Goal: Task Accomplishment & Management: Manage account settings

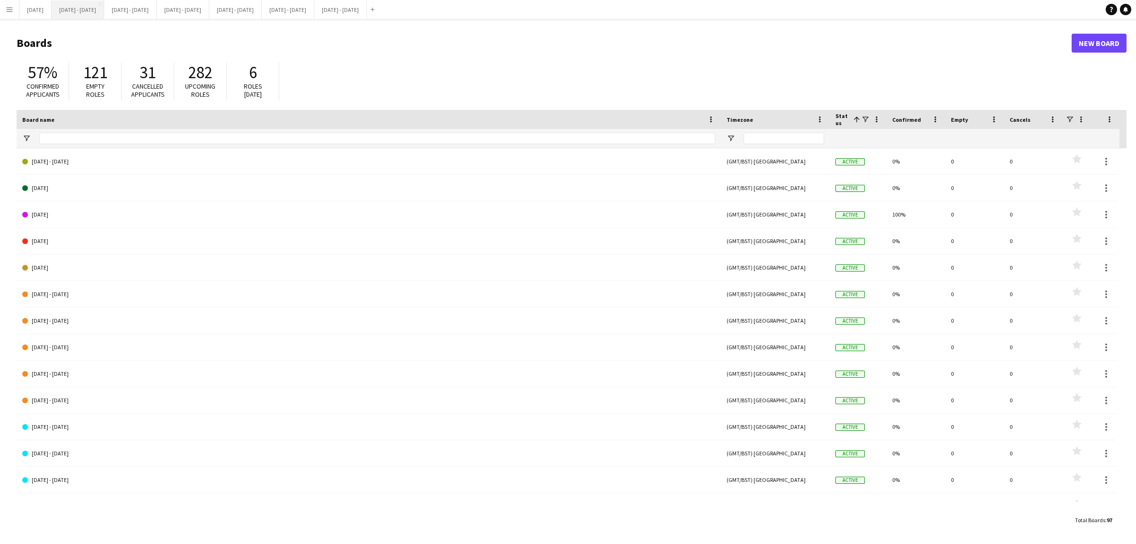
click at [101, 12] on button "[DATE] - [DATE] Close" at bounding box center [78, 9] width 53 height 18
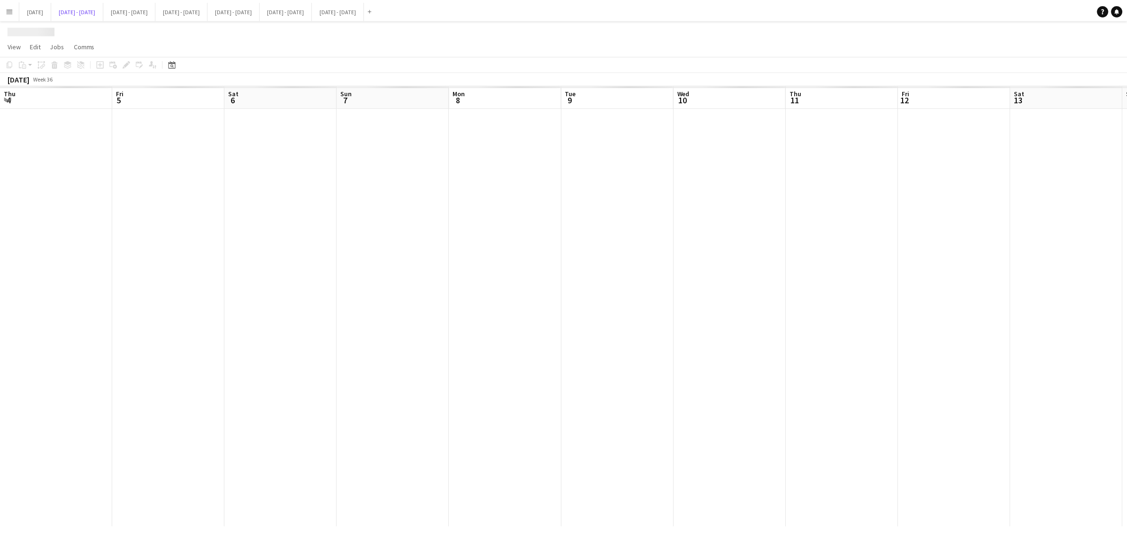
scroll to position [0, 337]
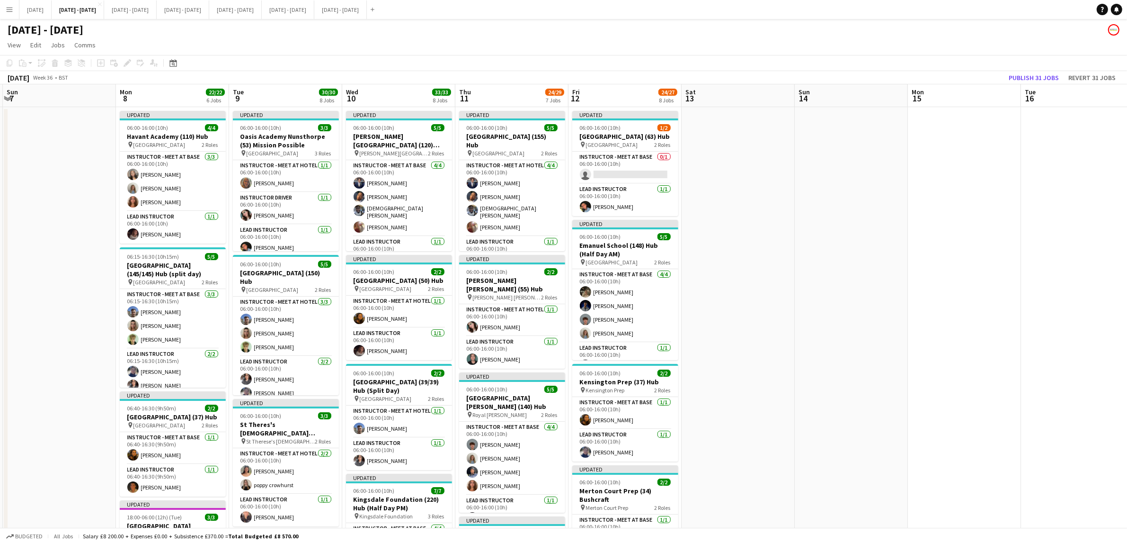
drag, startPoint x: 822, startPoint y: 267, endPoint x: 934, endPoint y: 280, distance: 112.6
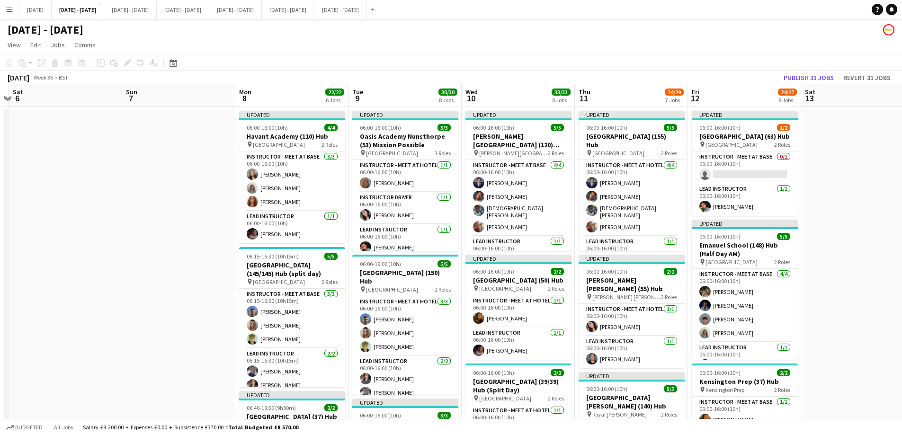
scroll to position [0, 292]
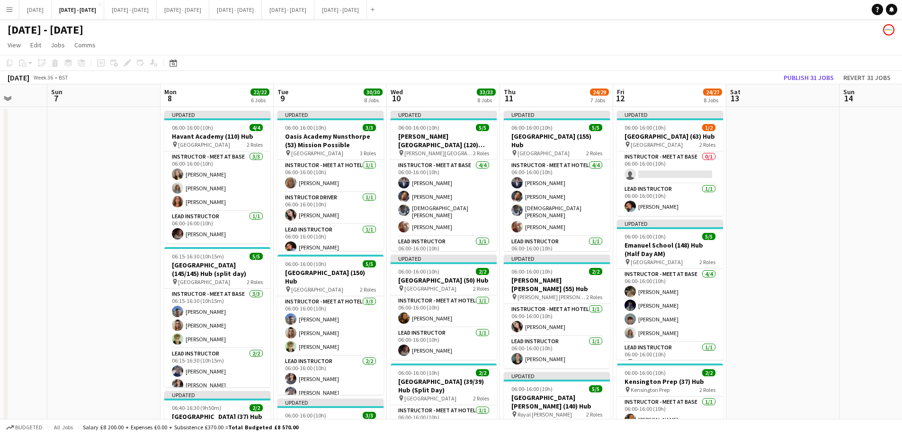
drag, startPoint x: 718, startPoint y: 96, endPoint x: 425, endPoint y: 105, distance: 293.2
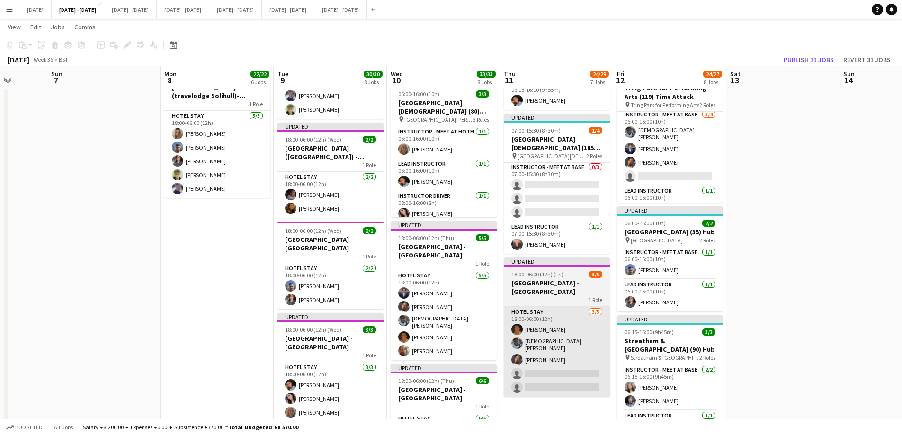
scroll to position [0, 0]
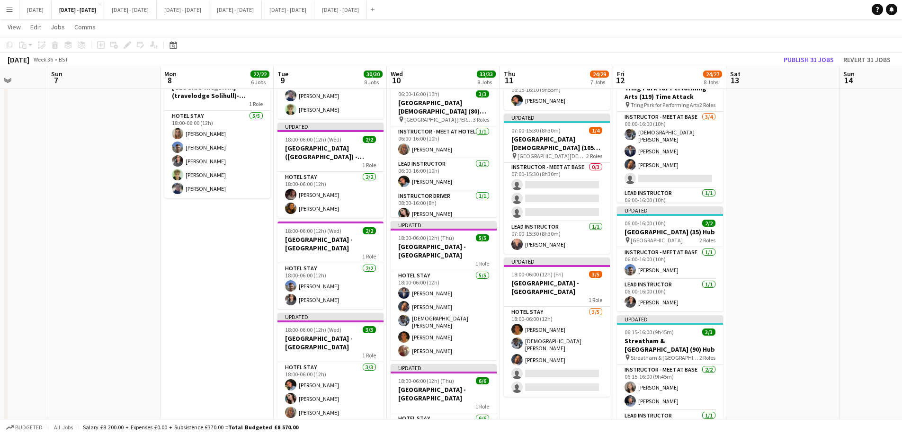
click at [535, 369] on app-card-role "Hotel Stay 3/5 18:00-06:00 (12h) Matthew Penollar Adesua Odidison Oluwapelumi O…" at bounding box center [557, 352] width 106 height 90
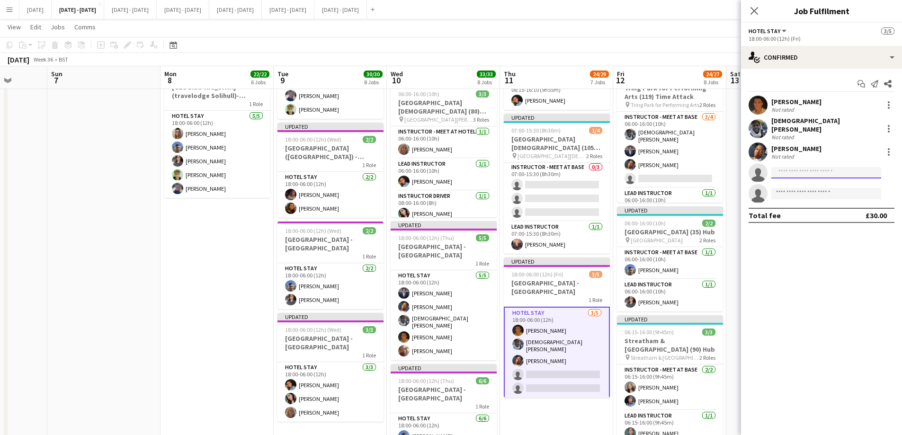
click at [788, 167] on input at bounding box center [826, 172] width 110 height 11
type input "****"
click at [807, 182] on span "[PERSON_NAME]" at bounding box center [806, 181] width 54 height 8
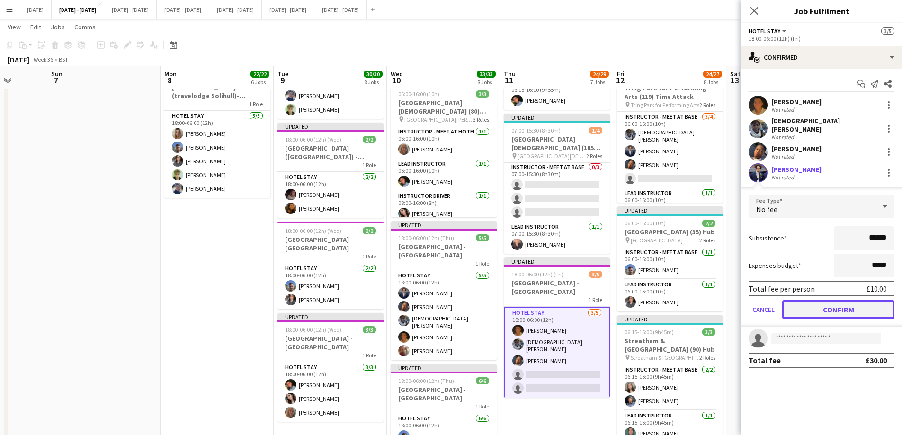
click at [833, 307] on button "Confirm" at bounding box center [838, 309] width 112 height 19
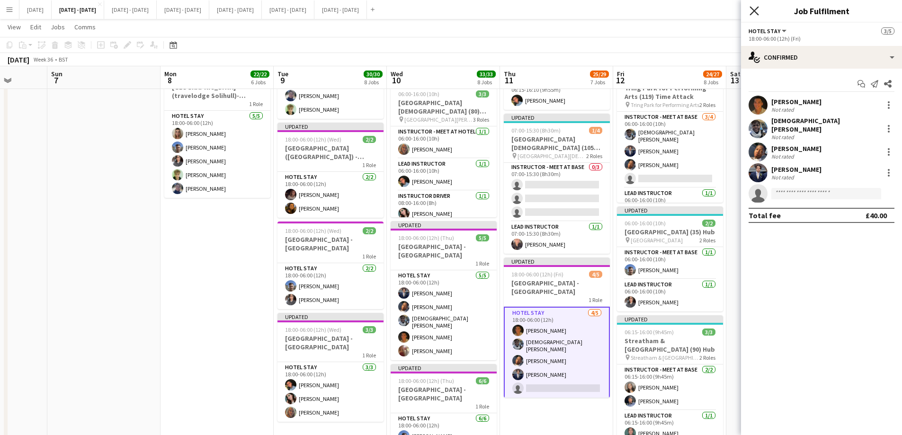
click at [757, 9] on icon "Close pop-in" at bounding box center [753, 10] width 9 height 9
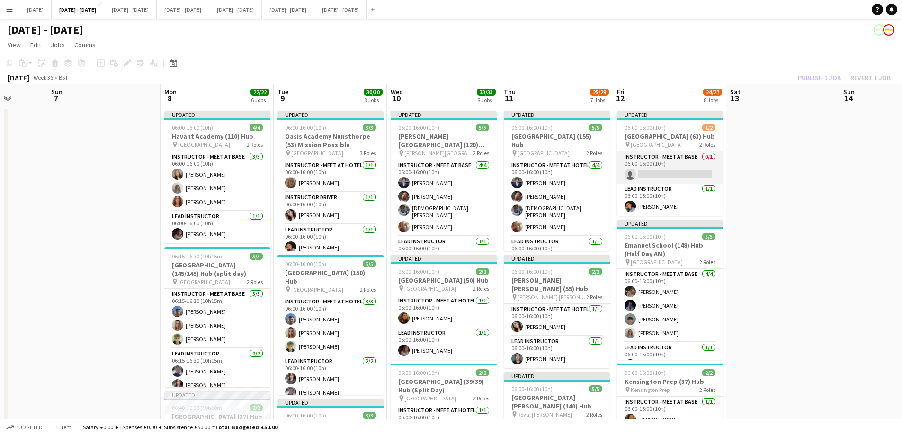
click at [684, 182] on app-card-role "Instructor - Meet at Base 0/1 06:00-16:00 (10h) single-neutral-actions" at bounding box center [670, 167] width 106 height 32
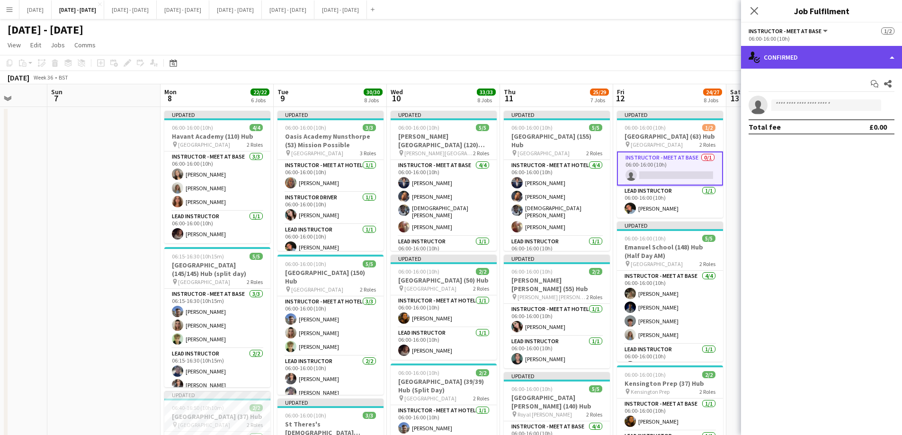
click at [828, 56] on div "single-neutral-actions-check-2 Confirmed" at bounding box center [821, 57] width 161 height 23
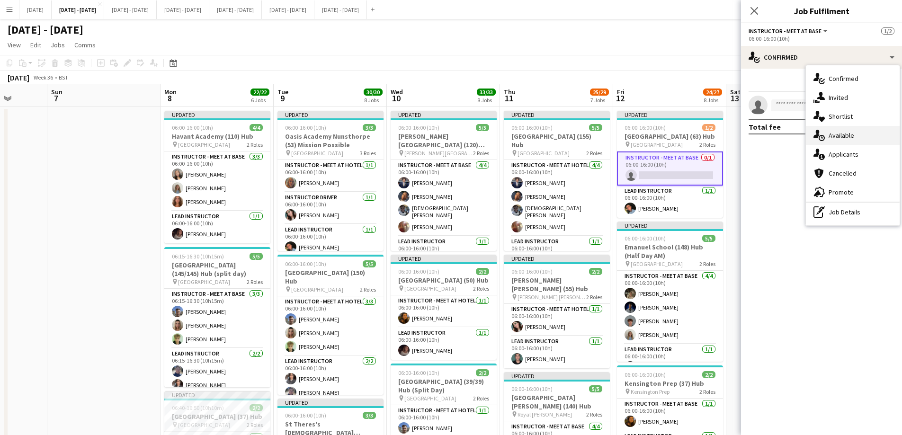
click at [844, 137] on div "single-neutral-actions-upload Available" at bounding box center [853, 135] width 94 height 19
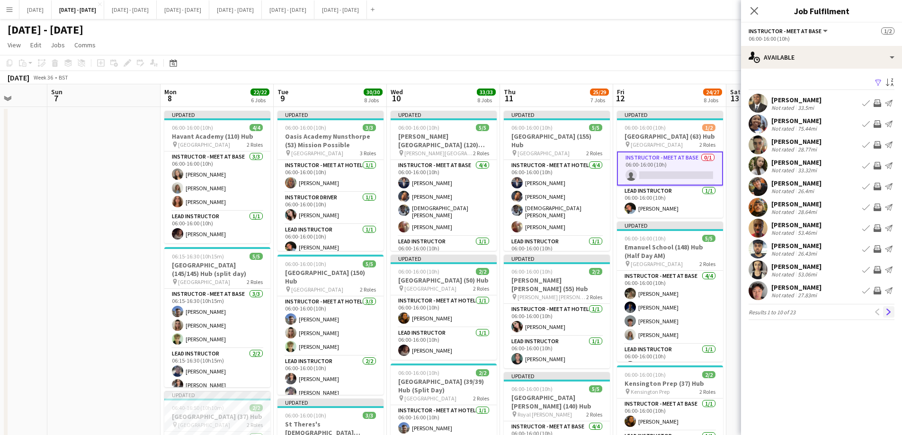
click at [890, 313] on app-icon "Next" at bounding box center [888, 312] width 7 height 7
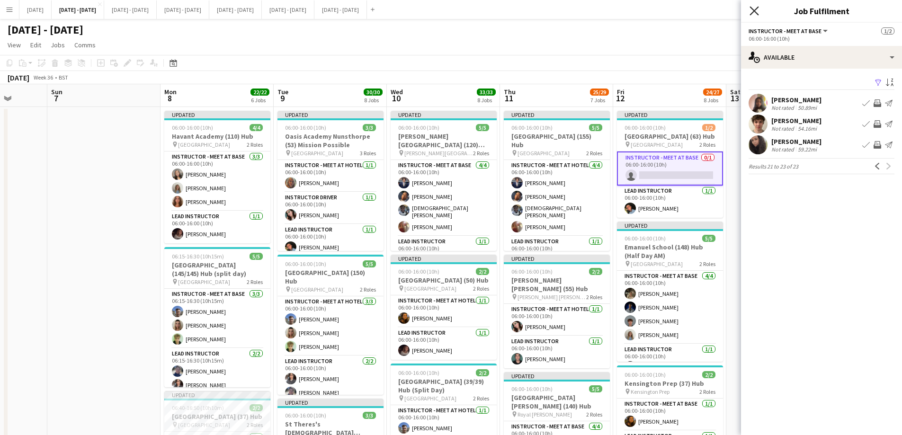
click at [756, 9] on icon at bounding box center [753, 10] width 9 height 9
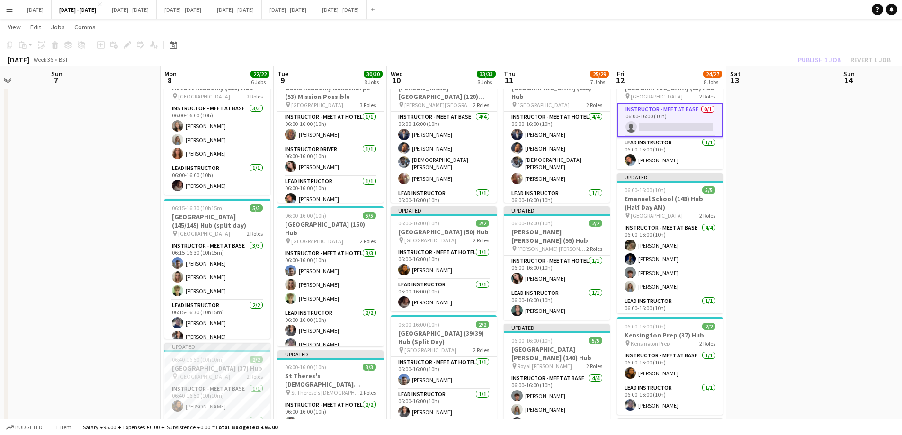
click at [691, 130] on app-card-role "Instructor - Meet at Base 0/1 06:00-16:00 (10h) single-neutral-actions" at bounding box center [670, 120] width 106 height 34
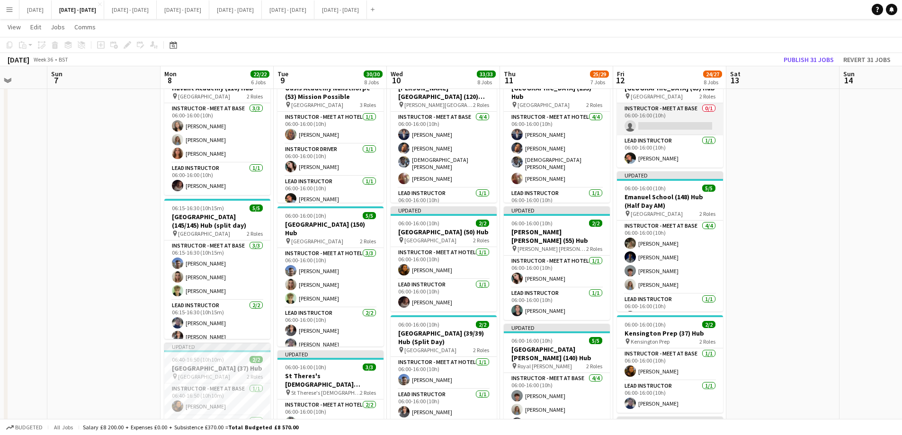
click at [691, 130] on app-card-role "Instructor - Meet at Base 0/1 06:00-16:00 (10h) single-neutral-actions" at bounding box center [670, 119] width 106 height 32
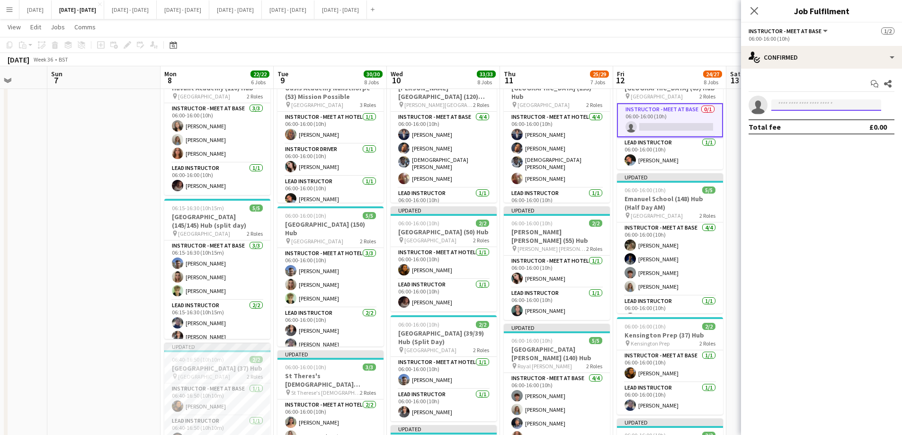
click at [823, 109] on input at bounding box center [826, 104] width 110 height 11
type input "***"
click at [754, 8] on icon "Close pop-in" at bounding box center [754, 11] width 8 height 8
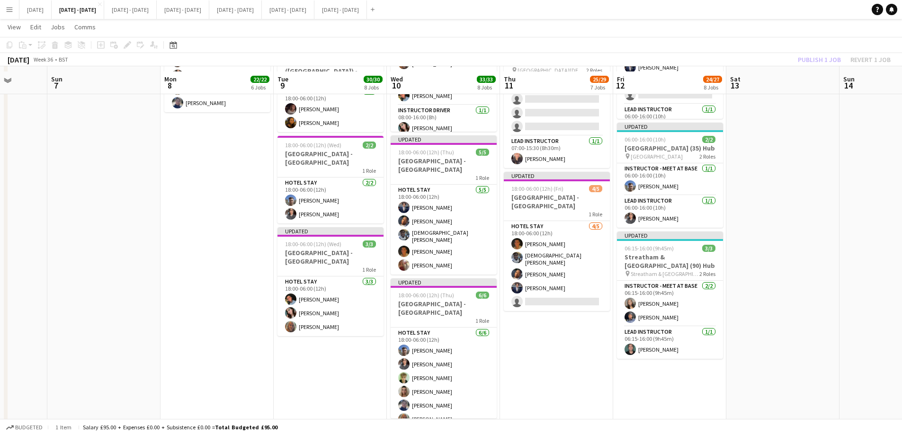
scroll to position [757, 0]
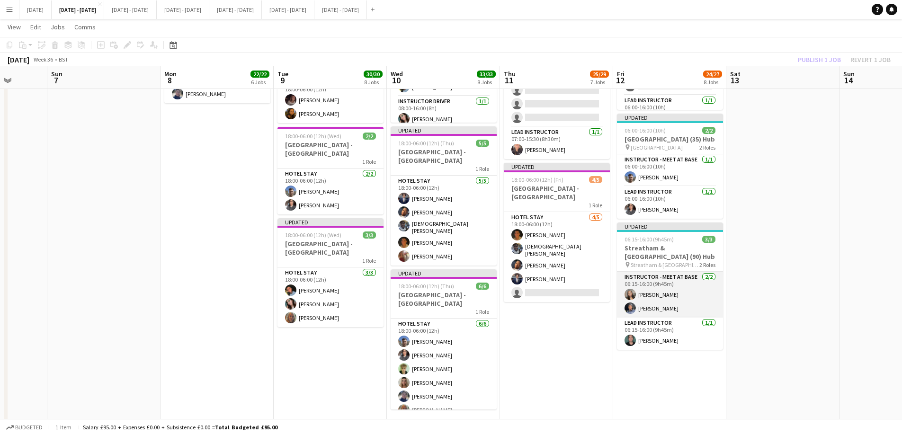
click at [674, 317] on app-card-role "Instructor - Meet at Base 2/2 06:15-16:00 (9h45m) Grace Anieke Stephane Anenou" at bounding box center [670, 295] width 106 height 46
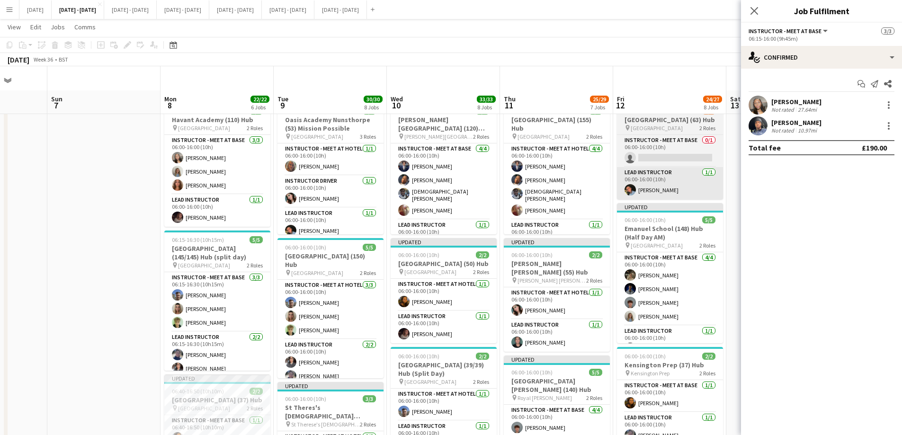
scroll to position [0, 0]
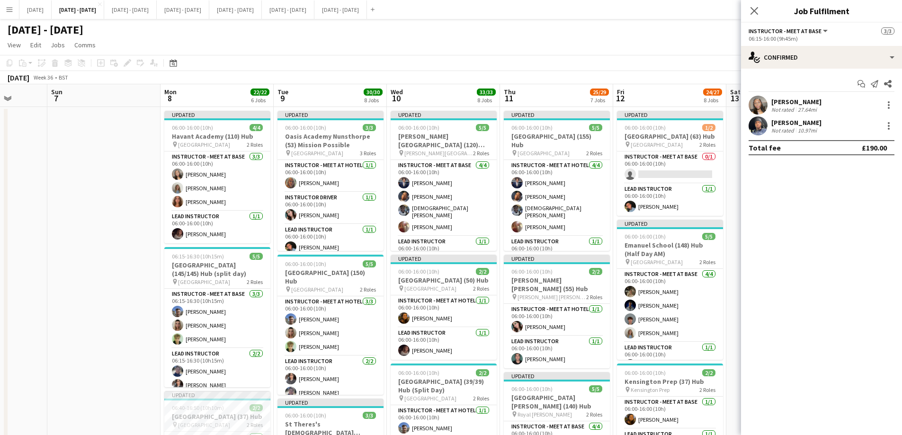
click at [788, 124] on div "[PERSON_NAME]" at bounding box center [796, 122] width 50 height 9
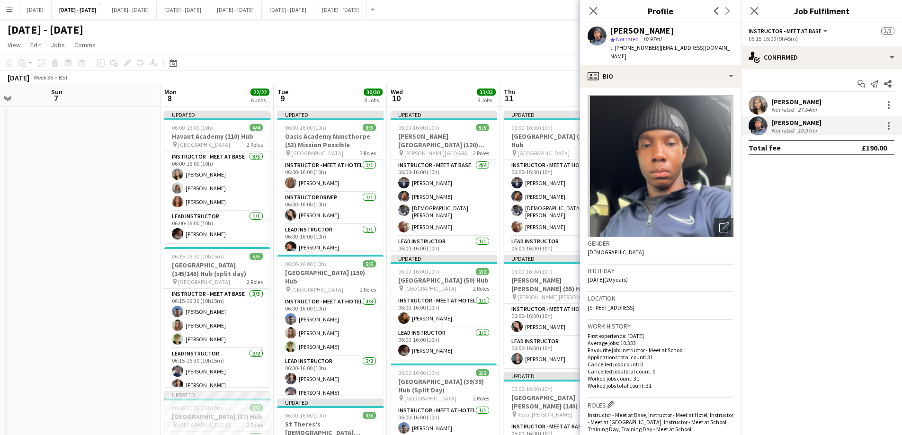
drag, startPoint x: 659, startPoint y: 297, endPoint x: 644, endPoint y: 300, distance: 15.9
click at [644, 300] on div "Location Market Street, London, E6 2PU" at bounding box center [661, 305] width 146 height 27
copy span "E6 2PU"
click at [595, 9] on icon at bounding box center [592, 10] width 9 height 9
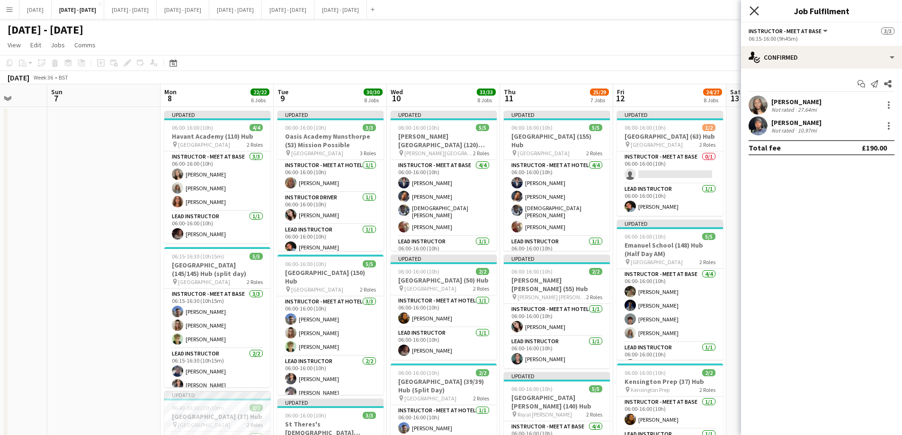
click at [755, 12] on icon at bounding box center [753, 10] width 9 height 9
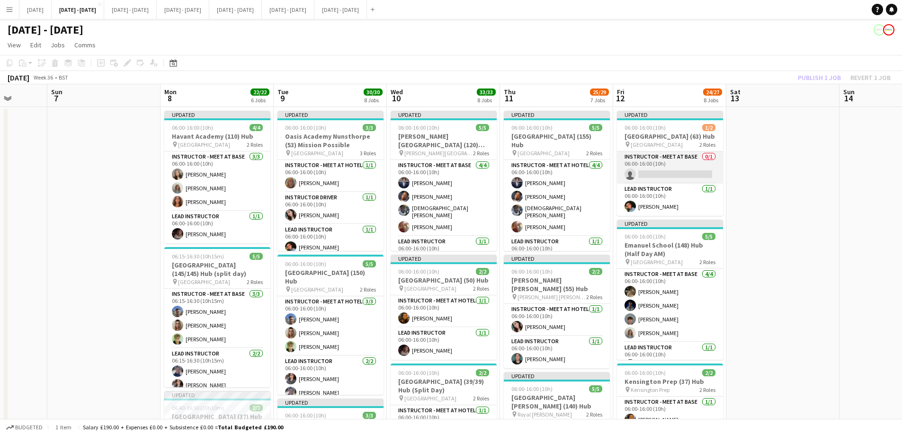
click at [687, 176] on app-card-role "Instructor - Meet at Base 0/1 06:00-16:00 (10h) single-neutral-actions" at bounding box center [670, 167] width 106 height 32
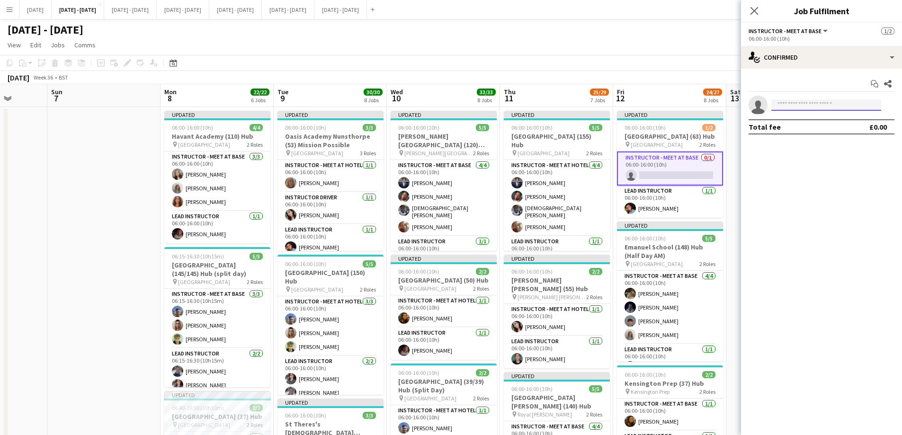
drag, startPoint x: 787, startPoint y: 103, endPoint x: 789, endPoint y: 110, distance: 7.3
click at [788, 103] on input at bounding box center [826, 104] width 110 height 11
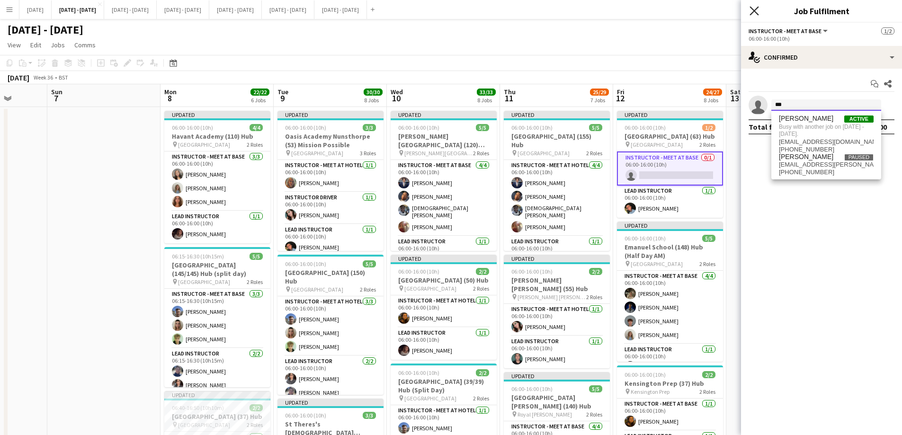
type input "***"
click at [757, 9] on icon "Close pop-in" at bounding box center [753, 10] width 9 height 9
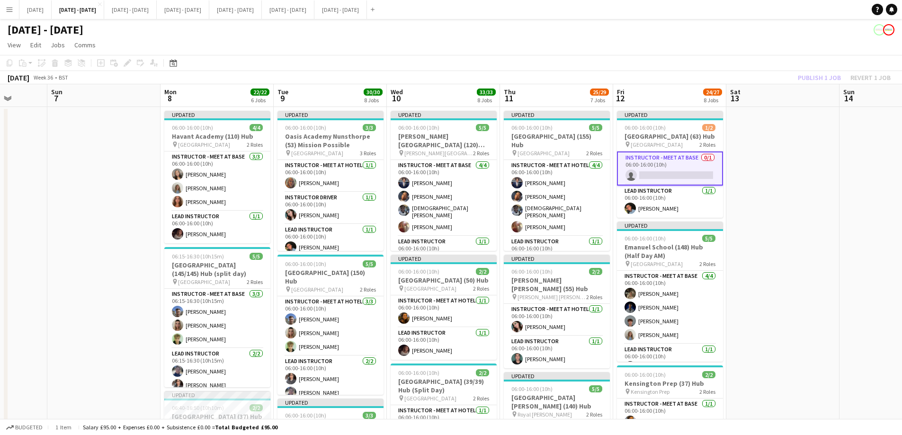
click at [679, 183] on app-card-role "Instructor - Meet at Base 0/1 06:00-16:00 (10h) single-neutral-actions" at bounding box center [670, 168] width 106 height 34
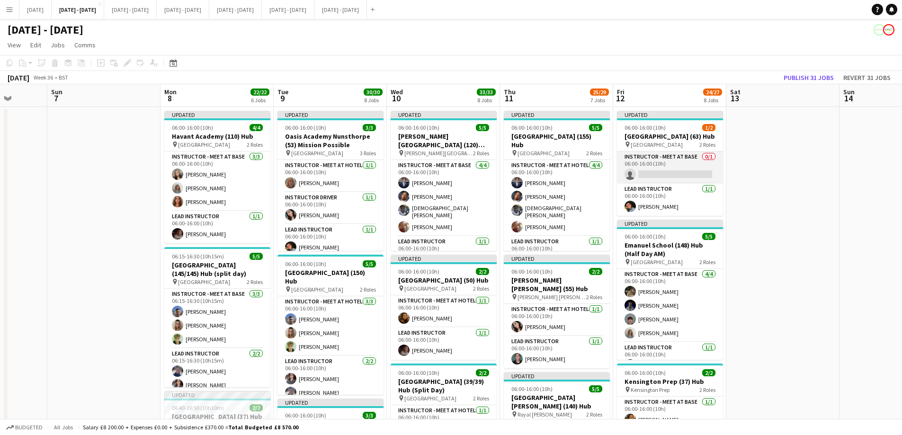
click at [666, 177] on app-card-role "Instructor - Meet at Base 0/1 06:00-16:00 (10h) single-neutral-actions" at bounding box center [670, 167] width 106 height 32
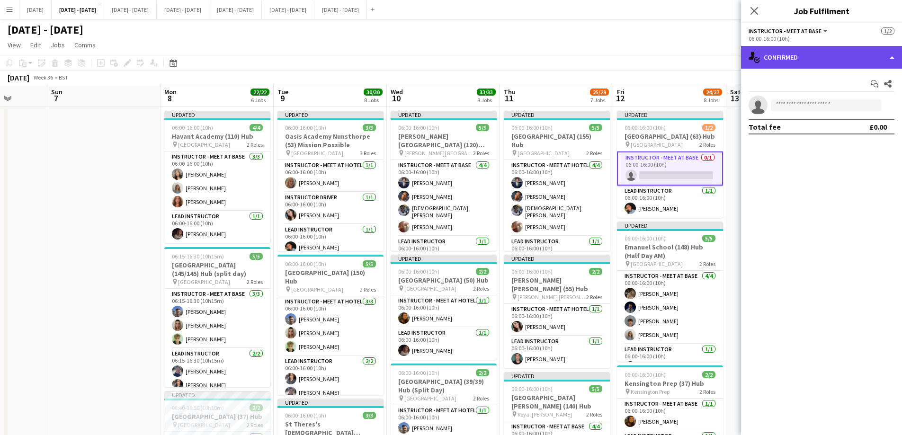
click at [849, 56] on div "single-neutral-actions-check-2 Confirmed" at bounding box center [821, 57] width 161 height 23
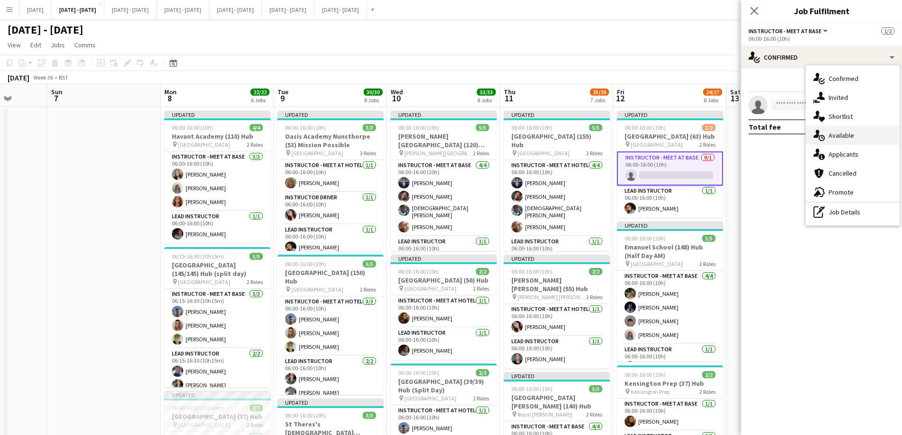
click at [855, 131] on div "single-neutral-actions-upload Available" at bounding box center [853, 135] width 94 height 19
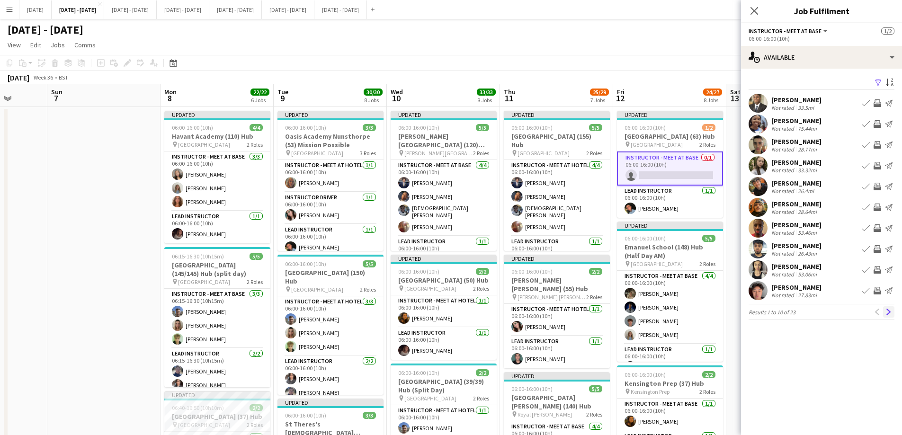
click at [890, 311] on app-icon "Next" at bounding box center [888, 312] width 7 height 7
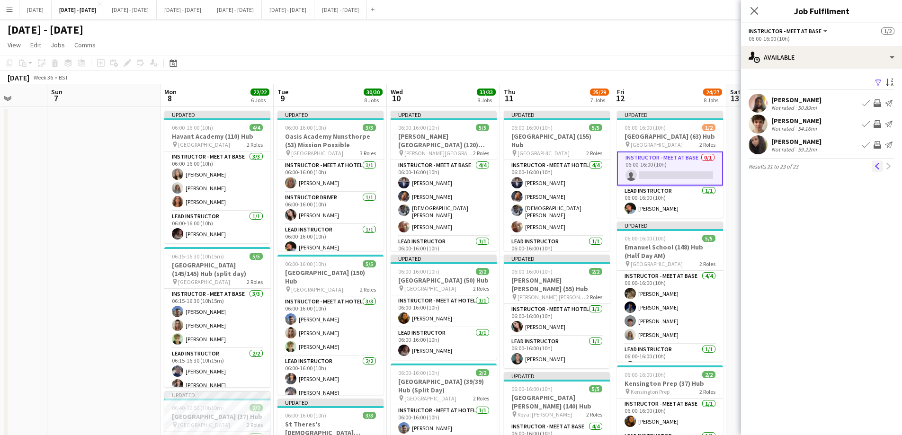
click at [878, 169] on app-icon "Previous" at bounding box center [877, 166] width 7 height 7
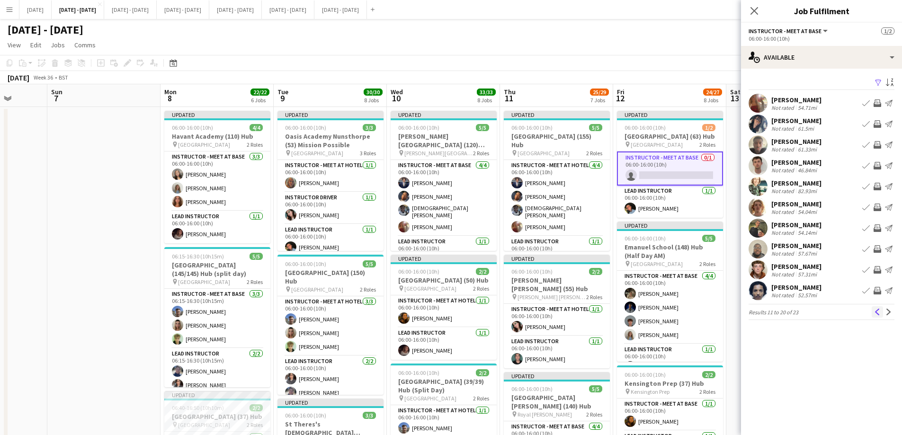
click at [877, 312] on app-icon "Previous" at bounding box center [877, 312] width 7 height 7
click at [775, 101] on div "[PERSON_NAME]" at bounding box center [796, 100] width 50 height 9
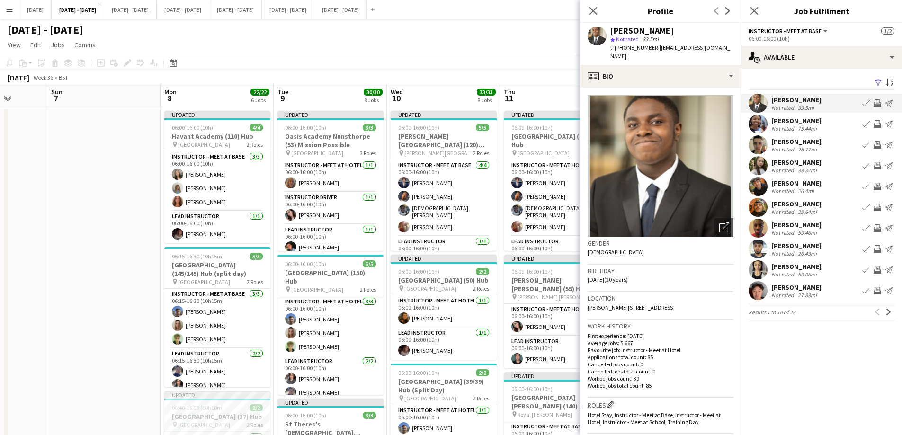
drag, startPoint x: 677, startPoint y: 296, endPoint x: 655, endPoint y: 300, distance: 22.6
click at [655, 300] on div "Location Saunders Way, 509, London, SE28 8DZ" at bounding box center [661, 305] width 146 height 27
copy span "SE28 8DZ"
click at [863, 103] on app-icon "Book crew" at bounding box center [866, 103] width 8 height 8
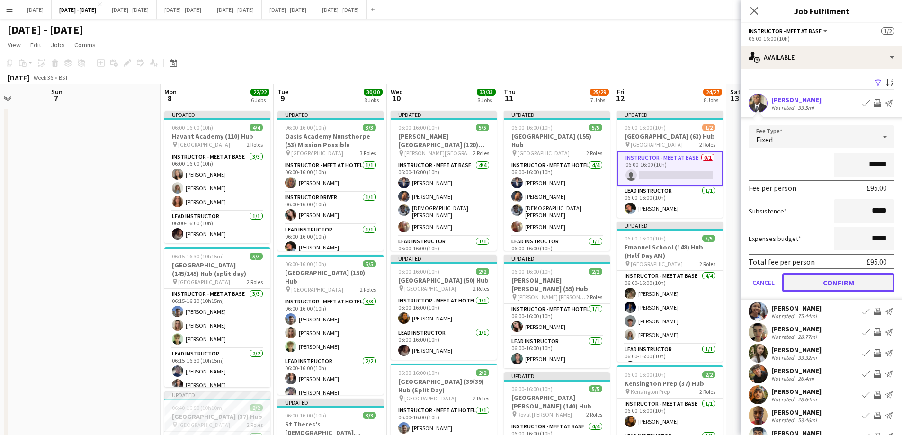
click at [836, 277] on button "Confirm" at bounding box center [838, 282] width 112 height 19
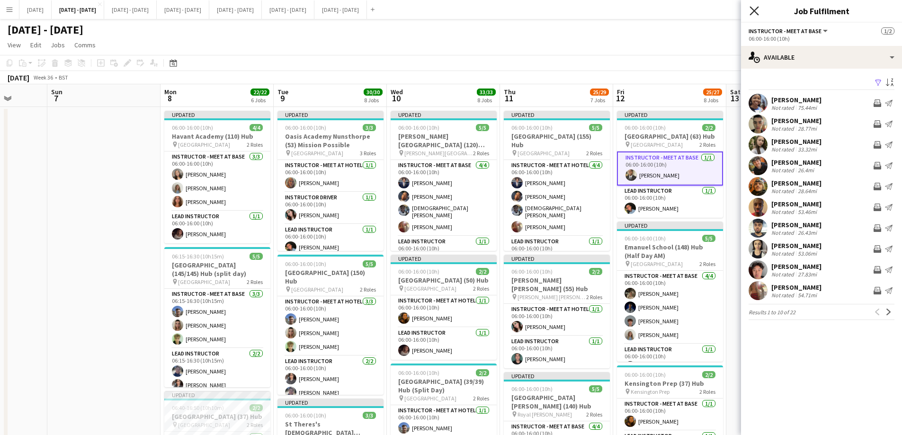
click at [755, 13] on icon "Close pop-in" at bounding box center [753, 10] width 9 height 9
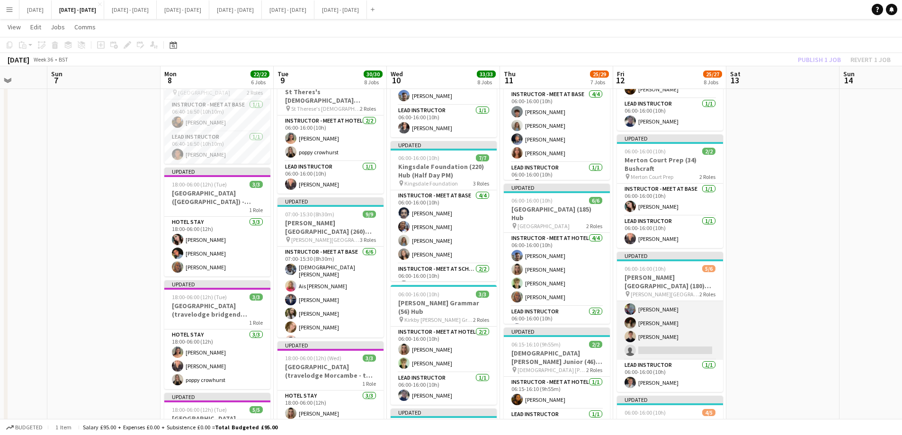
click at [680, 357] on app-card-role "Instructor - Meet at Base 4/5 06:00-16:00 (10h) Ethan Holcombe Josh Fawell Bell…" at bounding box center [670, 316] width 106 height 87
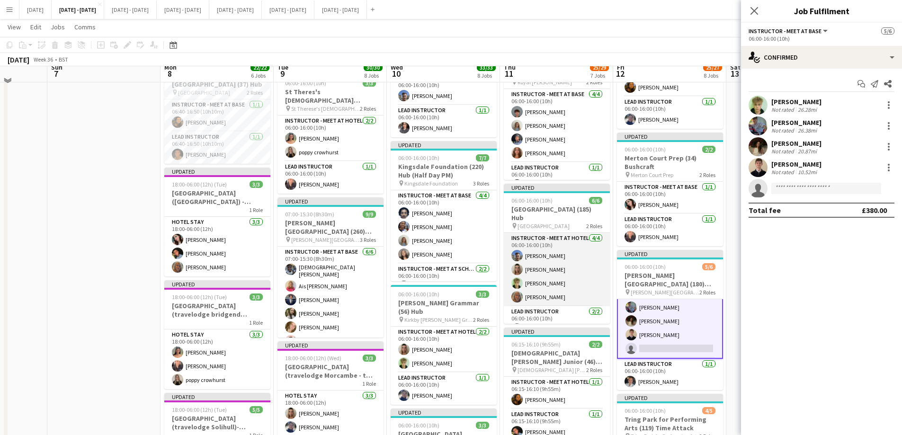
scroll to position [284, 0]
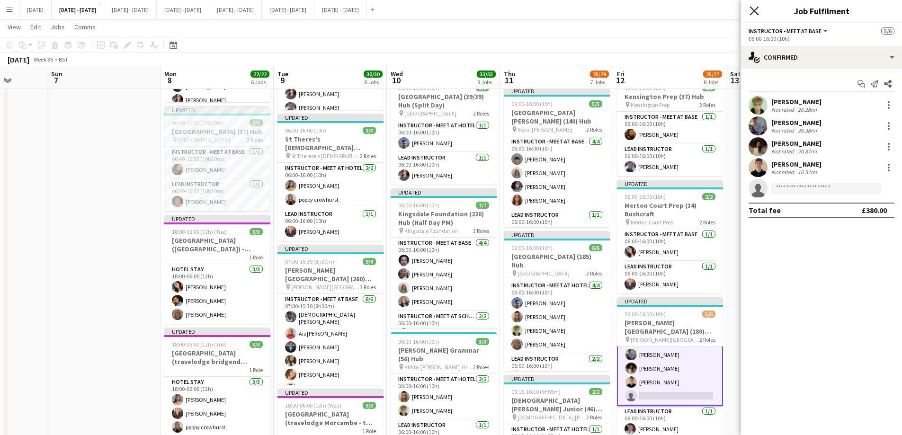
click at [758, 10] on icon "Close pop-in" at bounding box center [753, 10] width 9 height 9
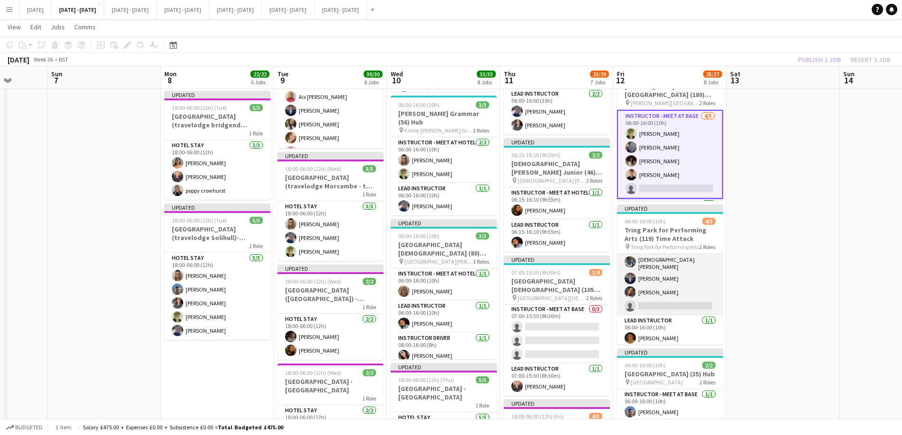
scroll to position [0, 0]
click at [657, 330] on app-card-role "Instructor - Meet at Base 3/4 06:00-16:00 (10h) Adesua Odidison Drew Shelley-Wi…" at bounding box center [670, 292] width 106 height 76
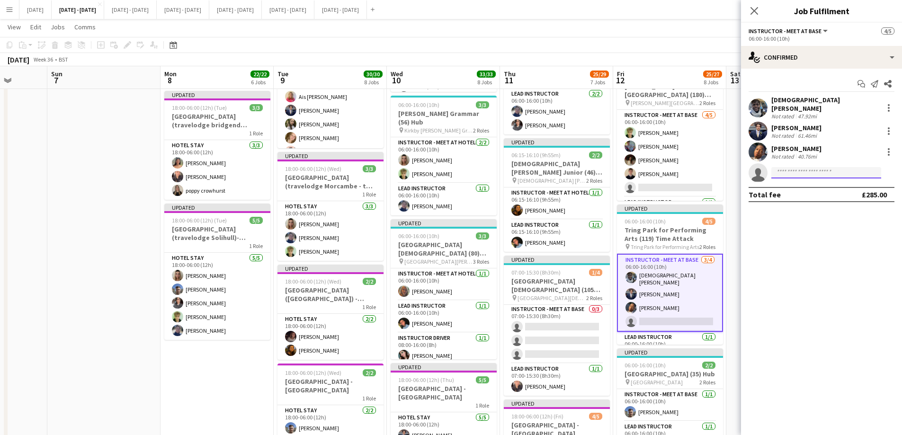
click at [818, 173] on body "Menu Boards Boards Boards All jobs Status Workforce Workforce My Workforce Recr…" at bounding box center [451, 84] width 902 height 1211
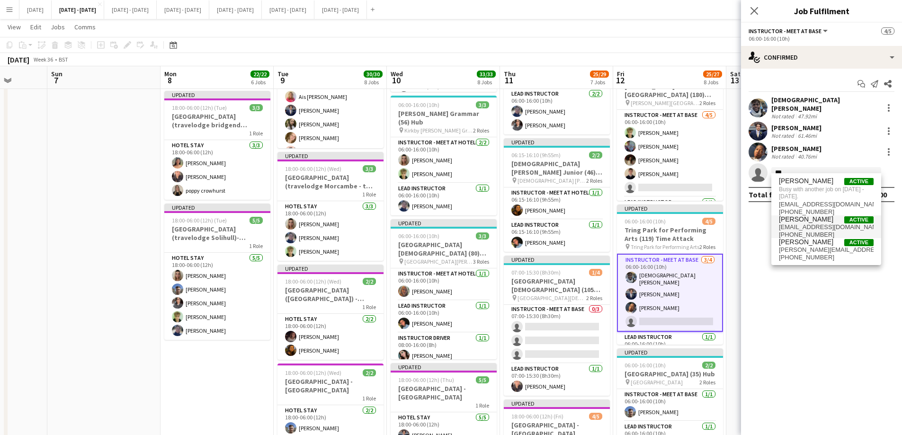
type input "***"
click at [806, 228] on span "oliviaetherington@icloud.com" at bounding box center [826, 227] width 95 height 8
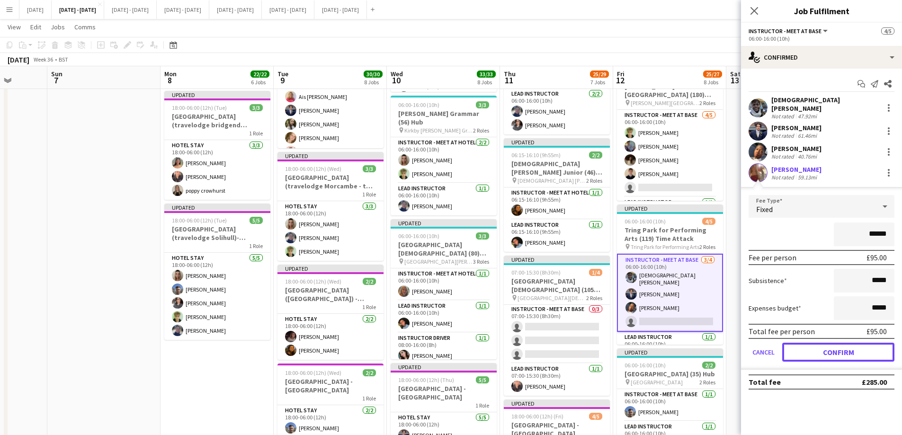
drag, startPoint x: 818, startPoint y: 343, endPoint x: 769, endPoint y: 91, distance: 256.6
click at [818, 343] on button "Confirm" at bounding box center [838, 352] width 112 height 19
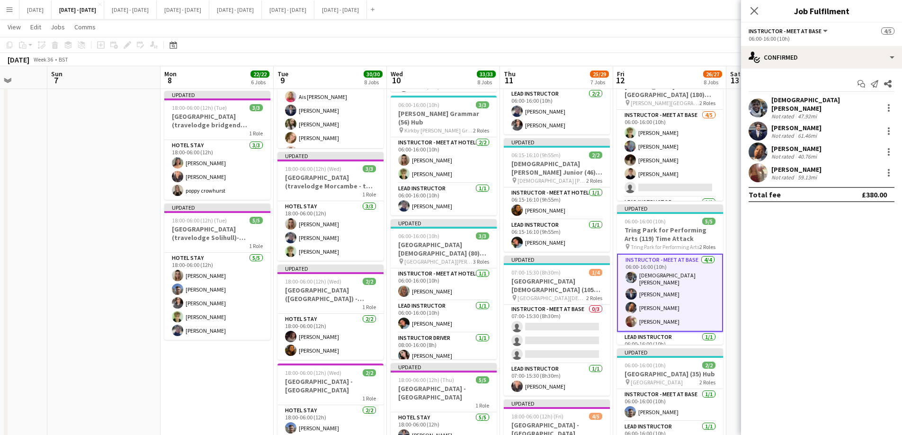
click at [753, 9] on icon "Close pop-in" at bounding box center [754, 11] width 8 height 8
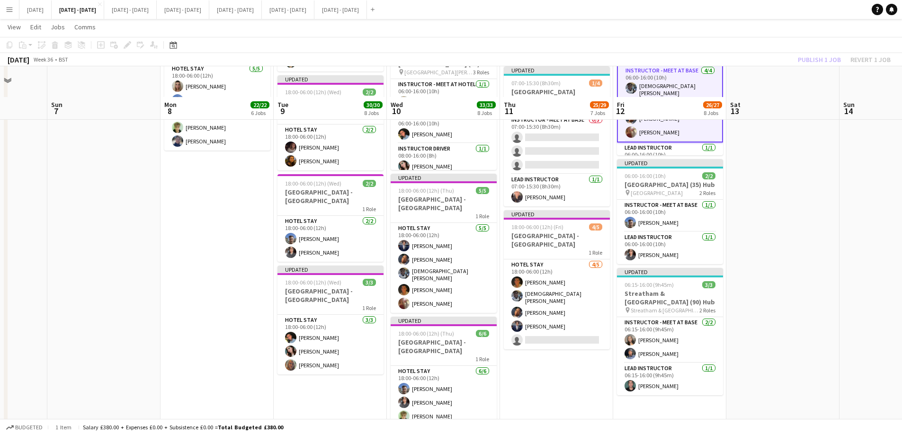
scroll to position [775, 0]
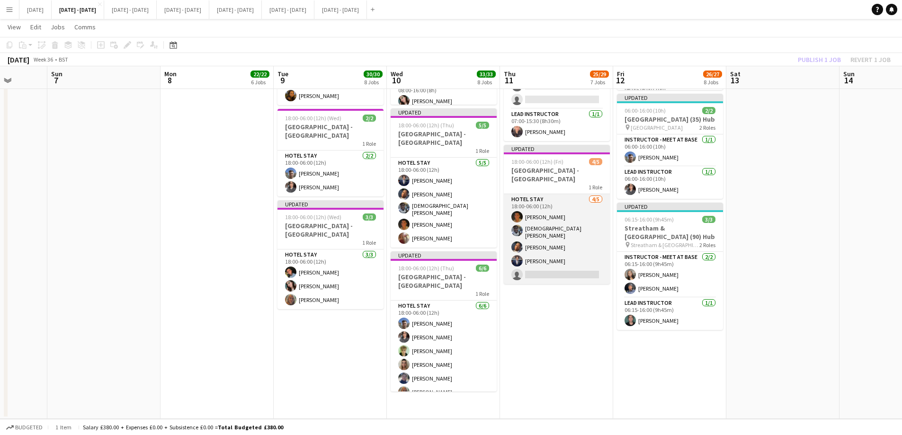
click at [553, 265] on app-card-role "Hotel Stay 4/5 18:00-06:00 (12h) Matthew Penollar Adesua Odidison Oluwapelumi O…" at bounding box center [557, 239] width 106 height 90
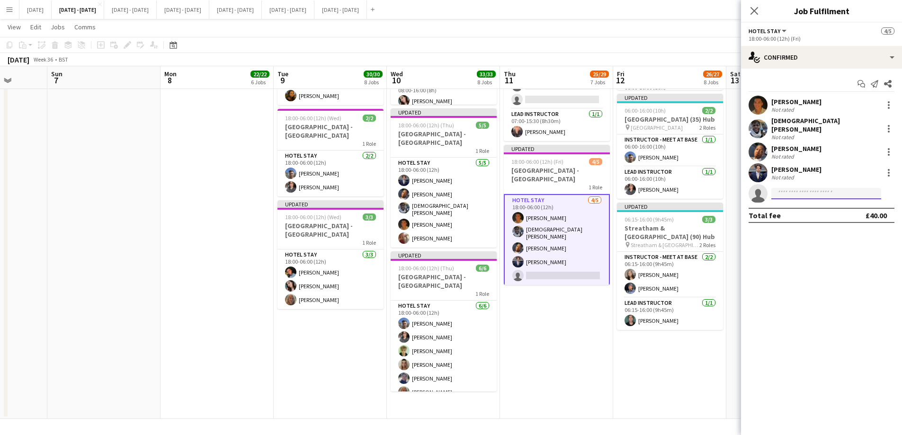
click at [807, 188] on input at bounding box center [826, 193] width 110 height 11
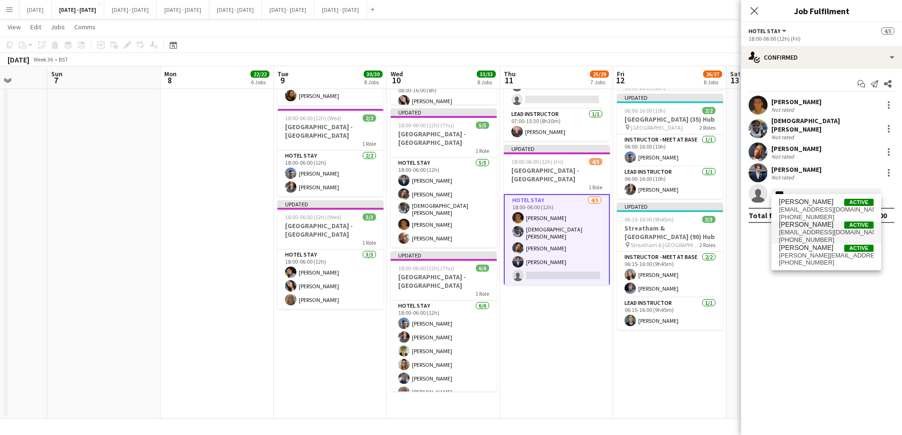
type input "****"
click at [800, 234] on span "oliviaetherington@icloud.com" at bounding box center [826, 233] width 95 height 8
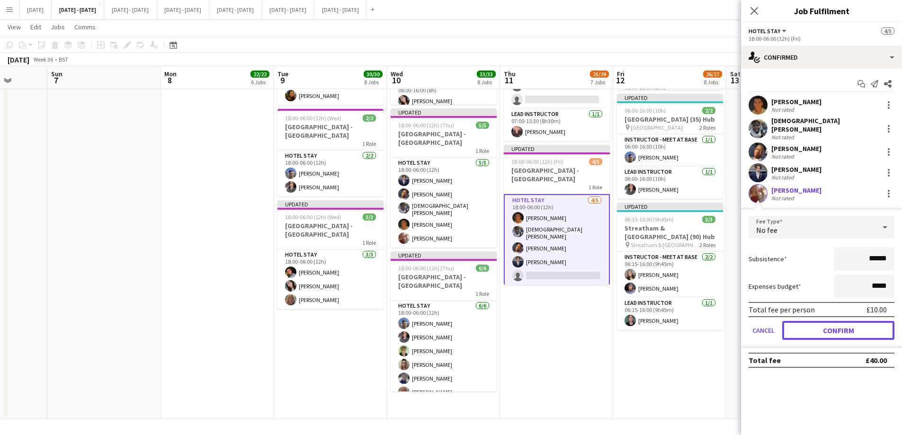
click at [810, 328] on button "Confirm" at bounding box center [838, 330] width 112 height 19
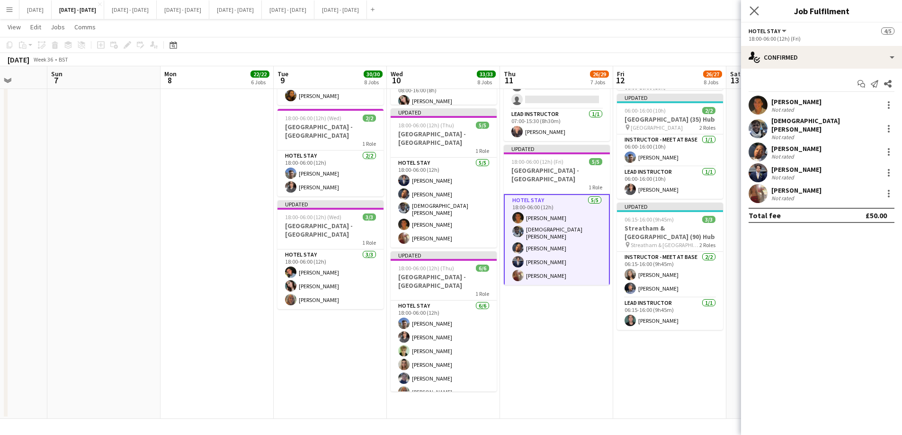
click at [749, 9] on app-icon "Close pop-in" at bounding box center [755, 11] width 14 height 14
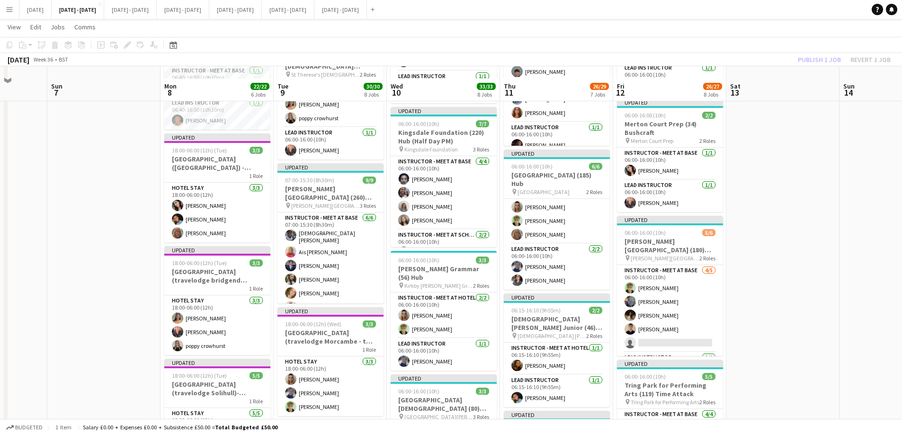
scroll to position [379, 0]
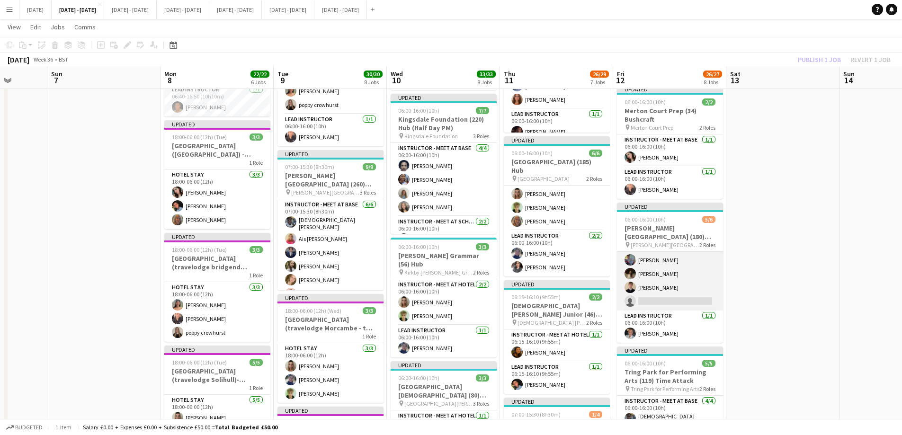
click at [676, 307] on app-card-role "Instructor - Meet at Base 4/5 06:00-16:00 (10h) Ethan Holcombe Josh Fawell Bell…" at bounding box center [670, 266] width 106 height 87
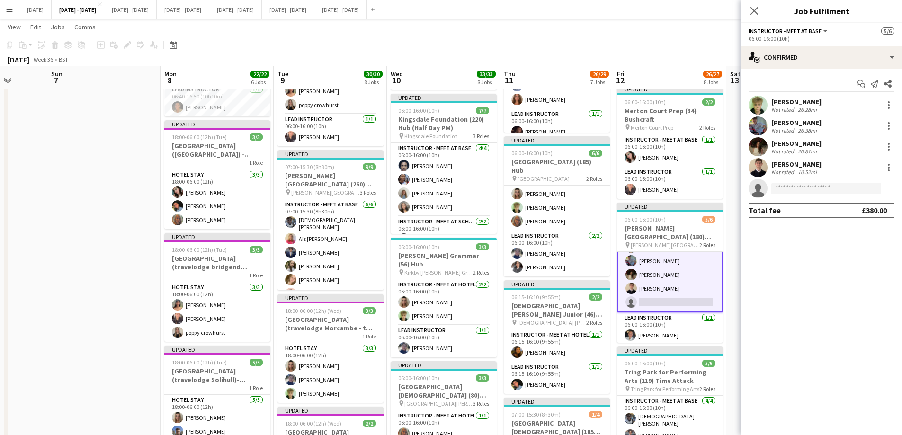
scroll to position [29, 0]
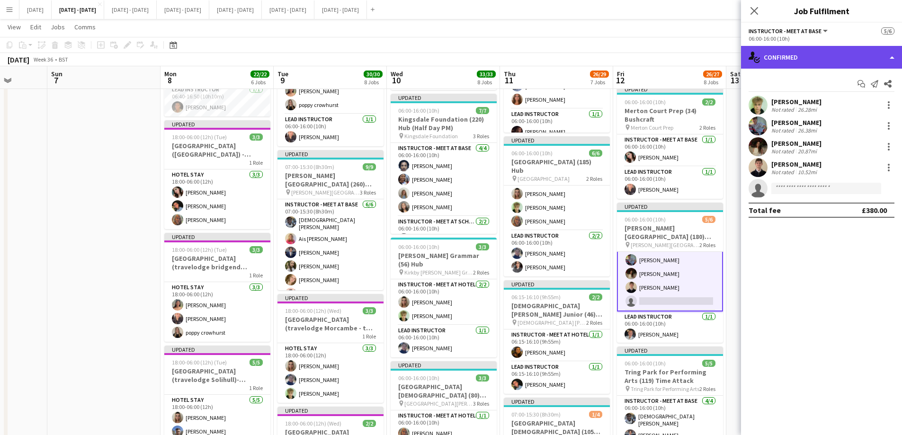
click at [848, 58] on div "single-neutral-actions-check-2 Confirmed" at bounding box center [821, 57] width 161 height 23
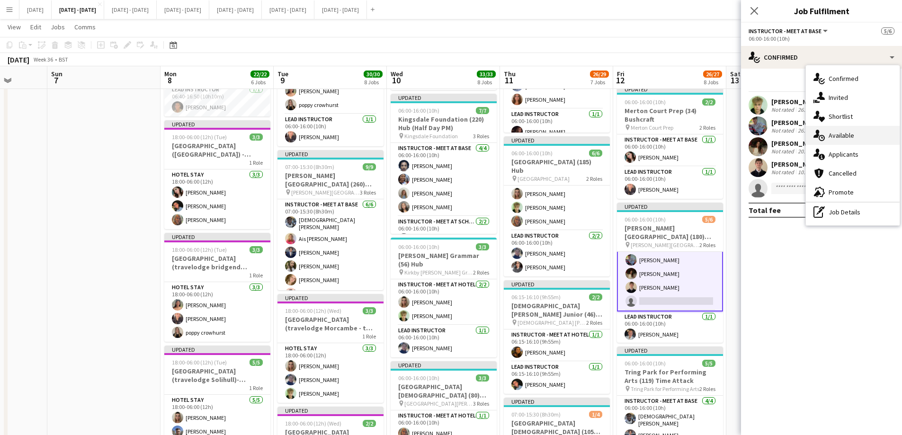
click at [839, 138] on div "single-neutral-actions-upload Available" at bounding box center [853, 135] width 94 height 19
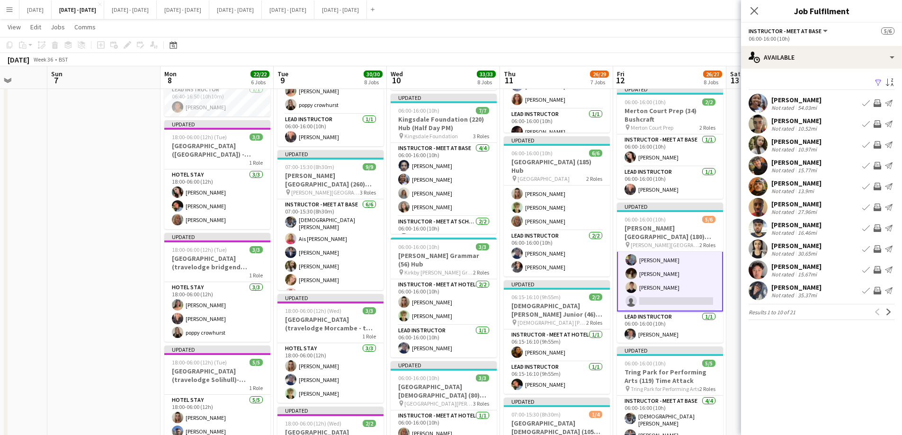
click at [785, 139] on div "[PERSON_NAME]" at bounding box center [796, 141] width 50 height 9
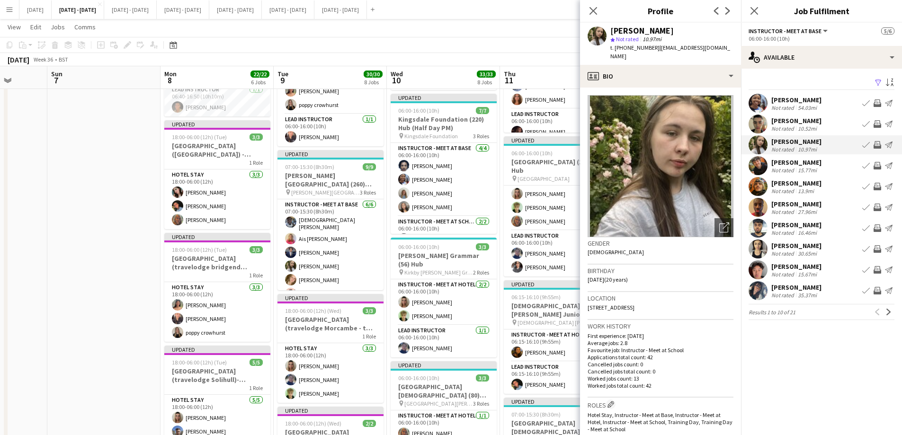
drag, startPoint x: 677, startPoint y: 299, endPoint x: 654, endPoint y: 298, distance: 23.2
click at [654, 298] on div "Location 2D Horn Park Lane, London, SE12 8UU" at bounding box center [661, 305] width 146 height 27
copy span "SE12 8UU"
click at [891, 312] on app-icon "Next" at bounding box center [888, 312] width 7 height 7
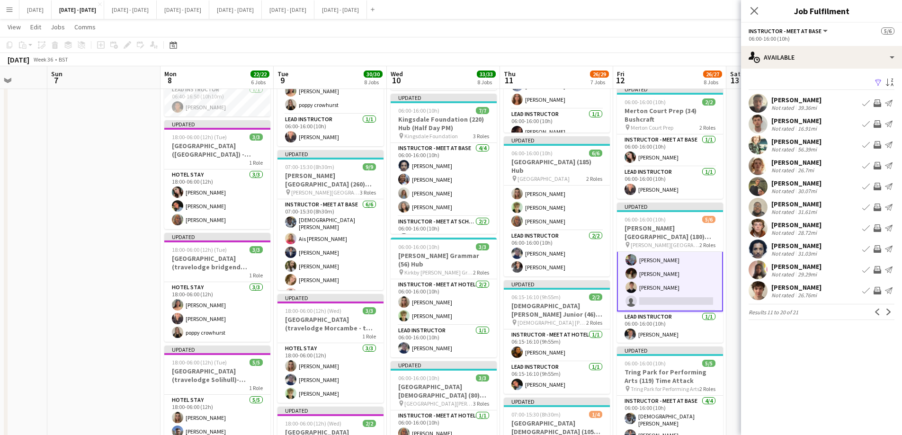
click at [891, 312] on app-icon "Next" at bounding box center [888, 312] width 7 height 7
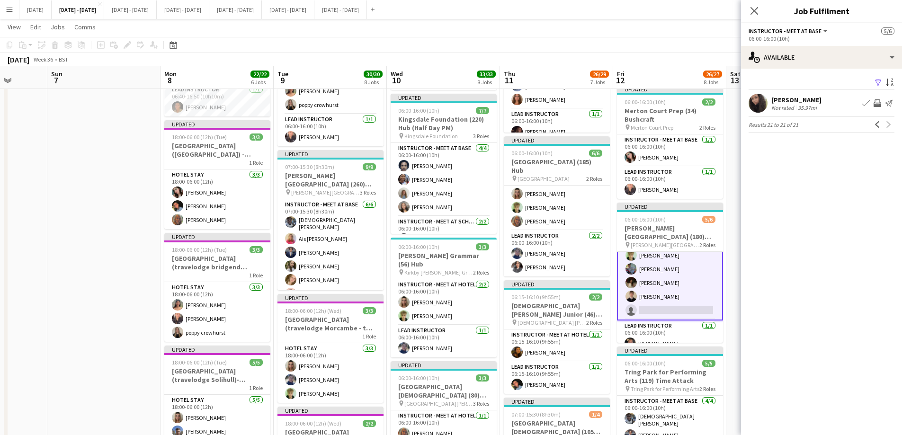
scroll to position [0, 0]
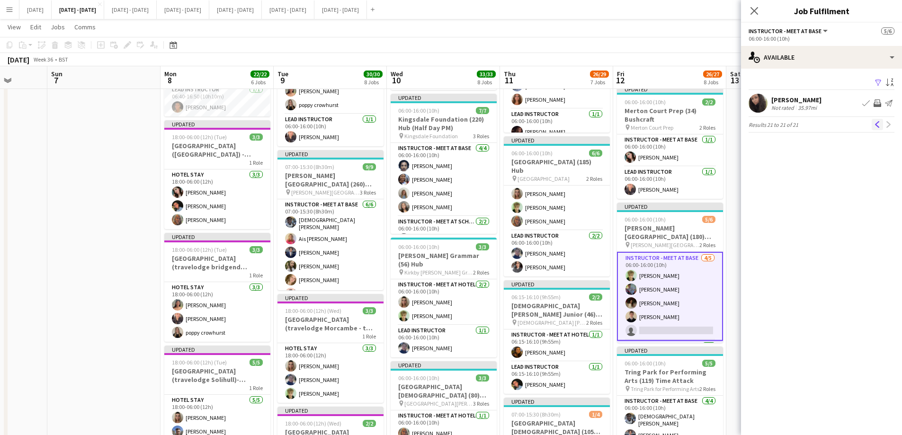
click at [876, 126] on app-icon "Previous" at bounding box center [877, 124] width 7 height 7
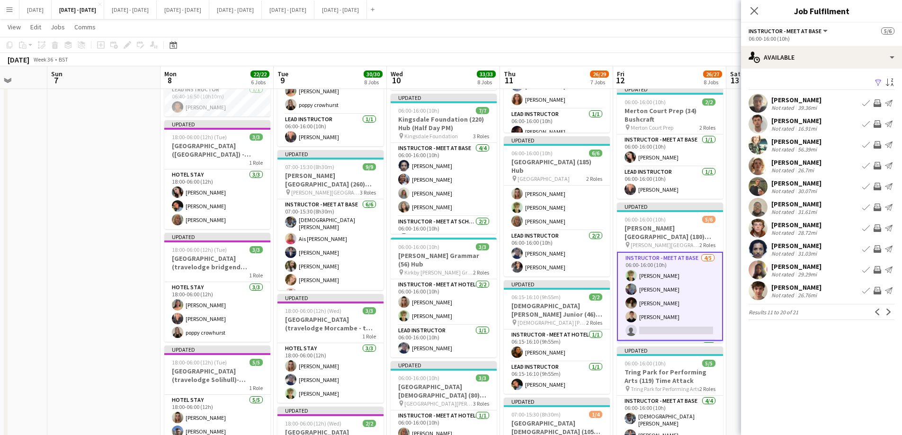
click at [793, 187] on div "Adam Masaryk" at bounding box center [796, 183] width 50 height 9
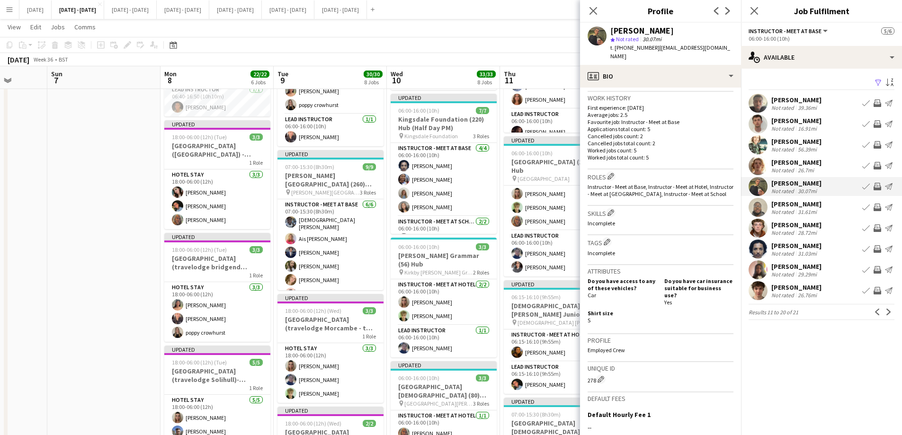
scroll to position [237, 0]
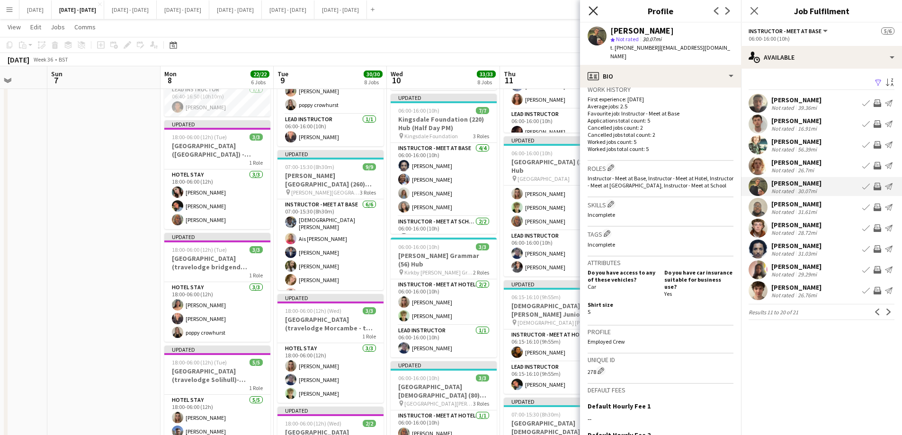
click at [589, 8] on icon "Close pop-in" at bounding box center [592, 10] width 9 height 9
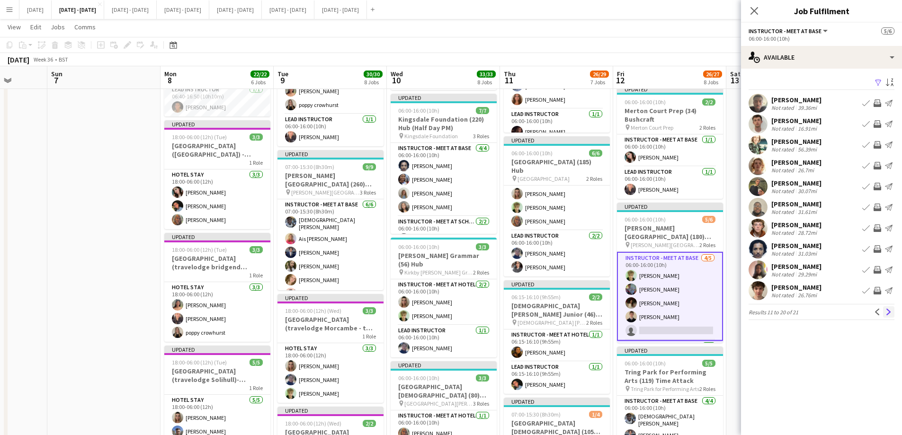
click at [887, 313] on app-icon "Next" at bounding box center [888, 312] width 7 height 7
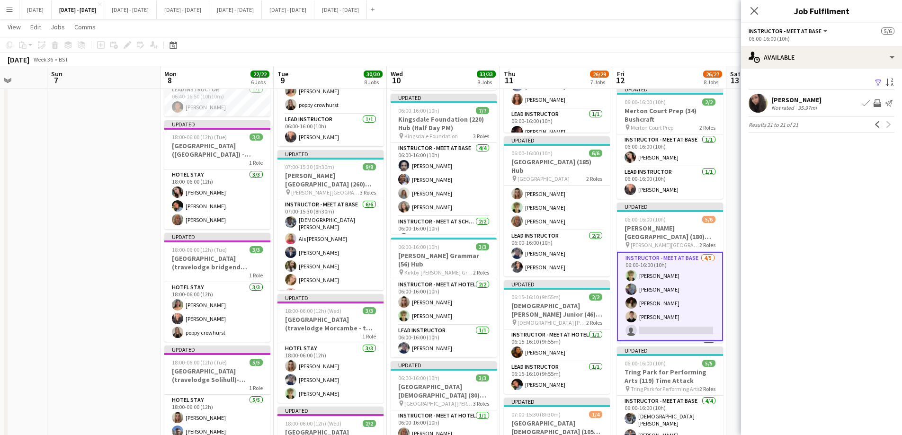
click at [867, 100] on app-icon "Book crew" at bounding box center [866, 103] width 8 height 8
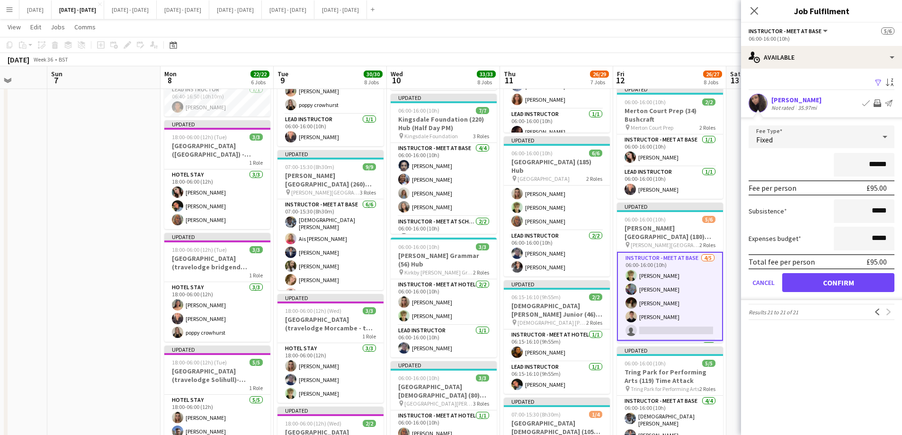
click at [844, 272] on form "Fee Type Fixed ****** Fee per person £95.00 Subsistence ***** Expenses budget *…" at bounding box center [821, 212] width 161 height 175
drag, startPoint x: 842, startPoint y: 281, endPoint x: 799, endPoint y: 158, distance: 130.3
click at [842, 281] on button "Confirm" at bounding box center [838, 282] width 112 height 19
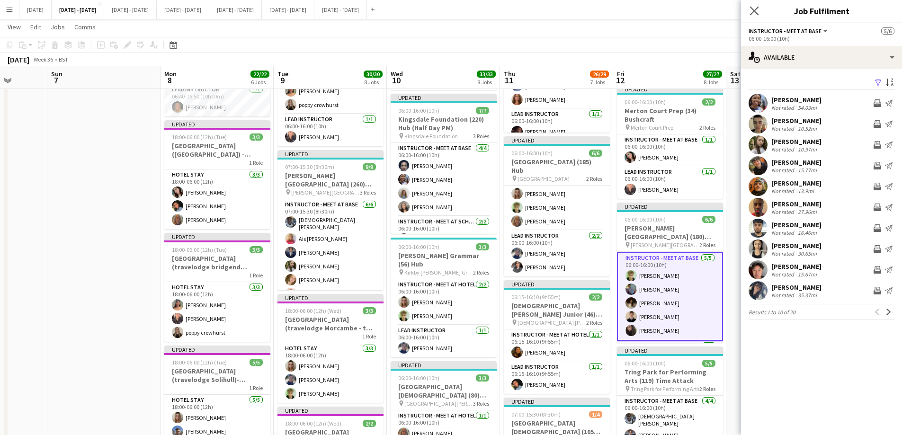
click at [753, 7] on icon "Close pop-in" at bounding box center [753, 10] width 9 height 9
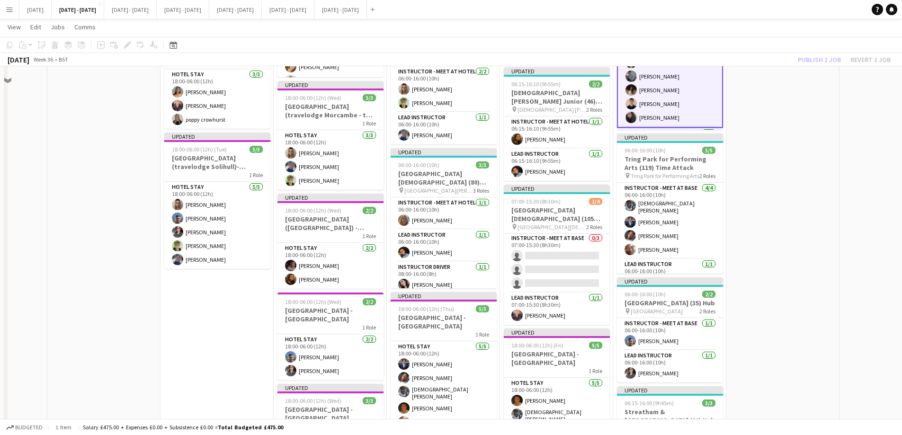
scroll to position [615, 0]
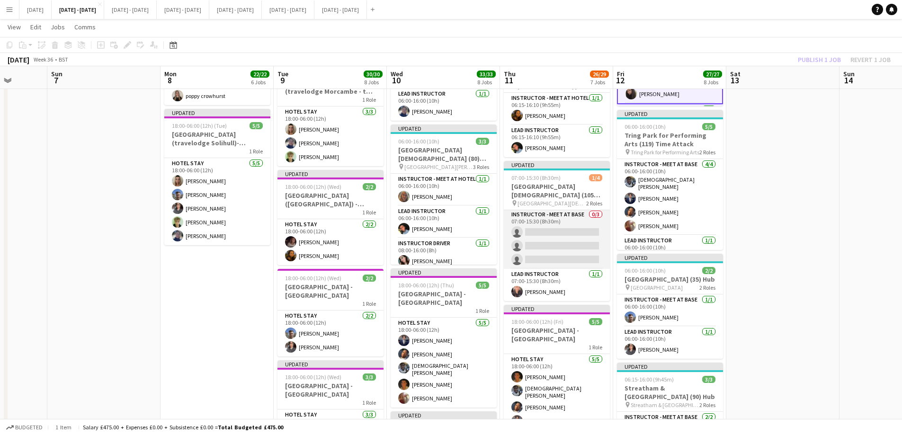
click at [560, 241] on app-card-role "Instructor - Meet at Base 0/3 07:00-15:30 (8h30m) single-neutral-actions single…" at bounding box center [557, 239] width 106 height 60
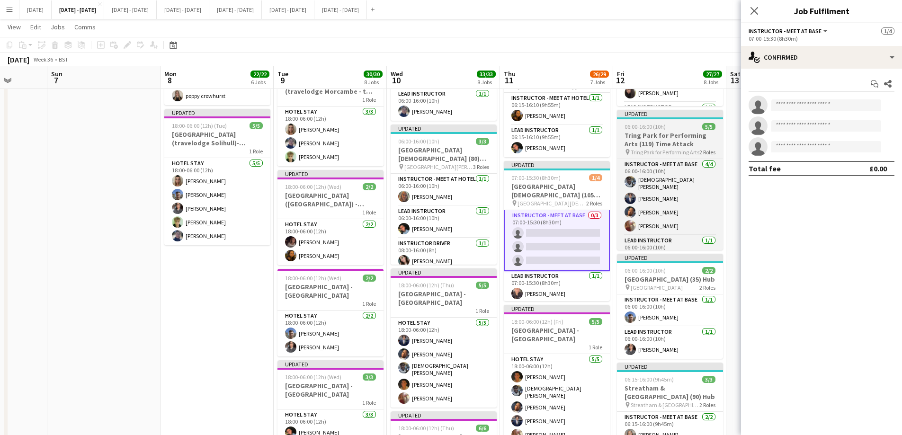
scroll to position [2, 0]
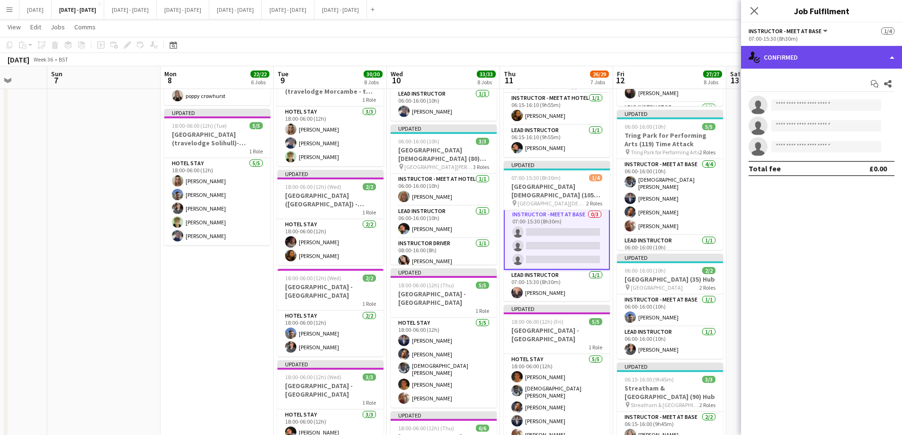
click at [825, 58] on div "single-neutral-actions-check-2 Confirmed" at bounding box center [821, 57] width 161 height 23
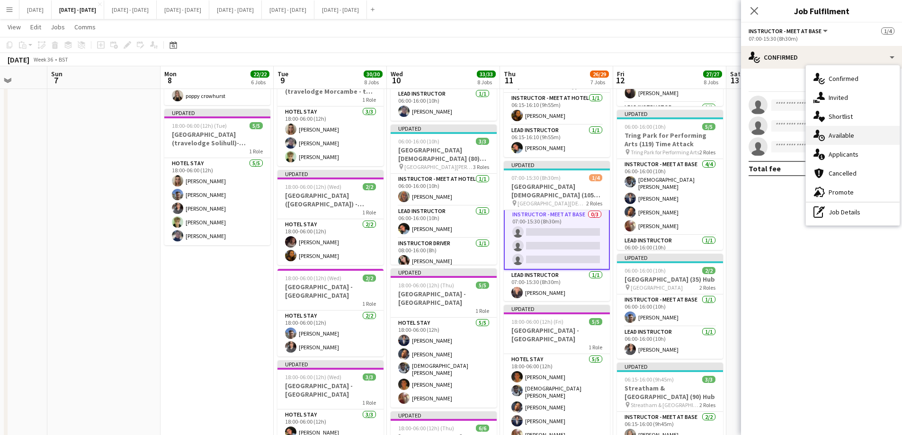
click at [842, 135] on div "single-neutral-actions-upload Available" at bounding box center [853, 135] width 94 height 19
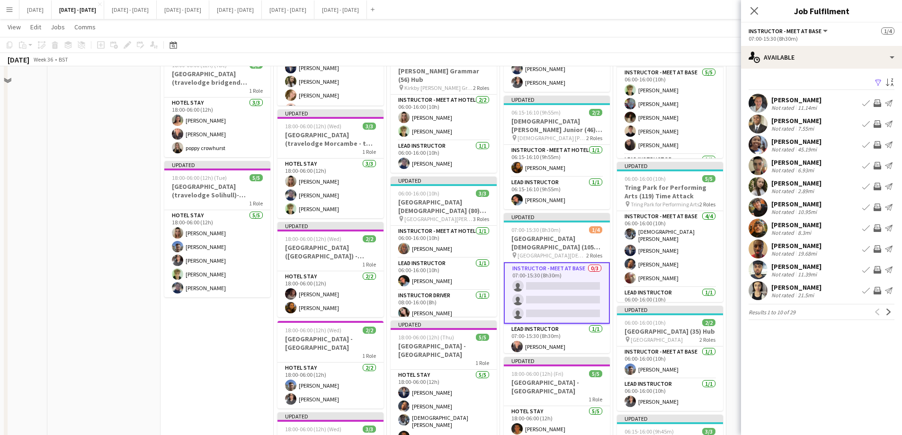
scroll to position [615, 0]
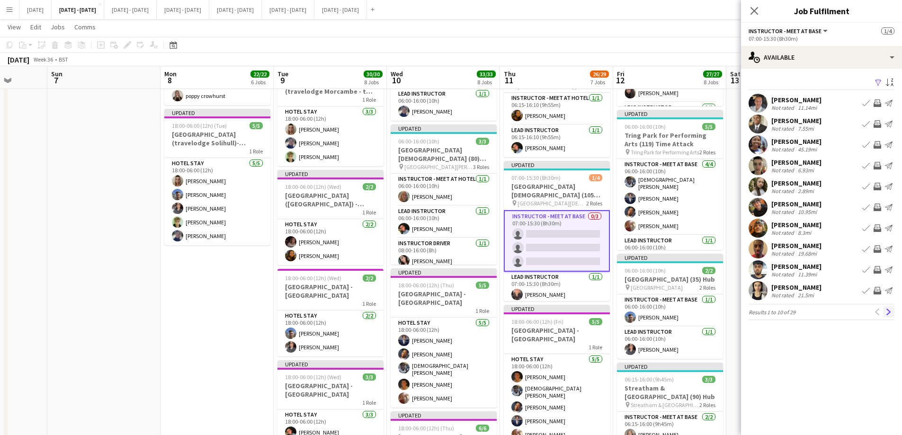
click at [886, 310] on app-icon "Next" at bounding box center [888, 312] width 7 height 7
click at [863, 121] on app-icon "Book crew" at bounding box center [866, 124] width 8 height 8
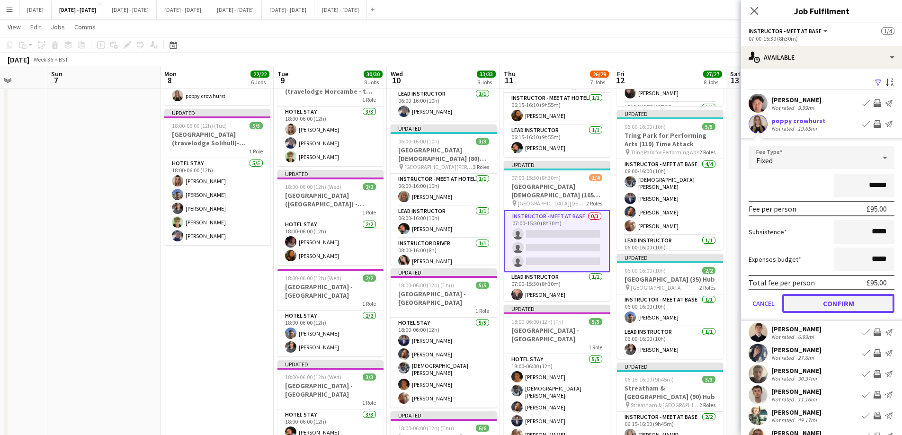
click at [839, 306] on button "Confirm" at bounding box center [838, 303] width 112 height 19
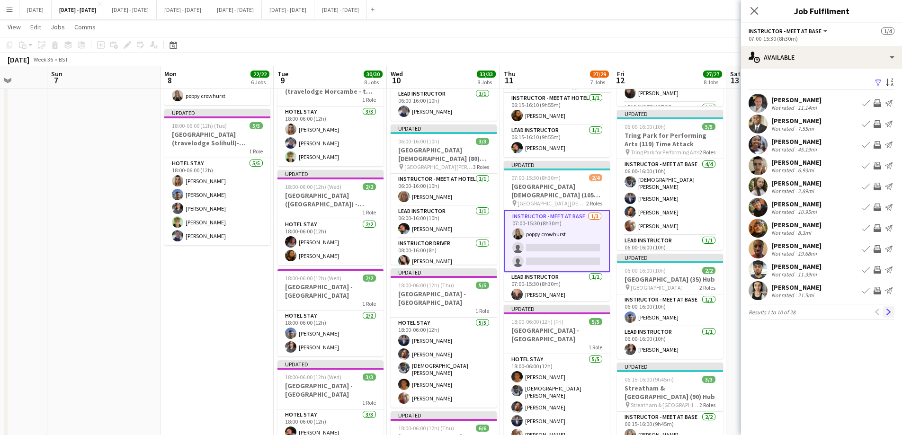
click at [890, 312] on app-icon "Next" at bounding box center [888, 312] width 7 height 7
click at [891, 312] on app-icon "Next" at bounding box center [888, 312] width 7 height 7
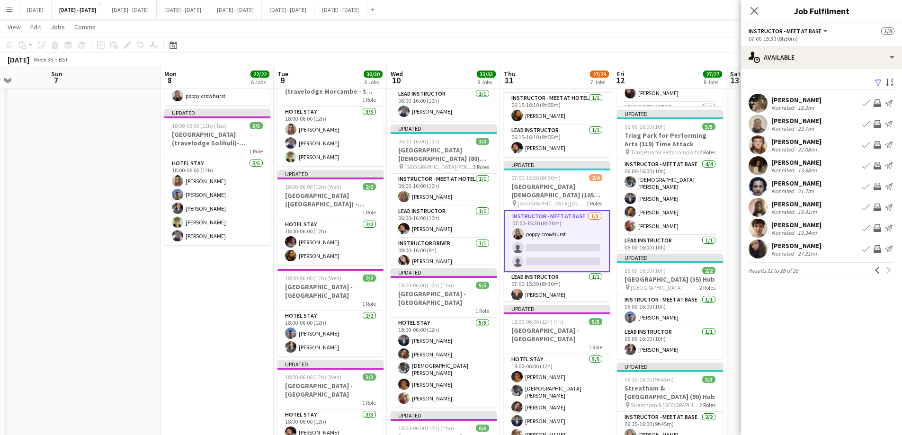
click at [789, 99] on div "[PERSON_NAME]" at bounding box center [796, 100] width 50 height 9
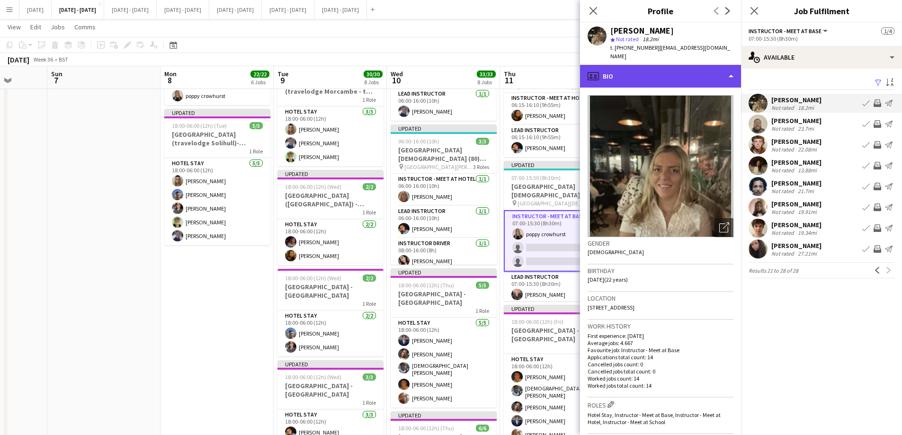
click at [681, 67] on div "profile Bio" at bounding box center [660, 76] width 161 height 23
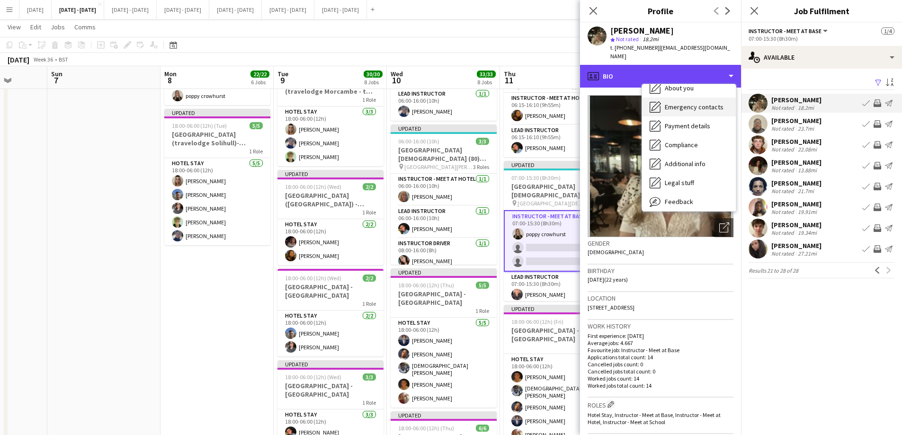
scroll to position [89, 0]
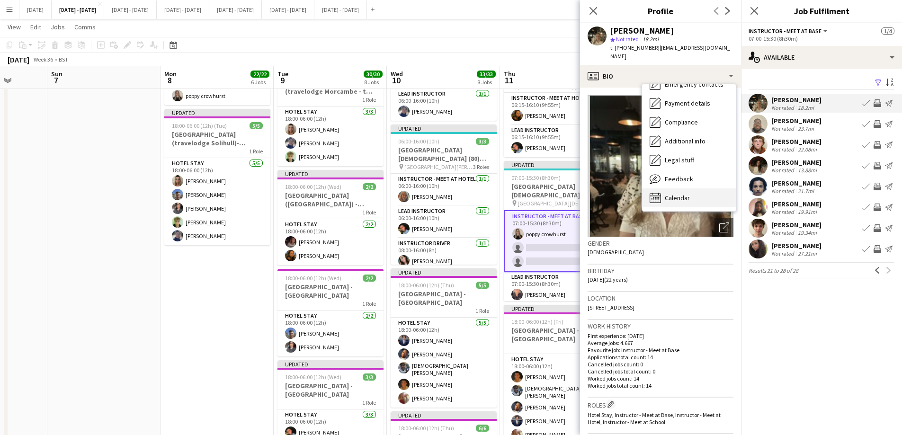
click at [680, 188] on div "Calendar Calendar" at bounding box center [689, 197] width 94 height 19
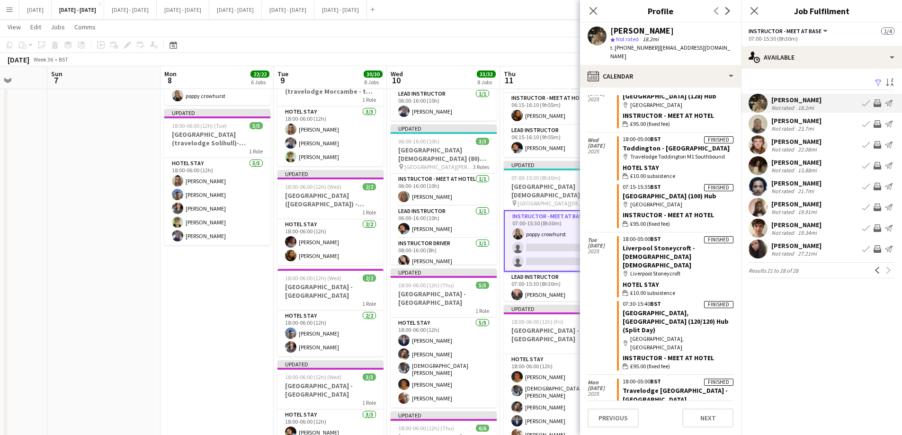
scroll to position [770, 0]
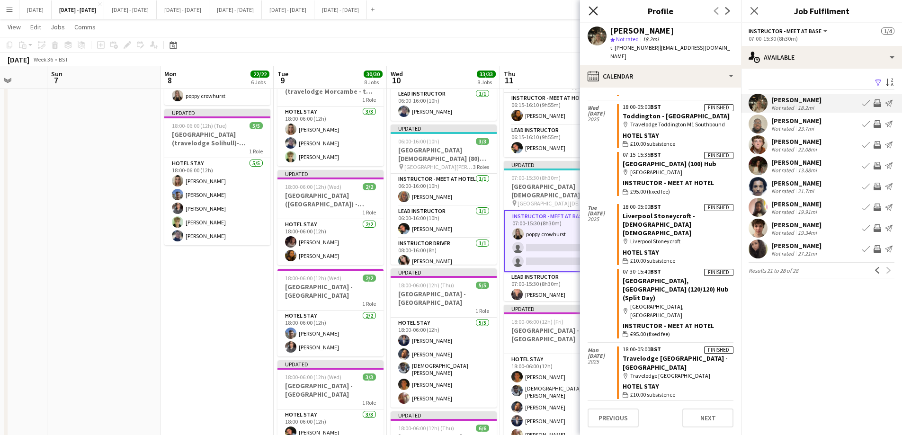
click at [591, 12] on icon "Close pop-in" at bounding box center [592, 10] width 9 height 9
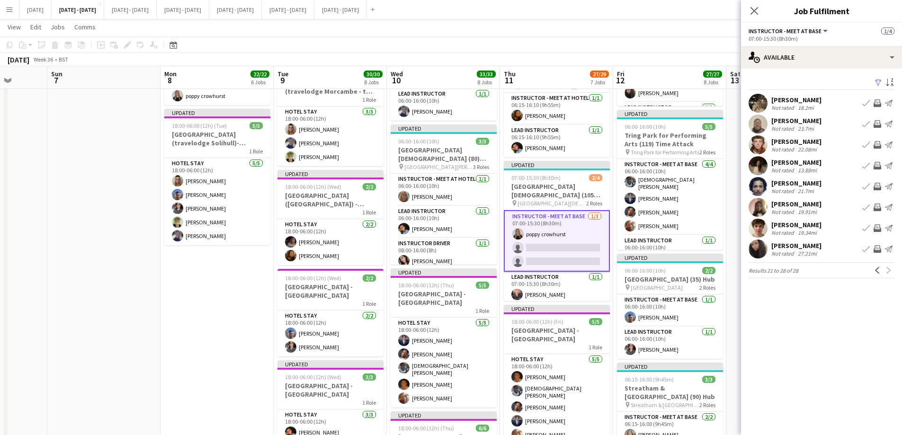
click at [862, 102] on app-icon "Book crew" at bounding box center [866, 103] width 8 height 8
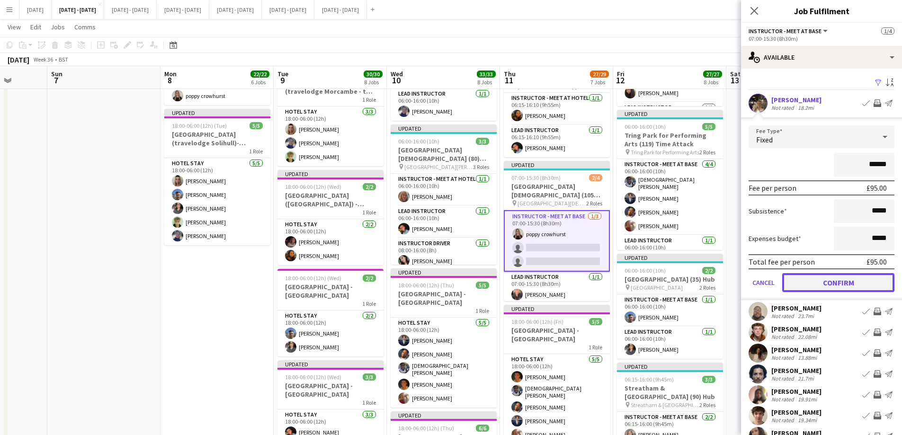
click at [852, 283] on button "Confirm" at bounding box center [838, 282] width 112 height 19
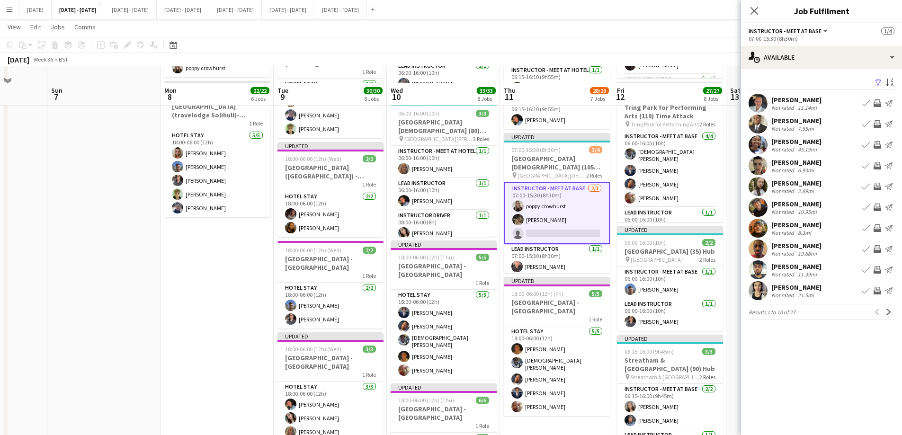
scroll to position [663, 0]
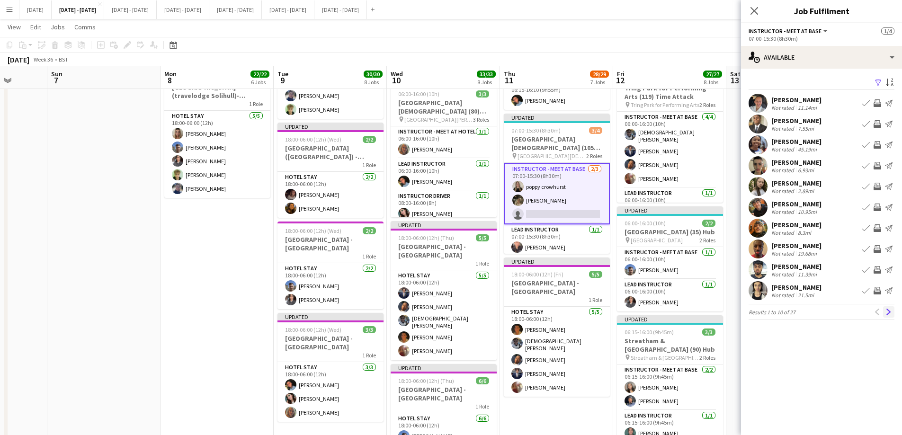
click at [886, 312] on app-icon "Next" at bounding box center [888, 312] width 7 height 7
click at [891, 311] on app-icon "Next" at bounding box center [888, 312] width 7 height 7
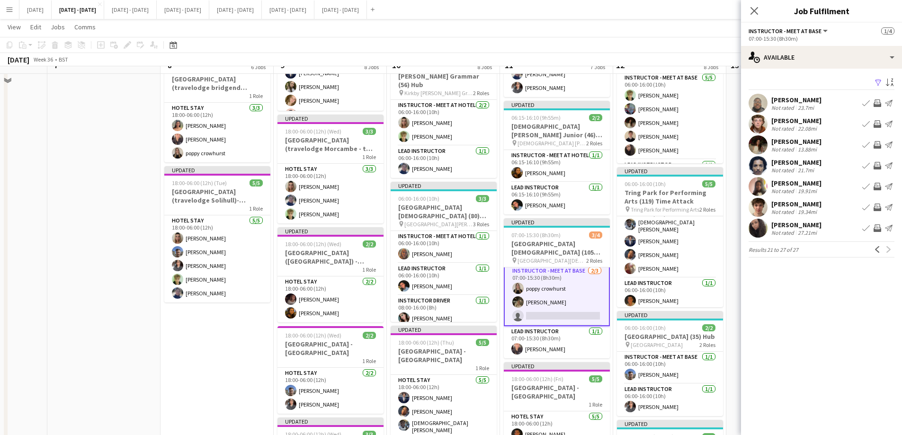
scroll to position [568, 0]
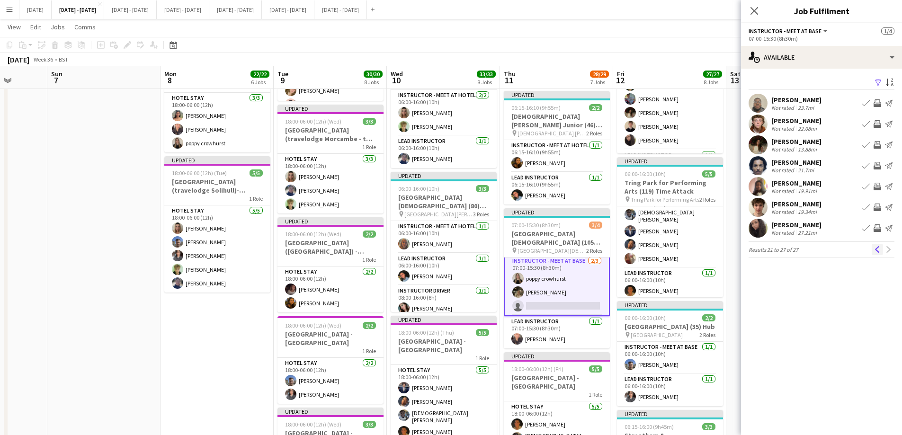
click at [879, 250] on app-icon "Previous" at bounding box center [877, 249] width 7 height 7
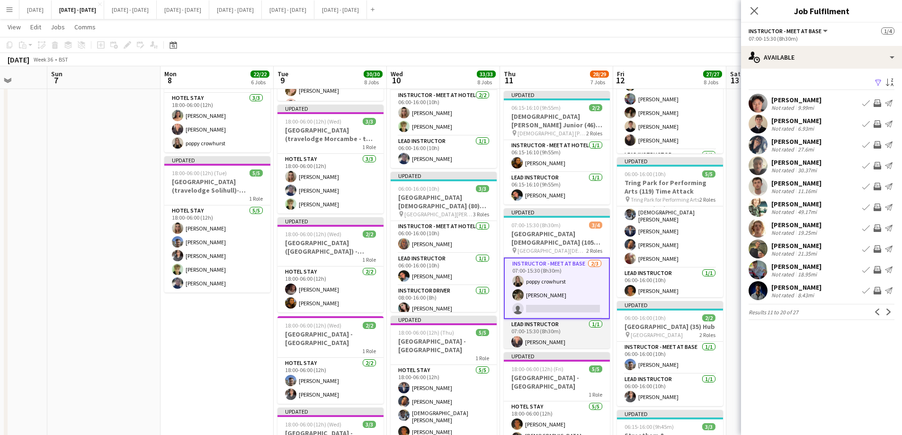
scroll to position [3, 0]
click at [367, 10] on button "Sept 1st - 5th 2025 Close" at bounding box center [340, 9] width 53 height 18
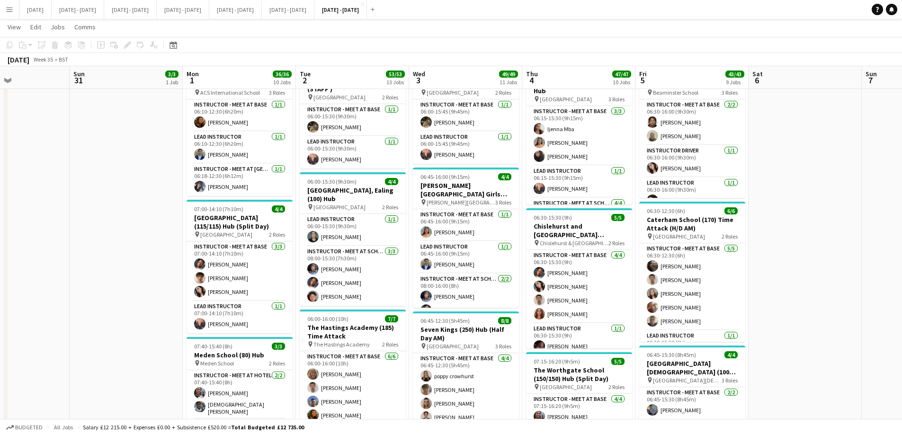
scroll to position [0, 240]
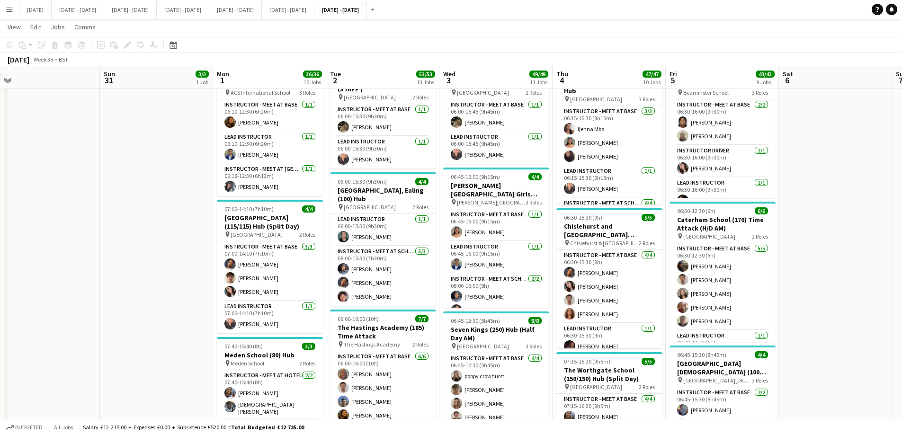
drag, startPoint x: 163, startPoint y: 248, endPoint x: 194, endPoint y: 250, distance: 30.4
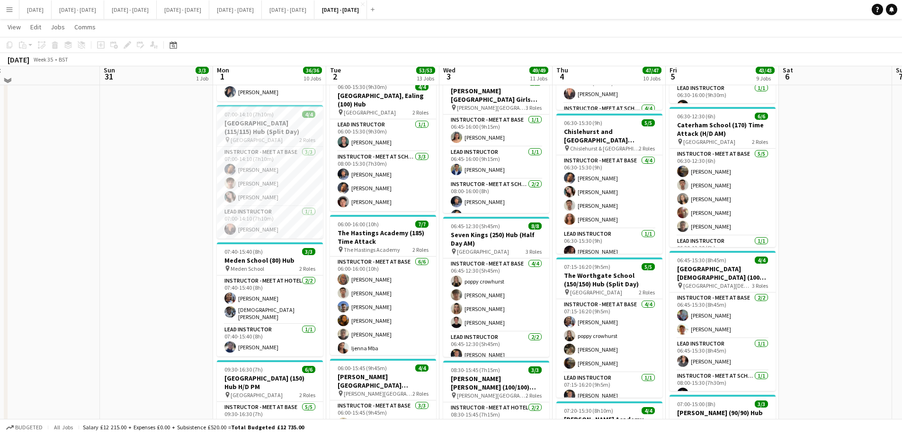
scroll to position [189, 0]
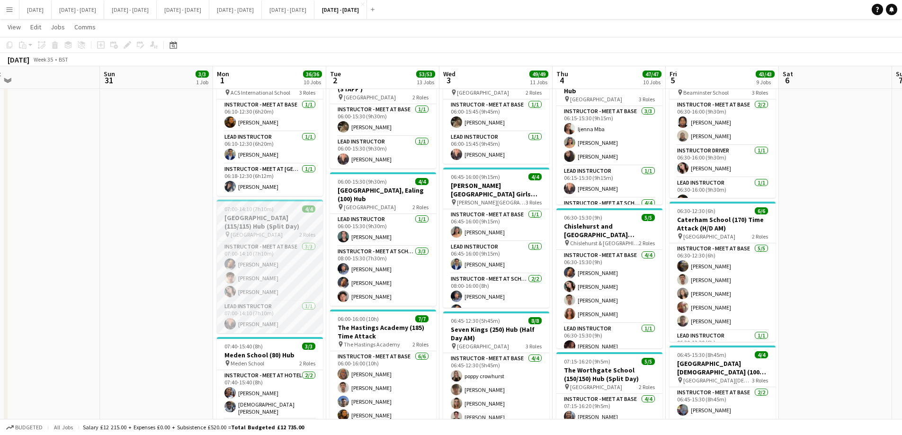
click at [261, 231] on span "Newstead Wood School" at bounding box center [257, 234] width 52 height 7
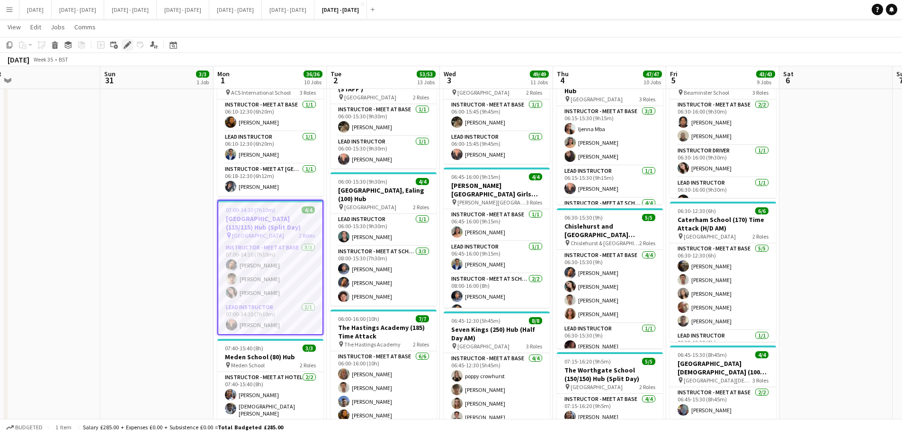
click at [126, 45] on icon at bounding box center [127, 45] width 5 height 5
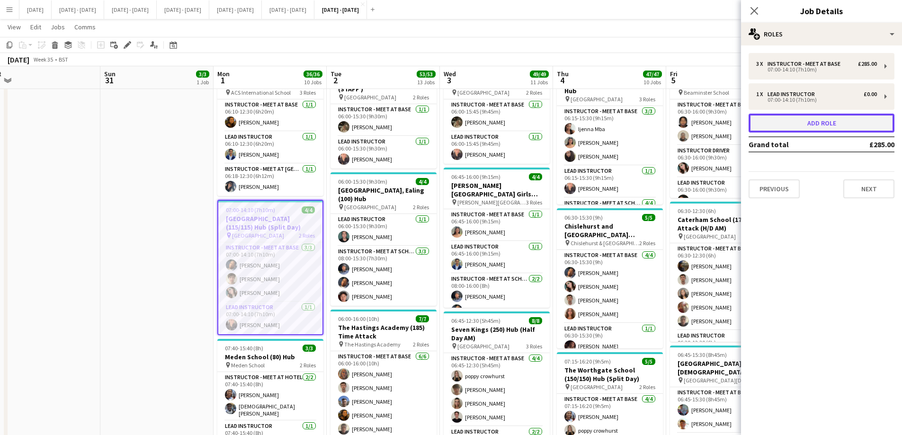
click at [809, 130] on button "Add role" at bounding box center [822, 123] width 146 height 19
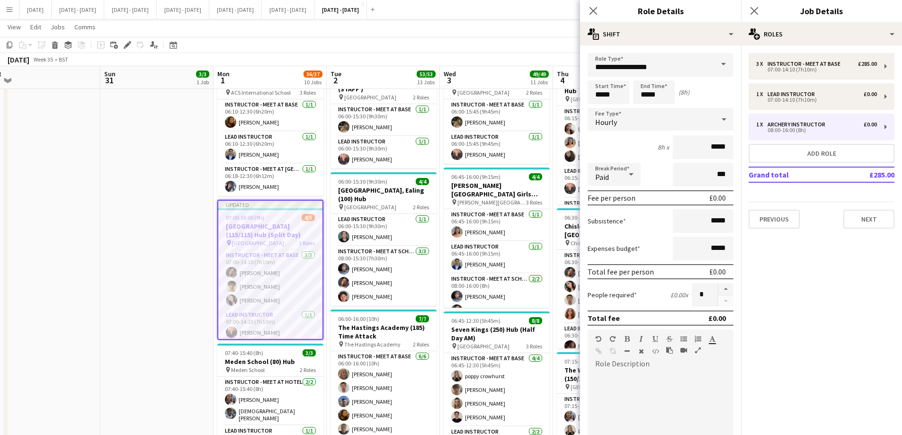
click at [714, 65] on span at bounding box center [723, 64] width 20 height 23
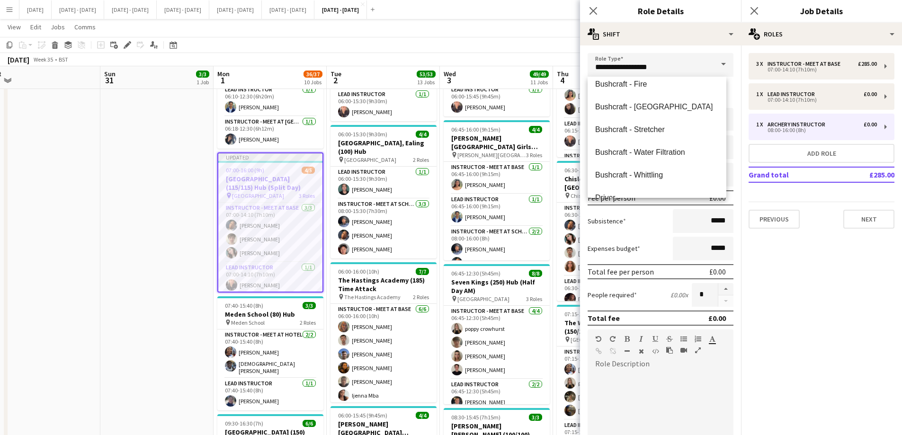
scroll to position [78, 0]
click at [628, 149] on span "Driver" at bounding box center [657, 150] width 124 height 9
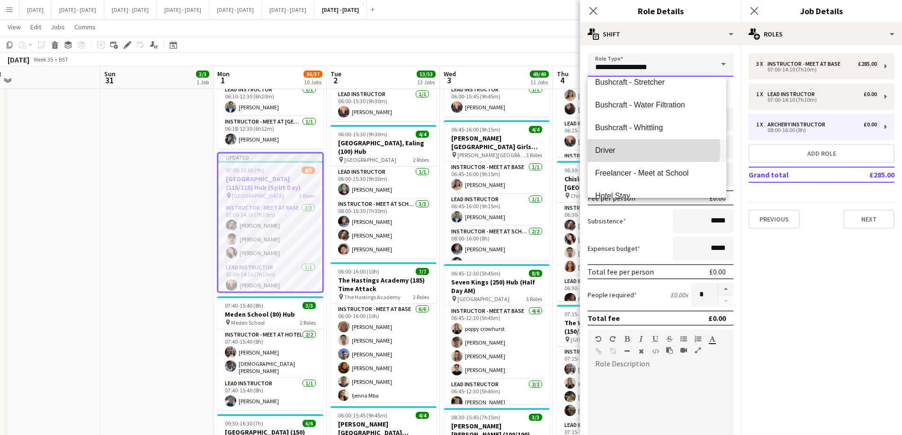
type input "******"
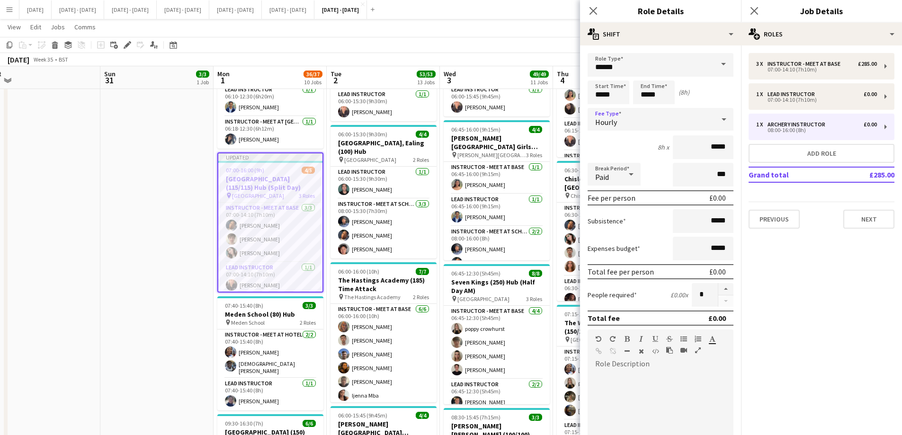
click at [703, 122] on div "Hourly" at bounding box center [651, 119] width 127 height 23
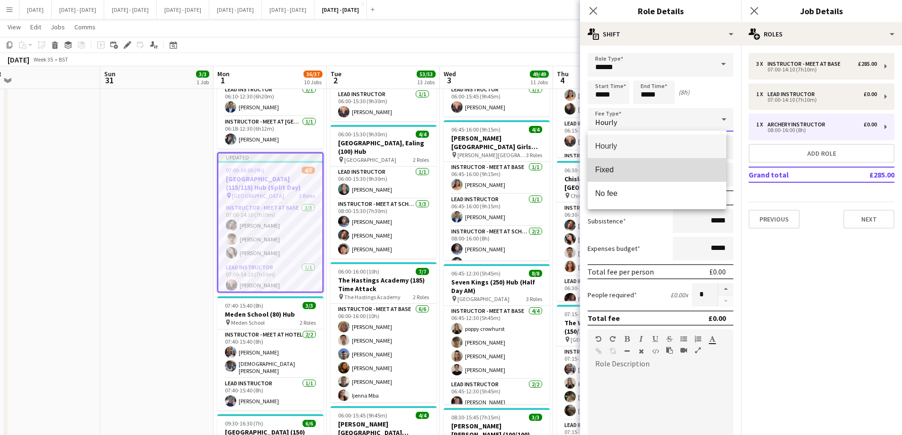
click at [665, 175] on mat-option "Fixed" at bounding box center [657, 170] width 139 height 24
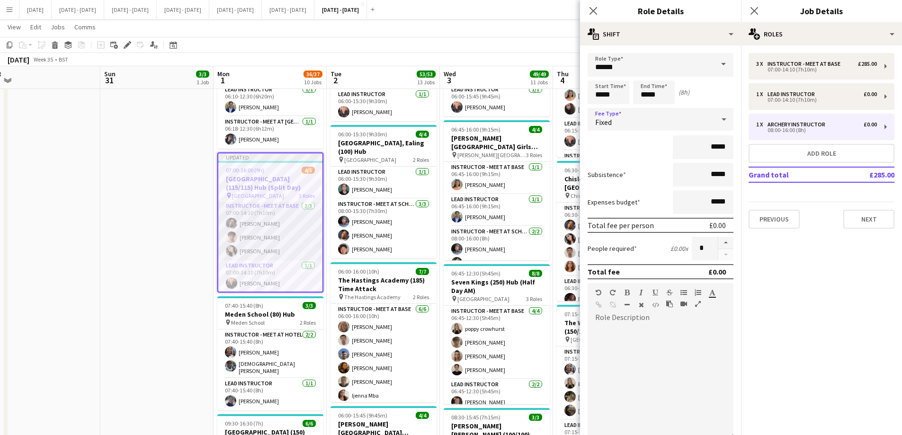
scroll to position [0, 0]
drag, startPoint x: 608, startPoint y: 97, endPoint x: 503, endPoint y: 85, distance: 105.8
type input "*****"
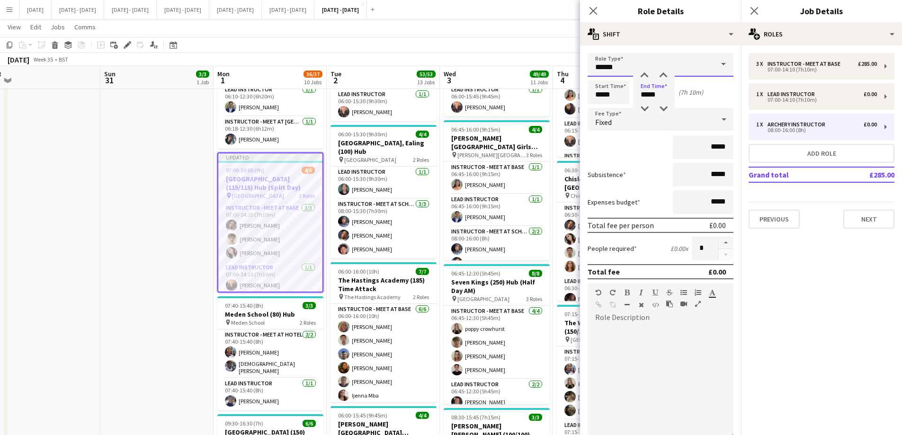
click at [704, 66] on input "******" at bounding box center [661, 65] width 146 height 24
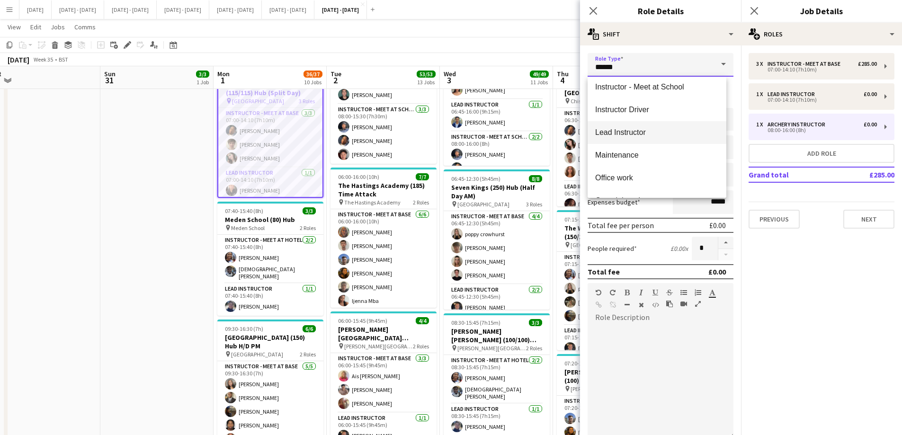
scroll to position [275, 0]
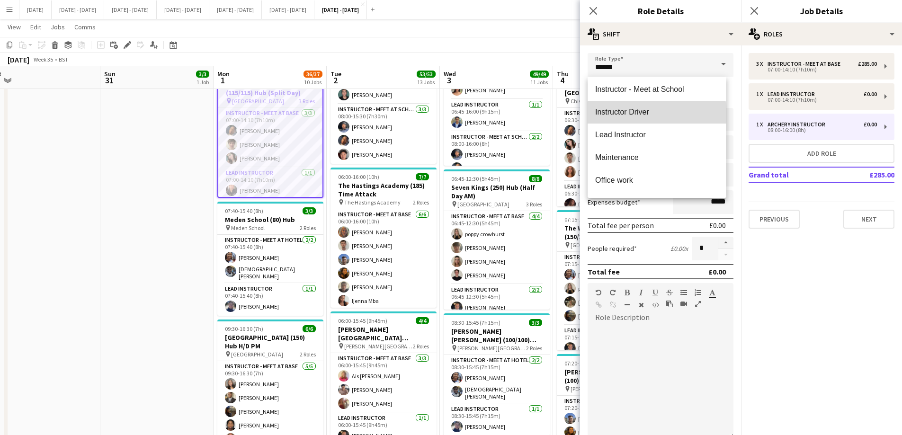
click at [657, 114] on span "Instructor Driver" at bounding box center [657, 111] width 124 height 9
type input "**********"
type input "*******"
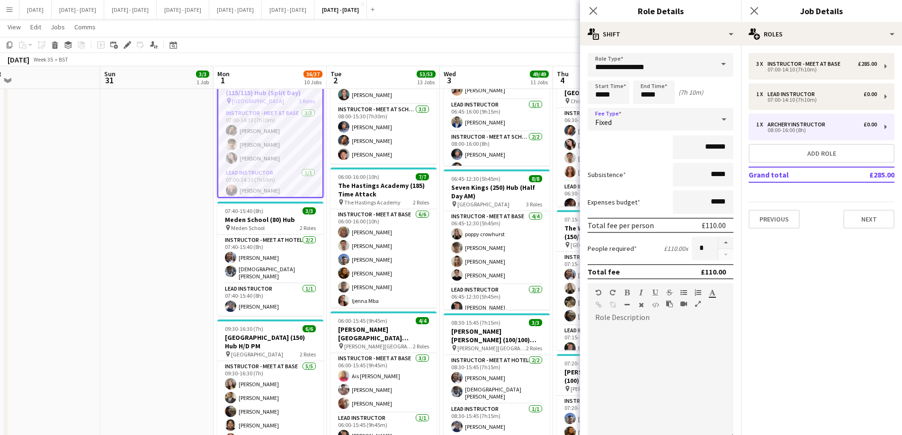
click at [656, 115] on div "Fixed" at bounding box center [651, 119] width 127 height 23
click at [640, 221] on span "Default Fixed Fee 1" at bounding box center [657, 217] width 124 height 9
click at [597, 9] on icon "Close pop-in" at bounding box center [592, 10] width 9 height 9
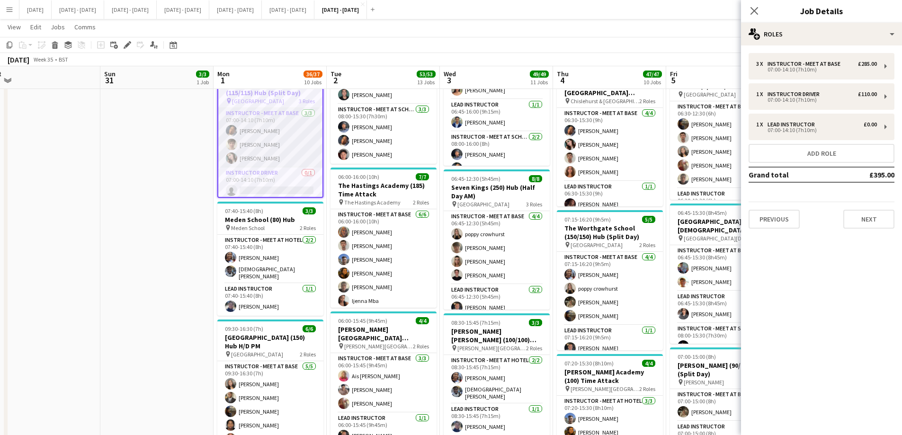
click at [257, 147] on app-card-role "Instructor - Meet at Base 3/3 07:00-14:10 (7h10m) Oluwapelumi Oguntunde Alexand…" at bounding box center [270, 138] width 104 height 60
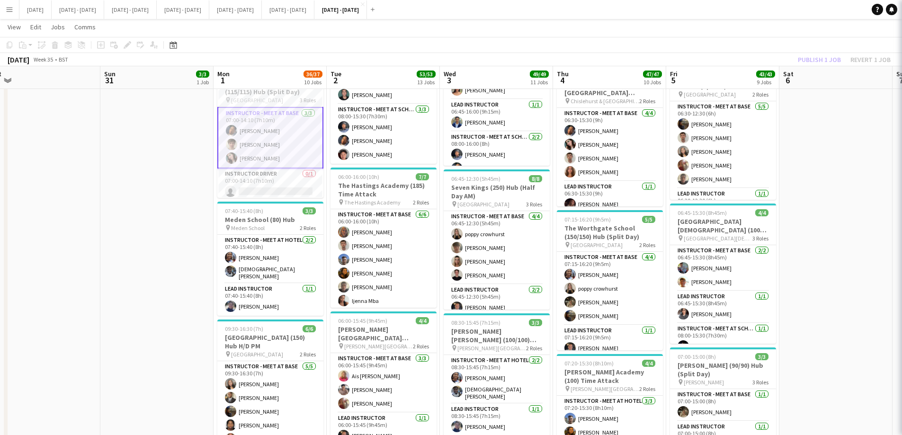
scroll to position [0, 239]
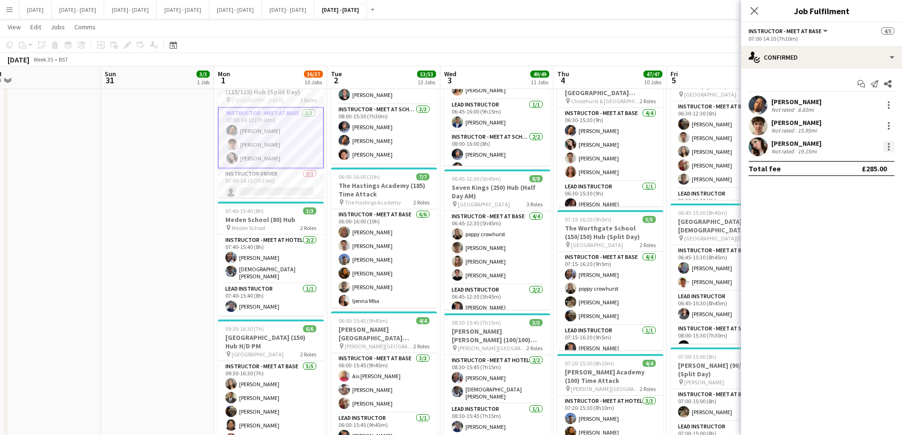
click at [891, 146] on div at bounding box center [888, 146] width 11 height 11
drag, startPoint x: 860, startPoint y: 185, endPoint x: 818, endPoint y: 190, distance: 42.9
click at [861, 186] on span "Switch crew" at bounding box center [848, 187] width 40 height 8
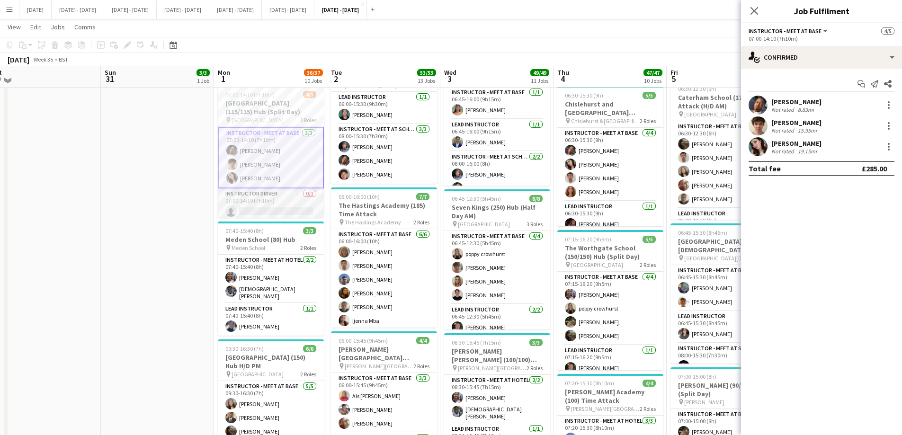
click at [282, 202] on app-card-role "Instructor Driver 0/1 07:00-14:10 (7h10m) single-neutral-actions" at bounding box center [271, 204] width 106 height 32
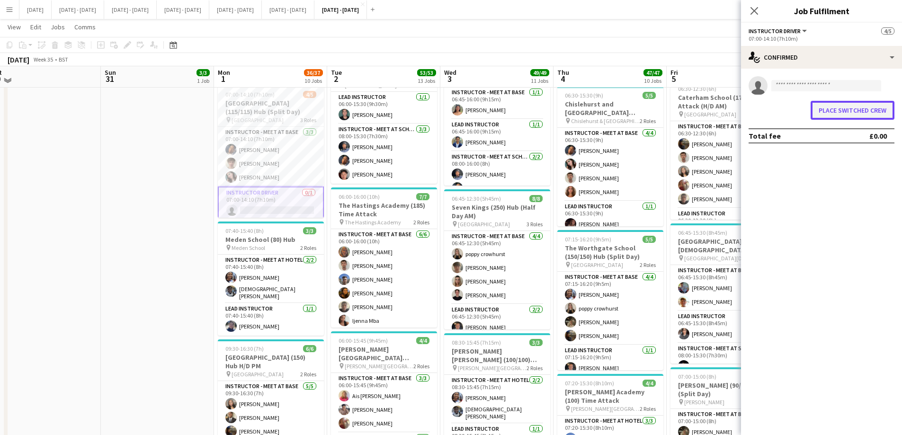
click at [835, 113] on button "Place switched crew" at bounding box center [853, 110] width 84 height 19
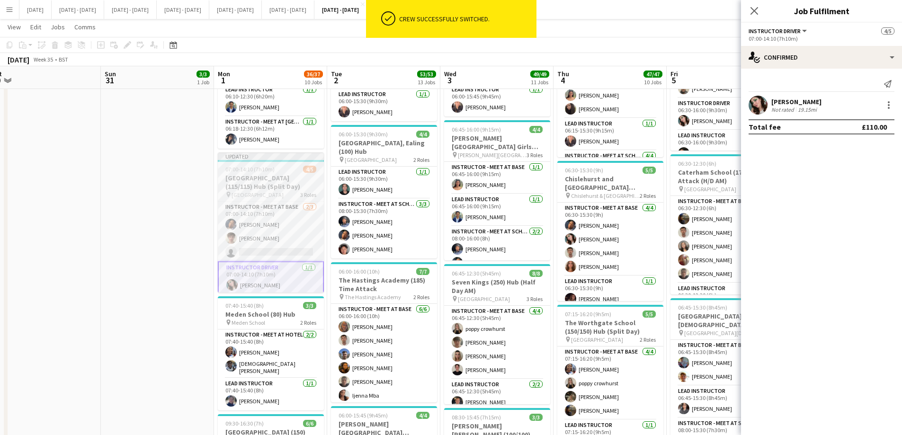
scroll to position [0, 238]
click at [260, 174] on h3 "Newstead Wood School (115/115) Hub (Split Day)" at bounding box center [272, 182] width 106 height 17
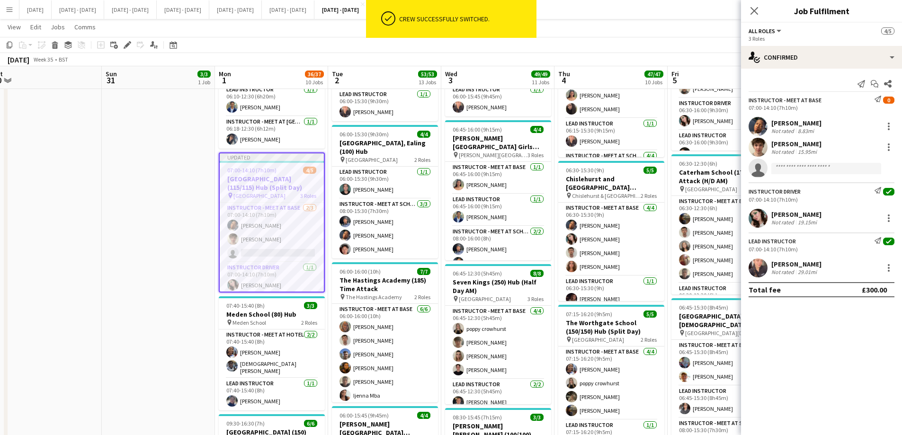
click at [125, 51] on app-toolbar "Copy Paste Paste Ctrl+V Paste with crew Ctrl+Shift+V Paste linked Job Delete Gr…" at bounding box center [451, 45] width 902 height 16
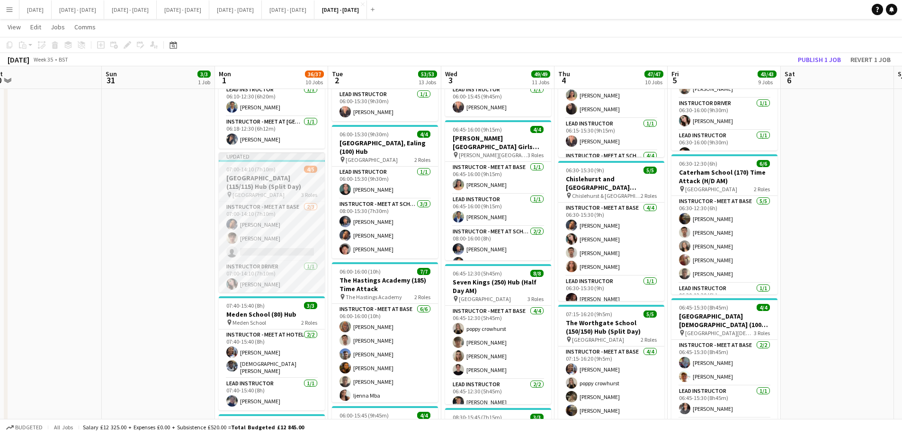
click at [258, 174] on h3 "Newstead Wood School (115/115) Hub (Split Day)" at bounding box center [272, 182] width 106 height 17
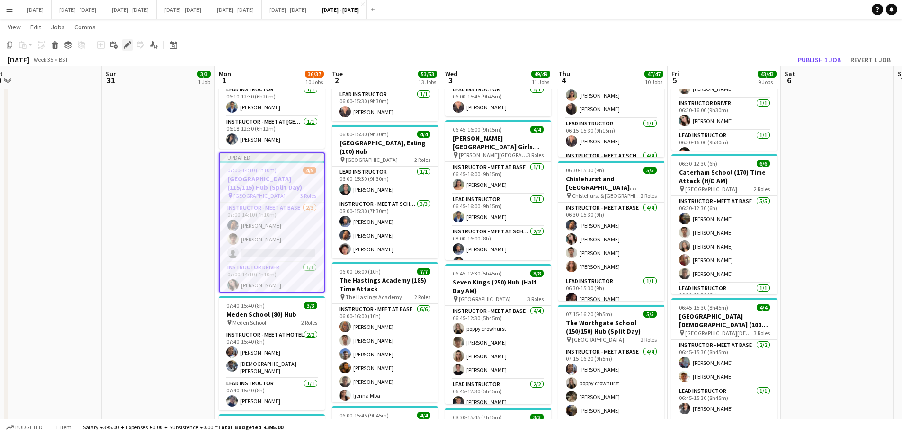
click at [122, 47] on div "Edit" at bounding box center [127, 44] width 11 height 11
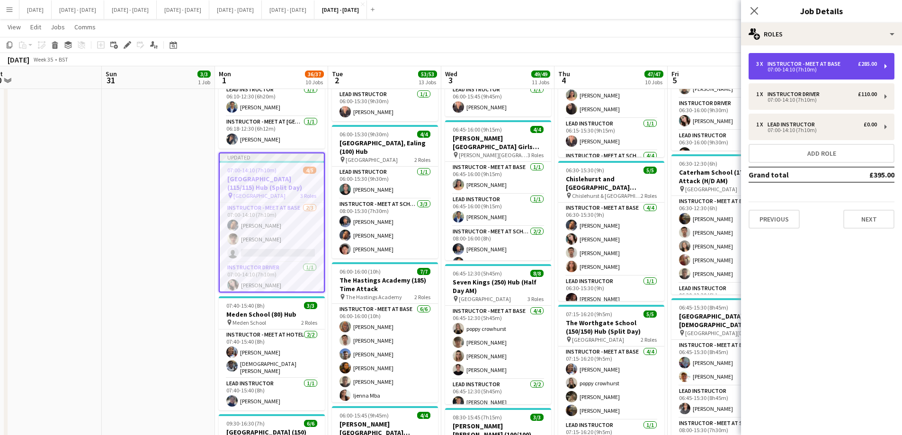
click at [821, 67] on div "07:00-14:10 (7h10m)" at bounding box center [816, 69] width 121 height 5
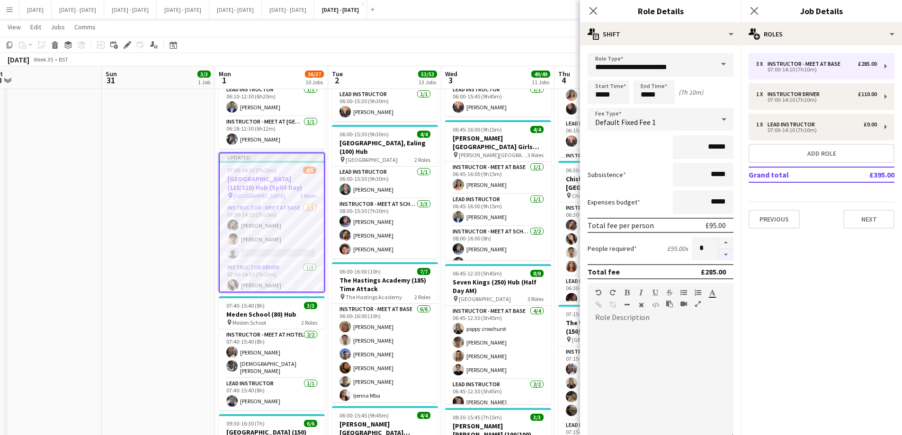
click at [722, 255] on button "button" at bounding box center [725, 255] width 15 height 12
type input "*"
click at [596, 10] on icon "Close pop-in" at bounding box center [592, 10] width 9 height 9
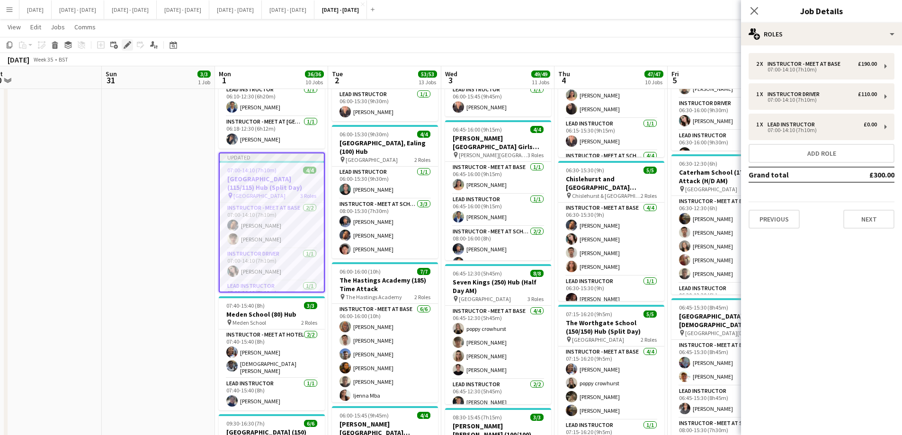
click at [127, 48] on icon "Edit" at bounding box center [128, 45] width 8 height 8
click at [869, 227] on button "Next" at bounding box center [868, 219] width 51 height 19
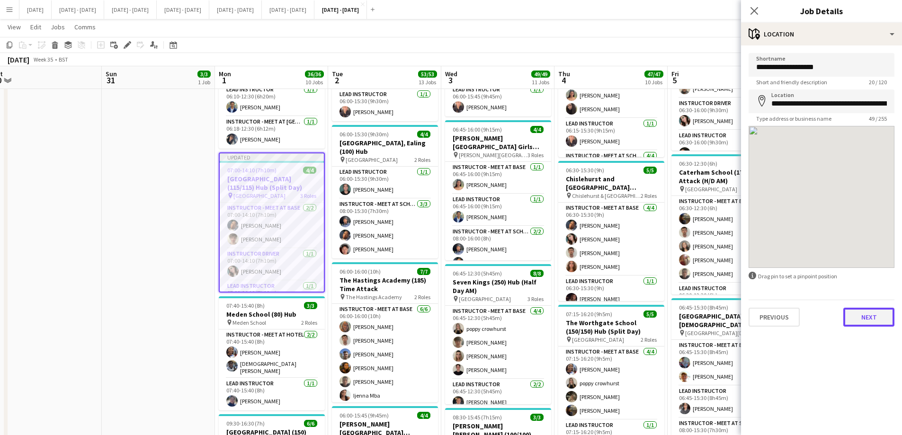
click at [876, 318] on button "Next" at bounding box center [868, 317] width 51 height 19
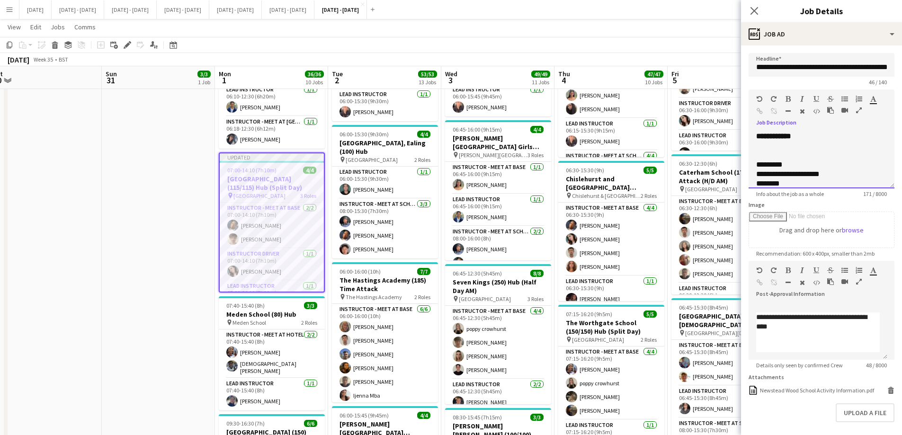
click at [829, 136] on div "**********" at bounding box center [822, 160] width 146 height 57
click at [789, 173] on div at bounding box center [821, 173] width 131 height 9
click at [754, 13] on icon "Close pop-in" at bounding box center [753, 10] width 9 height 9
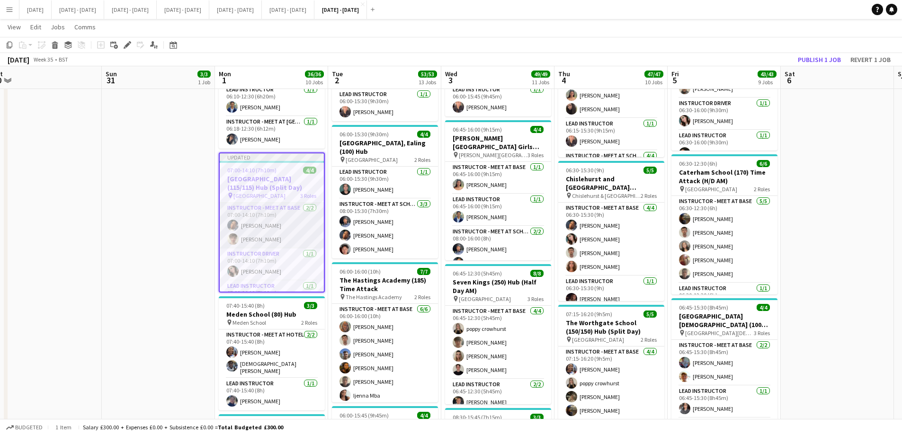
scroll to position [21, 0]
click at [129, 47] on icon "Edit" at bounding box center [128, 45] width 8 height 8
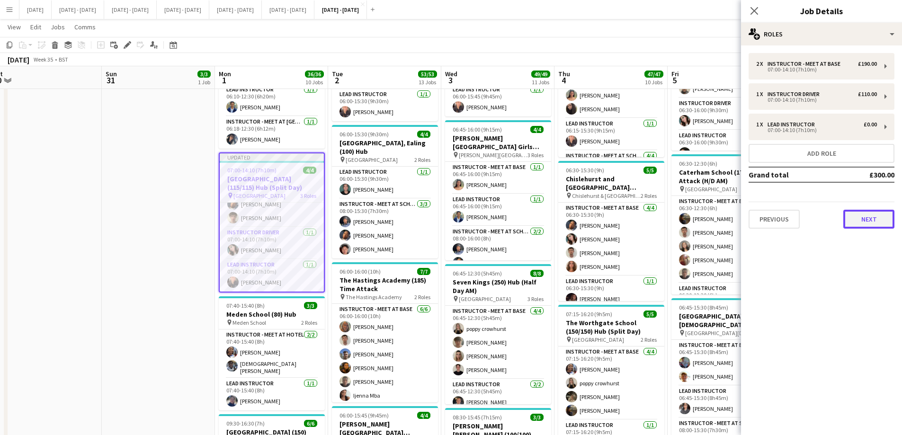
click at [880, 223] on button "Next" at bounding box center [868, 219] width 51 height 19
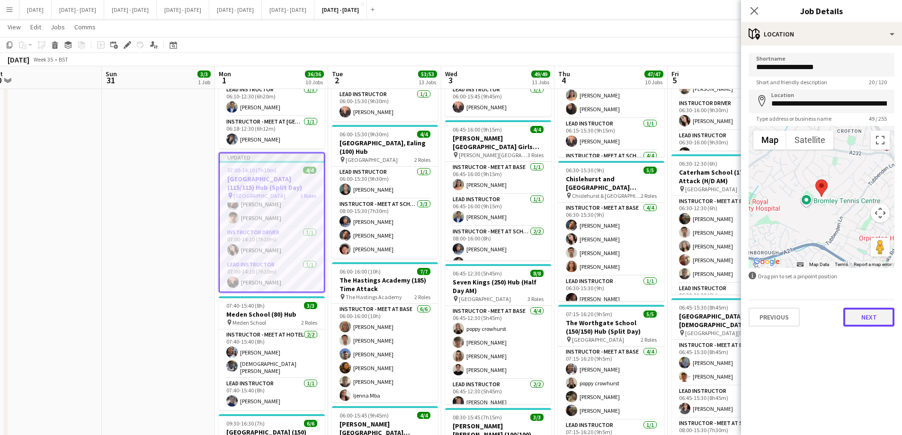
click at [877, 316] on button "Next" at bounding box center [868, 317] width 51 height 19
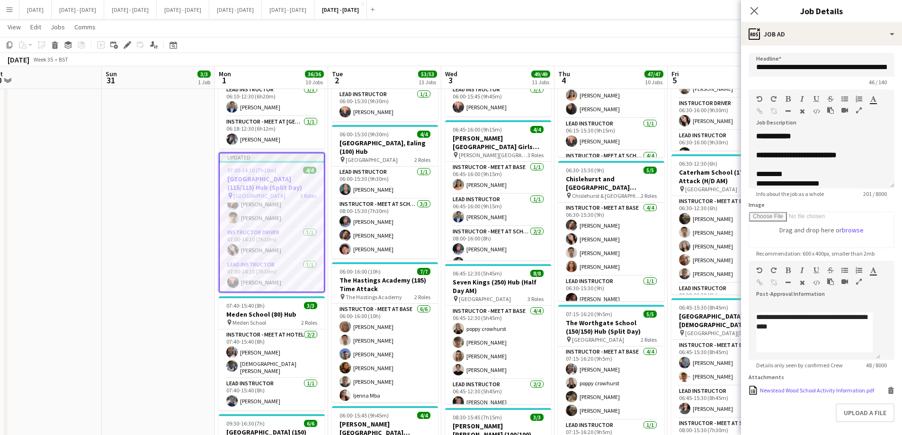
scroll to position [35, 0]
click at [795, 387] on div "Newstead Wood School Activity Information.pdf" at bounding box center [817, 390] width 114 height 7
click at [263, 268] on app-card-role "Lead Instructor 1/1 07:00-14:10 (7h10m) Ellie-Marie Mankelow" at bounding box center [272, 275] width 104 height 32
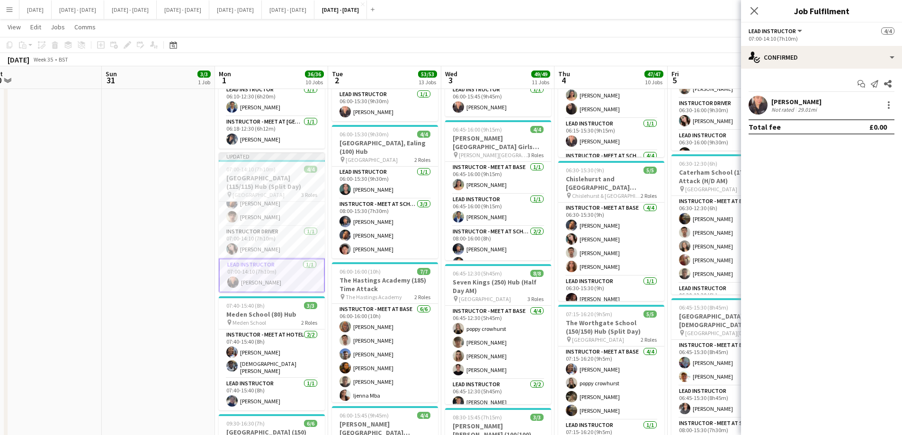
click at [271, 177] on h3 "Newstead Wood School (115/115) Hub (Split Day)" at bounding box center [272, 182] width 106 height 17
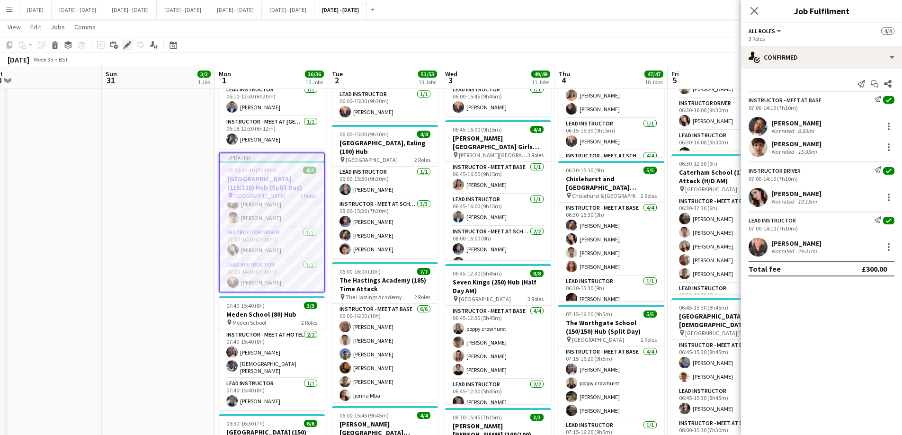
click at [125, 45] on icon "Edit" at bounding box center [128, 45] width 8 height 8
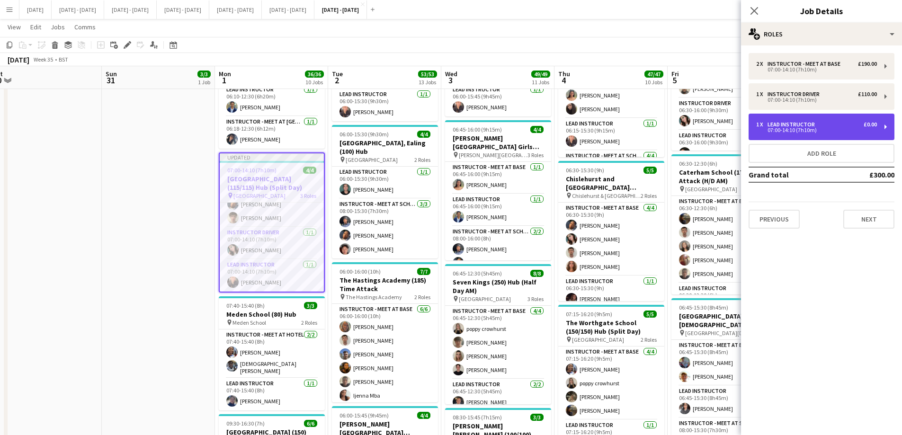
click at [814, 129] on div "07:00-14:10 (7h10m)" at bounding box center [816, 130] width 121 height 5
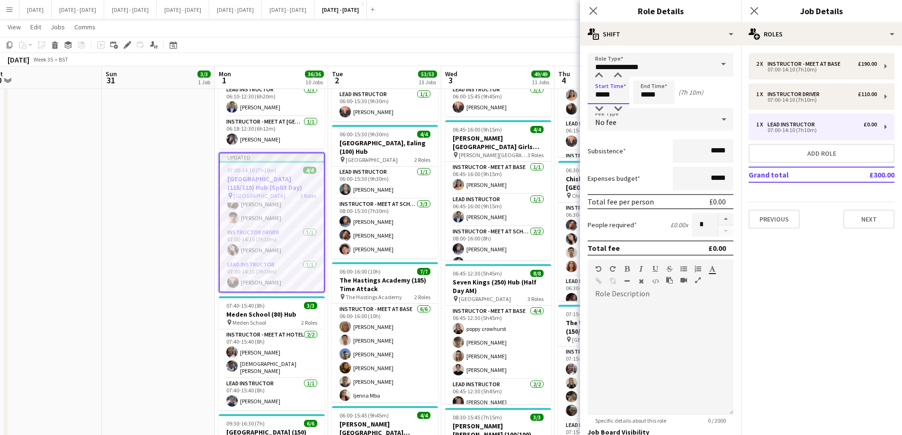
drag, startPoint x: 616, startPoint y: 95, endPoint x: 551, endPoint y: 94, distance: 64.9
type input "*****"
click at [596, 7] on icon "Close pop-in" at bounding box center [592, 10] width 9 height 9
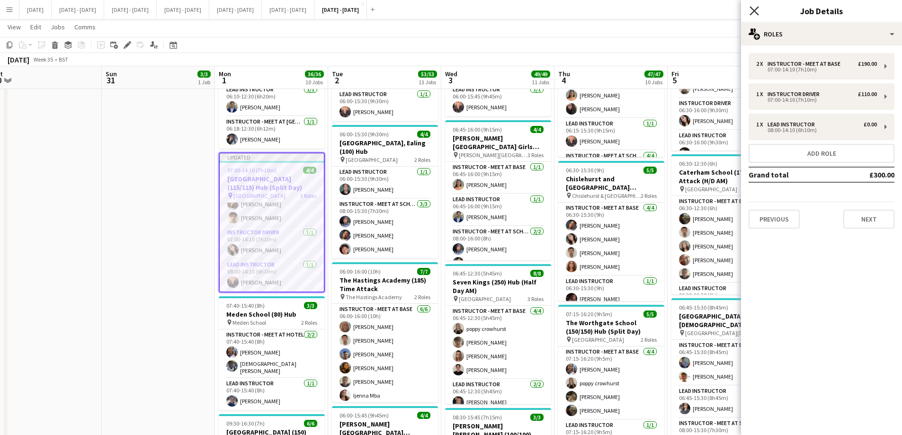
click at [751, 10] on icon "Close pop-in" at bounding box center [753, 10] width 9 height 9
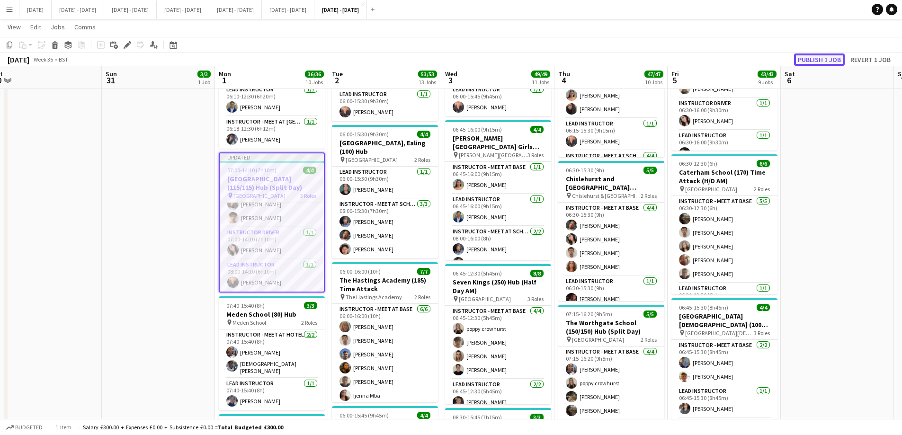
click at [832, 57] on button "Publish 1 job" at bounding box center [819, 59] width 51 height 12
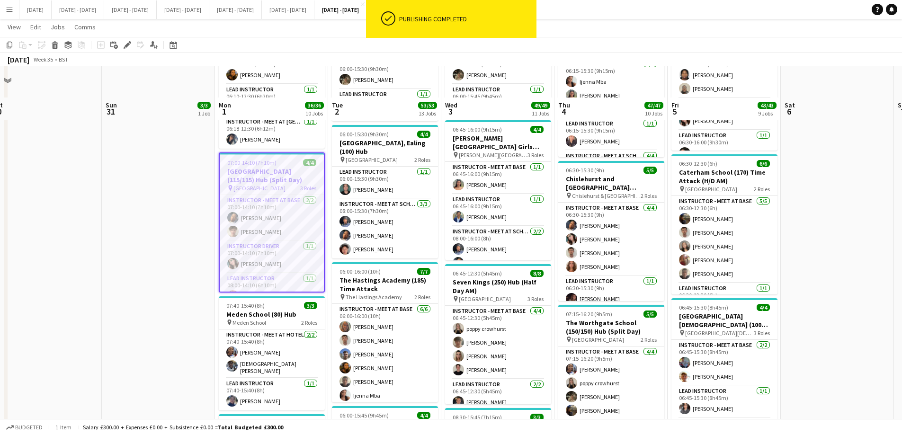
scroll to position [284, 0]
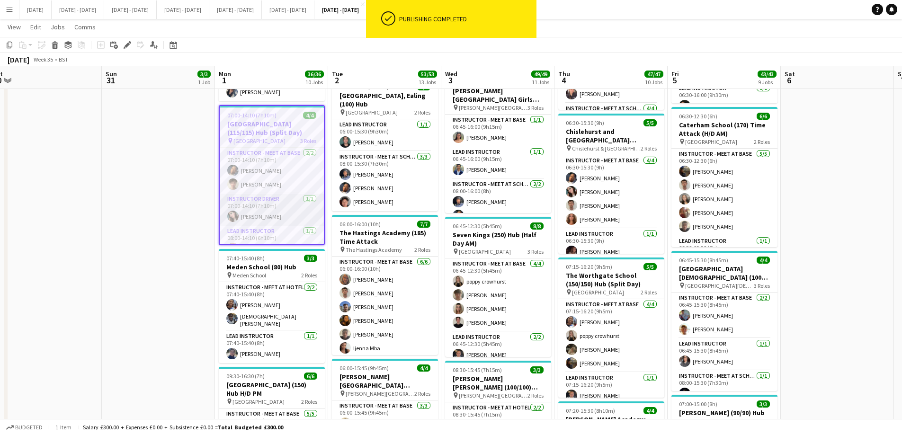
click at [243, 200] on app-card-role "Instructor Driver 1/1 07:00-14:10 (7h10m) Lucy Cork" at bounding box center [272, 210] width 104 height 32
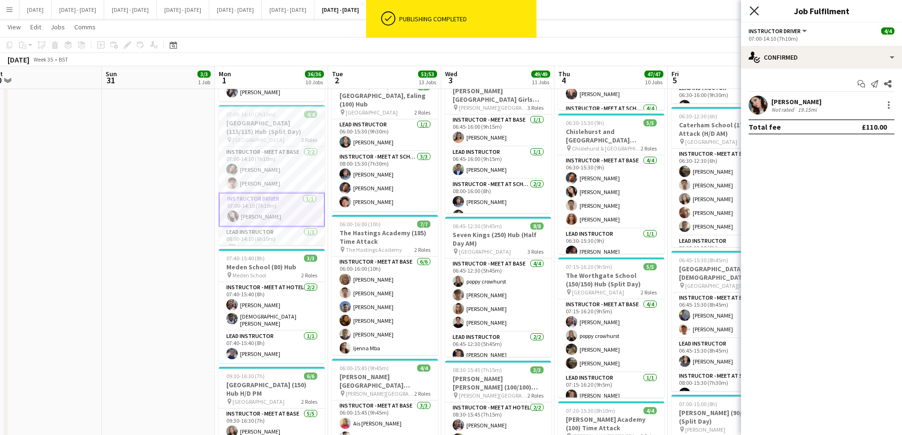
click at [750, 10] on icon "Close pop-in" at bounding box center [753, 10] width 9 height 9
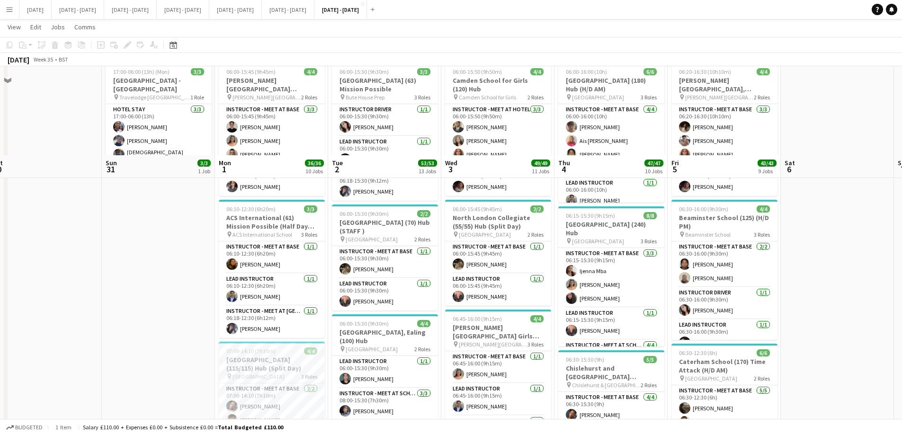
scroll to position [142, 0]
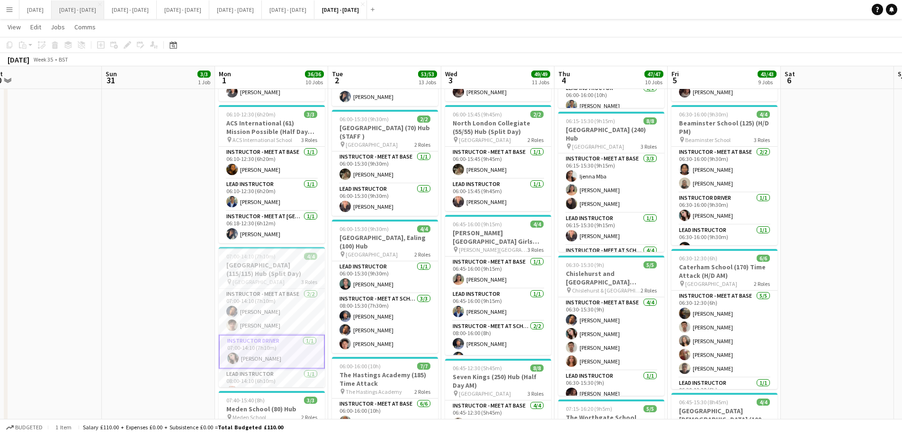
click at [80, 7] on button "[DATE] - [DATE] Close" at bounding box center [78, 9] width 53 height 18
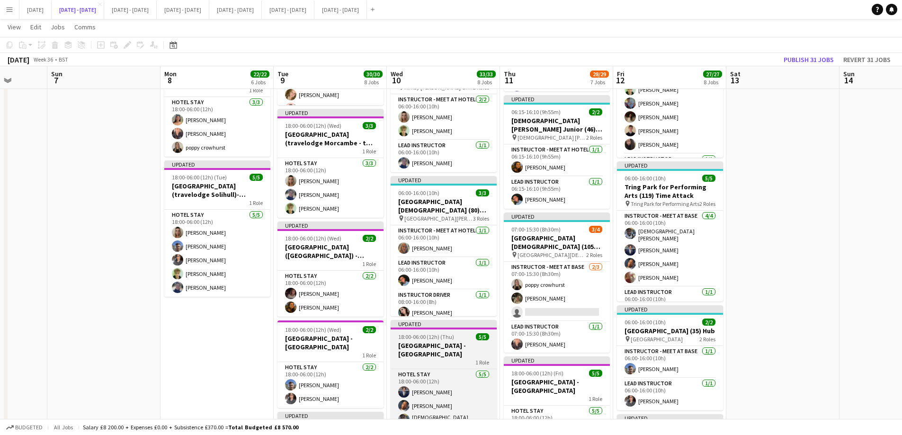
scroll to position [568, 0]
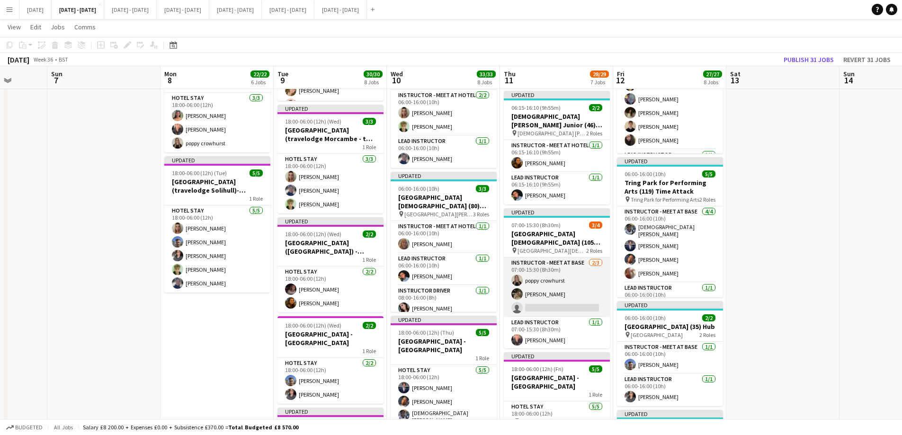
click at [535, 309] on app-card-role "Instructor - Meet at Base 2/3 07:00-15:30 (8h30m) poppy crowhurst Emily Pratt s…" at bounding box center [557, 288] width 106 height 60
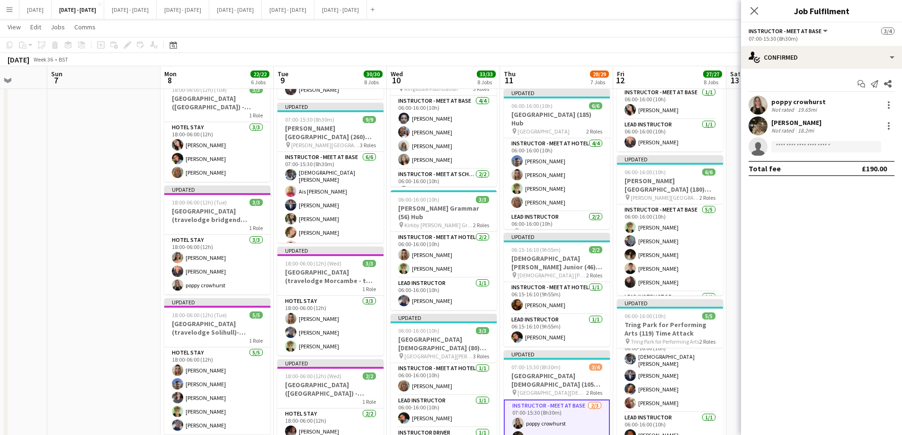
scroll to position [15, 0]
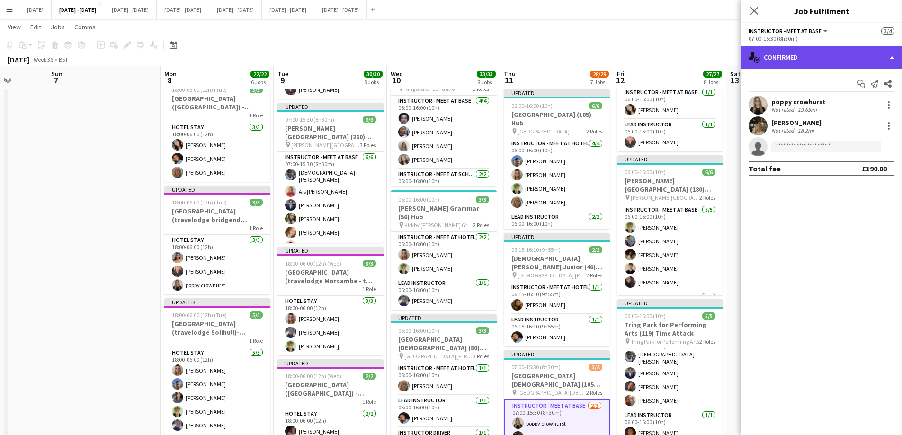
click at [862, 60] on div "single-neutral-actions-check-2 Confirmed" at bounding box center [821, 57] width 161 height 23
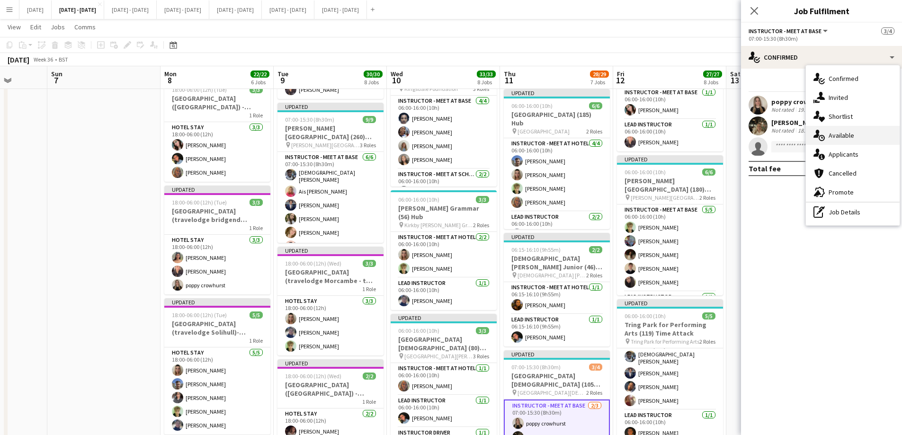
click at [858, 132] on div "single-neutral-actions-upload Available" at bounding box center [853, 135] width 94 height 19
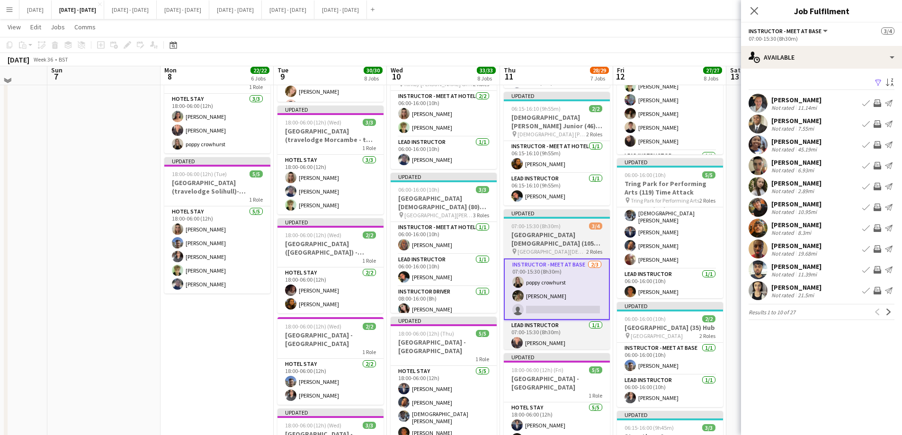
scroll to position [568, 0]
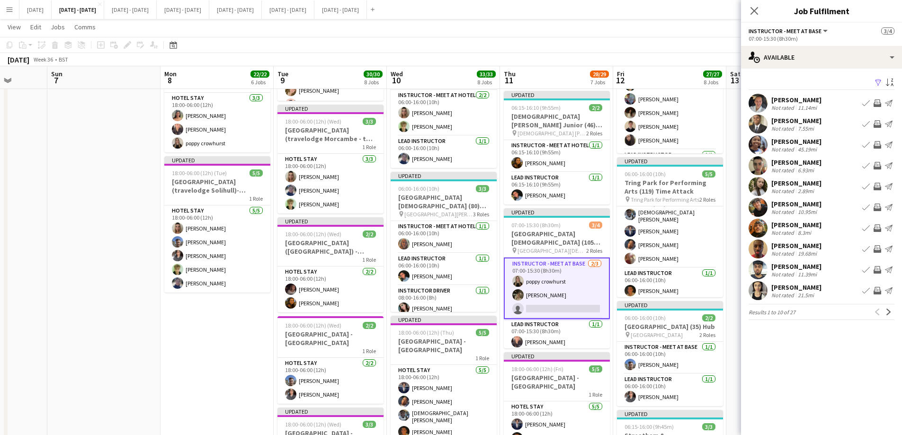
click at [787, 117] on div "[PERSON_NAME]" at bounding box center [796, 120] width 50 height 9
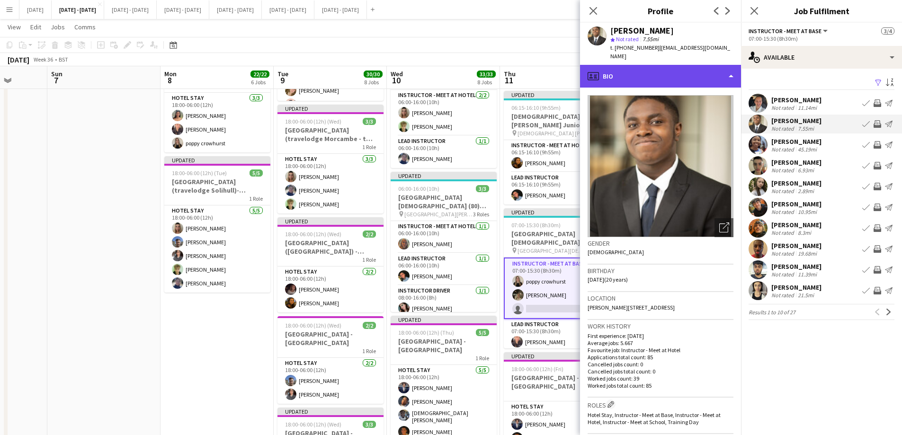
click at [671, 65] on div "profile Bio" at bounding box center [660, 76] width 161 height 23
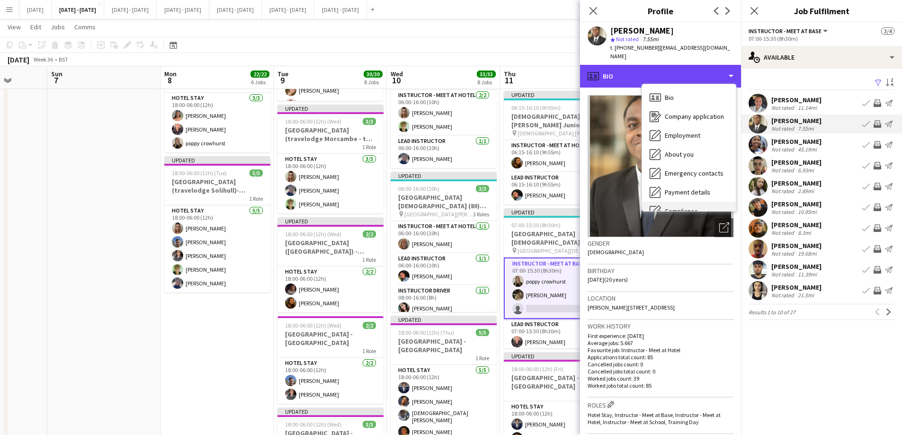
scroll to position [89, 0]
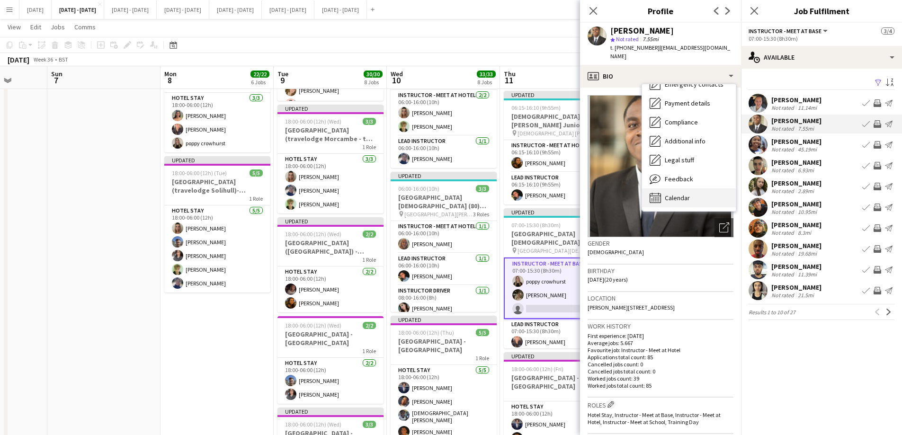
click at [697, 189] on div "Calendar Calendar" at bounding box center [689, 197] width 94 height 19
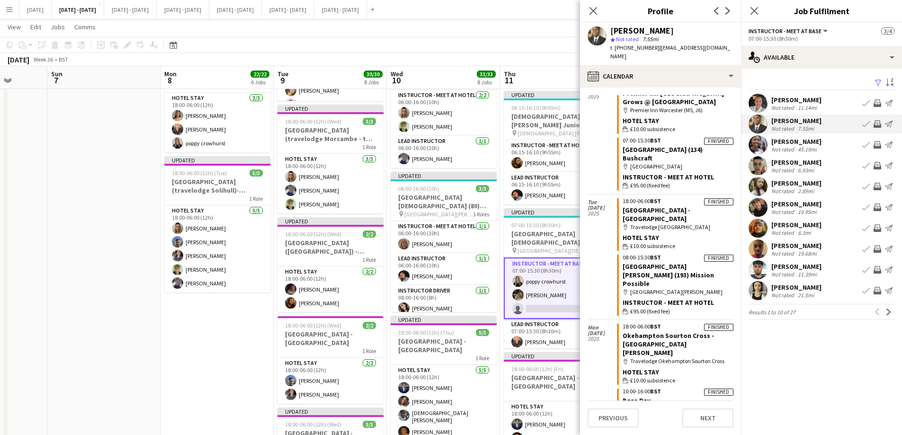
scroll to position [642, 0]
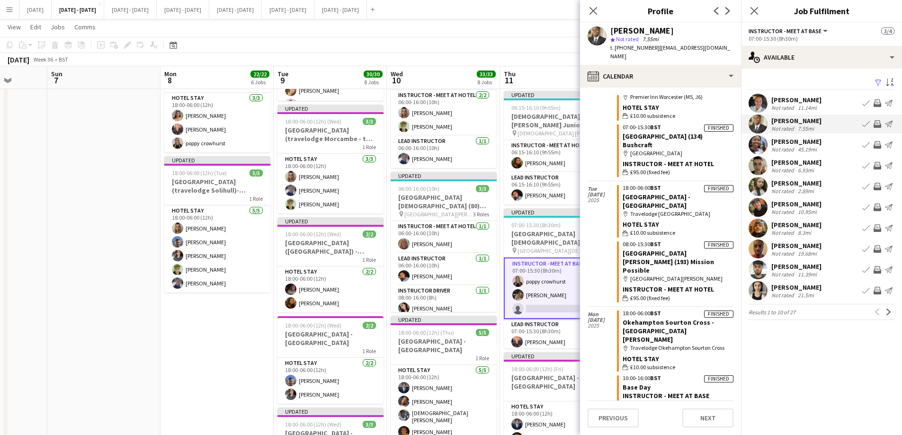
click at [791, 120] on div "[PERSON_NAME]" at bounding box center [796, 120] width 50 height 9
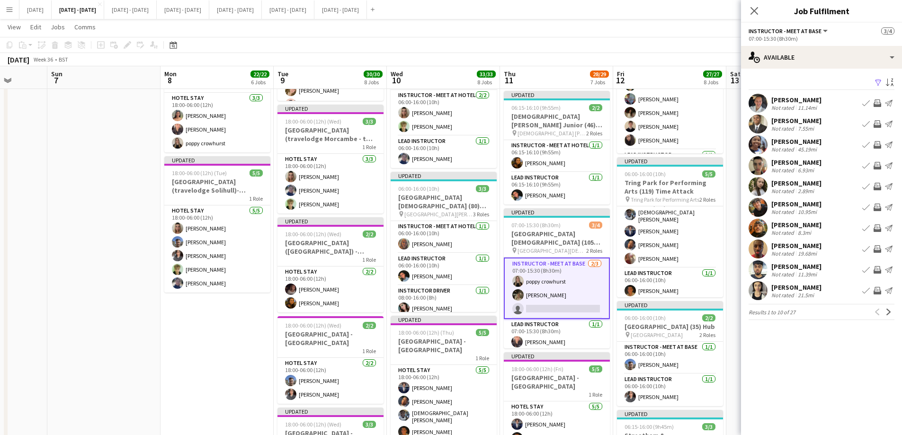
click at [791, 120] on div "[PERSON_NAME]" at bounding box center [796, 120] width 50 height 9
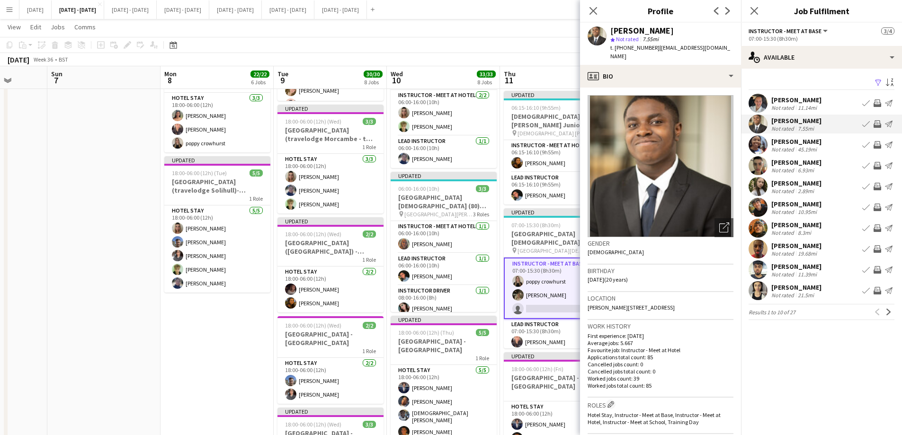
drag, startPoint x: 678, startPoint y: 299, endPoint x: 656, endPoint y: 300, distance: 22.7
click at [656, 300] on div "Location Saunders Way, 509, London, SE28 8DZ" at bounding box center [661, 305] width 146 height 27
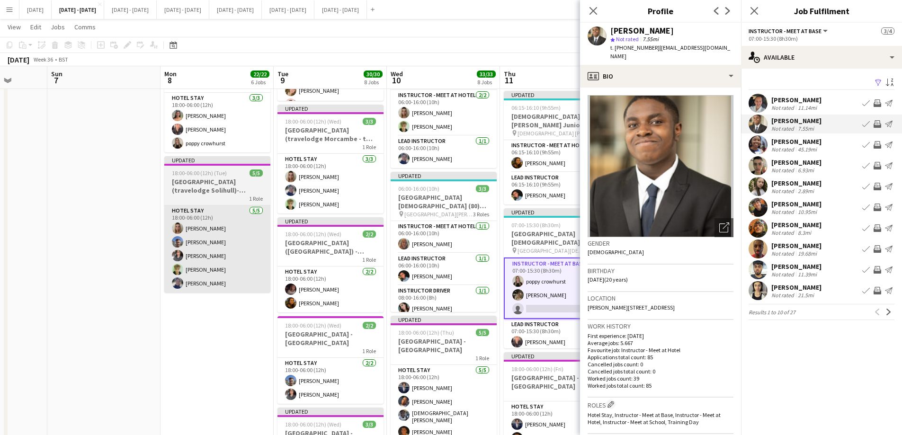
copy span "SE28 8DZ"
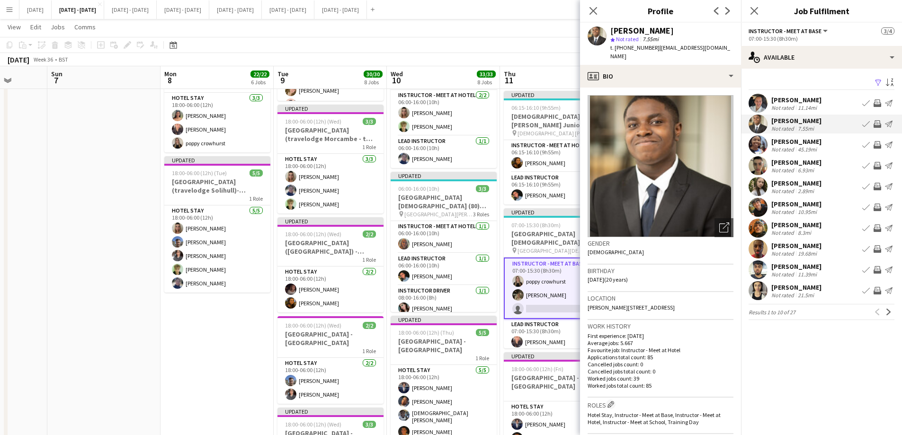
click at [866, 123] on app-icon "Book crew" at bounding box center [866, 124] width 8 height 8
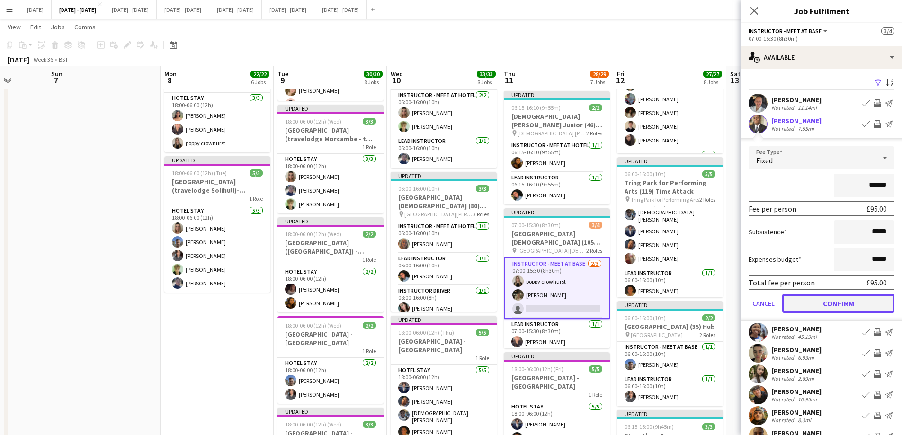
click at [826, 296] on button "Confirm" at bounding box center [838, 303] width 112 height 19
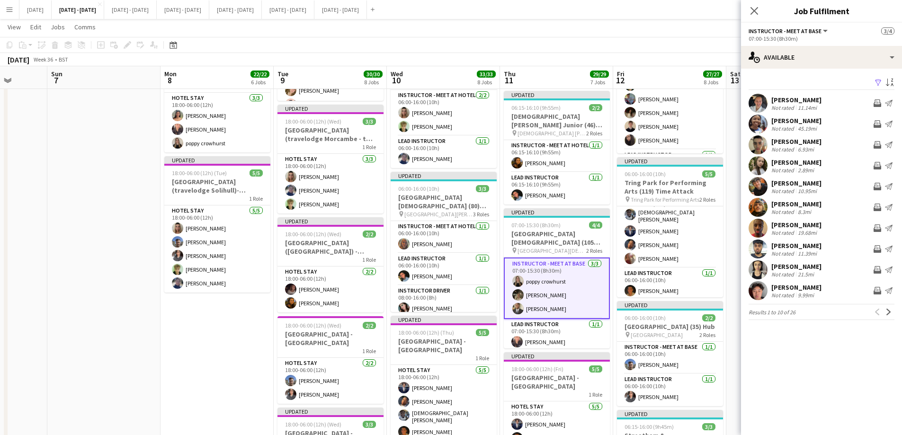
click at [751, 12] on icon "Close pop-in" at bounding box center [754, 11] width 8 height 8
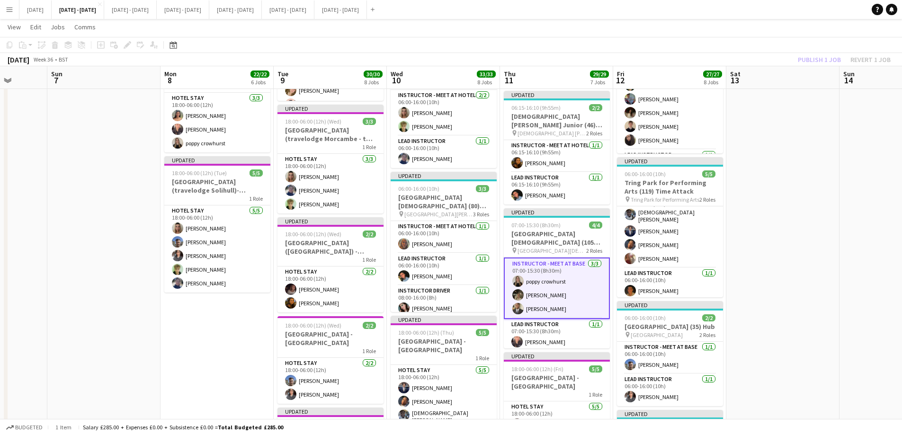
click at [800, 335] on app-date-cell at bounding box center [782, 82] width 113 height 1088
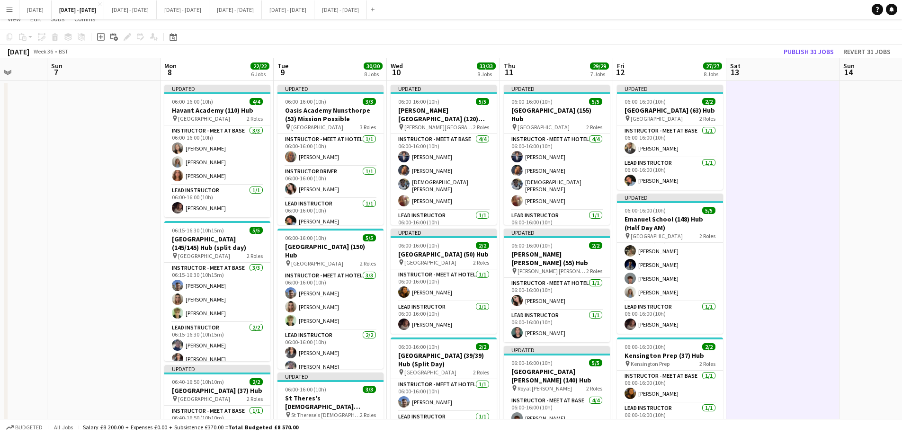
scroll to position [0, 0]
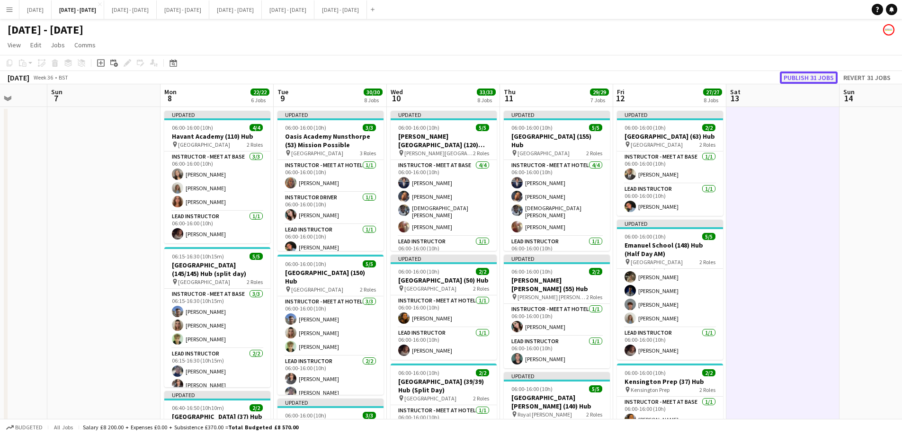
click at [819, 78] on button "Publish 31 jobs" at bounding box center [809, 77] width 58 height 12
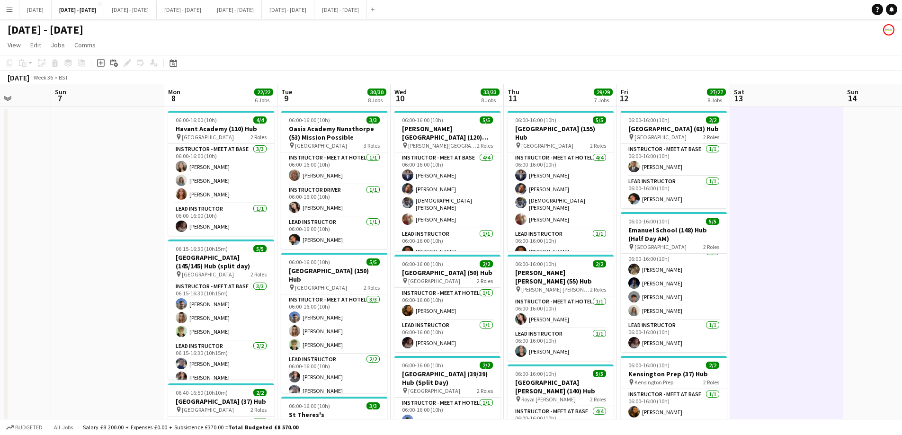
scroll to position [0, 297]
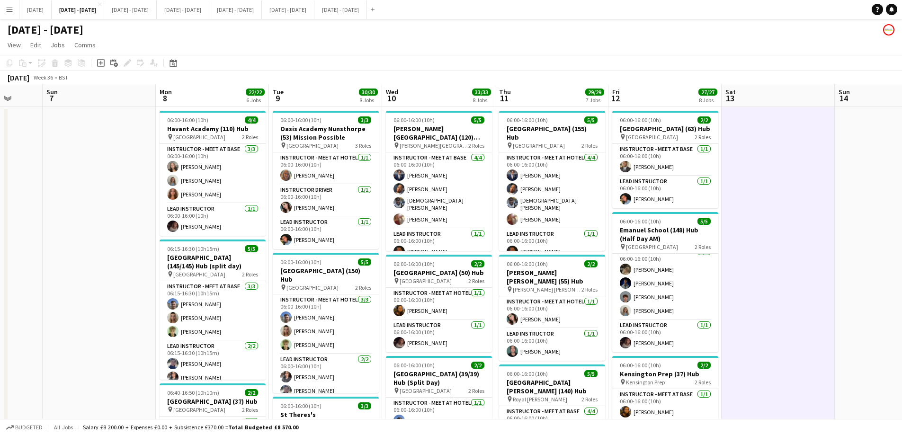
drag, startPoint x: 205, startPoint y: 96, endPoint x: 200, endPoint y: 98, distance: 5.3
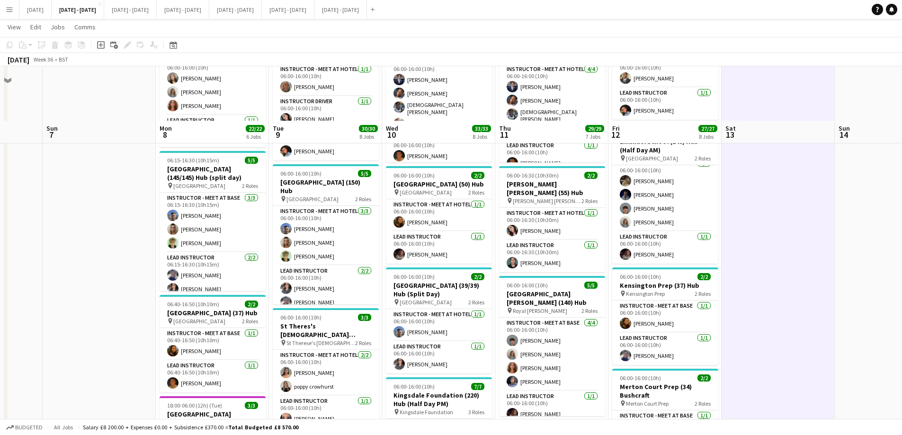
scroll to position [142, 0]
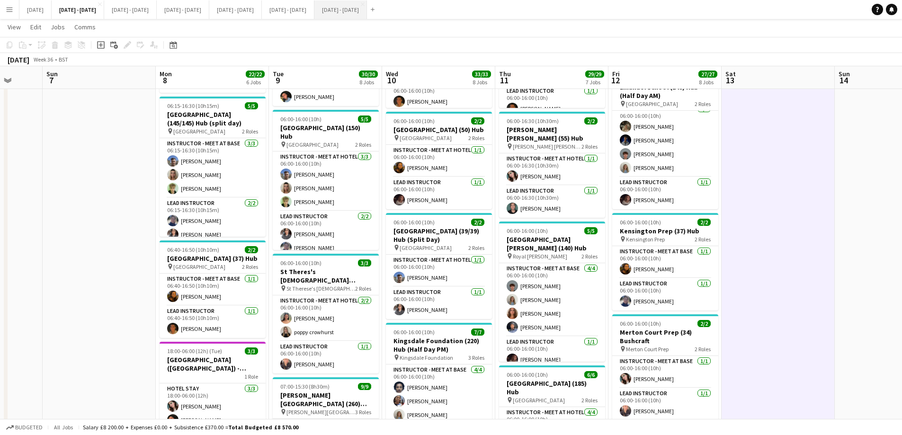
click at [367, 12] on button "Sept 1st - 5th 2025 Close" at bounding box center [340, 9] width 53 height 18
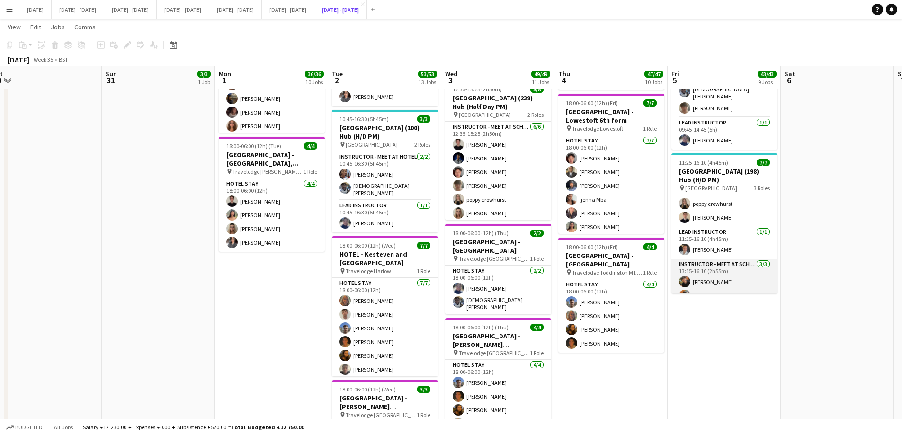
scroll to position [53, 0]
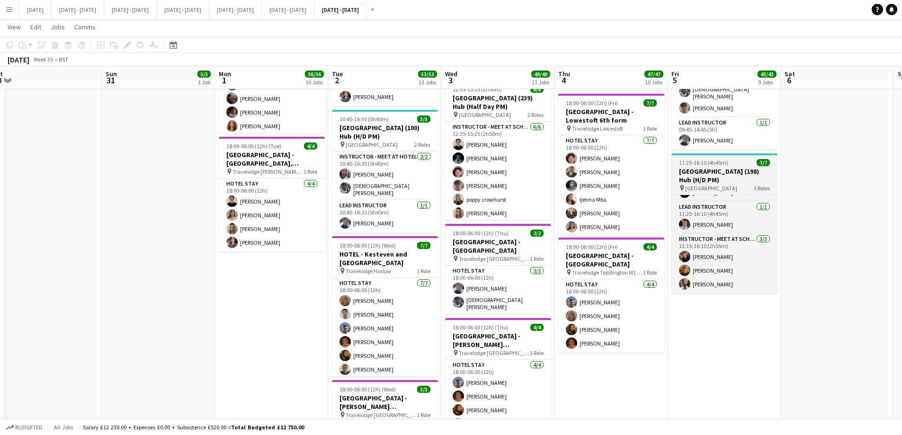
click at [710, 161] on span "11:25-16:10 (4h45m)" at bounding box center [703, 162] width 49 height 7
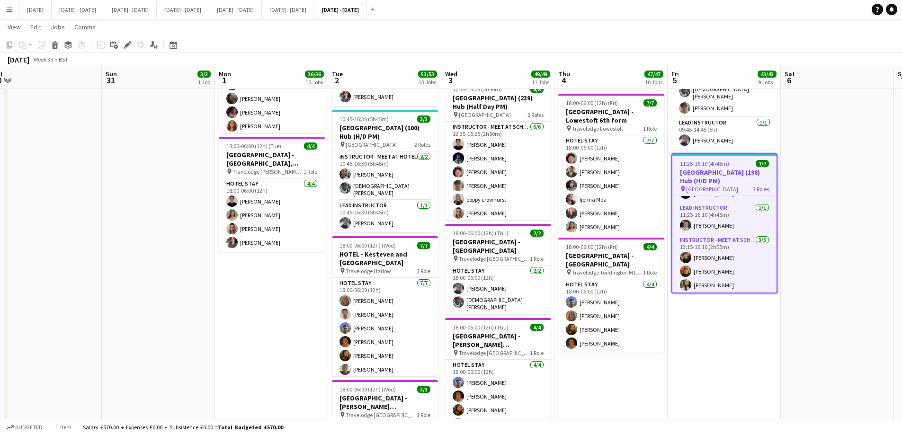
drag, startPoint x: 125, startPoint y: 44, endPoint x: 334, endPoint y: 88, distance: 213.9
click at [125, 44] on icon "Edit" at bounding box center [128, 45] width 8 height 8
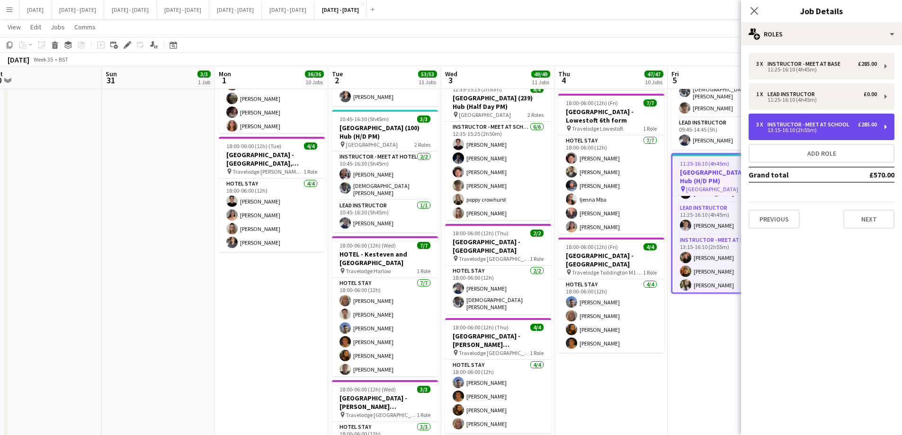
click at [840, 128] on div "13:15-16:10 (2h55m)" at bounding box center [816, 130] width 121 height 5
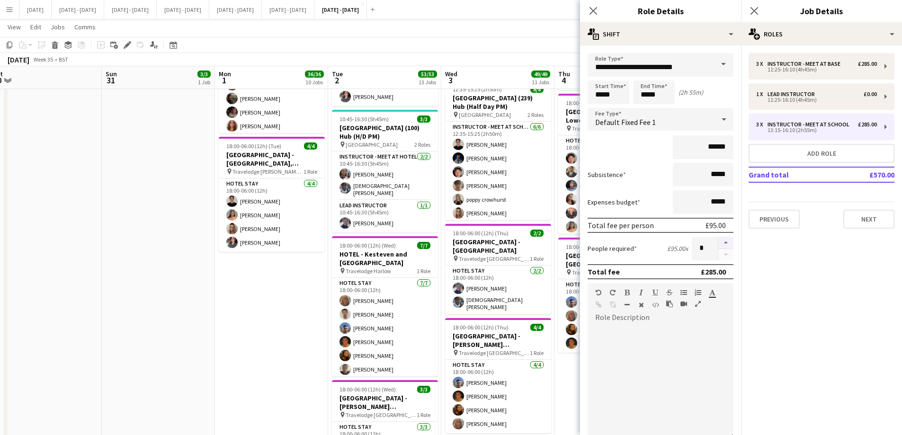
click at [722, 240] on button "button" at bounding box center [725, 243] width 15 height 12
type input "*"
click at [594, 10] on icon at bounding box center [592, 10] width 9 height 9
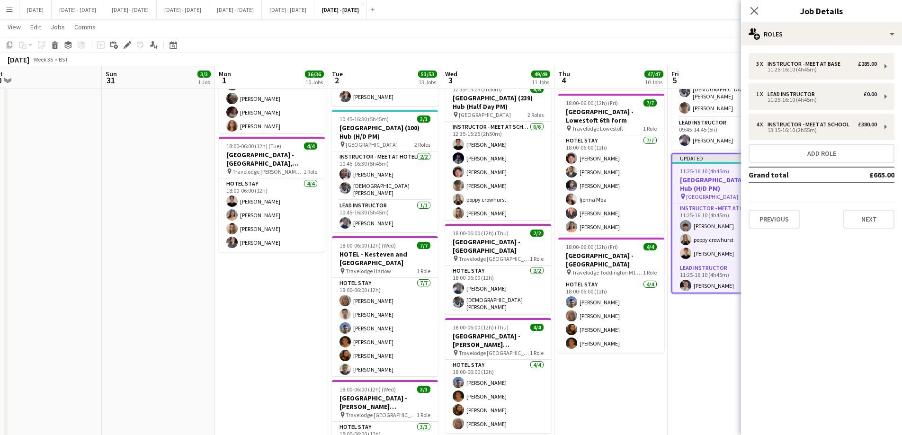
scroll to position [0, 0]
click at [711, 246] on app-card-role "Instructor - Meet at Base 3/3 11:25-16:10 (4h45m) Finn Sennett poppy crowhurst …" at bounding box center [724, 234] width 104 height 60
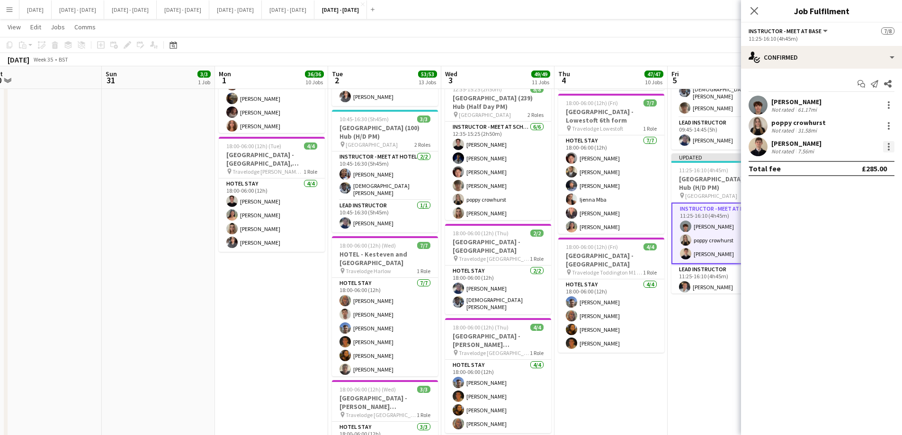
click at [885, 149] on div at bounding box center [888, 146] width 11 height 11
click at [855, 182] on button "Switch crew" at bounding box center [857, 187] width 74 height 23
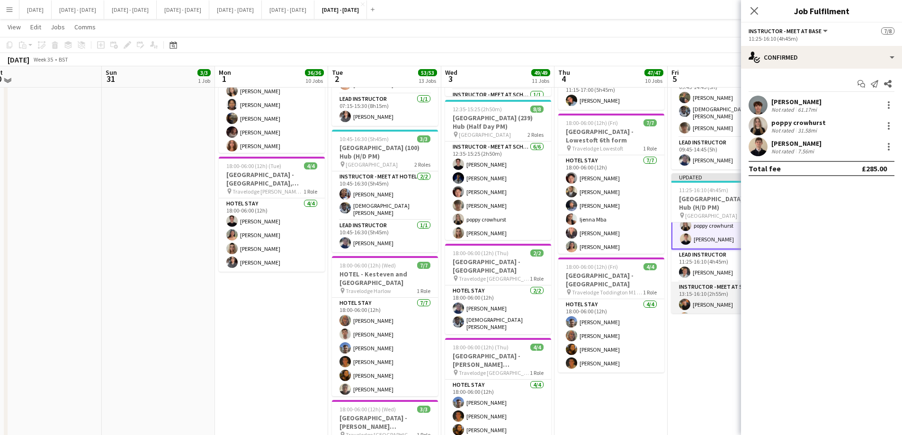
scroll to position [76, 0]
click at [709, 294] on app-card-role "Instructor - Meet at School 3/4 13:15-16:10 (2h55m) Kacper Piersa Mohammad Hazi…" at bounding box center [724, 276] width 106 height 73
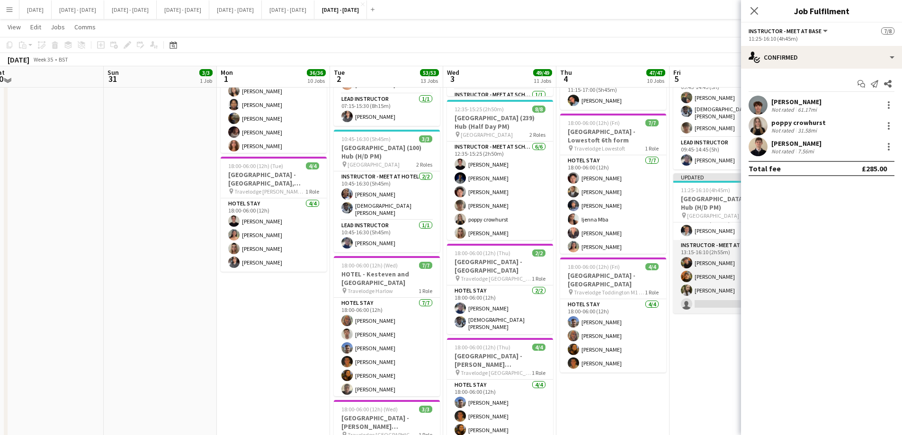
scroll to position [74, 0]
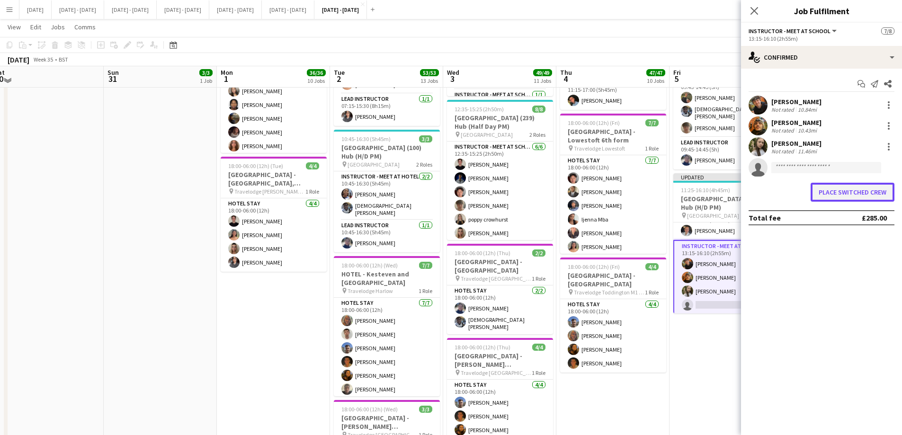
click at [827, 199] on button "Place switched crew" at bounding box center [853, 192] width 84 height 19
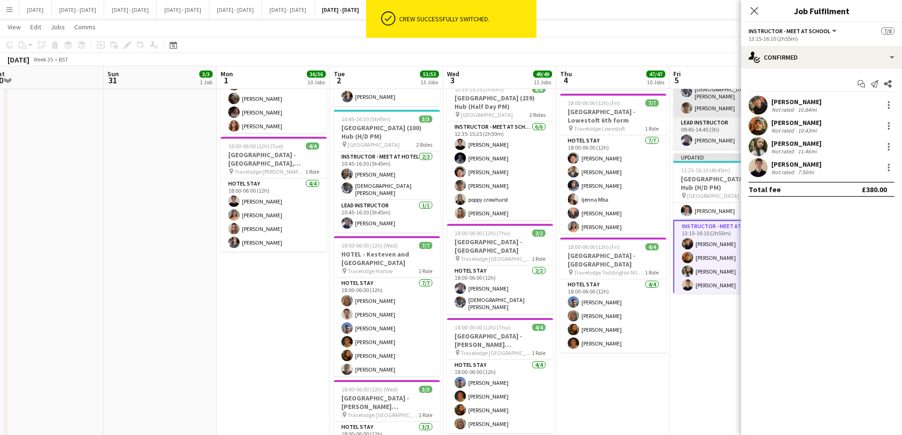
drag, startPoint x: 754, startPoint y: 6, endPoint x: 733, endPoint y: 101, distance: 96.9
click at [754, 7] on icon "Close pop-in" at bounding box center [754, 11] width 8 height 8
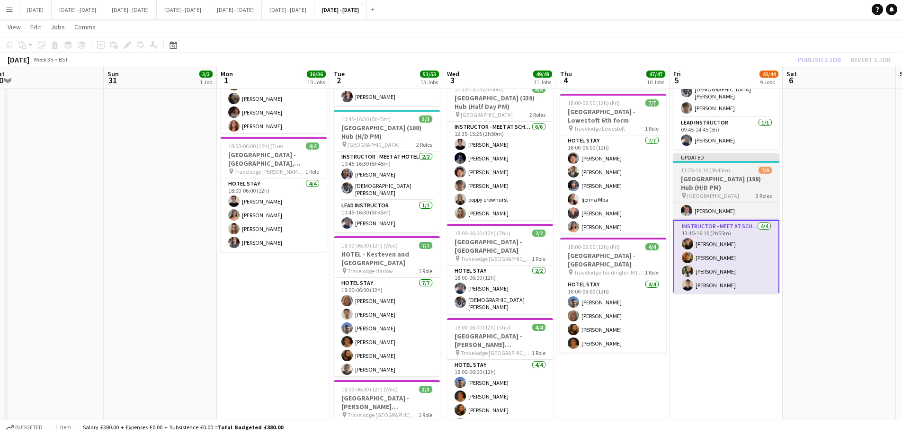
click at [704, 182] on h3 "St Paul's School (198) Hub (H/D PM)" at bounding box center [726, 183] width 106 height 17
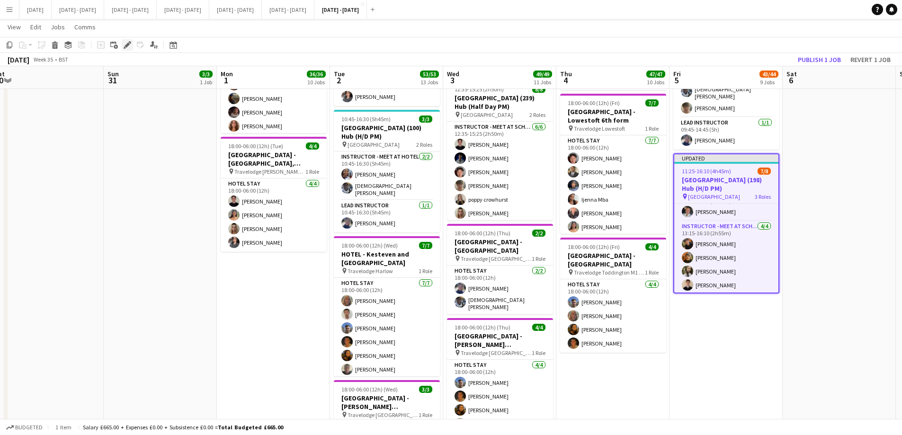
click at [128, 46] on icon at bounding box center [127, 45] width 5 height 5
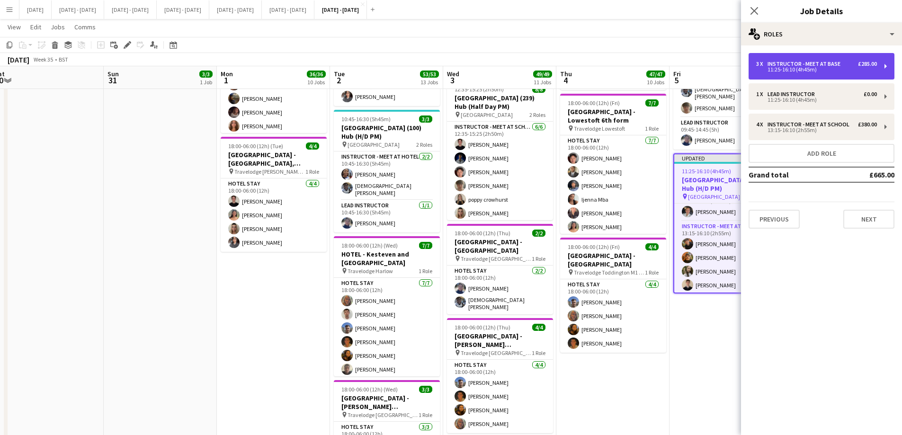
click at [778, 67] on div "11:25-16:10 (4h45m)" at bounding box center [816, 69] width 121 height 5
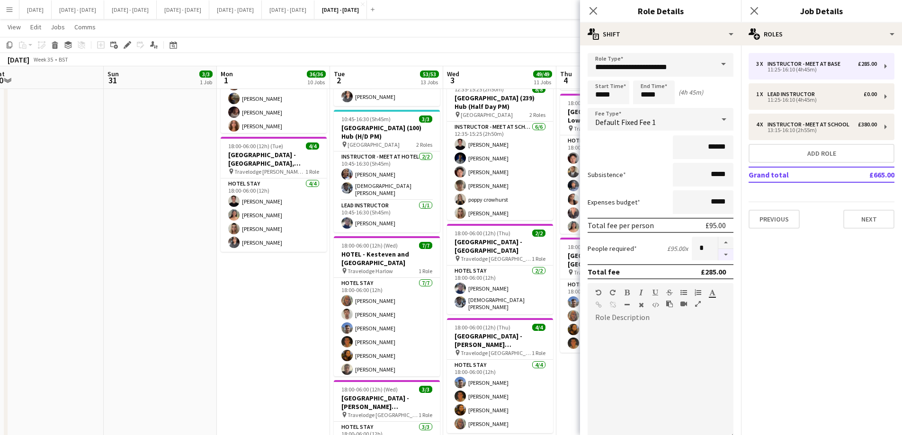
click at [721, 258] on button "button" at bounding box center [725, 255] width 15 height 12
type input "*"
click at [596, 11] on icon "Close pop-in" at bounding box center [592, 10] width 9 height 9
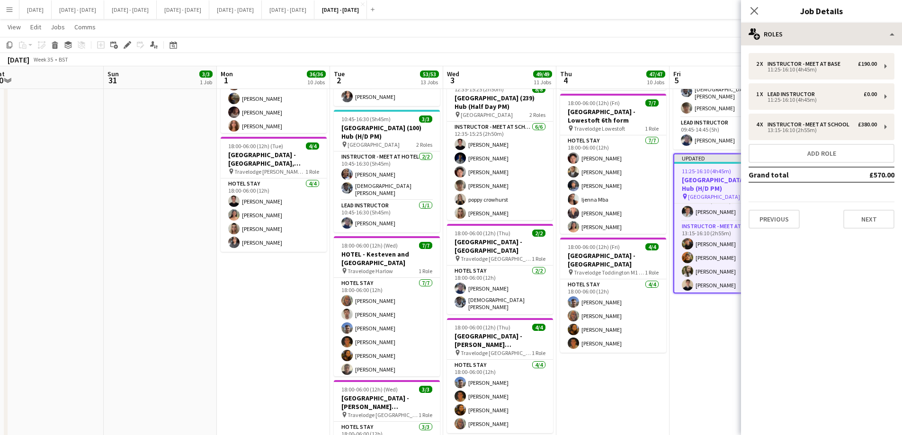
click at [756, 9] on icon at bounding box center [754, 11] width 8 height 8
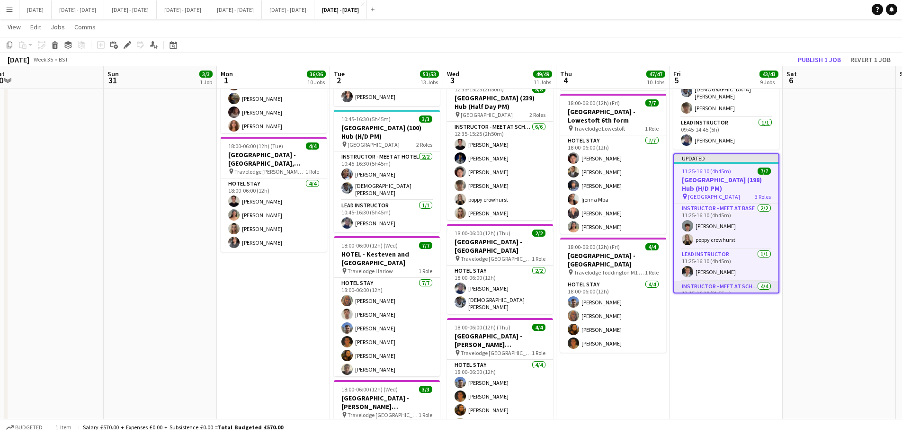
scroll to position [0, 0]
click at [818, 57] on button "Publish 1 job" at bounding box center [819, 59] width 51 height 12
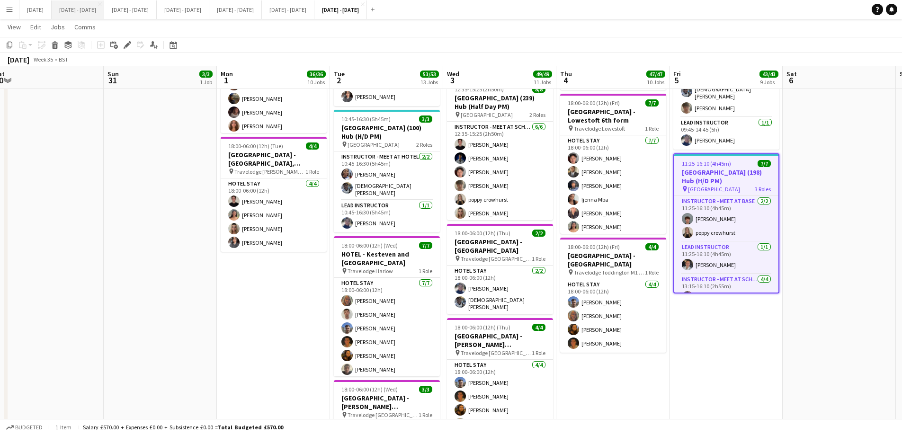
click at [89, 6] on button "[DATE] - [DATE] Close" at bounding box center [78, 9] width 53 height 18
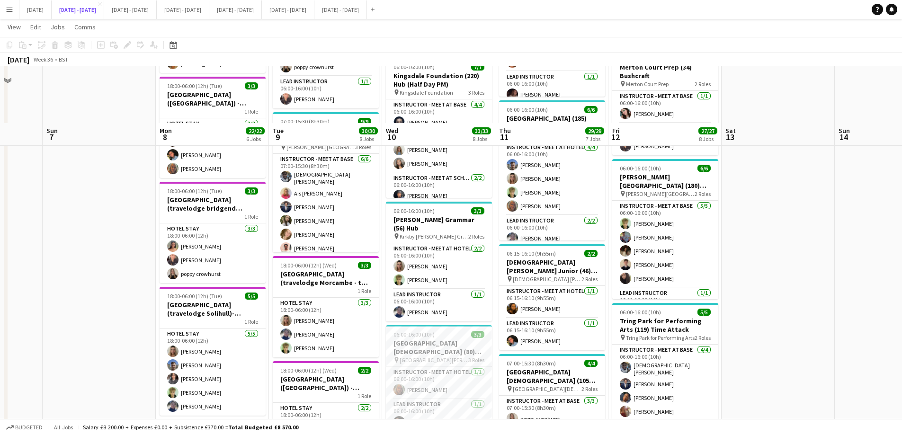
scroll to position [473, 0]
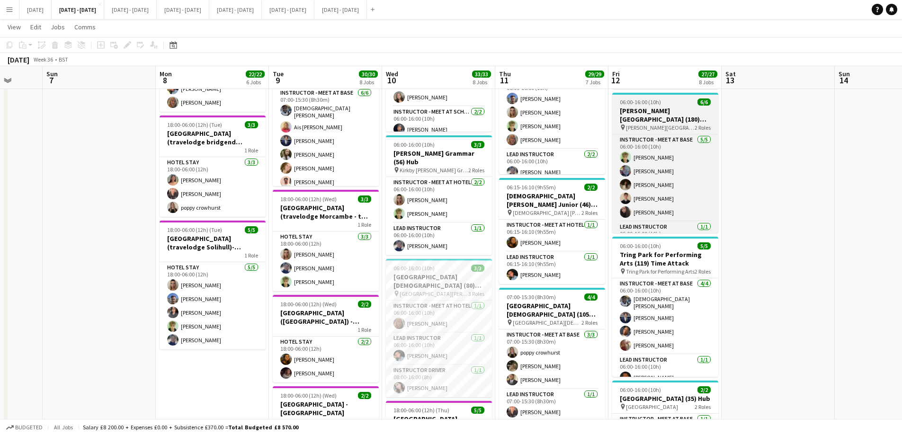
click at [638, 131] on span "[PERSON_NAME][GEOGRAPHIC_DATA]" at bounding box center [660, 127] width 69 height 7
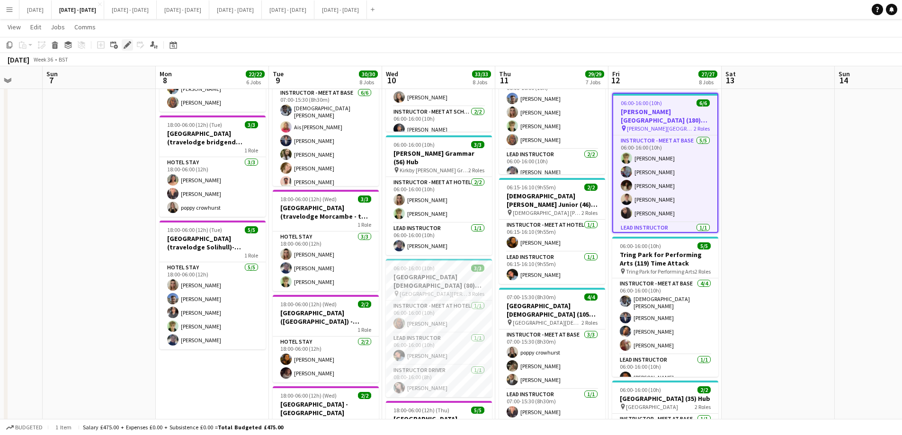
click at [125, 47] on icon at bounding box center [125, 47] width 2 height 2
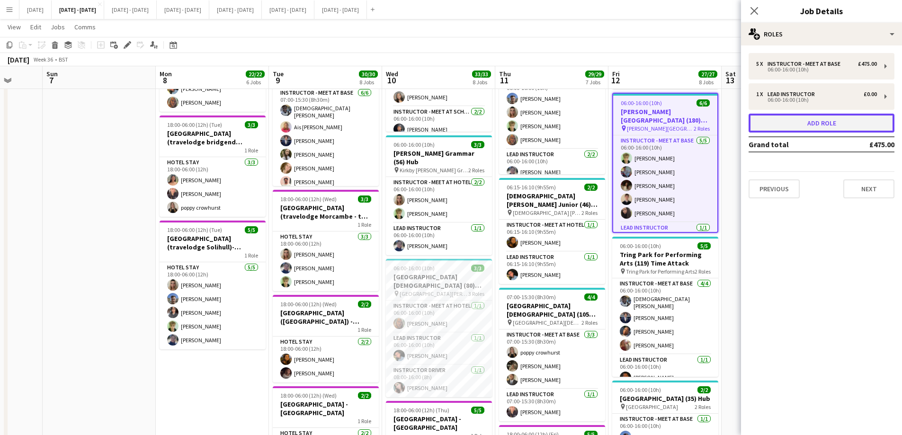
click at [802, 128] on button "Add role" at bounding box center [822, 123] width 146 height 19
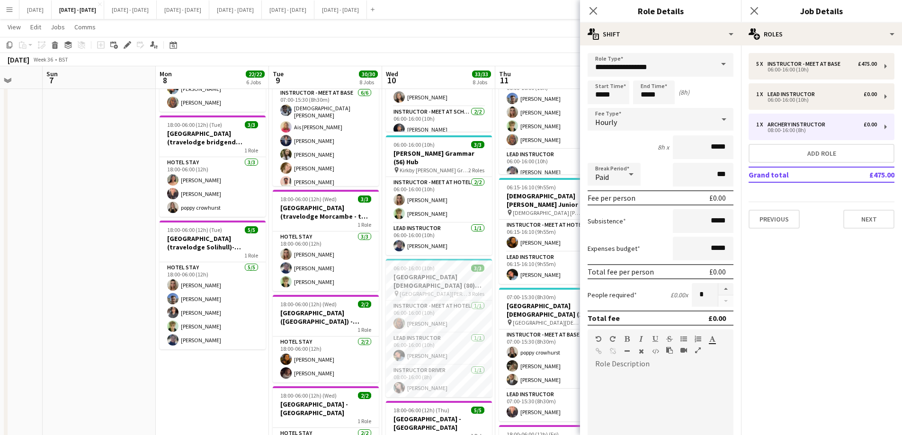
click at [713, 61] on span at bounding box center [723, 64] width 20 height 23
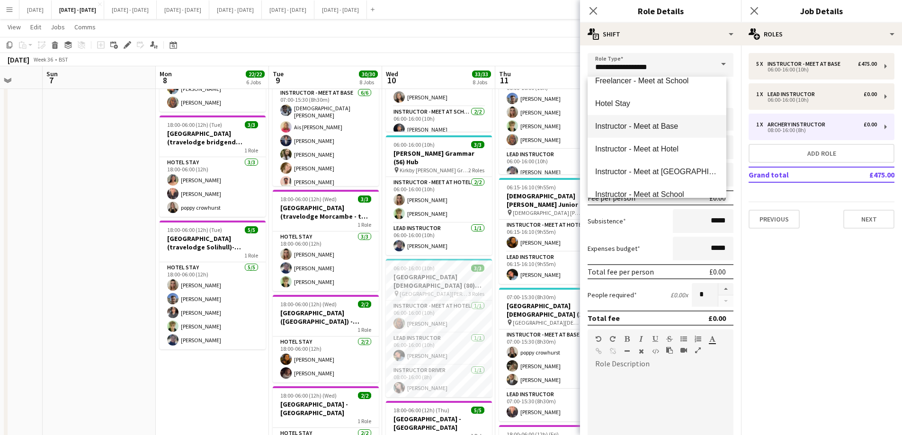
scroll to position [189, 0]
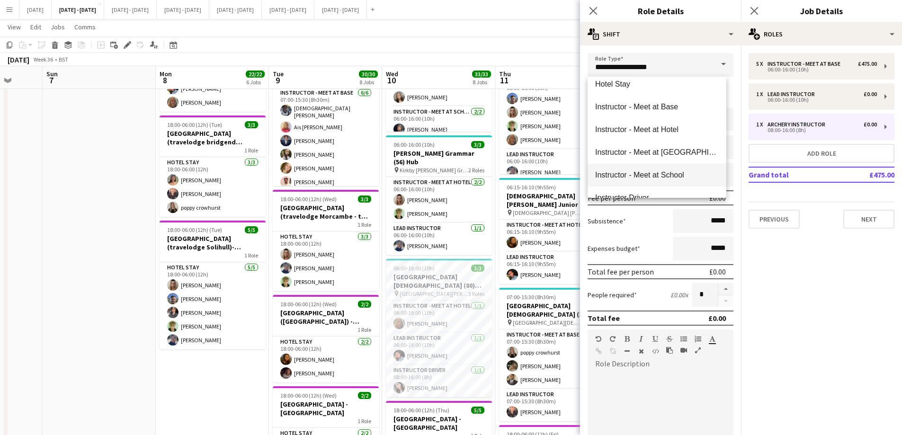
click at [652, 168] on mat-option "Instructor - Meet at School" at bounding box center [657, 175] width 139 height 23
type input "**********"
type input "******"
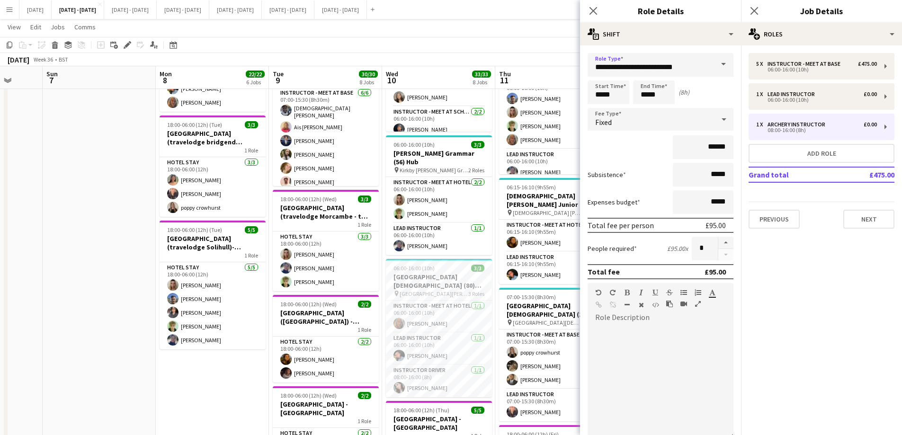
click at [700, 120] on div "Fixed" at bounding box center [651, 119] width 127 height 23
click at [629, 214] on span "Default Fixed Fee 1" at bounding box center [657, 217] width 124 height 9
click at [594, 7] on icon "Close pop-in" at bounding box center [592, 10] width 9 height 9
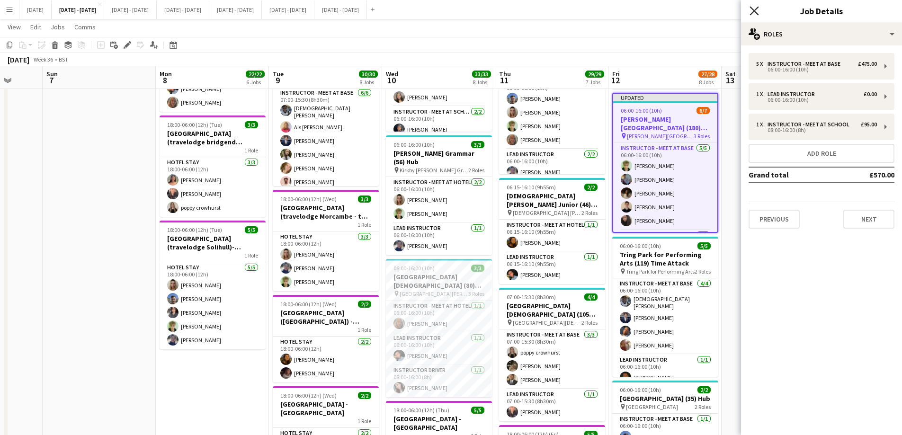
click at [753, 6] on icon "Close pop-in" at bounding box center [753, 10] width 9 height 9
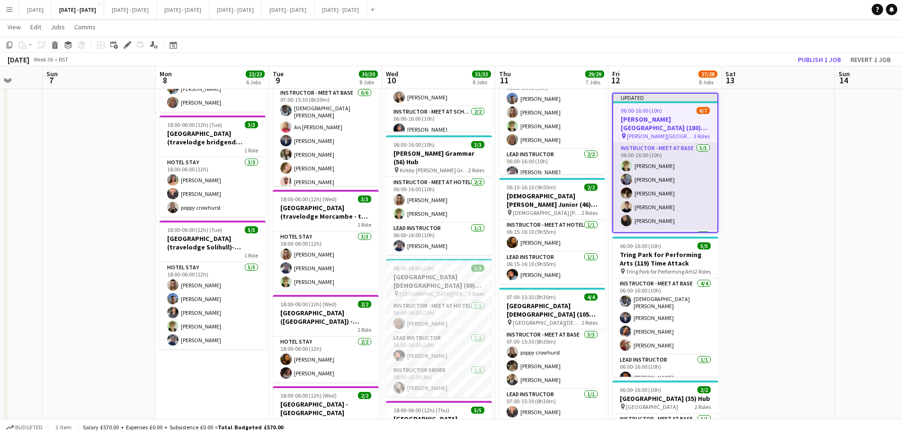
click at [651, 214] on app-card-role "Instructor - Meet at Base 5/5 06:00-16:00 (10h) Ethan Holcombe Josh Fawell Bell…" at bounding box center [665, 186] width 104 height 87
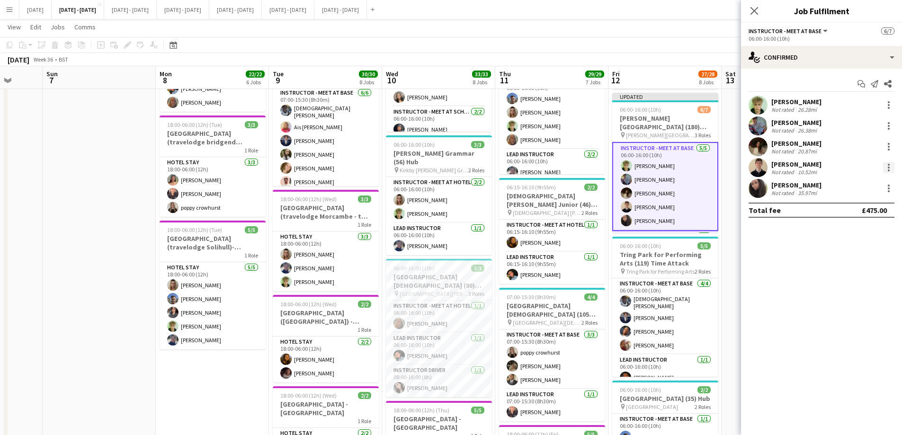
click at [889, 168] on div at bounding box center [889, 168] width 2 height 2
click at [850, 205] on span "Switch crew" at bounding box center [848, 208] width 40 height 8
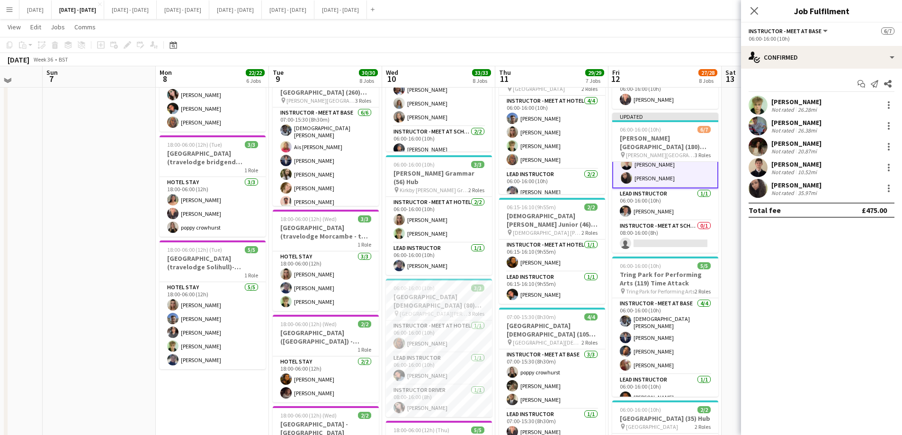
click at [655, 241] on app-card-role "Instructor - Meet at School 0/1 08:00-16:00 (8h) single-neutral-actions" at bounding box center [665, 237] width 106 height 32
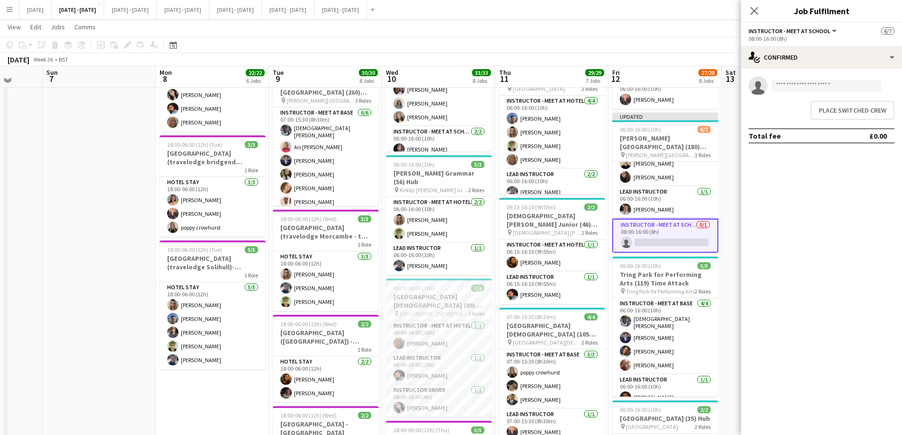
scroll to position [62, 0]
click at [838, 116] on button "Place switched crew" at bounding box center [853, 110] width 84 height 19
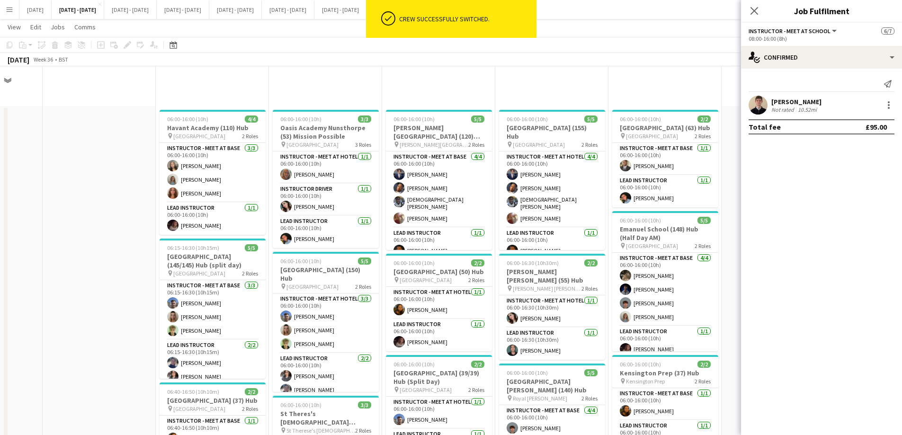
scroll to position [473, 0]
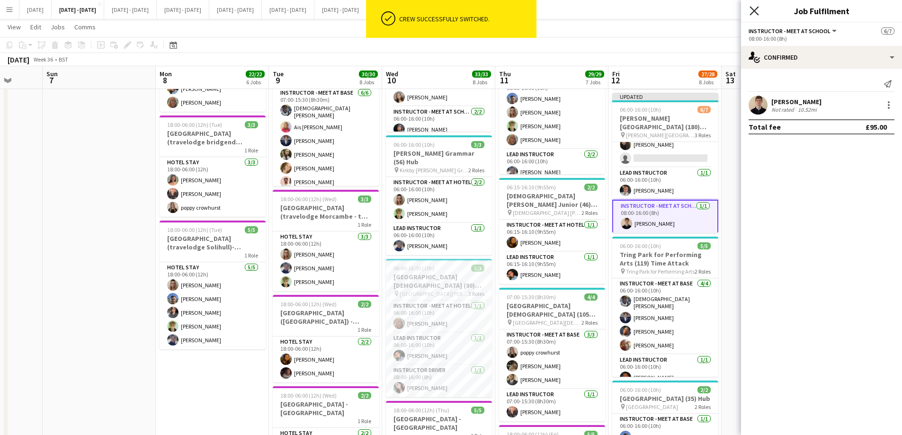
click at [756, 11] on icon "Close pop-in" at bounding box center [753, 10] width 9 height 9
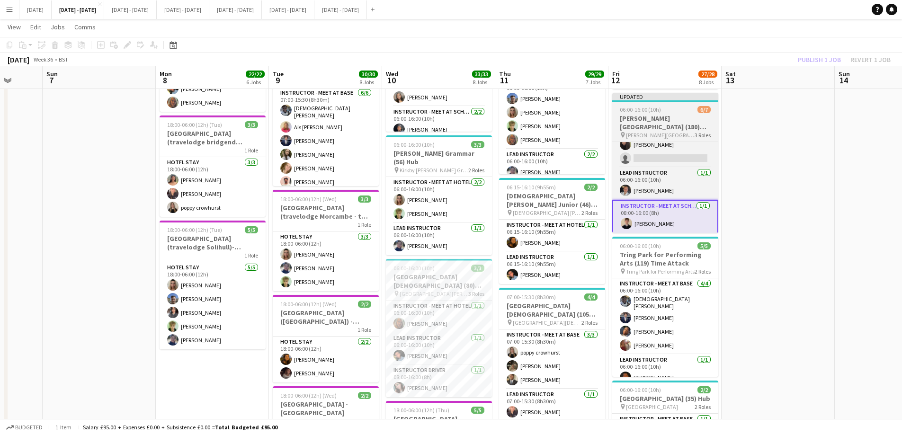
click at [656, 130] on h3 "[PERSON_NAME][GEOGRAPHIC_DATA] (180) Hub (Half Day AM)" at bounding box center [665, 122] width 106 height 17
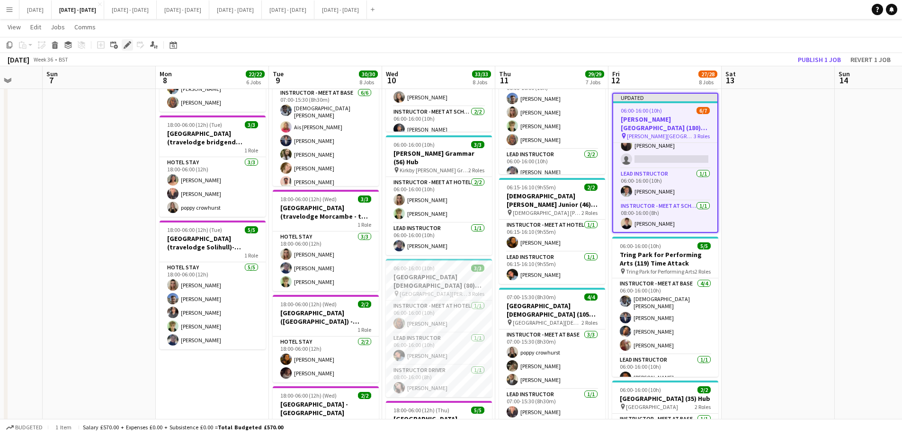
click at [125, 44] on icon "Edit" at bounding box center [128, 45] width 8 height 8
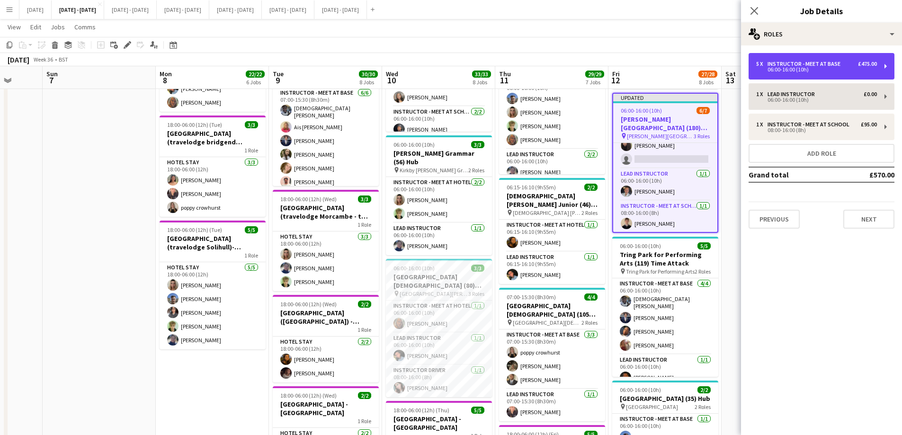
click at [790, 62] on div "Instructor - Meet at Base" at bounding box center [805, 64] width 77 height 7
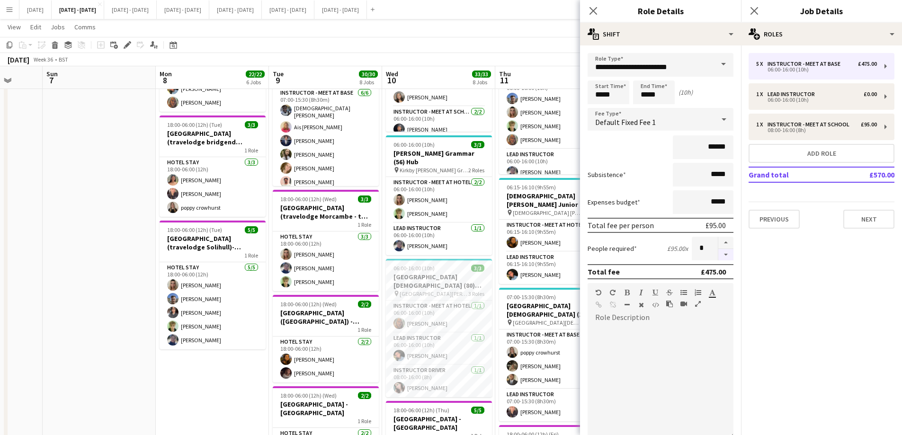
click at [720, 258] on button "button" at bounding box center [725, 255] width 15 height 12
type input "*"
click at [596, 10] on icon "Close pop-in" at bounding box center [592, 10] width 9 height 9
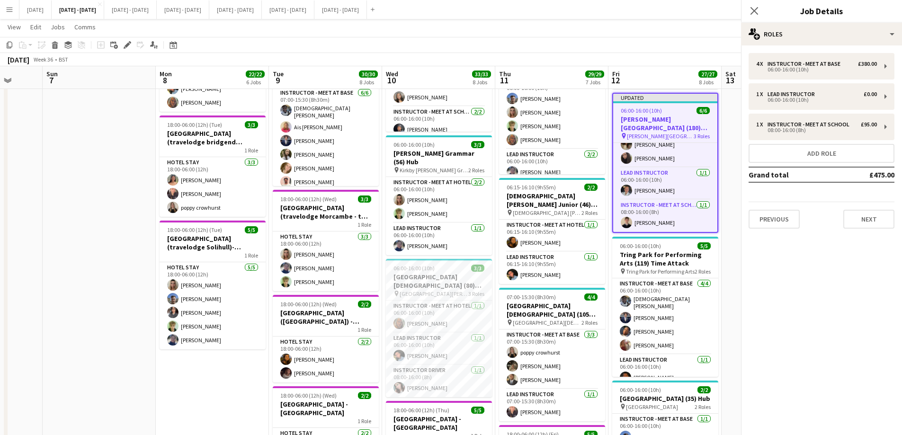
scroll to position [49, 0]
click at [757, 10] on icon "Close pop-in" at bounding box center [753, 10] width 9 height 9
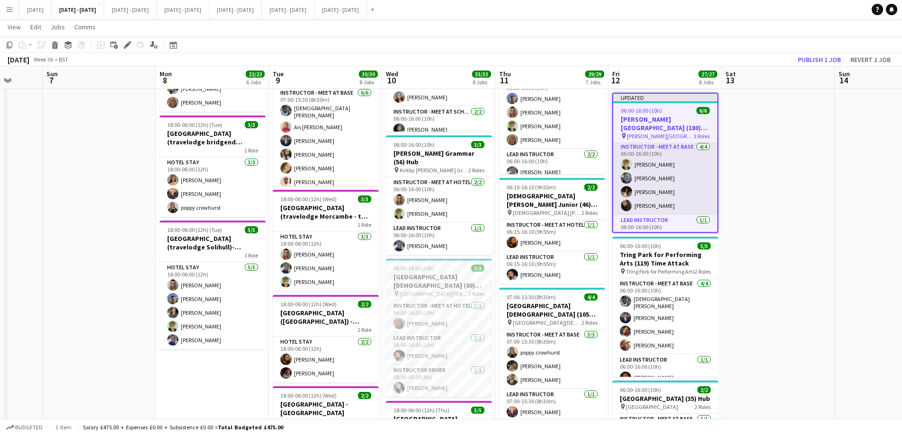
scroll to position [0, 0]
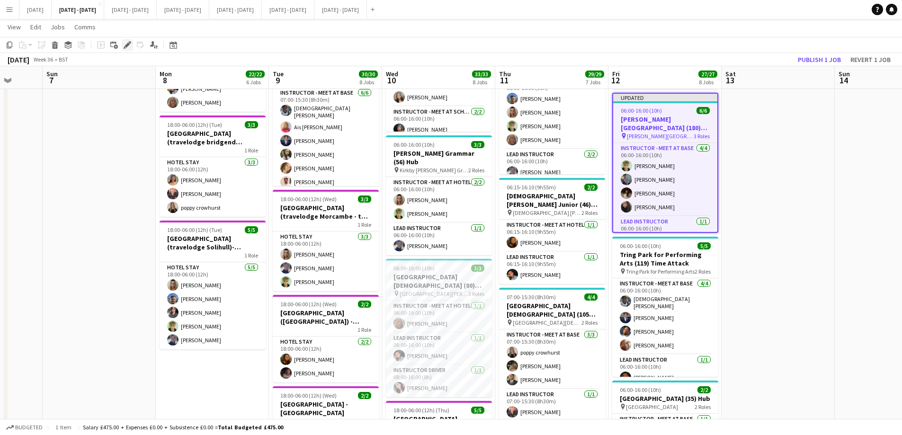
click at [123, 44] on div "Edit" at bounding box center [127, 44] width 11 height 11
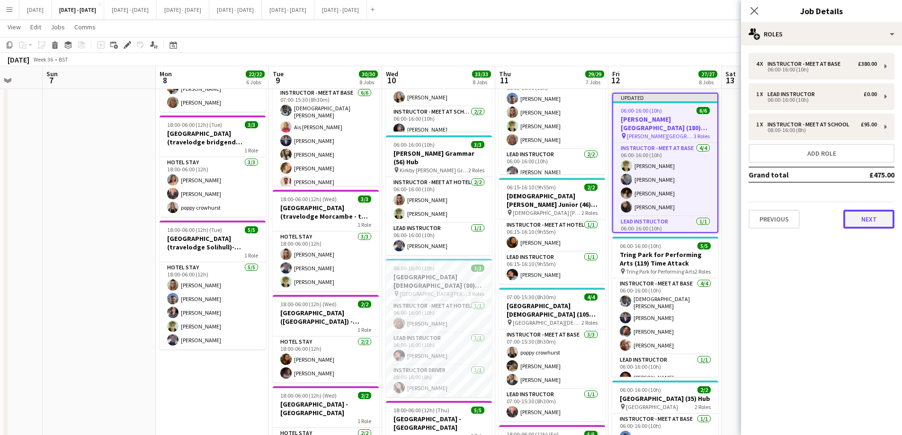
click at [857, 217] on button "Next" at bounding box center [868, 219] width 51 height 19
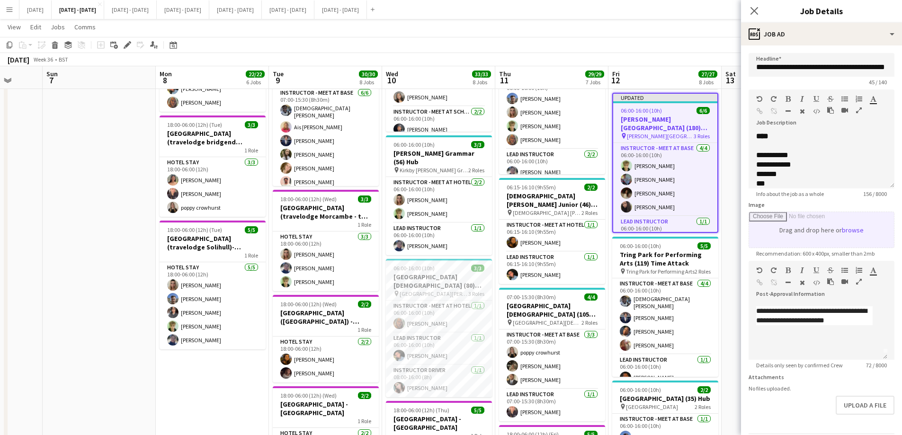
scroll to position [8, 0]
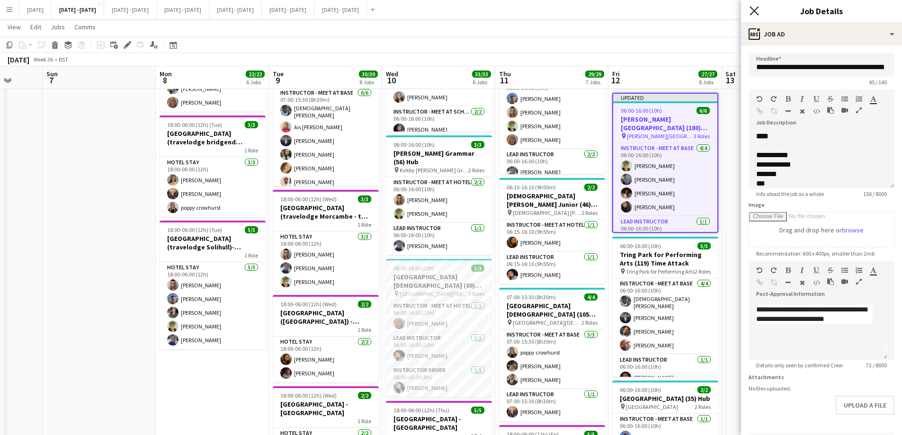
click at [750, 8] on app-icon "Close pop-in" at bounding box center [755, 11] width 14 height 14
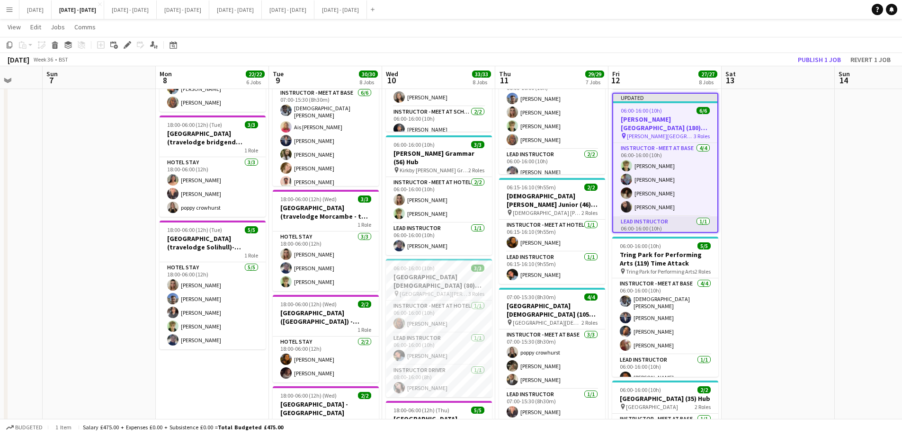
scroll to position [49, 0]
click at [127, 46] on icon at bounding box center [127, 45] width 5 height 5
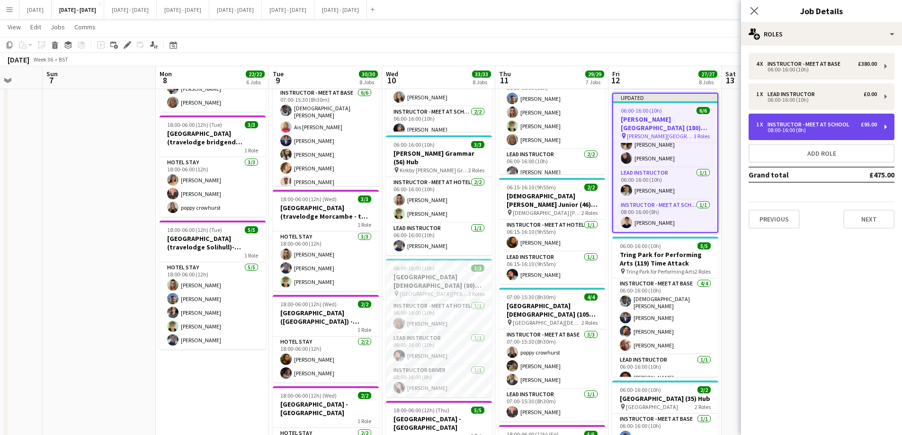
click at [816, 134] on div "1 x Instructor - Meet at School £95.00 08:00-16:00 (8h)" at bounding box center [822, 127] width 146 height 27
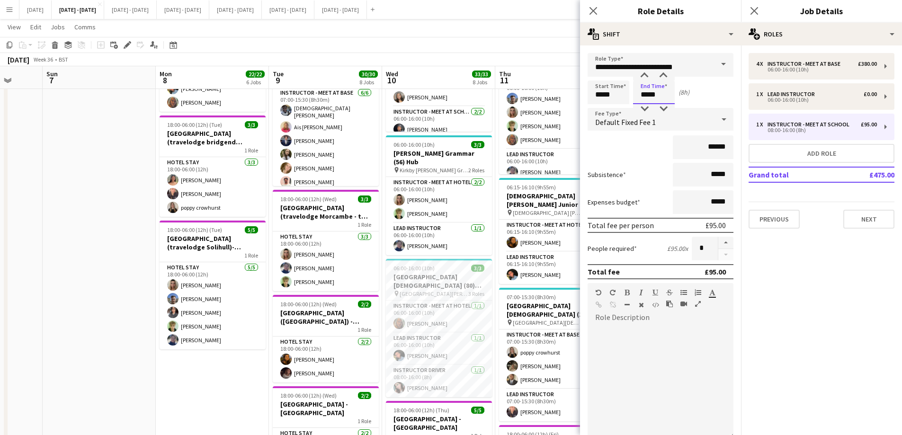
drag, startPoint x: 659, startPoint y: 96, endPoint x: 634, endPoint y: 98, distance: 25.2
click at [634, 98] on input "*****" at bounding box center [654, 92] width 42 height 24
type input "*****"
click at [596, 7] on icon "Close pop-in" at bounding box center [592, 10] width 9 height 9
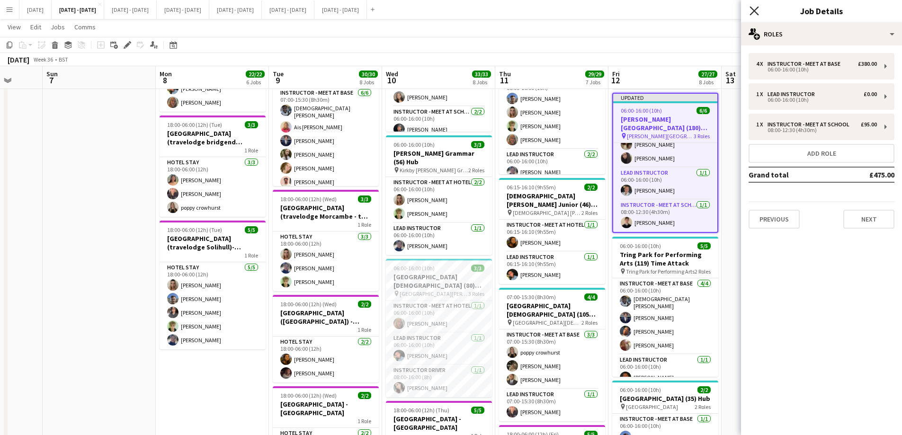
click at [757, 10] on icon "Close pop-in" at bounding box center [753, 10] width 9 height 9
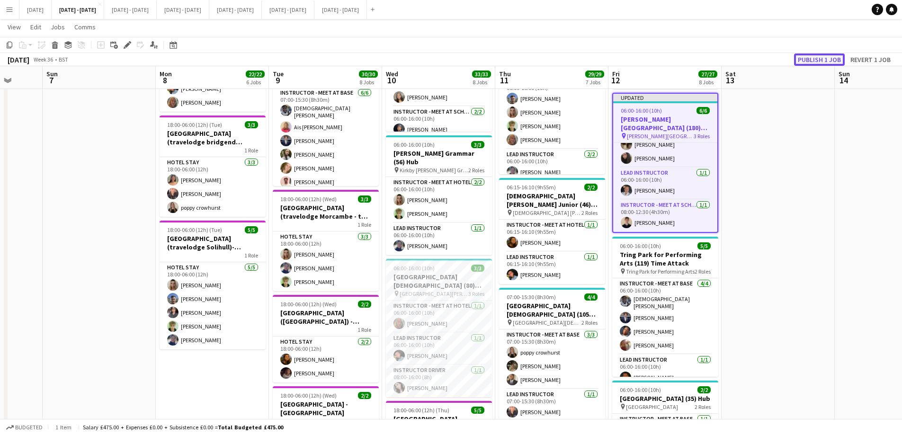
click at [823, 62] on button "Publish 1 job" at bounding box center [819, 59] width 51 height 12
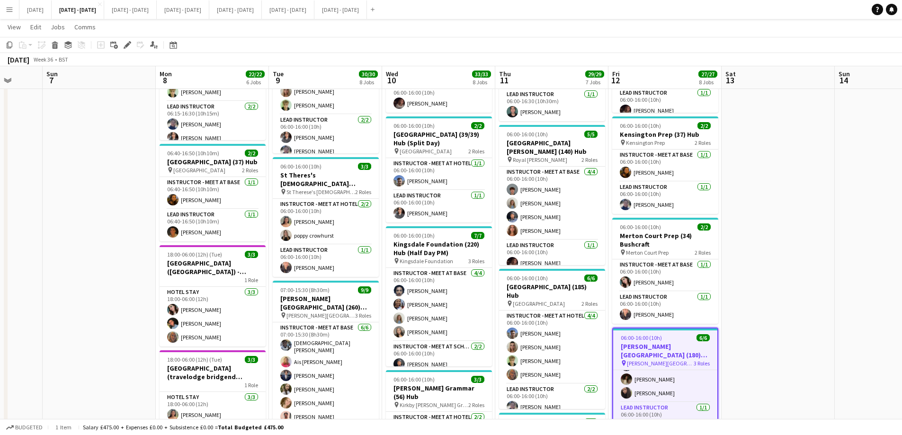
scroll to position [0, 271]
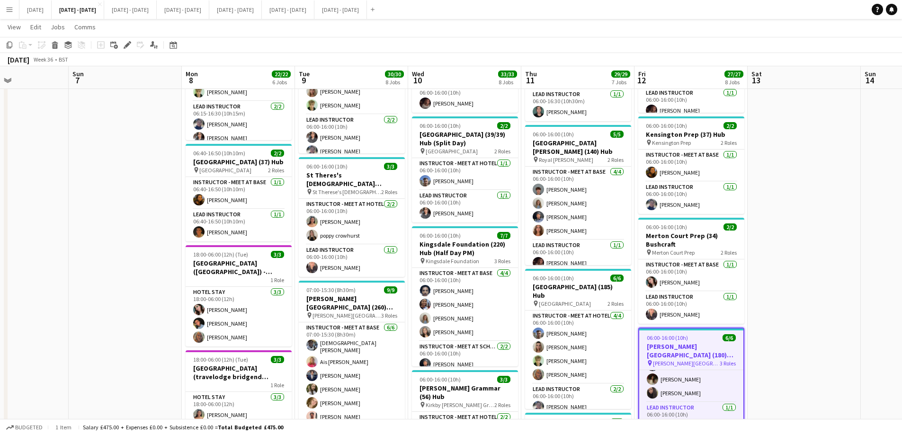
drag, startPoint x: 141, startPoint y: 256, endPoint x: 167, endPoint y: 254, distance: 26.1
click at [167, 254] on app-calendar-viewport "Thu 4 Fri 5 Sat 6 Sun 7 Mon 8 22/22 6 Jobs Tue 9 30/30 8 Jobs Wed 10 33/33 8 Jo…" at bounding box center [451, 368] width 902 height 1141
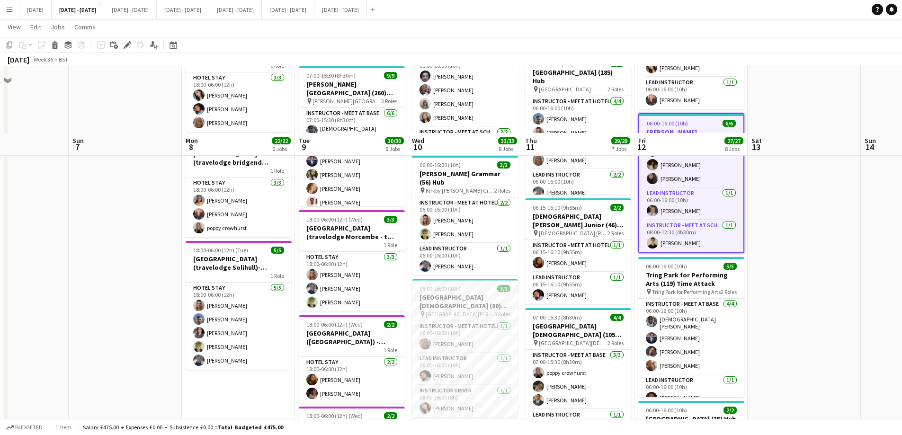
scroll to position [379, 0]
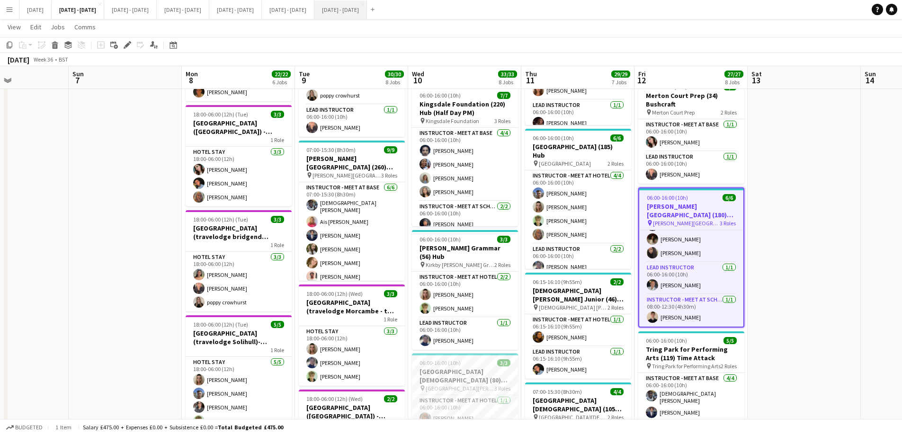
click at [367, 4] on button "Sept 1st - 5th 2025 Close" at bounding box center [340, 9] width 53 height 18
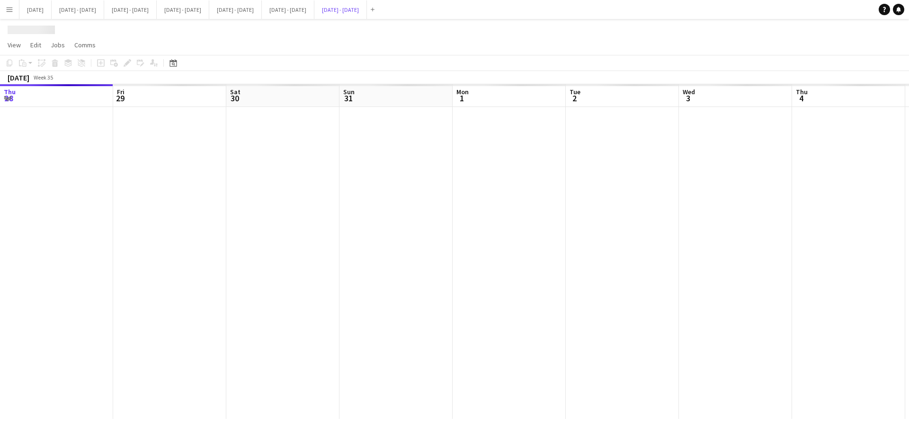
scroll to position [0, 236]
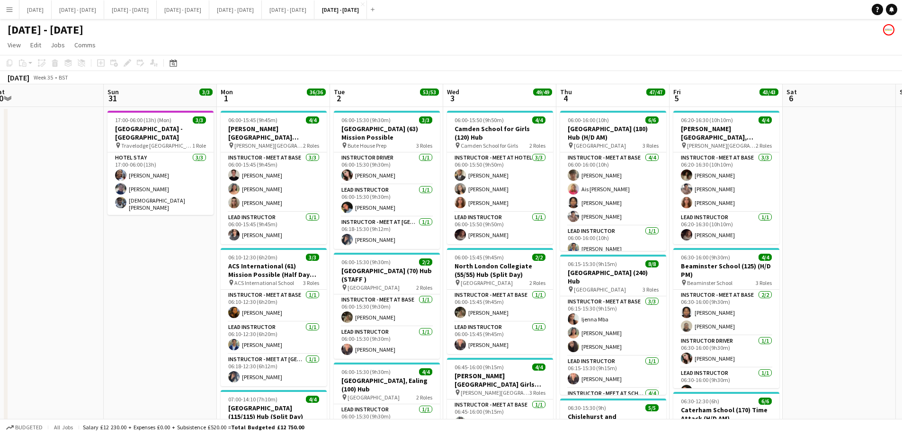
click at [9, 8] on app-icon "Menu" at bounding box center [10, 10] width 8 height 8
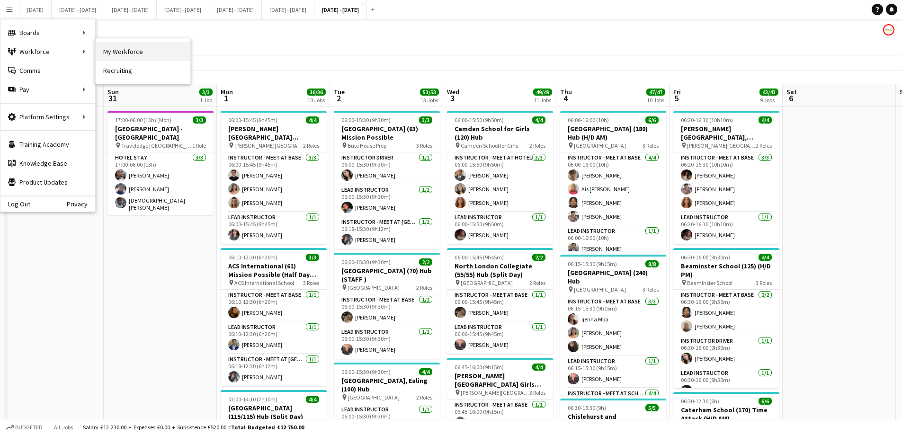
click at [165, 61] on link "My Workforce" at bounding box center [143, 51] width 95 height 19
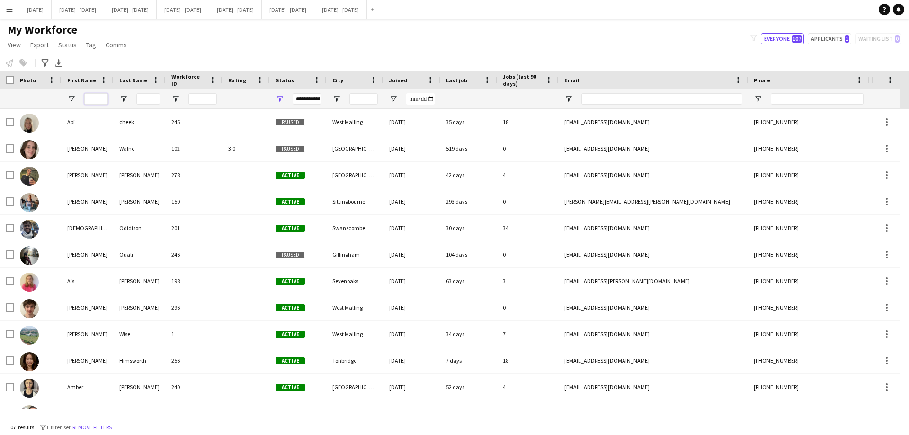
click at [96, 98] on input "First Name Filter Input" at bounding box center [96, 98] width 24 height 11
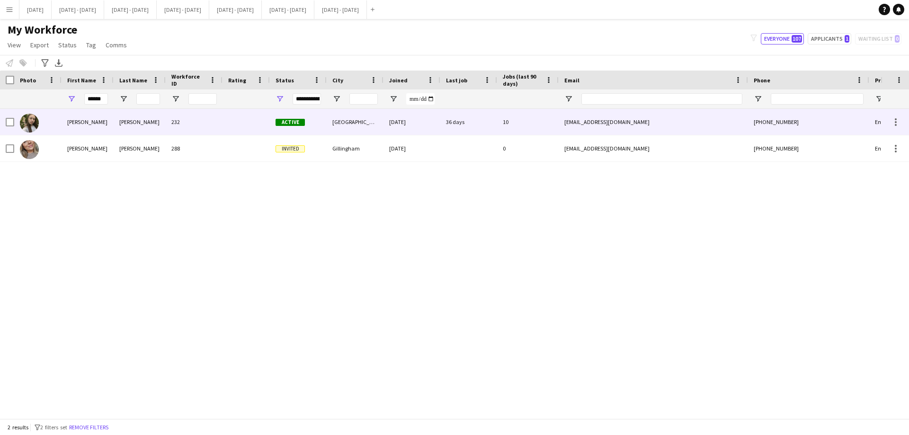
click at [236, 122] on div at bounding box center [246, 122] width 47 height 26
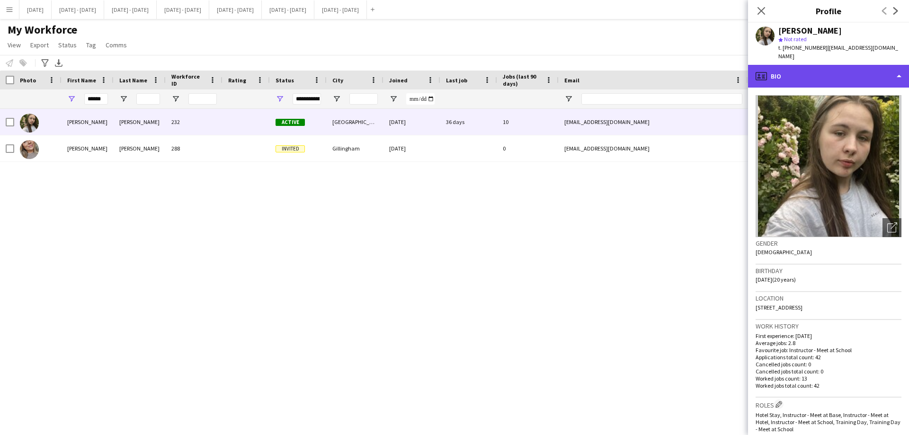
click at [865, 69] on div "profile Bio" at bounding box center [828, 76] width 161 height 23
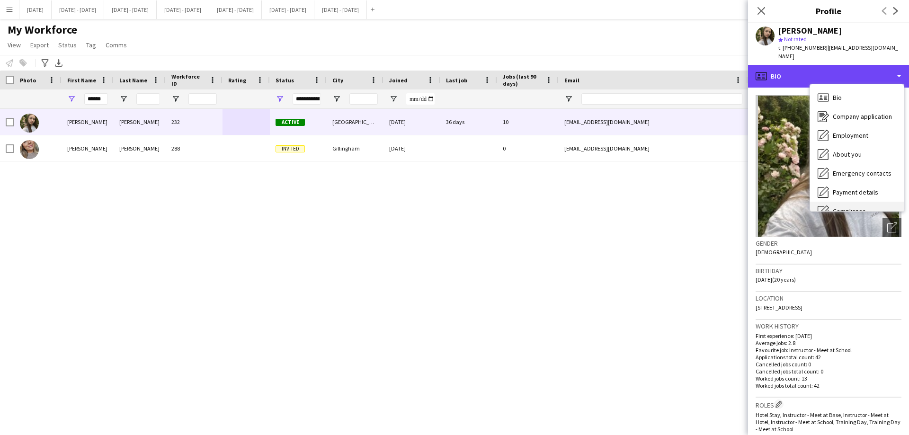
scroll to position [89, 0]
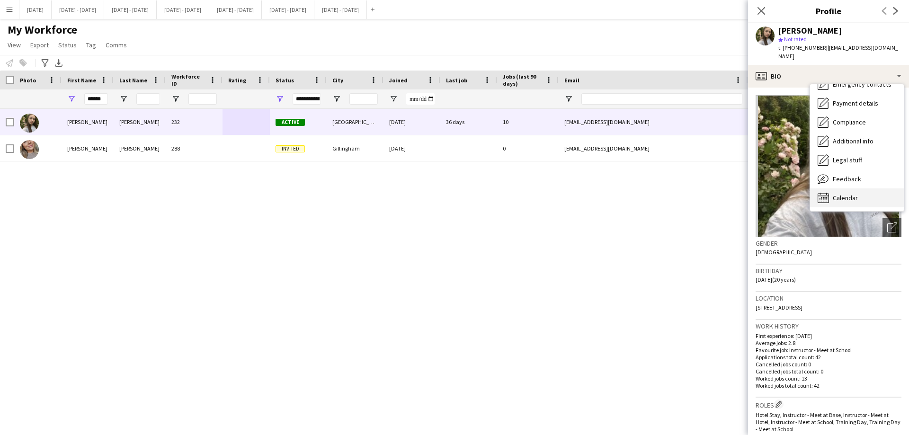
click at [854, 194] on span "Calendar" at bounding box center [845, 198] width 25 height 9
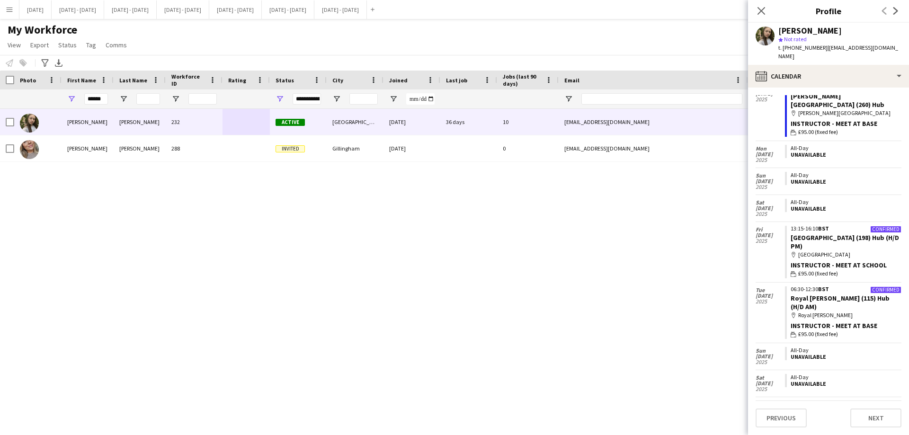
scroll to position [2601, 0]
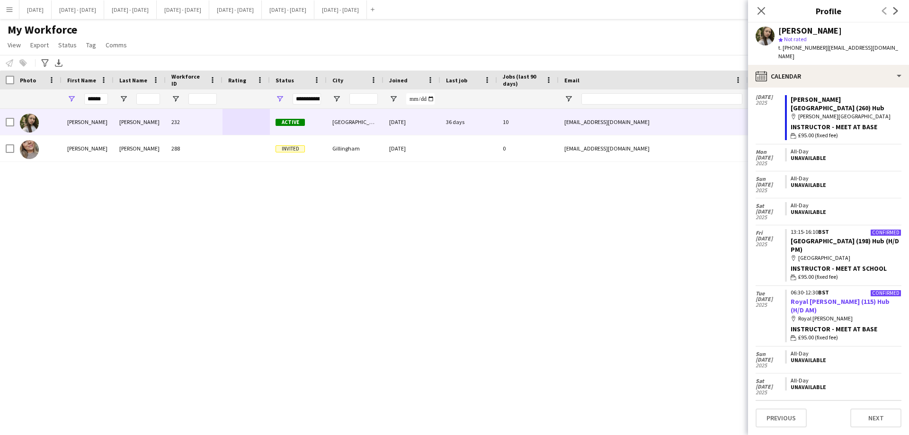
click at [859, 297] on link "Royal Russell (115) Hub (H/D AM)" at bounding box center [840, 305] width 99 height 17
click at [834, 237] on link "St Paul's School (198) Hub (H/D PM)" at bounding box center [845, 245] width 108 height 17
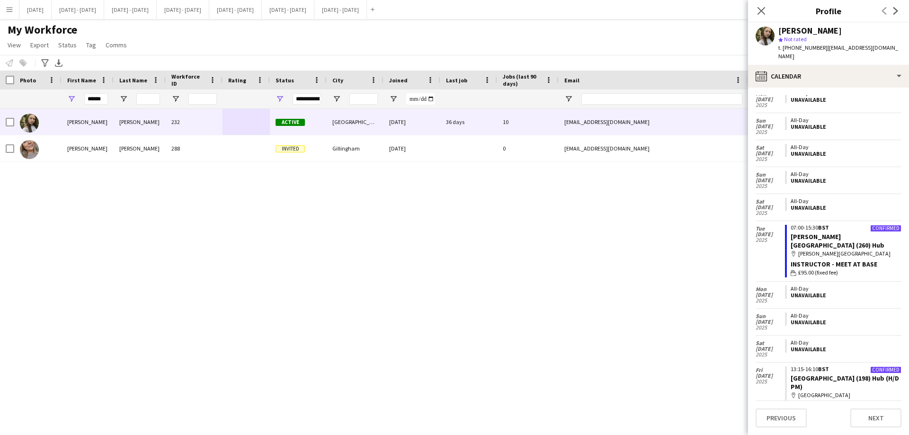
scroll to position [2459, 0]
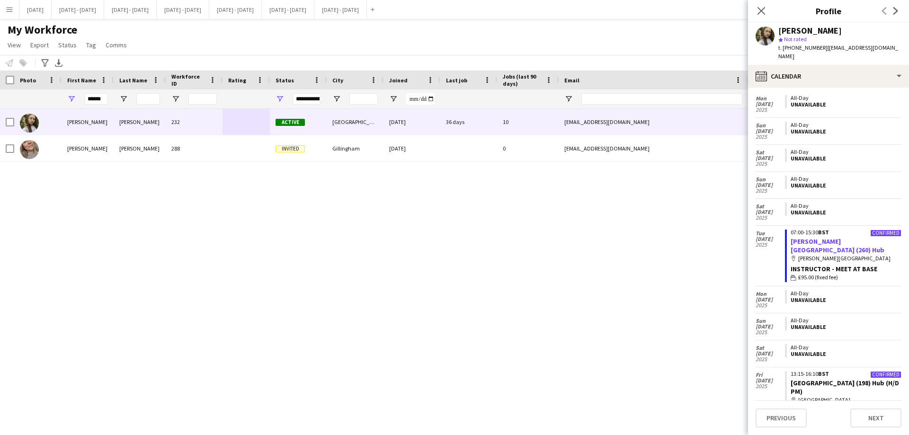
click at [830, 237] on link "[PERSON_NAME][GEOGRAPHIC_DATA] (260) Hub" at bounding box center [838, 245] width 94 height 17
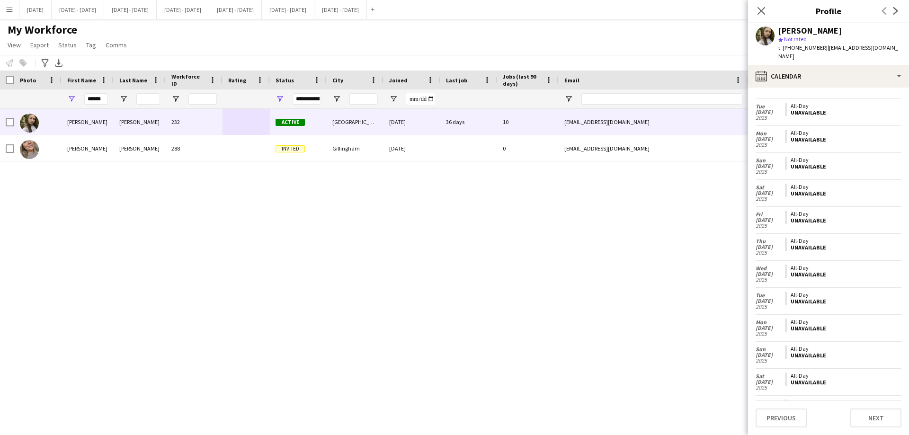
scroll to position [2033, 0]
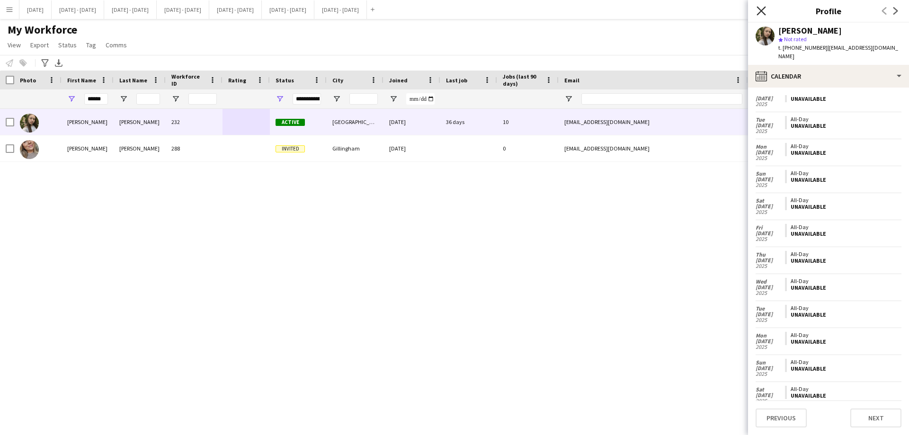
click at [764, 10] on icon "Close pop-in" at bounding box center [761, 10] width 9 height 9
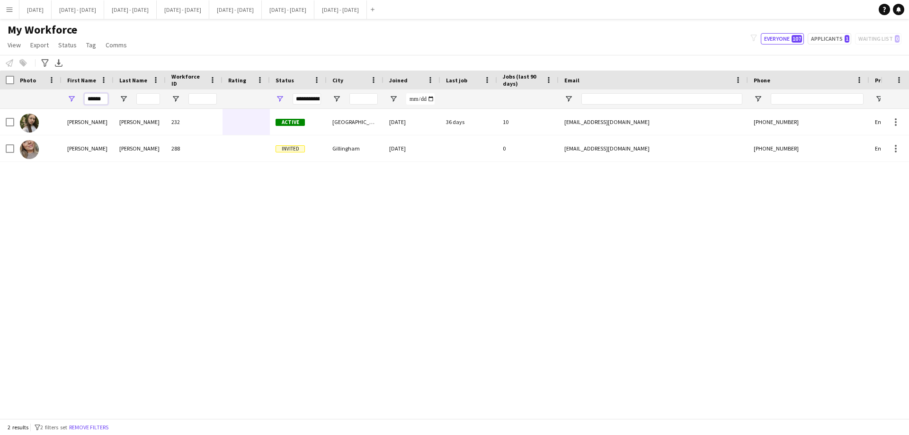
drag, startPoint x: 92, startPoint y: 102, endPoint x: 162, endPoint y: 106, distance: 70.2
click at [162, 106] on div "******" at bounding box center [513, 98] width 1026 height 19
type input "*"
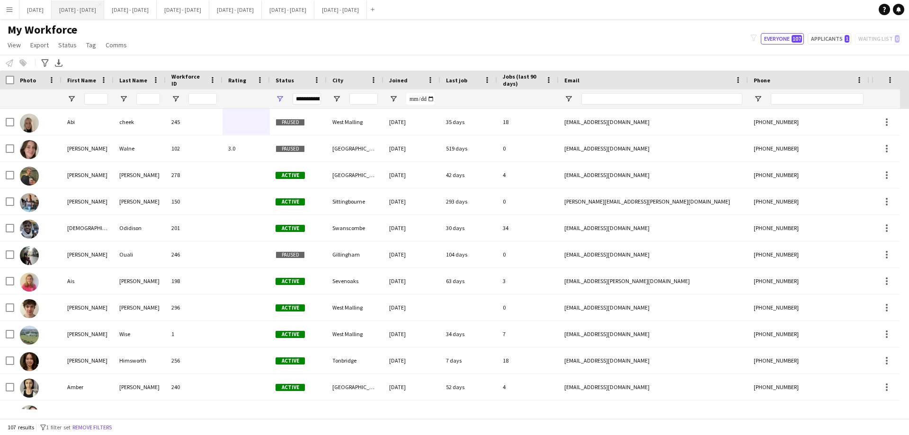
click at [97, 12] on button "Sept 8th - 12th 2025 Close" at bounding box center [78, 9] width 53 height 18
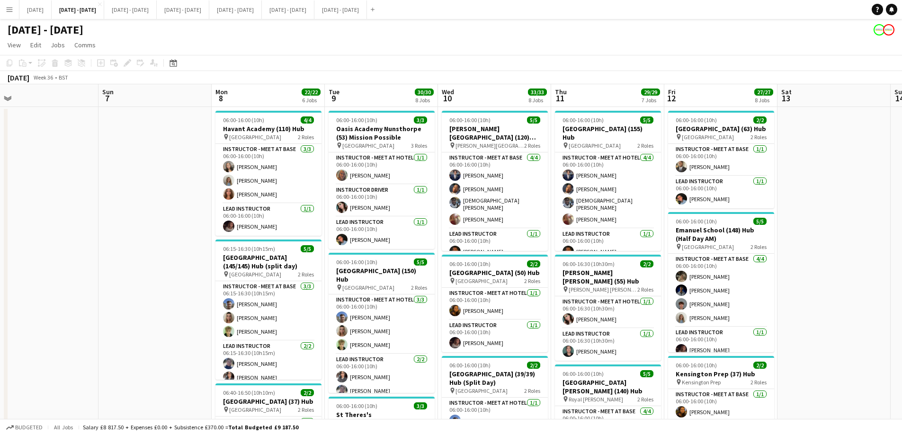
scroll to position [0, 352]
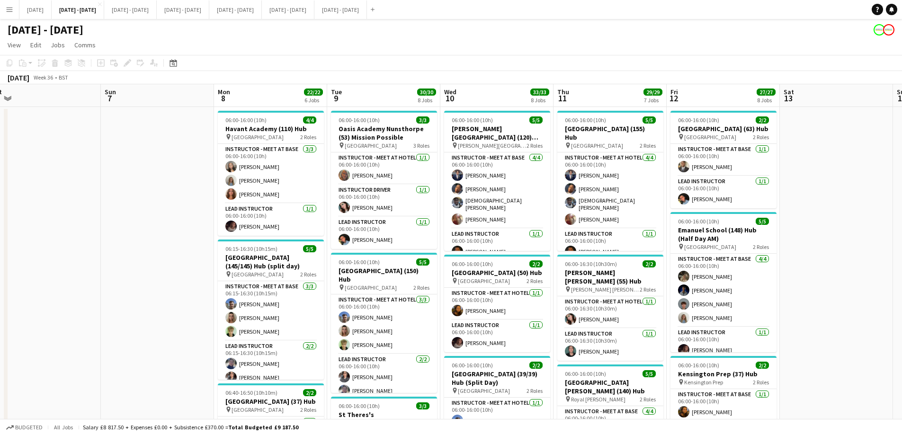
drag, startPoint x: 182, startPoint y: 282, endPoint x: 155, endPoint y: 292, distance: 28.5
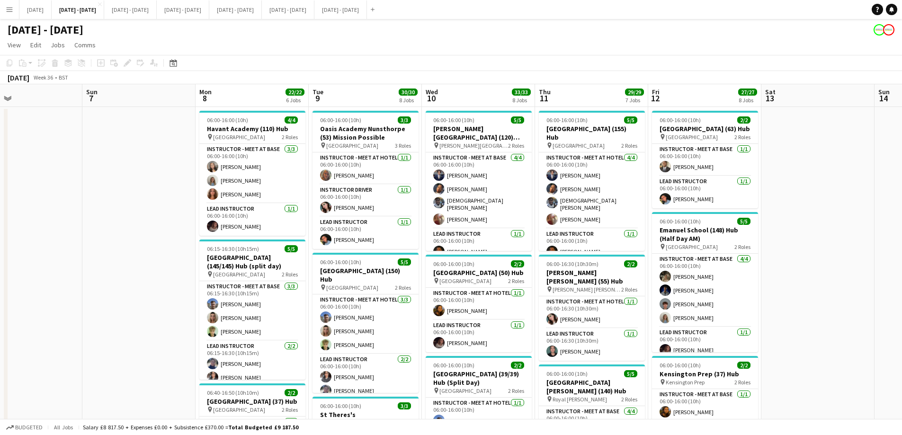
scroll to position [0, 373]
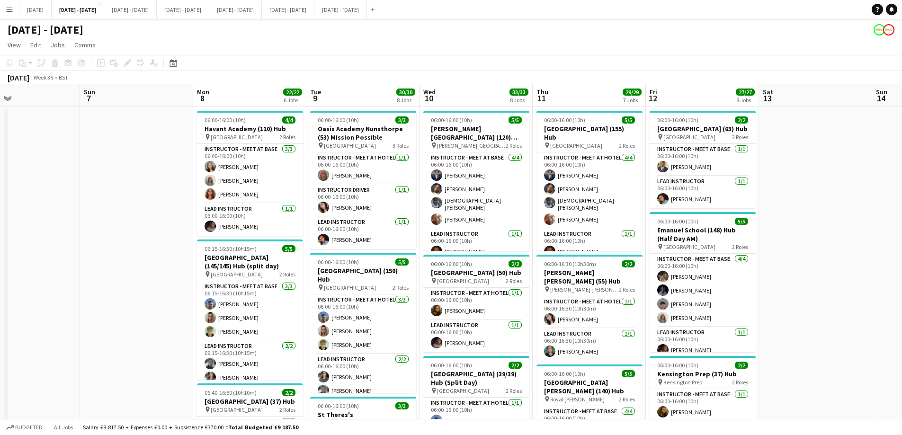
drag, startPoint x: 182, startPoint y: 274, endPoint x: 161, endPoint y: 294, distance: 29.5
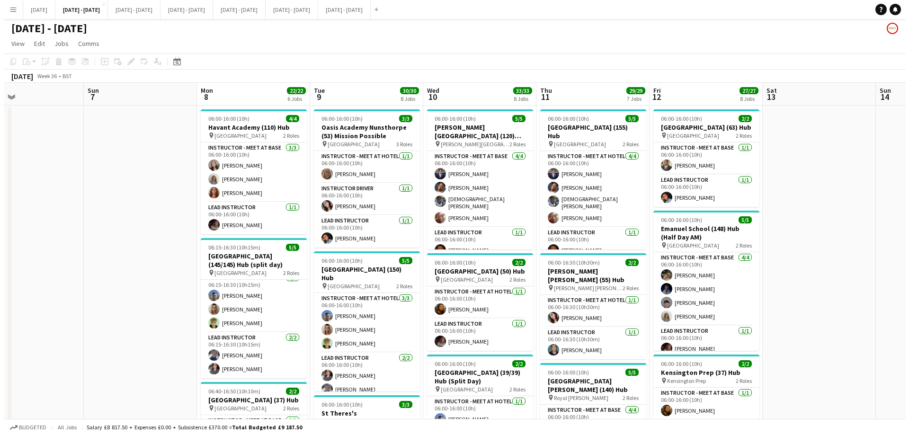
scroll to position [0, 0]
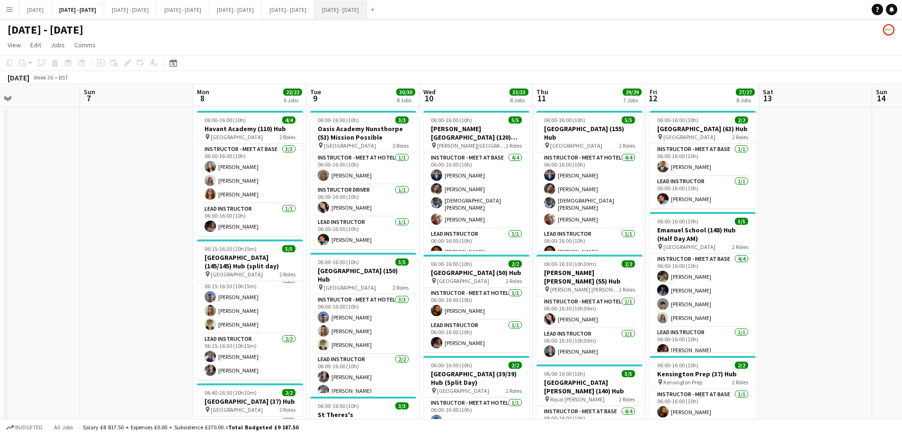
click at [367, 12] on button "Sept 1st - 5th 2025 Close" at bounding box center [340, 9] width 53 height 18
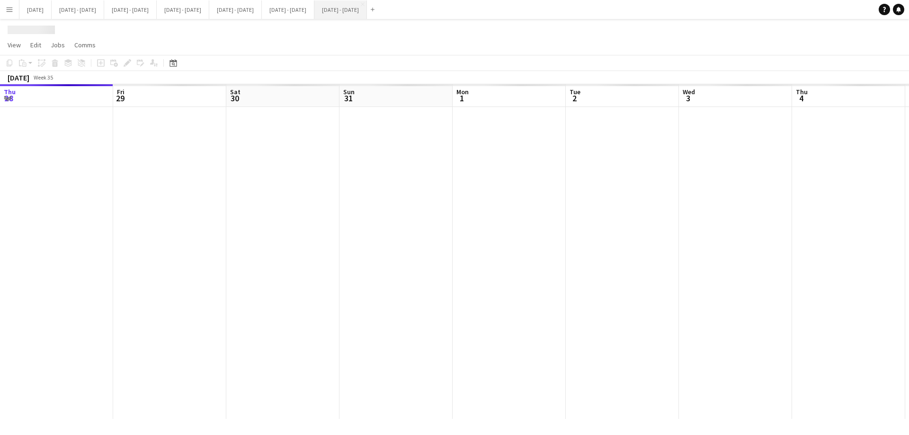
scroll to position [0, 281]
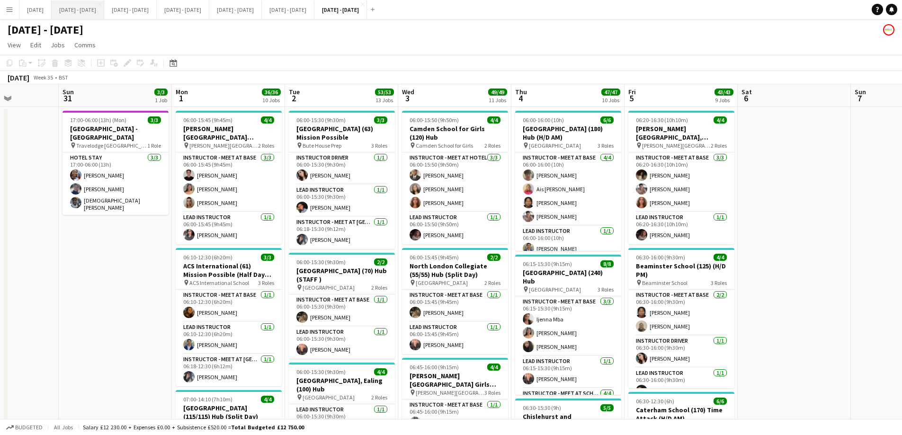
click at [87, 15] on button "Sept 8th - 12th 2025 Close" at bounding box center [78, 9] width 53 height 18
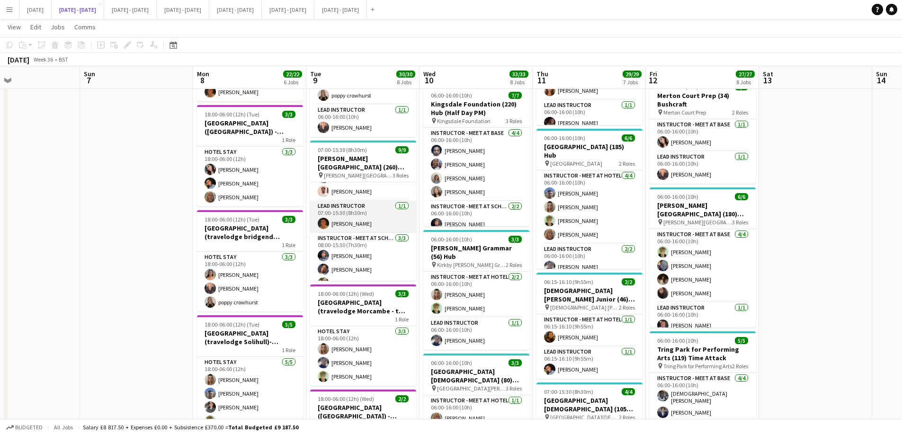
scroll to position [72, 0]
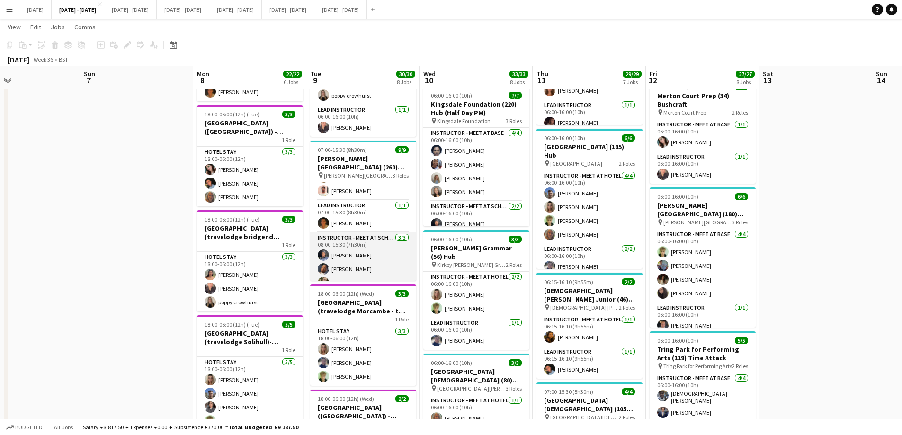
click at [352, 249] on app-card-role "Instructor - Meet at School 3/3 08:00-15:30 (7h30m) Stephane Anenou Oluwapelumi…" at bounding box center [363, 262] width 106 height 60
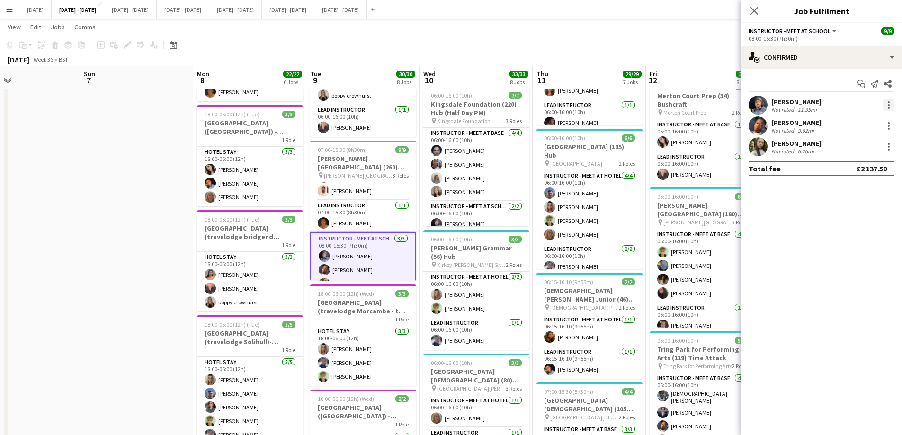
click at [889, 103] on div at bounding box center [889, 102] width 2 height 2
drag, startPoint x: 350, startPoint y: 157, endPoint x: 375, endPoint y: 158, distance: 24.6
click at [351, 158] on div at bounding box center [451, 217] width 902 height 435
click at [368, 172] on span "[PERSON_NAME][GEOGRAPHIC_DATA]" at bounding box center [358, 175] width 69 height 7
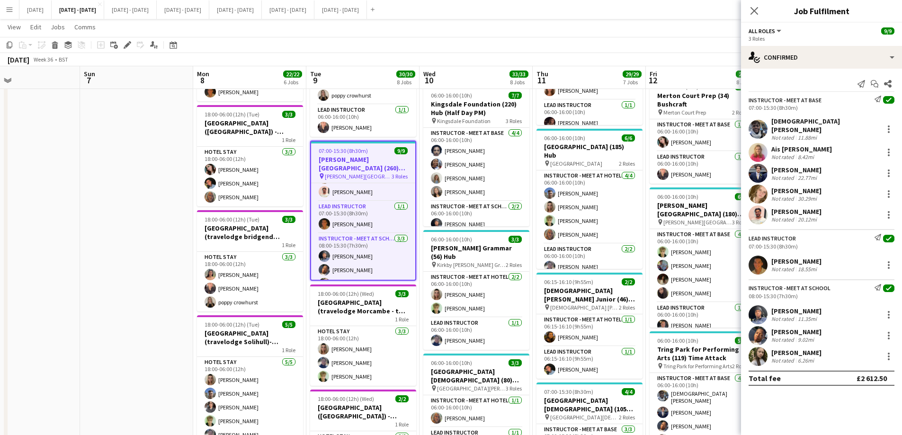
scroll to position [0, 373]
click at [125, 47] on icon "Edit" at bounding box center [128, 45] width 8 height 8
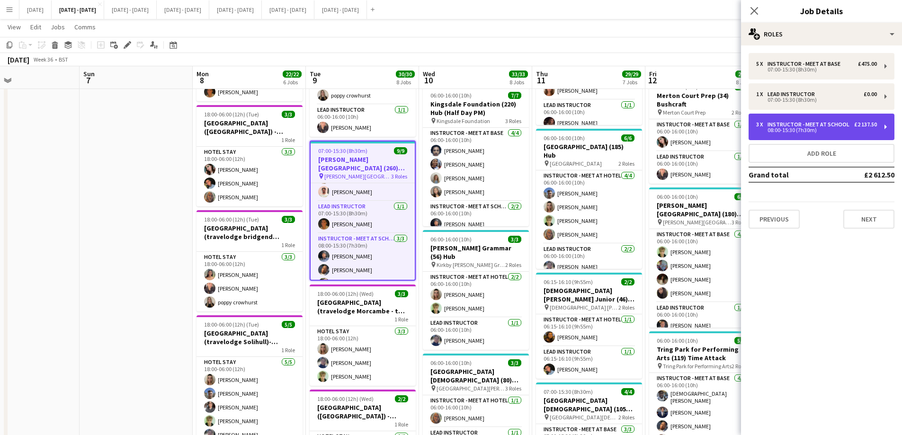
click at [841, 132] on div "08:00-15:30 (7h30m)" at bounding box center [816, 130] width 121 height 5
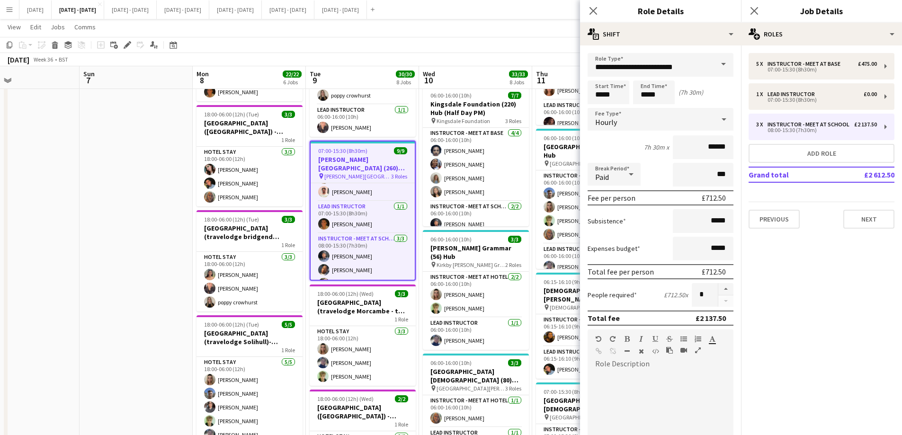
click at [701, 119] on div "Hourly" at bounding box center [651, 119] width 127 height 23
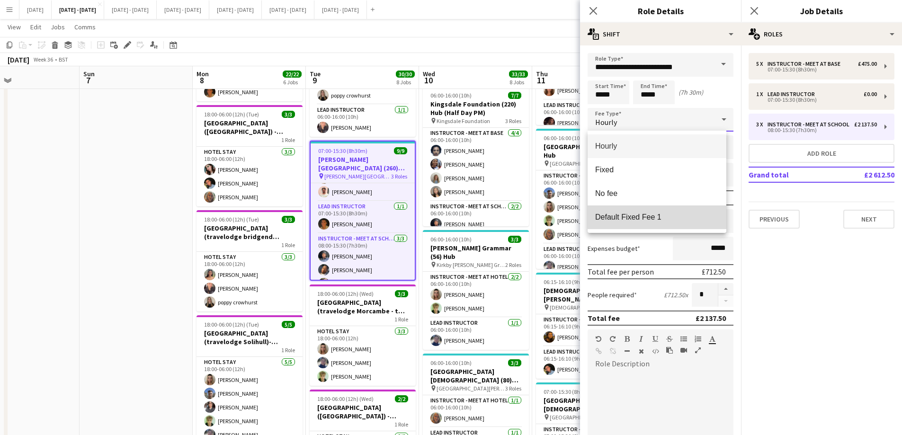
click at [661, 217] on span "Default Fixed Fee 1" at bounding box center [657, 217] width 124 height 9
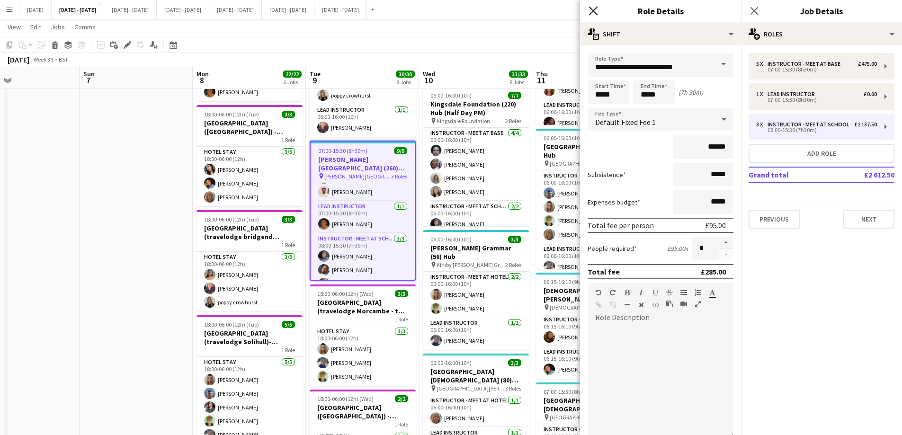
click at [595, 9] on icon at bounding box center [592, 10] width 9 height 9
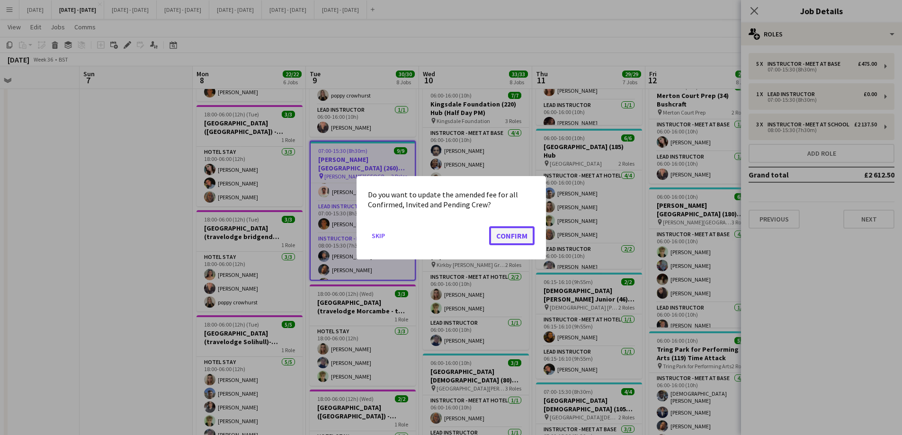
click at [511, 239] on button "Confirm" at bounding box center [511, 235] width 45 height 19
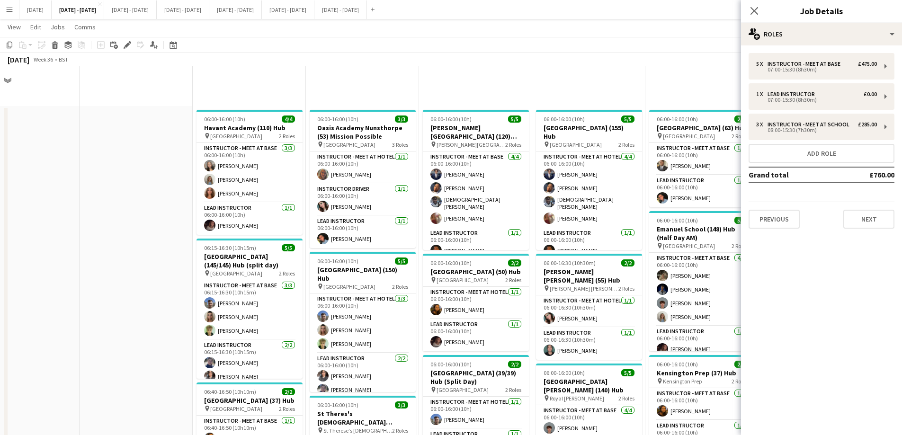
scroll to position [379, 0]
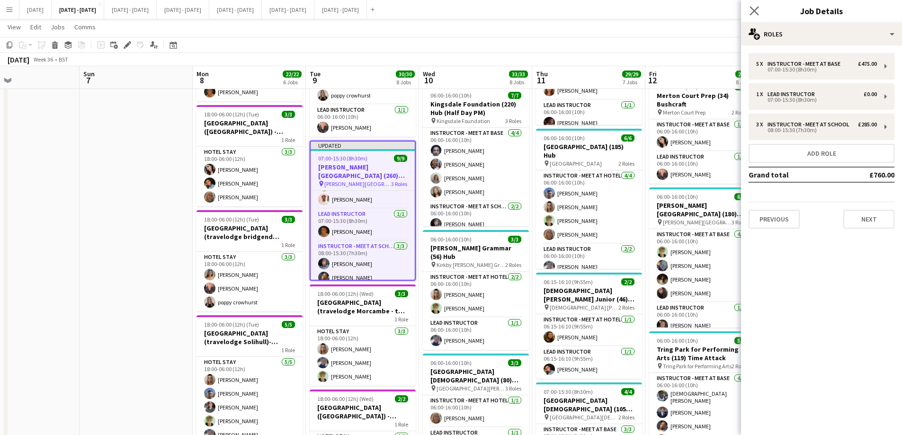
click at [754, 4] on app-icon "Close pop-in" at bounding box center [755, 11] width 14 height 14
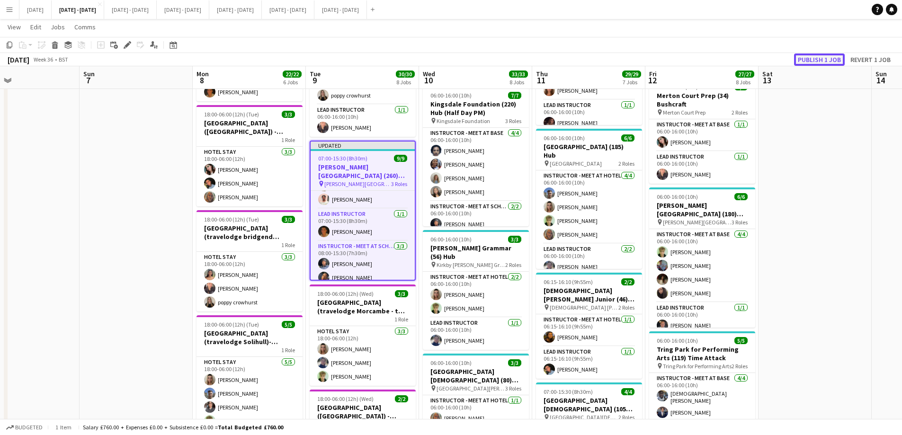
click at [823, 58] on button "Publish 1 job" at bounding box center [819, 59] width 51 height 12
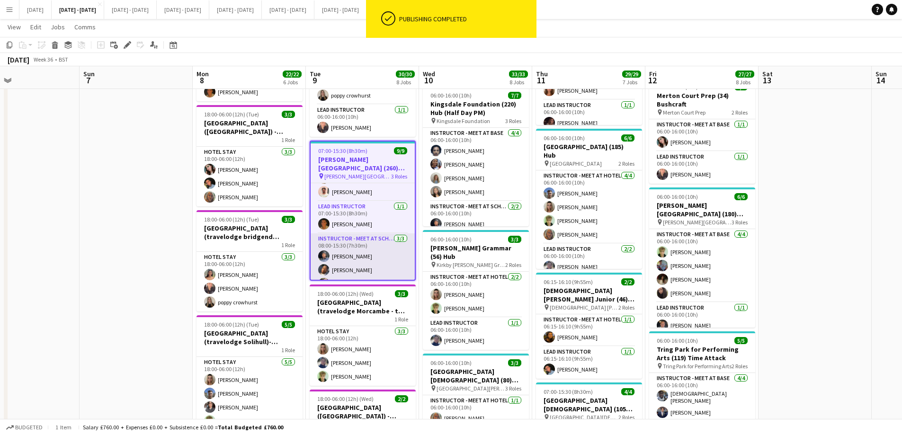
click at [366, 250] on app-card-role "Instructor - Meet at School 3/3 08:00-15:30 (7h30m) Stephane Anenou Oluwapelumi…" at bounding box center [363, 263] width 104 height 60
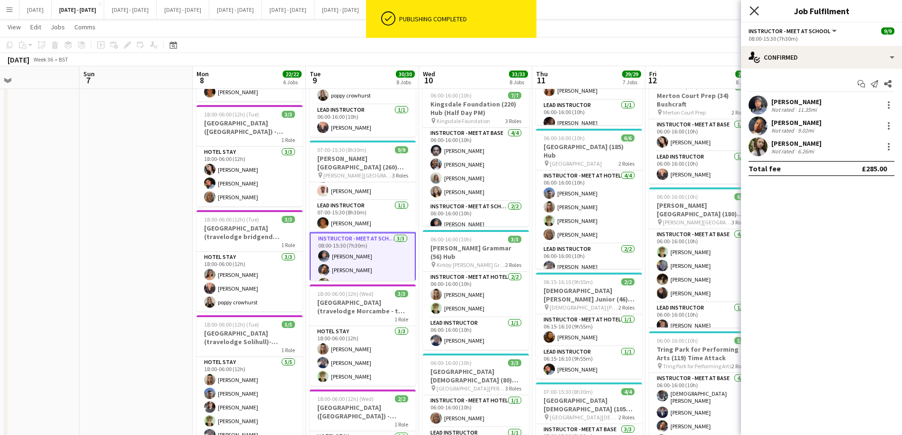
click at [754, 9] on icon "Close pop-in" at bounding box center [753, 10] width 9 height 9
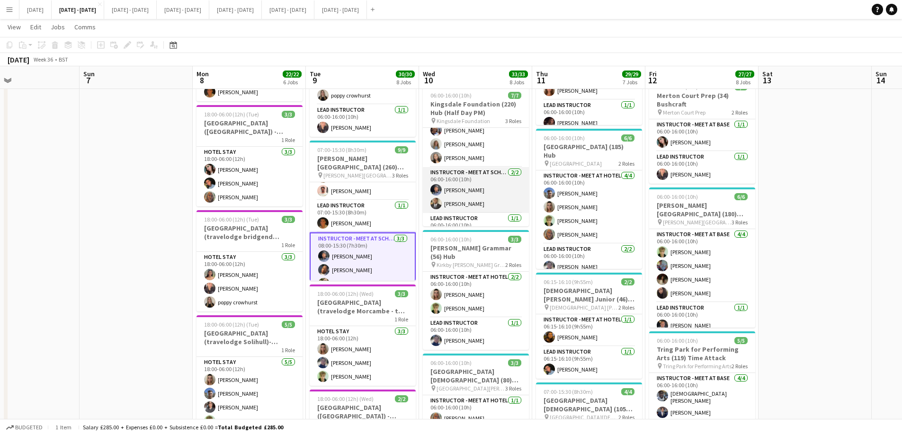
scroll to position [47, 0]
click at [468, 178] on app-card-role "Instructor - Meet at School 2/2 06:00-16:00 (10h) Stephane Anenou Omar Adio" at bounding box center [476, 177] width 106 height 46
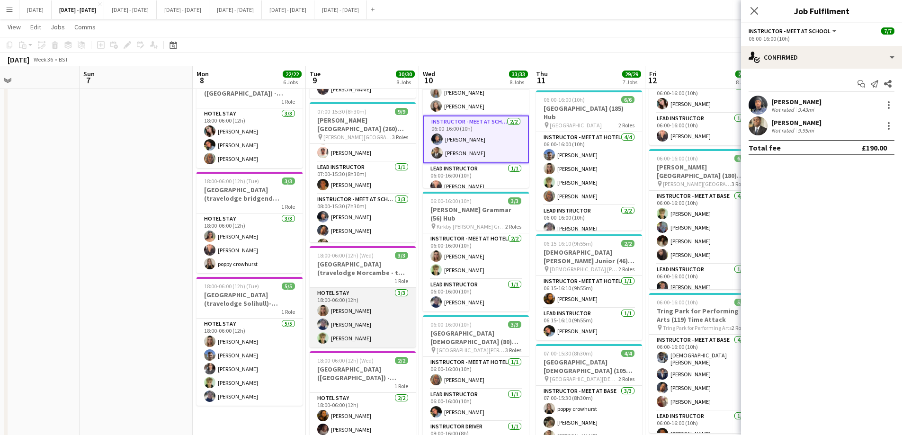
scroll to position [426, 0]
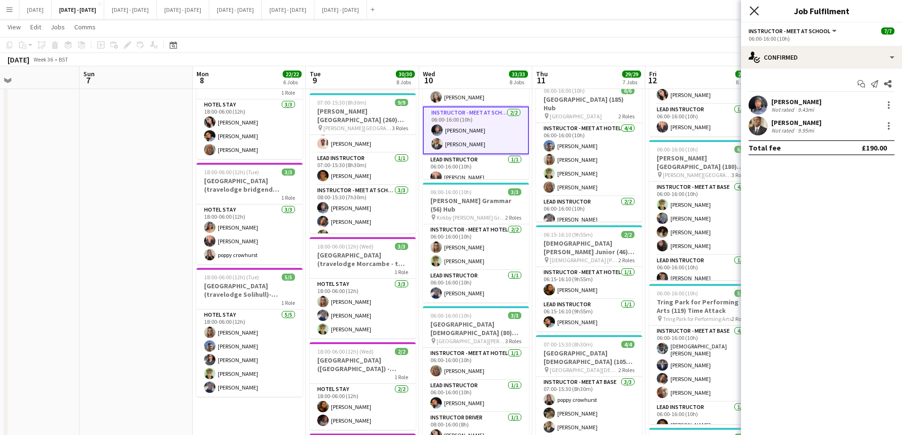
click at [755, 12] on icon "Close pop-in" at bounding box center [753, 10] width 9 height 9
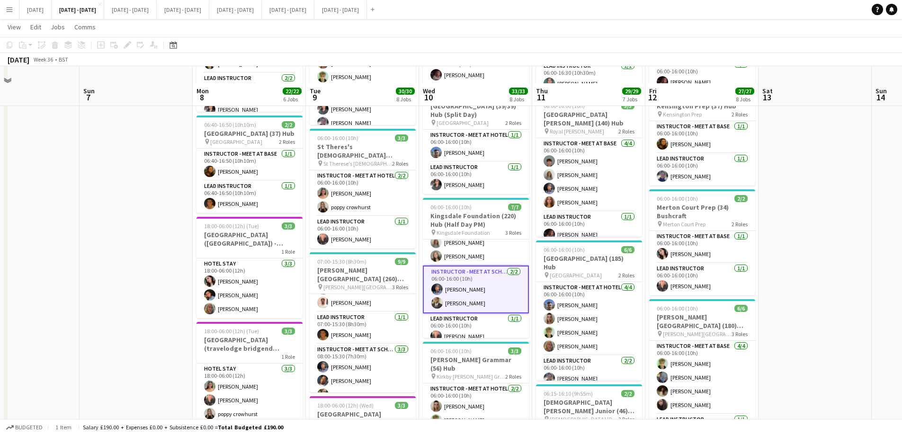
scroll to position [284, 0]
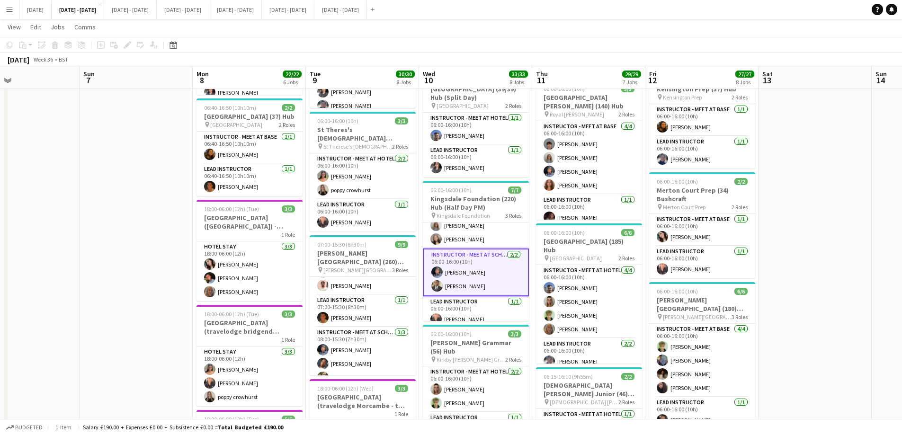
click at [133, 292] on app-date-cell at bounding box center [136, 358] width 113 height 1072
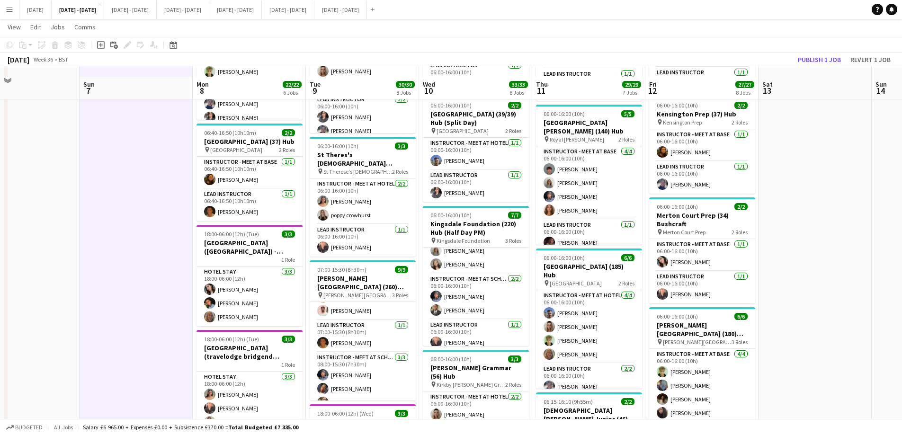
scroll to position [237, 0]
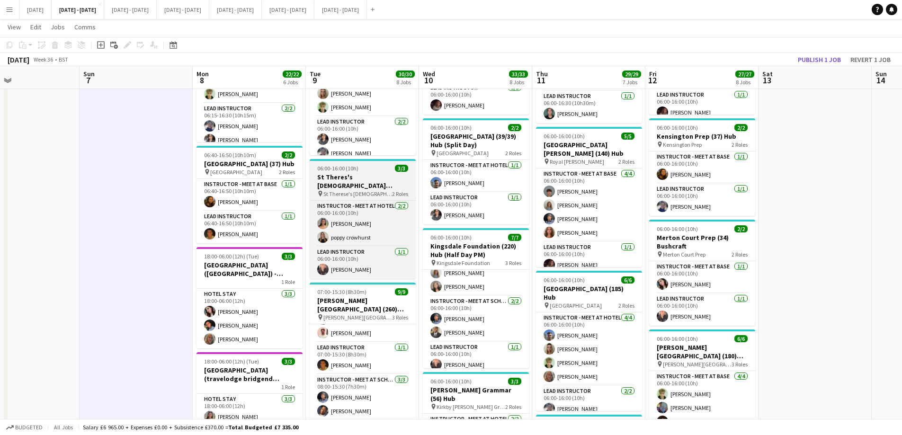
click at [379, 175] on h3 "St Theres's Catholic School (90/90) Mission Possible (Split Day)" at bounding box center [363, 181] width 106 height 17
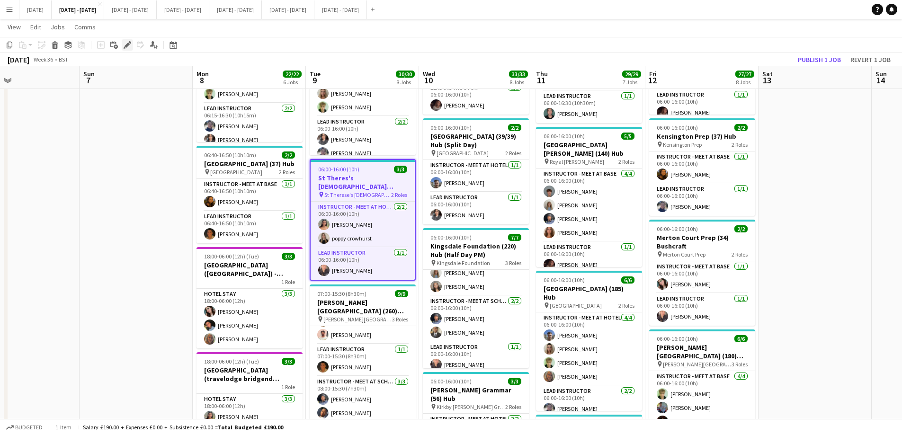
click at [129, 47] on icon "Edit" at bounding box center [128, 45] width 8 height 8
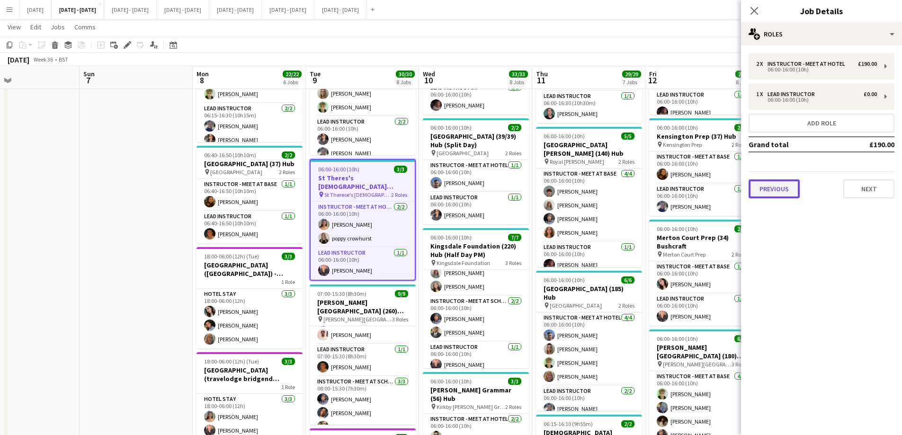
click at [770, 186] on button "Previous" at bounding box center [774, 188] width 51 height 19
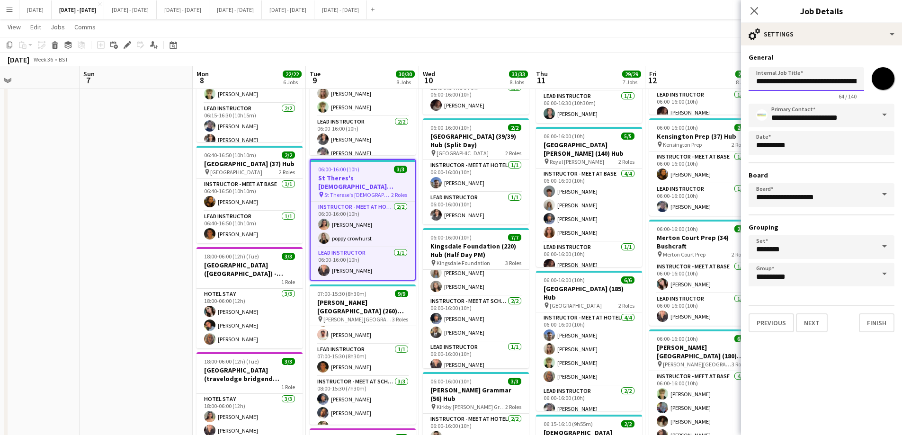
click at [784, 86] on input "**********" at bounding box center [807, 79] width 116 height 24
type input "**********"
click at [818, 325] on button "Next" at bounding box center [812, 322] width 32 height 19
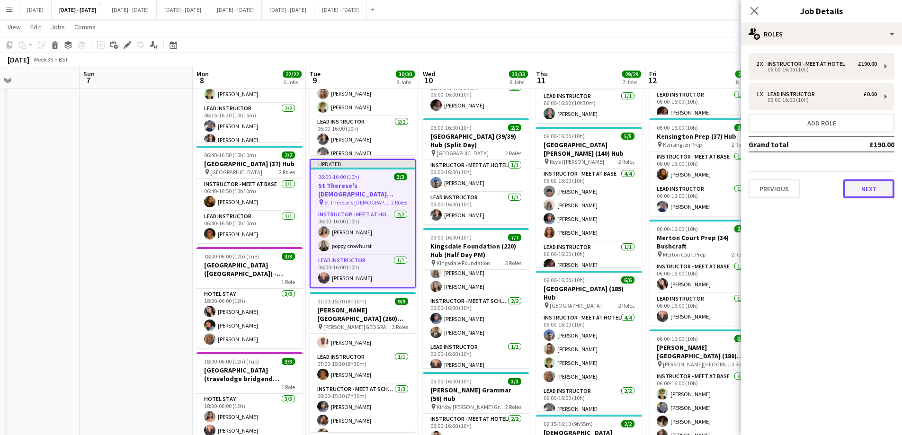
click at [877, 191] on button "Next" at bounding box center [868, 188] width 51 height 19
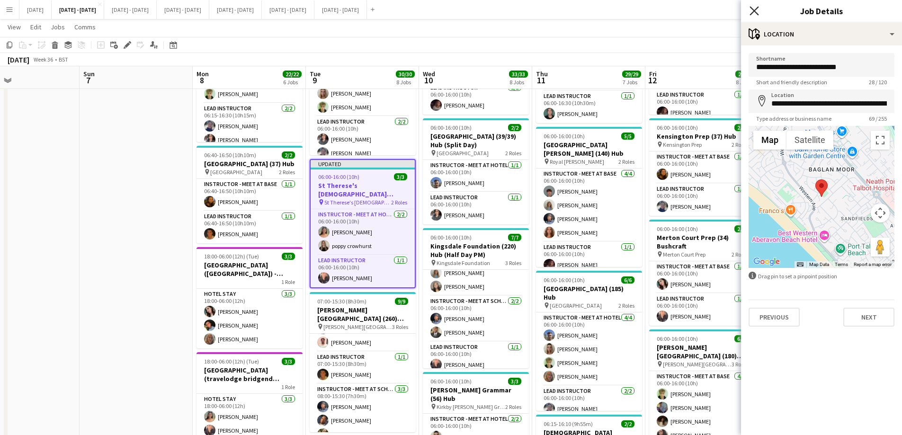
click at [752, 10] on icon "Close pop-in" at bounding box center [753, 10] width 9 height 9
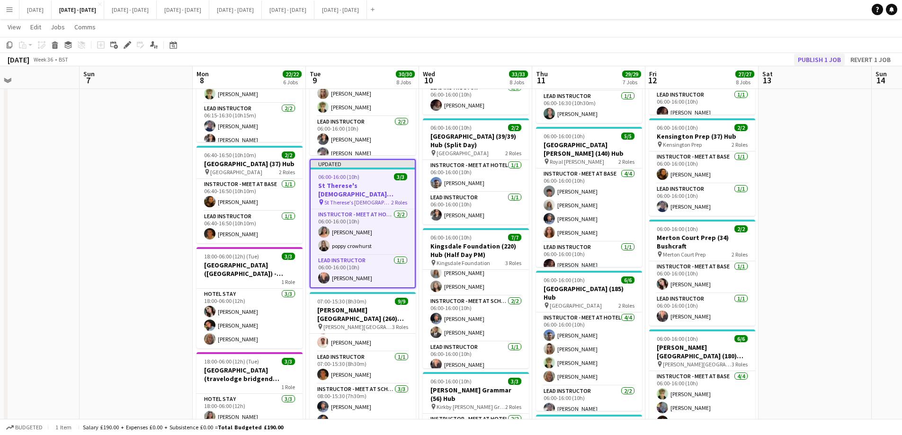
drag, startPoint x: 803, startPoint y: 52, endPoint x: 806, endPoint y: 56, distance: 5.1
click at [804, 53] on app-toolbar "Copy Paste Paste Ctrl+V Paste with crew Ctrl+Shift+V Paste linked Job Delete Gr…" at bounding box center [451, 45] width 902 height 16
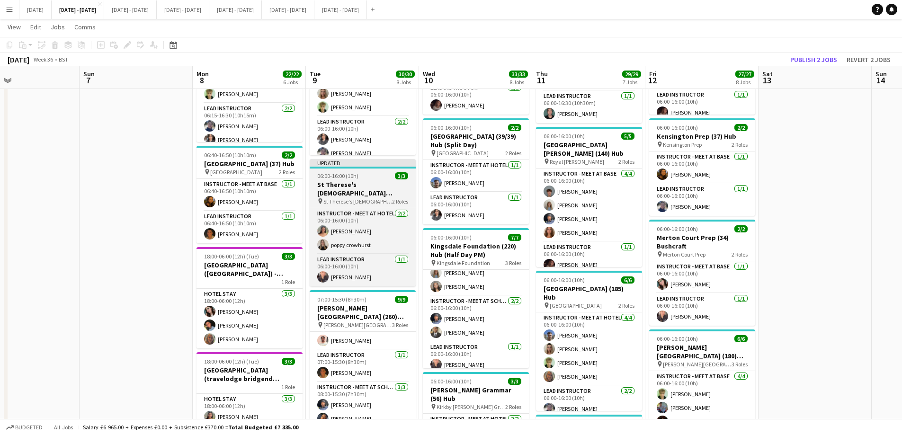
click at [362, 186] on h3 "St Therese's [DEMOGRAPHIC_DATA] School (90/90) Mission Possible (Split Day)" at bounding box center [363, 188] width 106 height 17
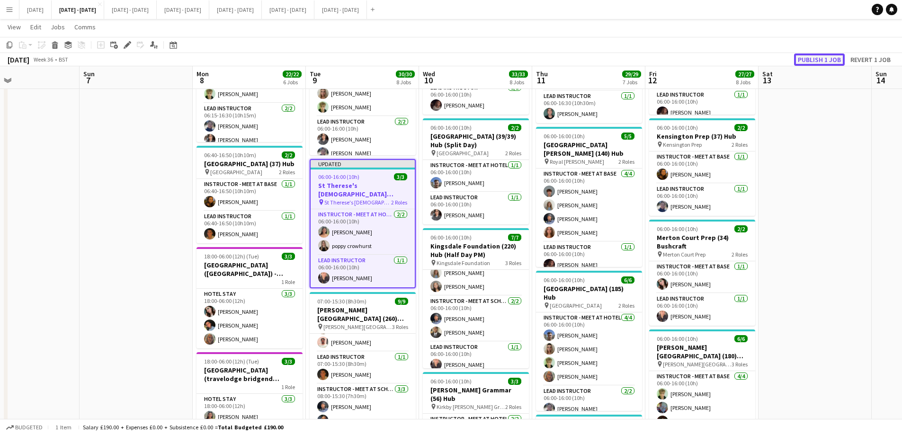
click at [834, 58] on button "Publish 1 job" at bounding box center [819, 59] width 51 height 12
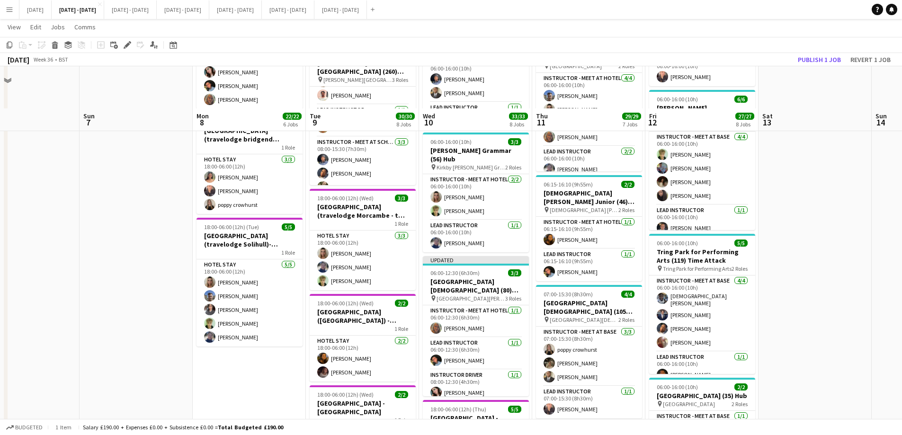
scroll to position [568, 0]
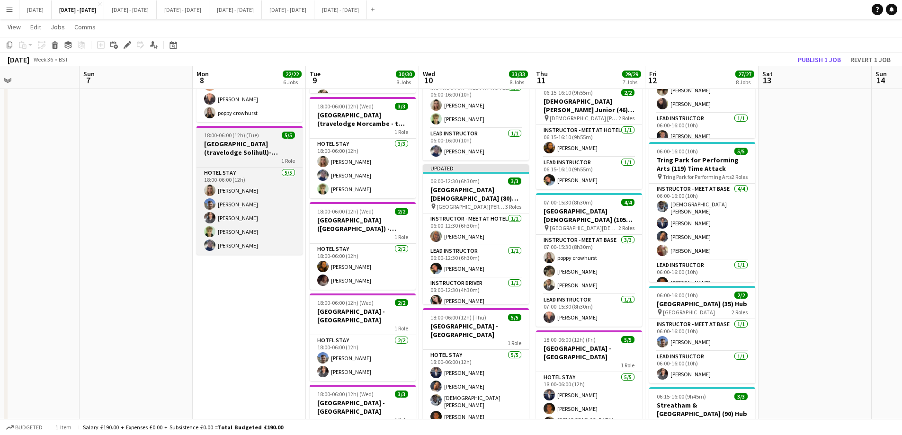
click at [233, 144] on h3 "Solihull Hotel (travelodge Solihull)- Solihull School" at bounding box center [249, 148] width 106 height 17
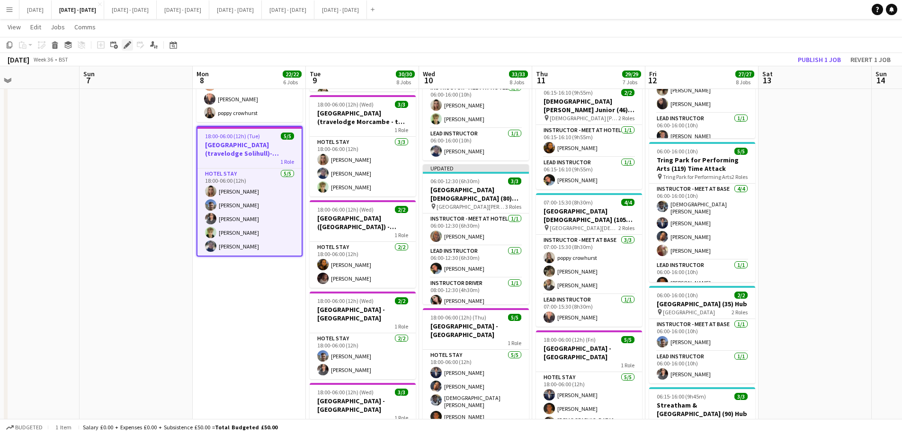
click at [127, 43] on icon "Edit" at bounding box center [128, 45] width 8 height 8
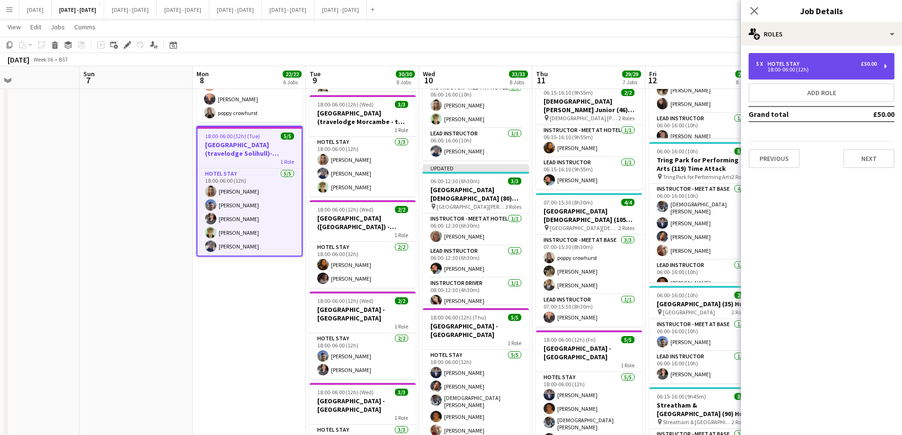
click at [802, 59] on div "5 x Hotel Stay £50.00 18:00-06:00 (12h)" at bounding box center [822, 66] width 146 height 27
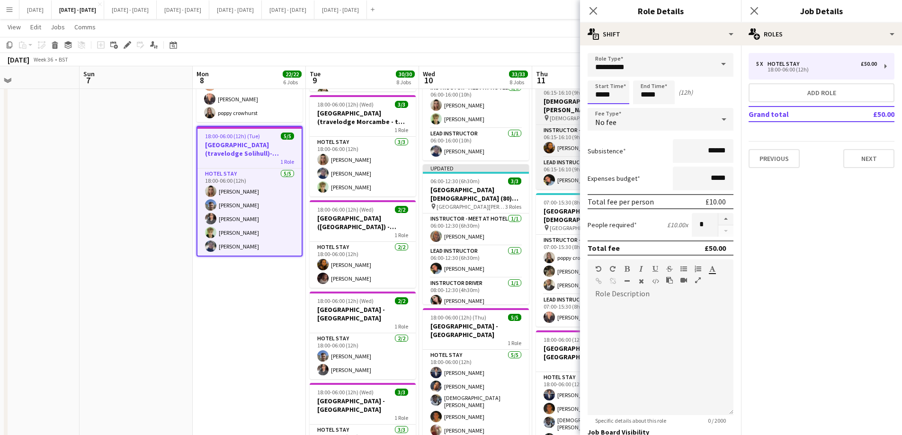
drag, startPoint x: 616, startPoint y: 95, endPoint x: 554, endPoint y: 91, distance: 62.1
click at [554, 91] on body "Menu Boards Boards Boards All jobs Status Workforce Workforce My Workforce Recr…" at bounding box center [451, 29] width 902 height 1194
type input "*****"
click at [596, 15] on icon "Close pop-in" at bounding box center [592, 10] width 9 height 9
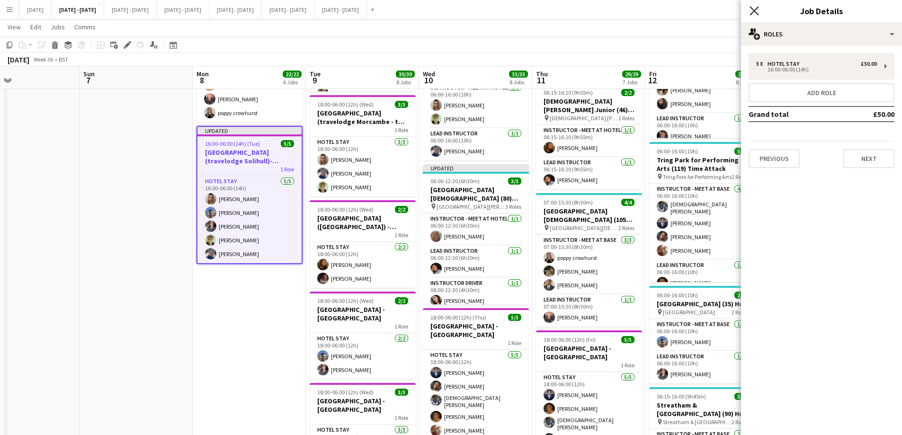
click at [754, 11] on icon at bounding box center [753, 10] width 9 height 9
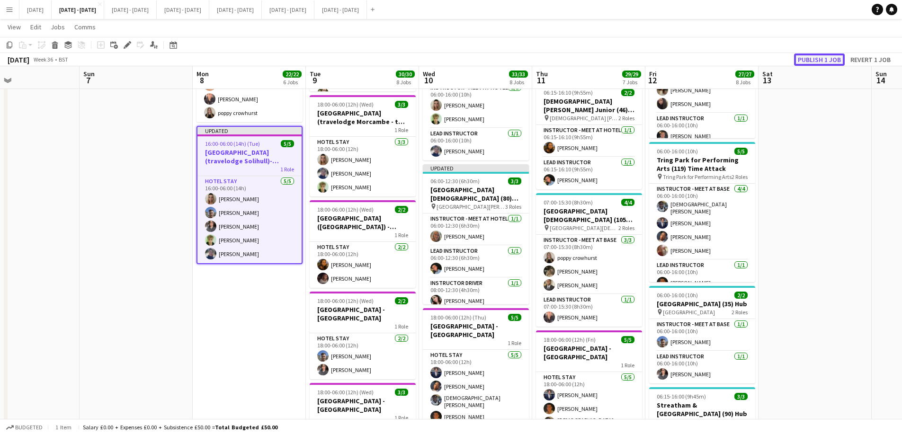
click at [814, 60] on button "Publish 1 job" at bounding box center [819, 59] width 51 height 12
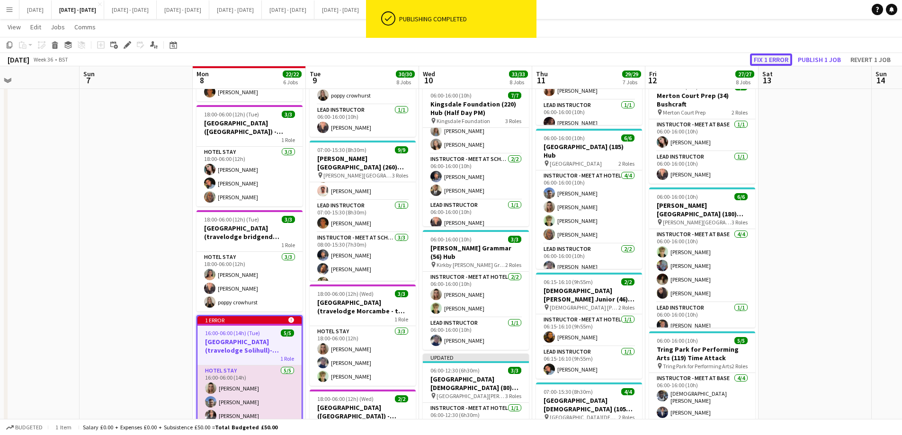
click at [760, 61] on button "Fix 1 error" at bounding box center [771, 59] width 42 height 12
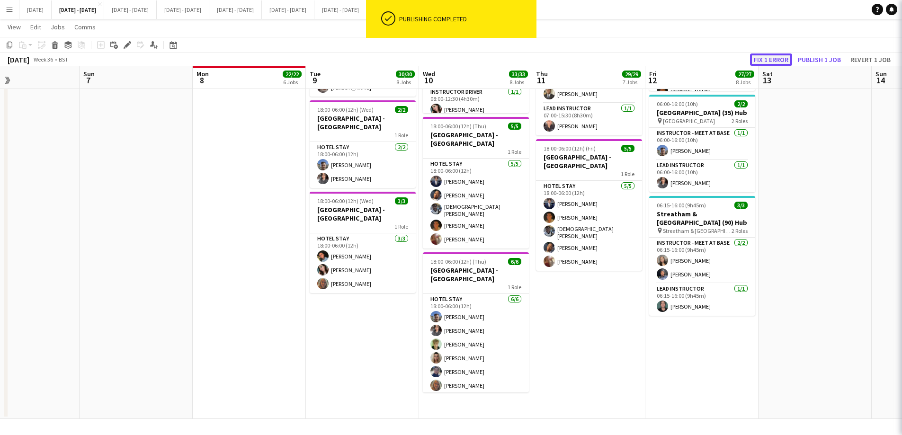
scroll to position [0, 326]
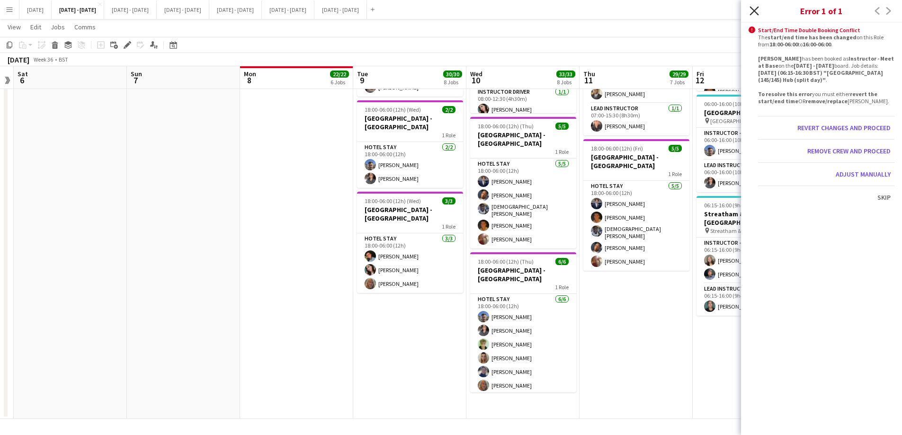
click at [751, 6] on icon "Close pop-in" at bounding box center [753, 10] width 9 height 9
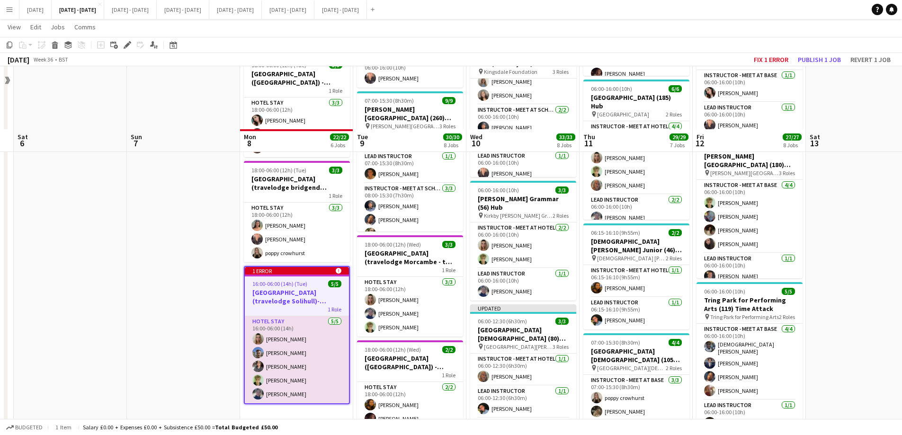
scroll to position [570, 0]
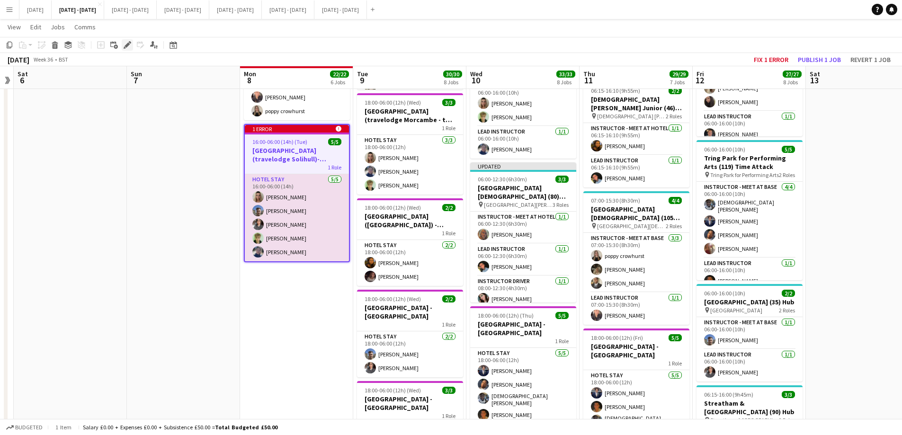
click at [127, 48] on icon "Edit" at bounding box center [128, 45] width 8 height 8
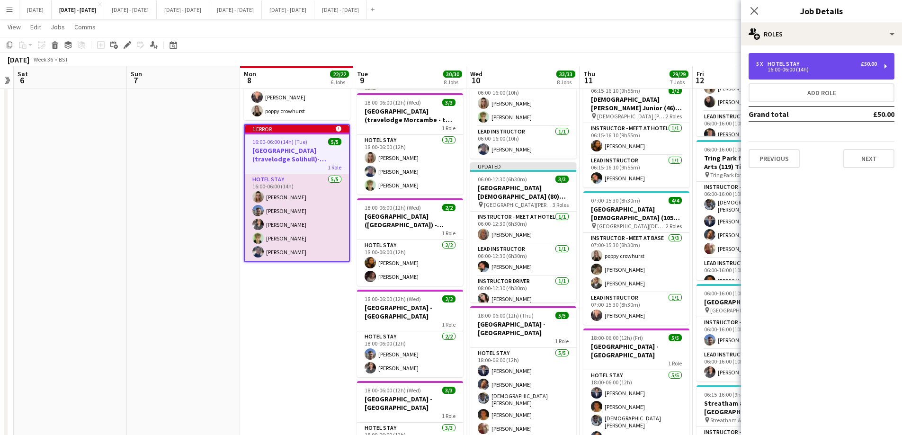
click at [787, 69] on div "16:00-06:00 (14h)" at bounding box center [816, 69] width 121 height 5
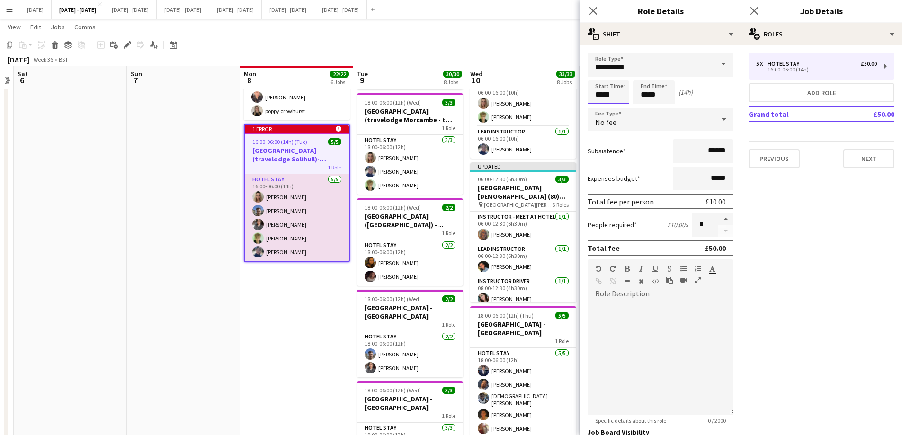
drag, startPoint x: 616, startPoint y: 98, endPoint x: 581, endPoint y: 100, distance: 35.1
click at [581, 100] on form "**********" at bounding box center [660, 288] width 161 height 470
type input "*****"
click at [591, 7] on app-icon "Close pop-in" at bounding box center [594, 11] width 14 height 14
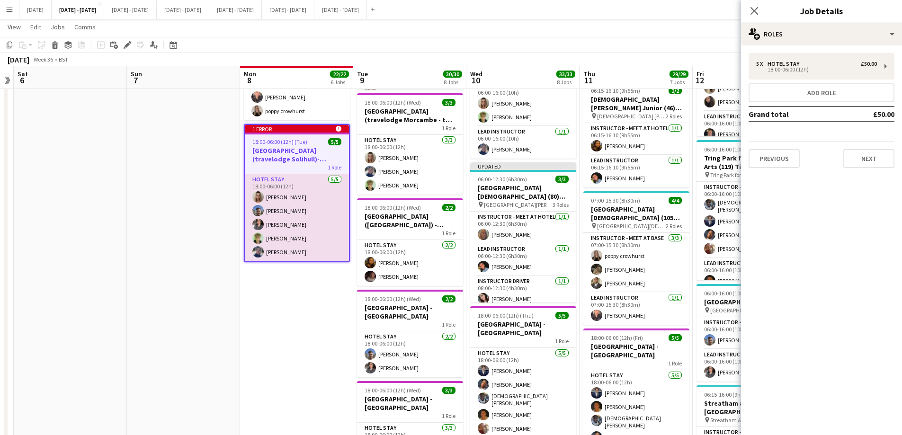
drag, startPoint x: 755, startPoint y: 6, endPoint x: 749, endPoint y: 13, distance: 9.8
click at [756, 7] on app-icon "Close pop-in" at bounding box center [754, 10] width 11 height 11
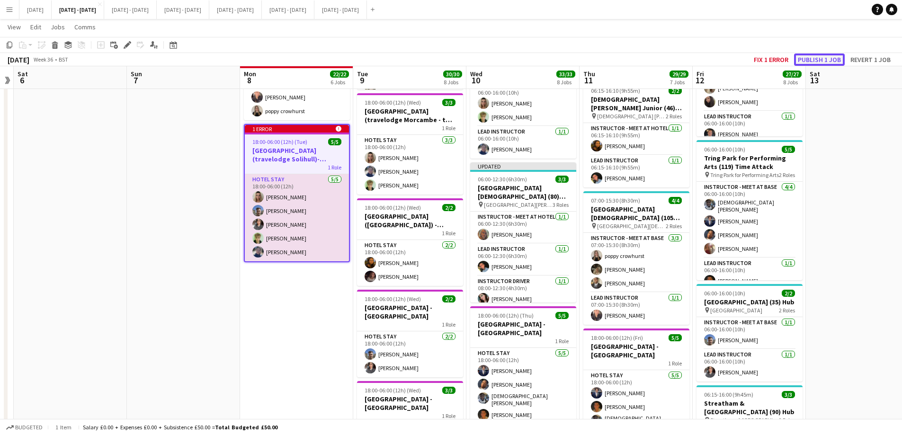
click at [812, 57] on button "Publish 1 job" at bounding box center [819, 59] width 51 height 12
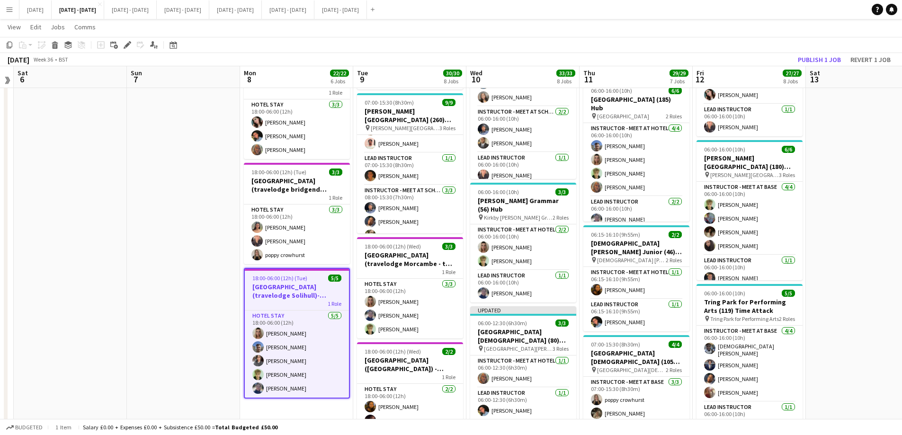
scroll to position [142, 0]
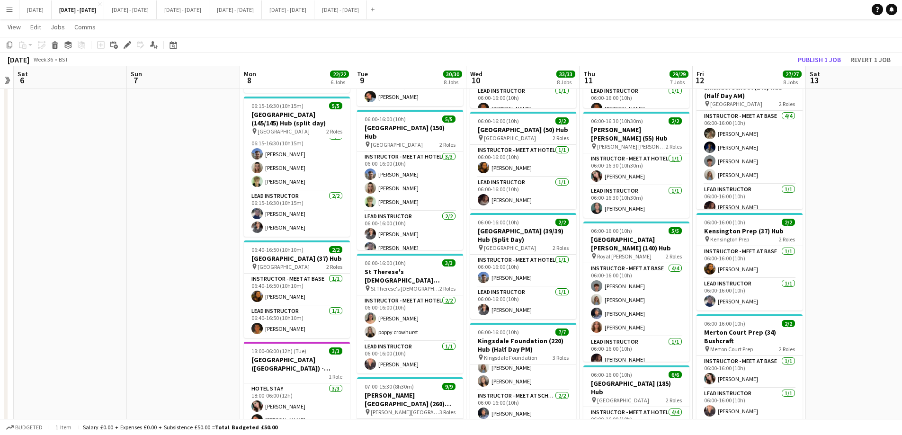
click at [5, 8] on button "Menu" at bounding box center [9, 9] width 19 height 19
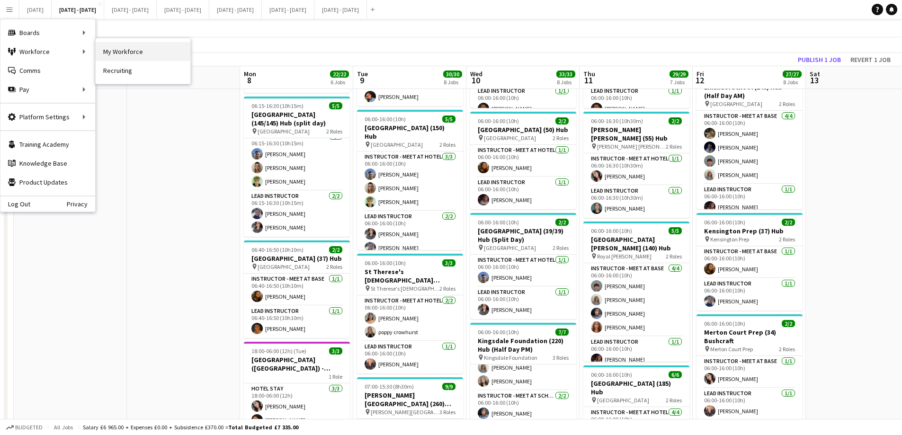
click at [132, 53] on link "My Workforce" at bounding box center [143, 51] width 95 height 19
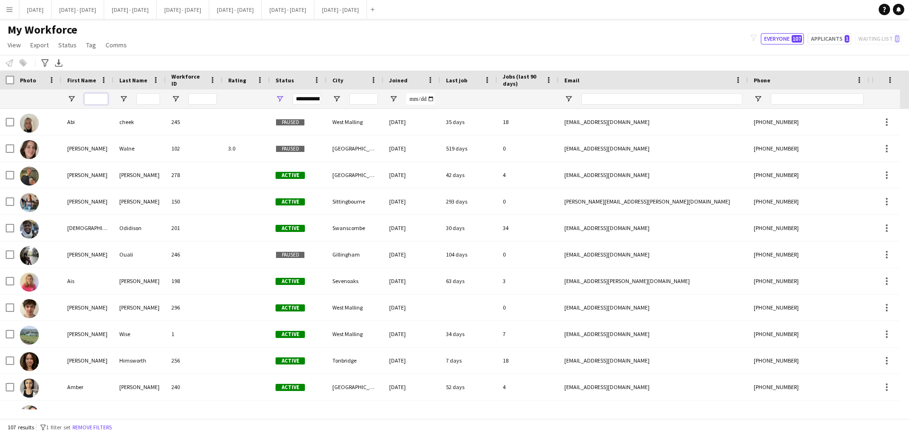
click at [98, 98] on input "First Name Filter Input" at bounding box center [96, 98] width 24 height 11
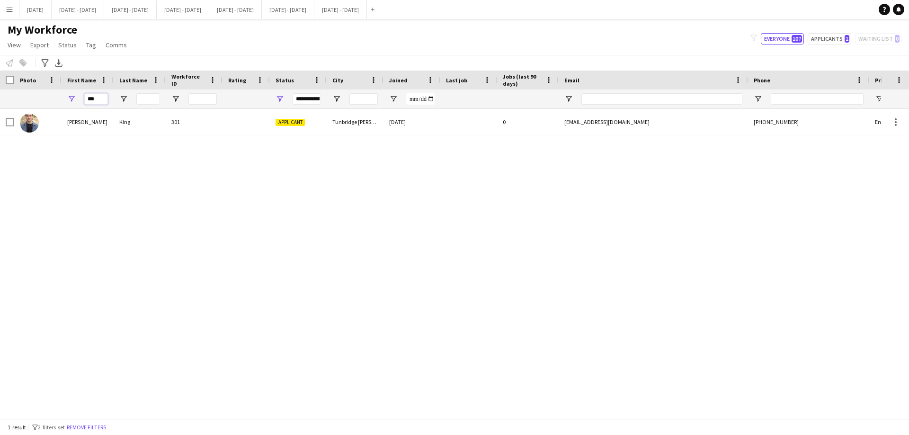
type input "***"
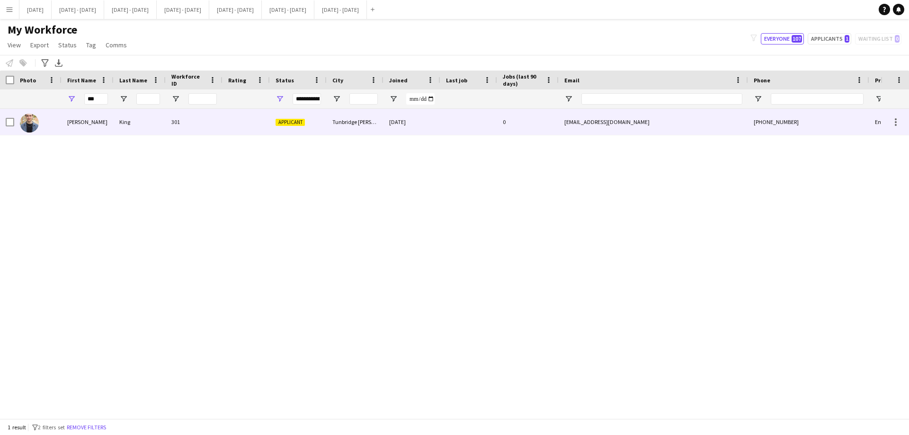
click at [112, 124] on div "Edward" at bounding box center [88, 122] width 52 height 26
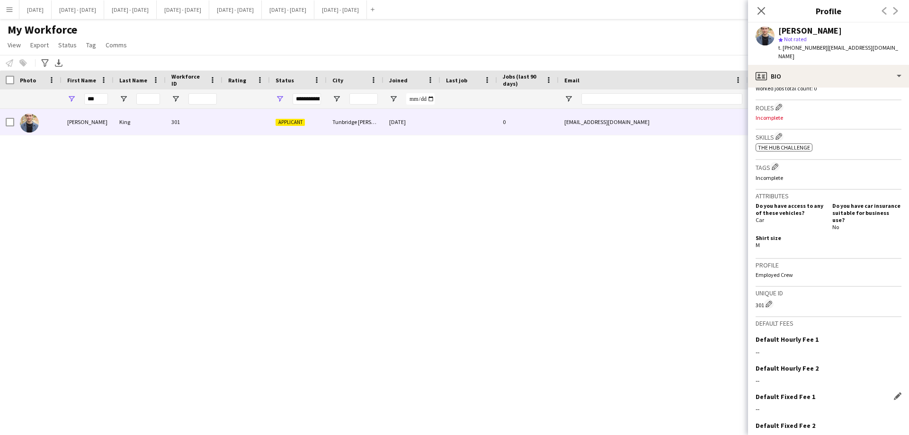
scroll to position [309, 0]
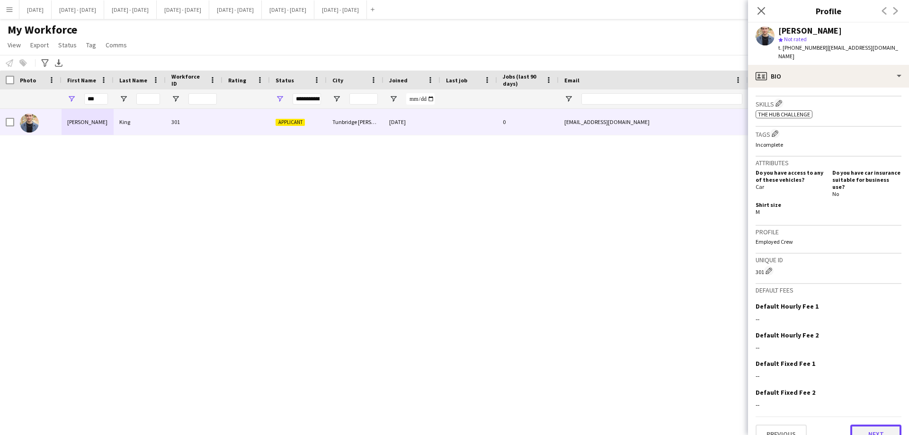
click at [874, 425] on button "Next" at bounding box center [875, 434] width 51 height 19
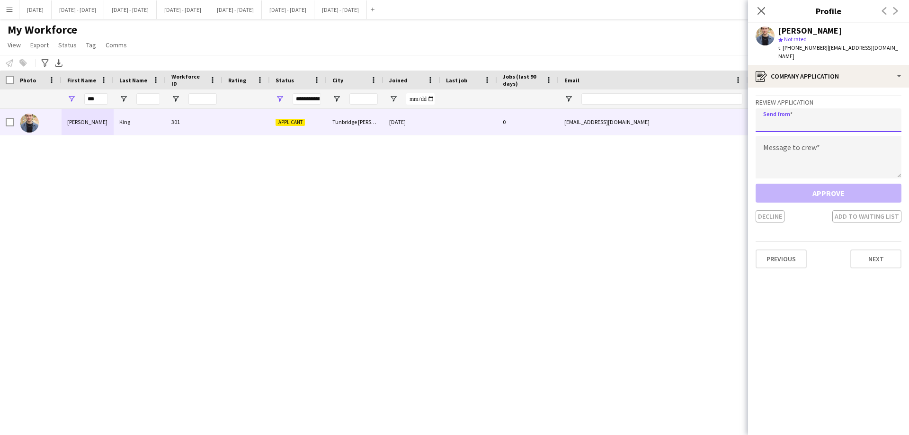
click at [806, 115] on input "email" at bounding box center [829, 120] width 146 height 24
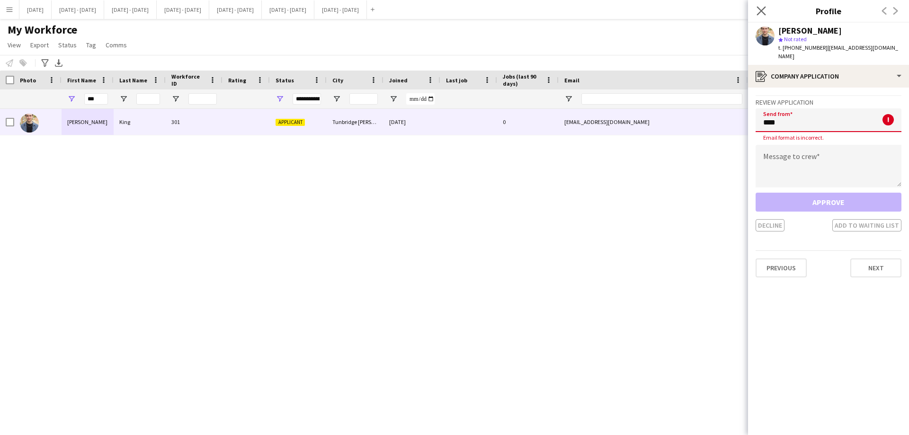
type input "****"
click at [761, 5] on app-icon "Close pop-in" at bounding box center [762, 11] width 14 height 14
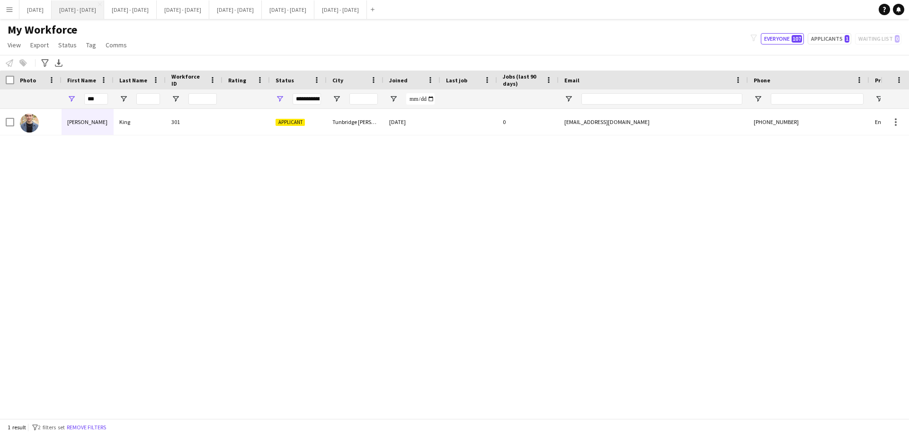
click at [82, 10] on button "[DATE] - [DATE] Close" at bounding box center [78, 9] width 53 height 18
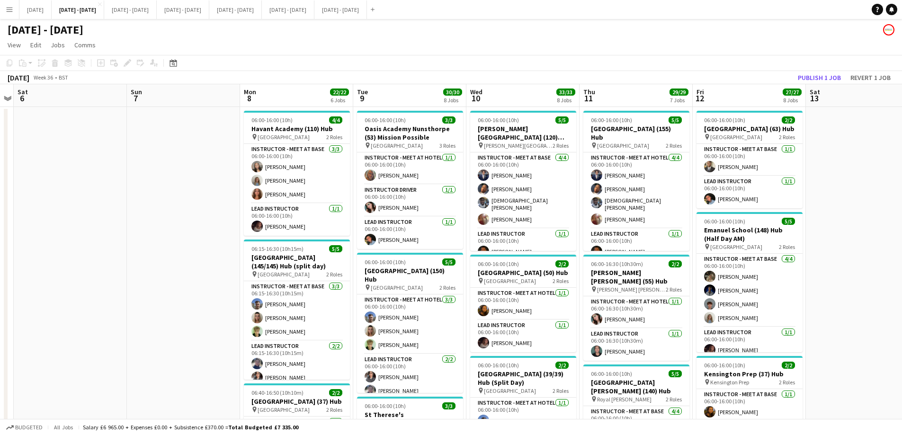
scroll to position [0, 369]
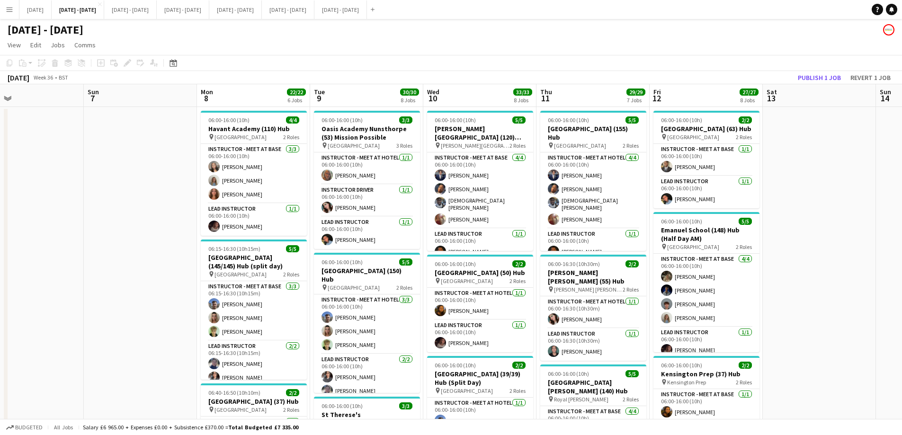
drag, startPoint x: 116, startPoint y: 330, endPoint x: 110, endPoint y: 330, distance: 5.7
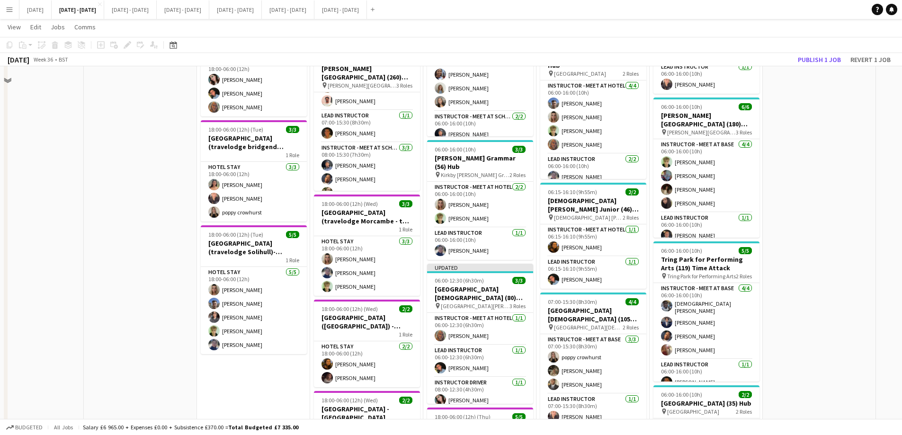
scroll to position [426, 0]
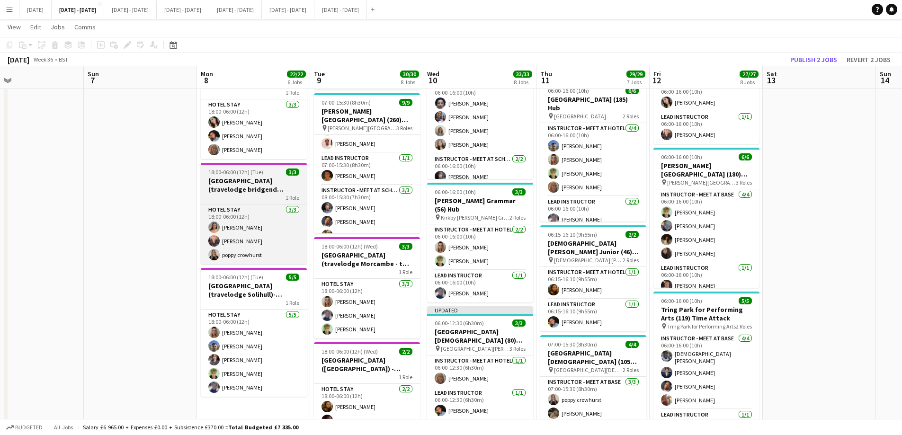
click at [257, 186] on h3 "Port Talbot Hotel (travelodge bridgend Pencoed) - St Therese's Catholic Primary" at bounding box center [254, 185] width 106 height 17
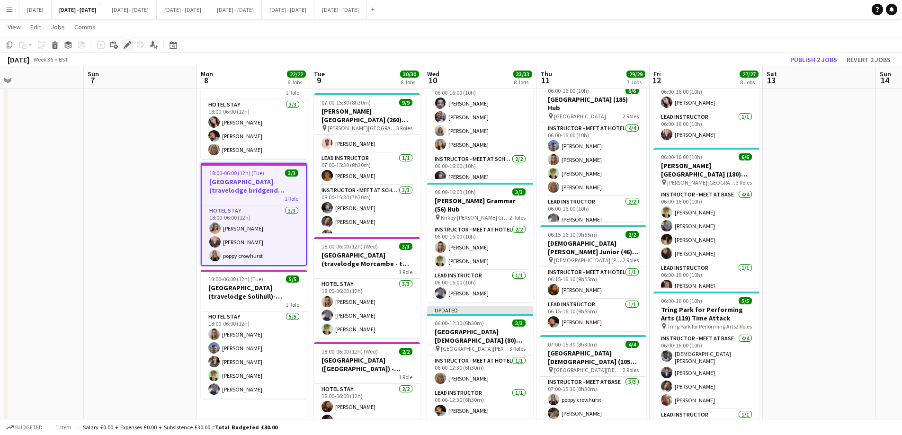
click at [126, 45] on icon at bounding box center [127, 45] width 5 height 5
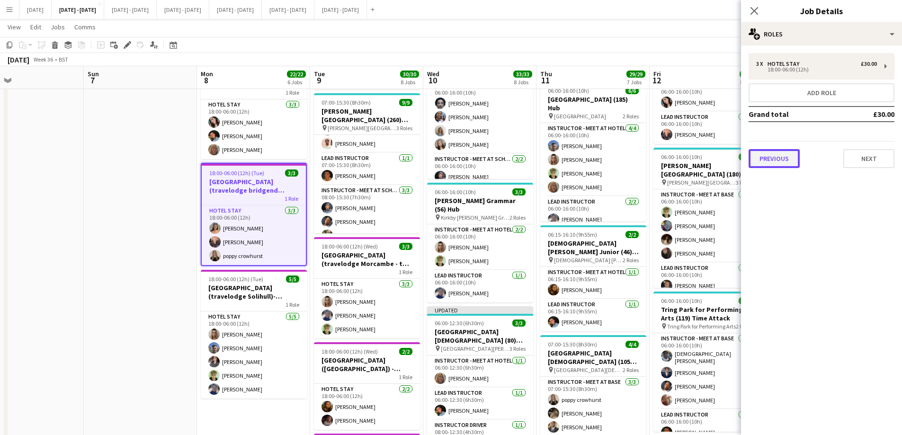
click at [791, 158] on button "Previous" at bounding box center [774, 158] width 51 height 19
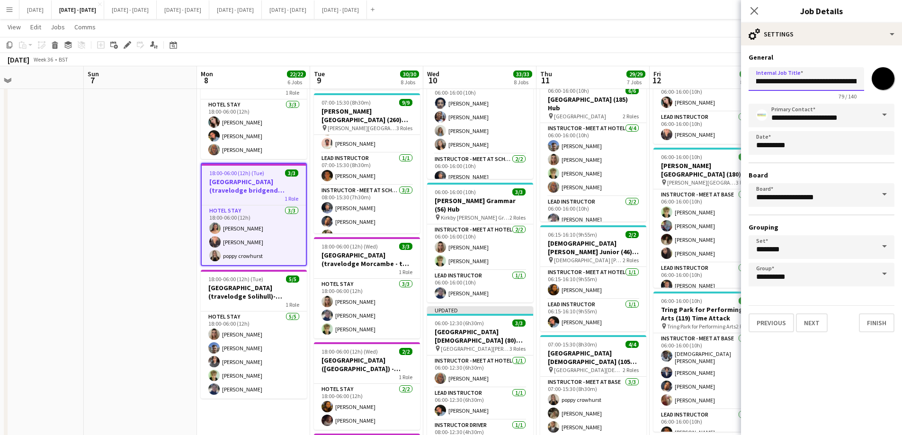
scroll to position [0, 127]
drag, startPoint x: 811, startPoint y: 81, endPoint x: 781, endPoint y: 89, distance: 30.8
click at [781, 89] on input "**********" at bounding box center [807, 79] width 116 height 24
type input "**********"
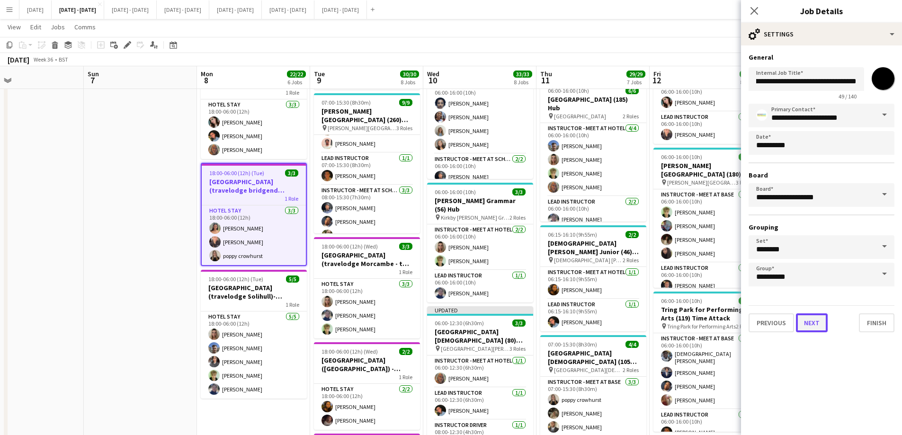
click at [815, 322] on button "Next" at bounding box center [812, 322] width 32 height 19
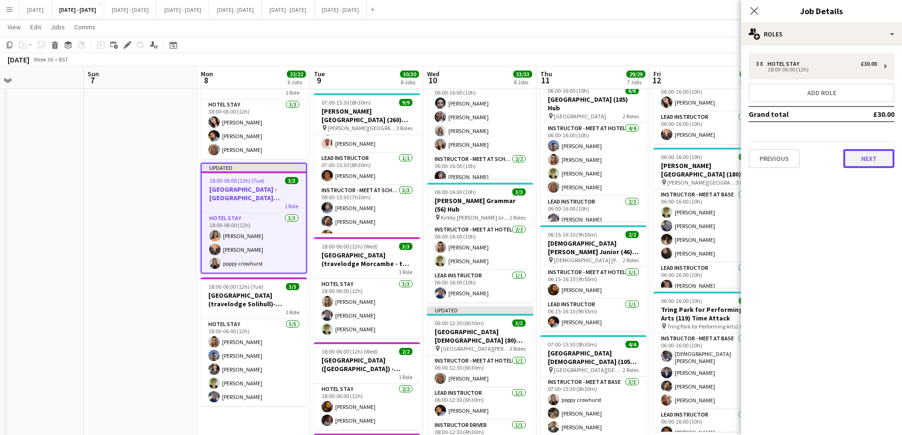
click at [862, 159] on button "Next" at bounding box center [868, 158] width 51 height 19
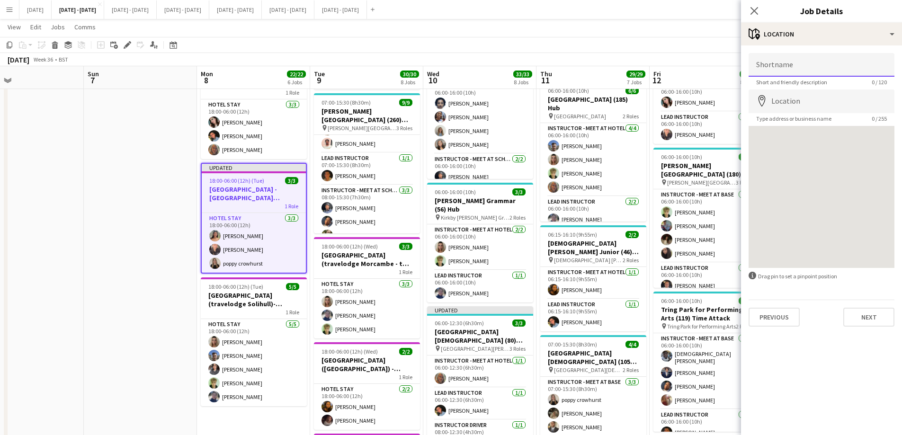
click at [808, 66] on input "Shortname" at bounding box center [822, 65] width 146 height 24
type input "**********"
click at [793, 92] on input "Location" at bounding box center [822, 101] width 146 height 24
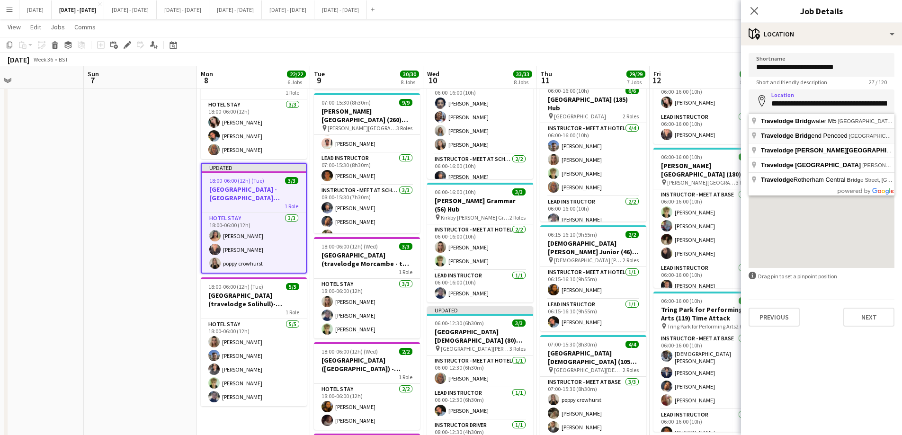
type input "**********"
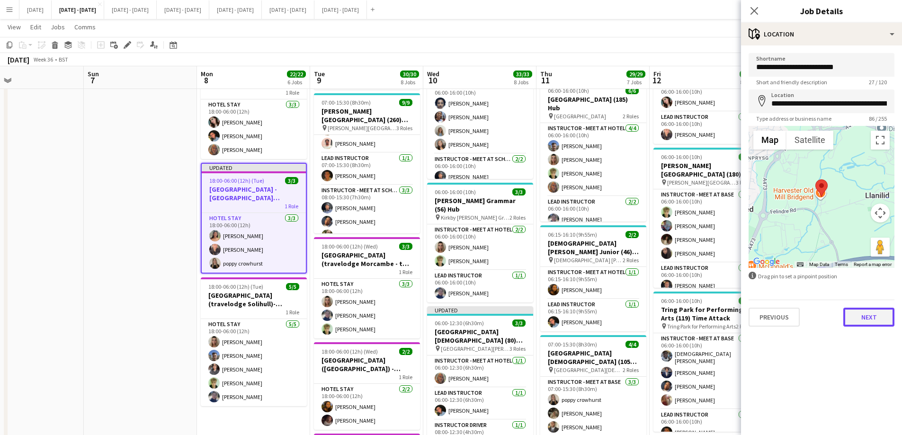
click at [875, 323] on button "Next" at bounding box center [868, 317] width 51 height 19
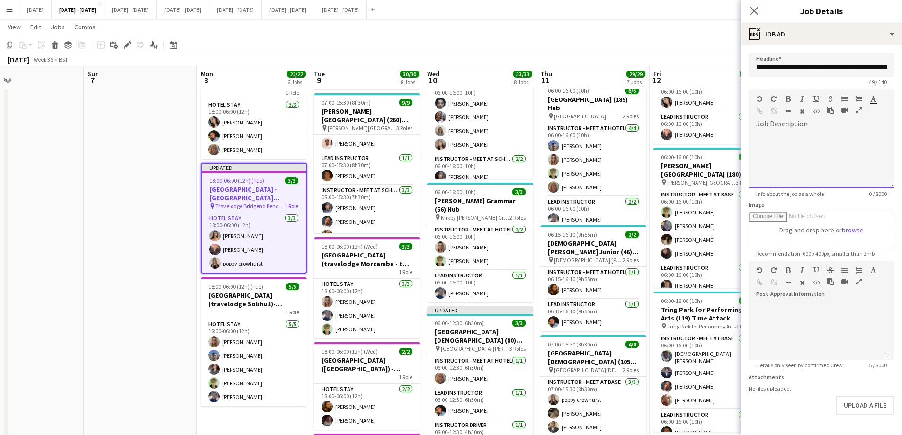
click at [818, 160] on div at bounding box center [822, 160] width 146 height 57
click at [755, 12] on icon at bounding box center [753, 10] width 9 height 9
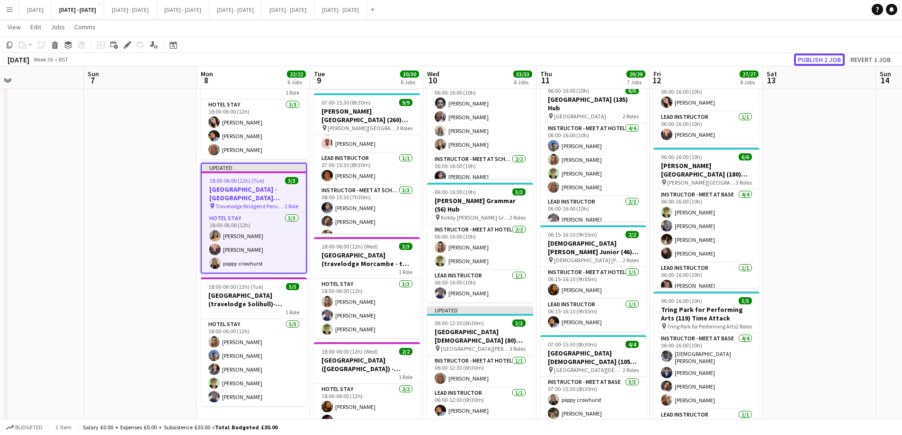
click at [831, 55] on button "Publish 1 job" at bounding box center [819, 59] width 51 height 12
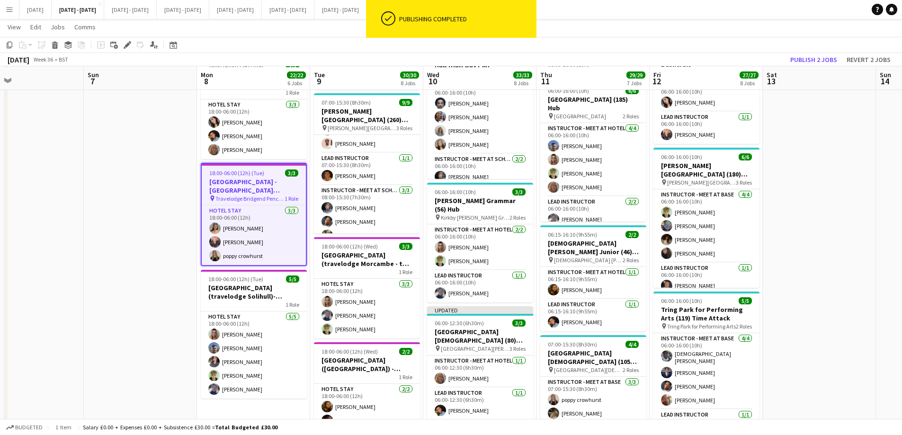
scroll to position [473, 0]
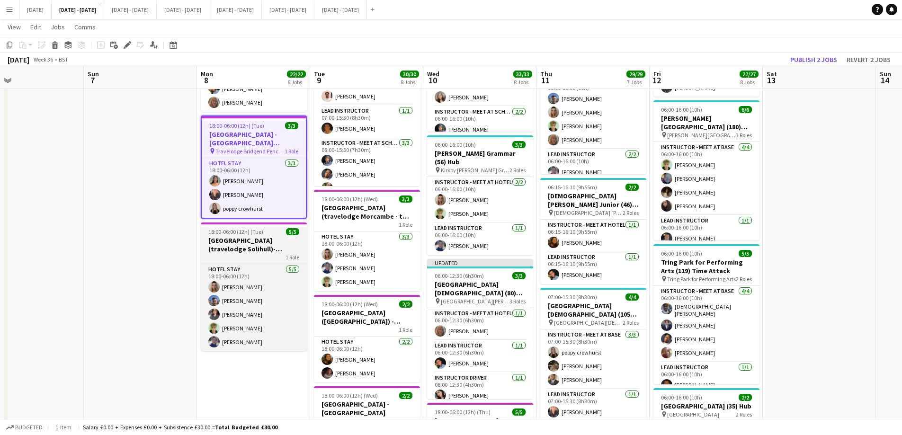
click at [240, 249] on h3 "Solihull Hotel (travelodge Solihull)- Solihull School" at bounding box center [254, 244] width 106 height 17
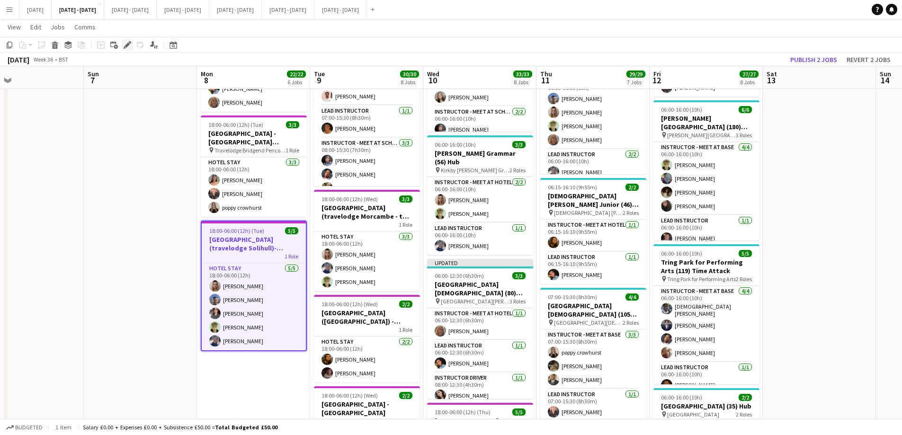
click at [130, 45] on icon "Edit" at bounding box center [128, 45] width 8 height 8
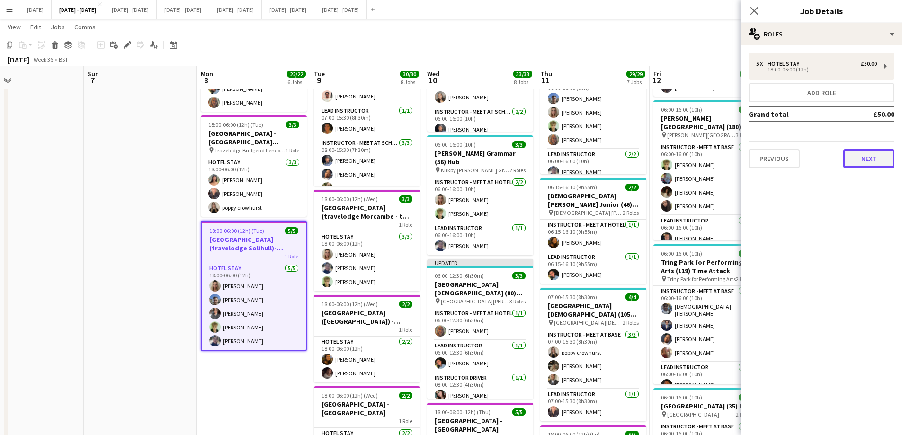
click at [869, 158] on button "Next" at bounding box center [868, 158] width 51 height 19
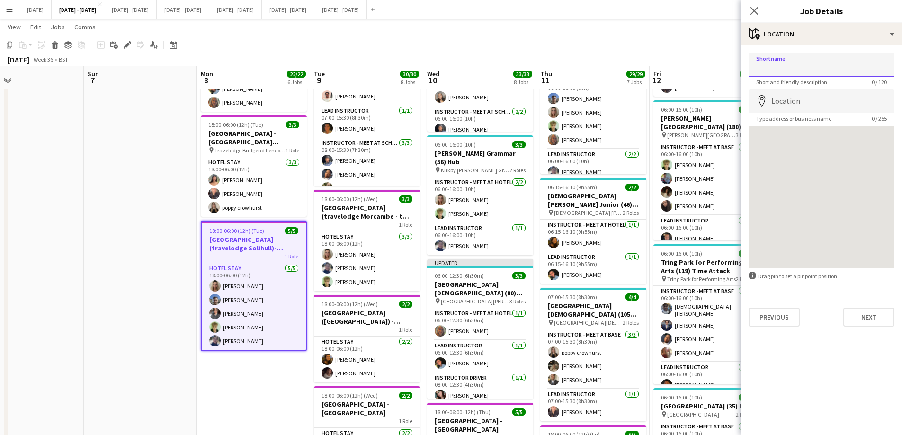
click at [783, 69] on input "Shortname" at bounding box center [822, 65] width 146 height 24
type input "**********"
click at [833, 98] on input "Location" at bounding box center [822, 101] width 146 height 24
type input "**********"
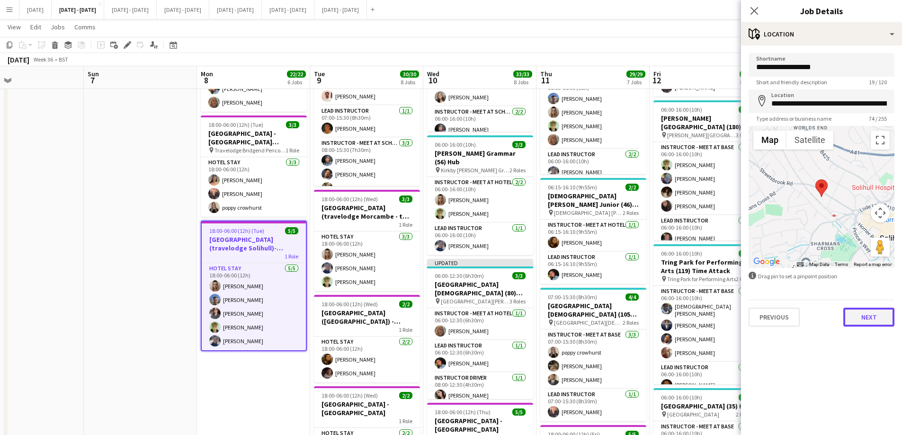
click at [865, 313] on button "Next" at bounding box center [868, 317] width 51 height 19
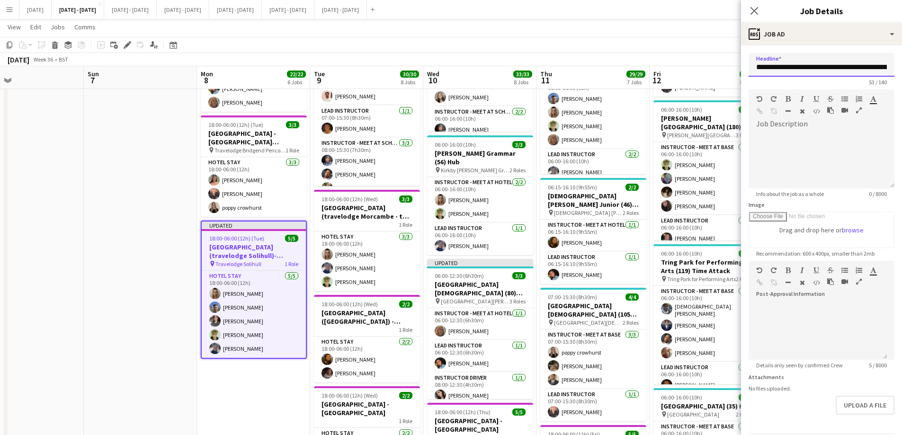
drag, startPoint x: 800, startPoint y: 67, endPoint x: 863, endPoint y: 74, distance: 63.8
click at [863, 74] on input "**********" at bounding box center [822, 65] width 146 height 24
type input "**********"
click at [791, 132] on div at bounding box center [822, 160] width 146 height 57
click at [757, 9] on icon at bounding box center [753, 10] width 9 height 9
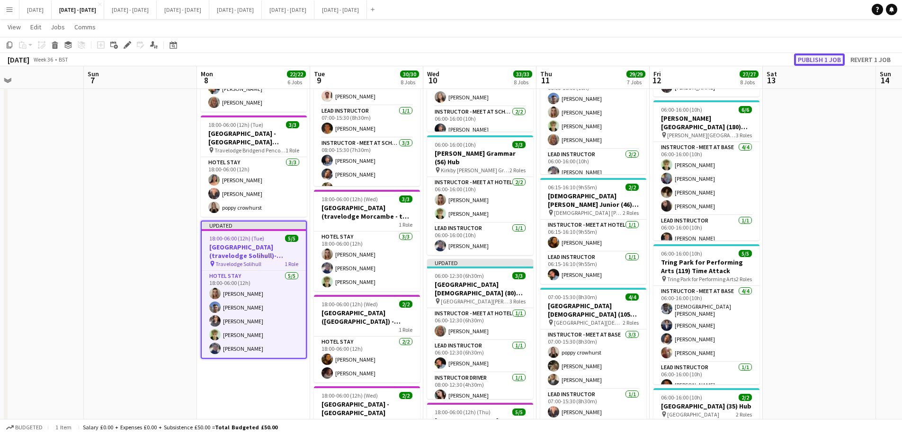
click at [828, 57] on button "Publish 1 job" at bounding box center [819, 59] width 51 height 12
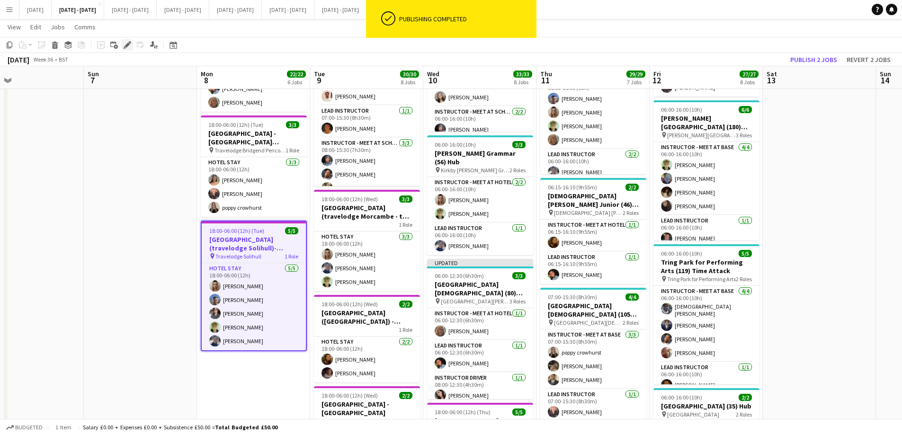
click at [125, 46] on icon at bounding box center [127, 45] width 5 height 5
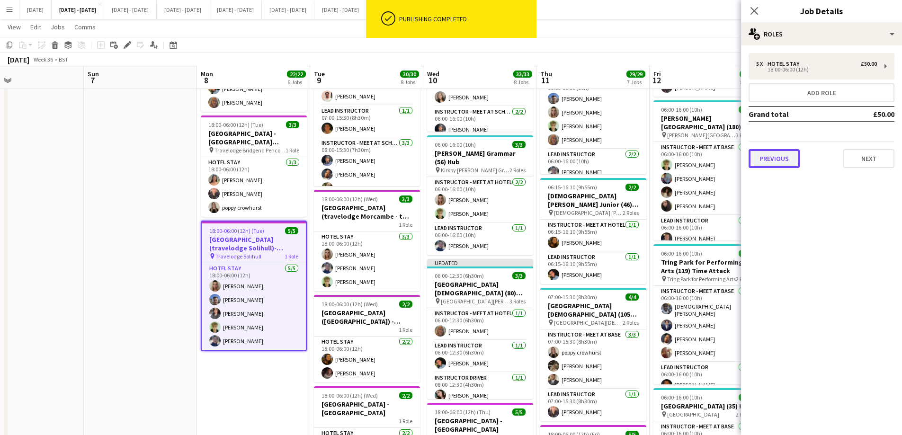
click at [776, 154] on button "Previous" at bounding box center [774, 158] width 51 height 19
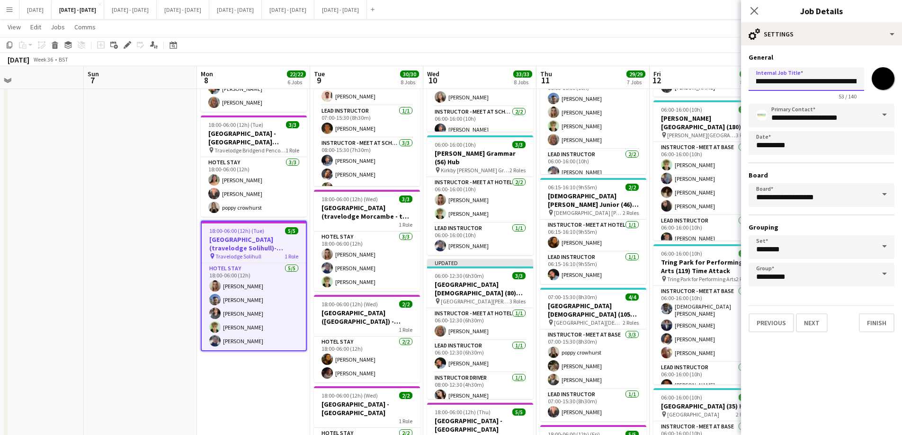
scroll to position [0, 59]
drag, startPoint x: 801, startPoint y: 81, endPoint x: 805, endPoint y: 90, distance: 9.3
click at [805, 90] on input "**********" at bounding box center [807, 79] width 116 height 24
type input "**********"
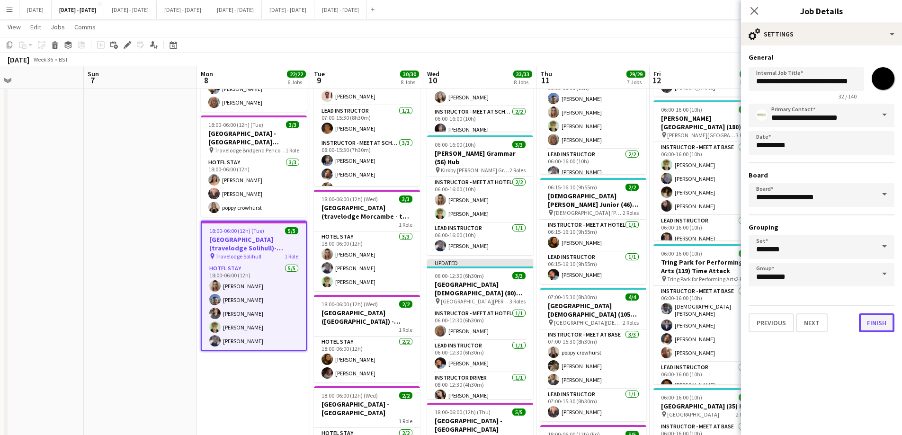
click at [884, 327] on button "Finish" at bounding box center [877, 322] width 36 height 19
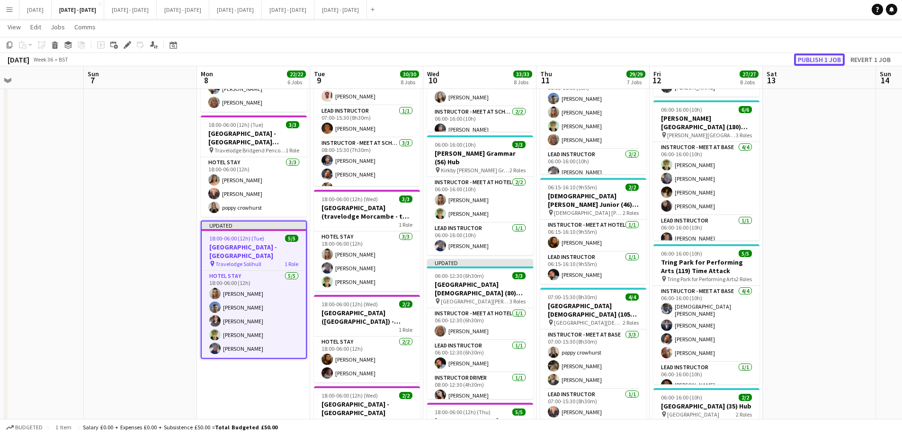
click at [825, 55] on button "Publish 1 job" at bounding box center [819, 59] width 51 height 12
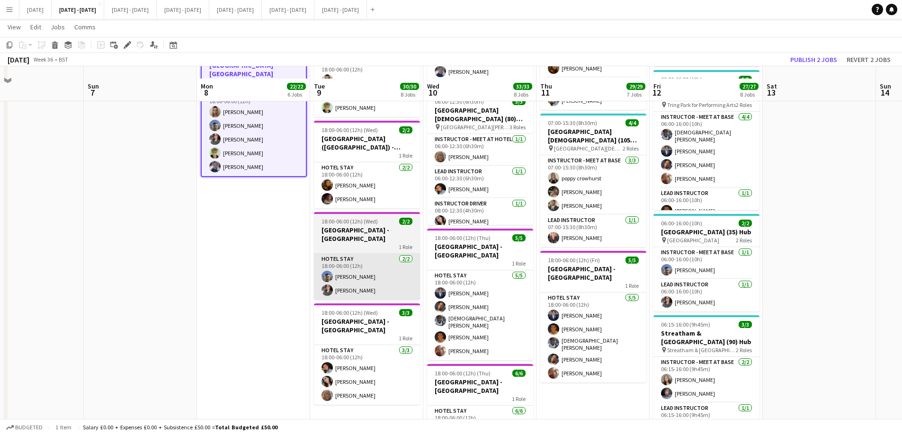
scroll to position [663, 0]
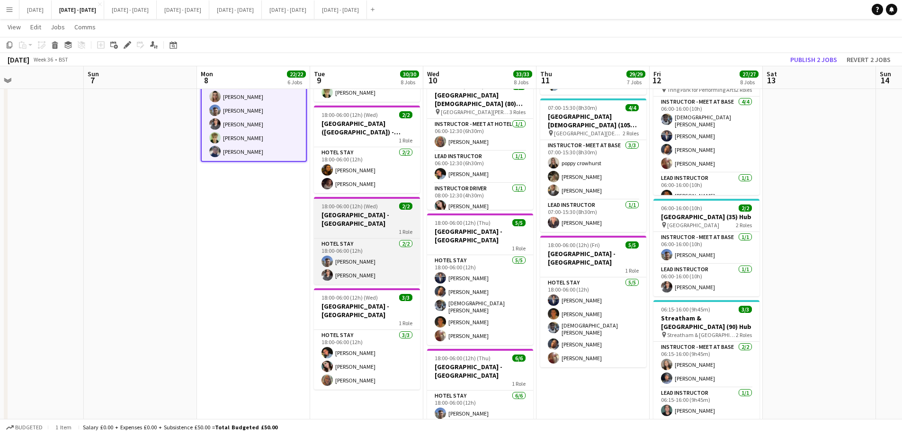
click at [358, 213] on h3 "Northants Hotel - Guilsborough" at bounding box center [367, 219] width 106 height 17
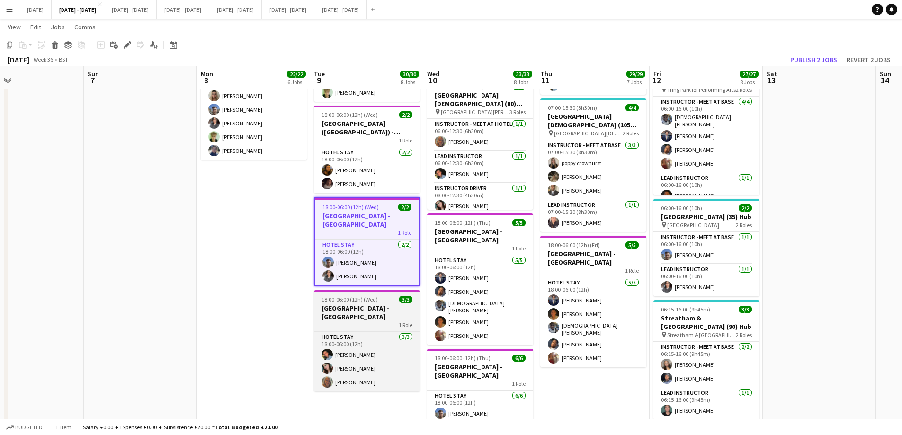
click at [343, 311] on h3 "[GEOGRAPHIC_DATA] - [GEOGRAPHIC_DATA]" at bounding box center [367, 312] width 106 height 17
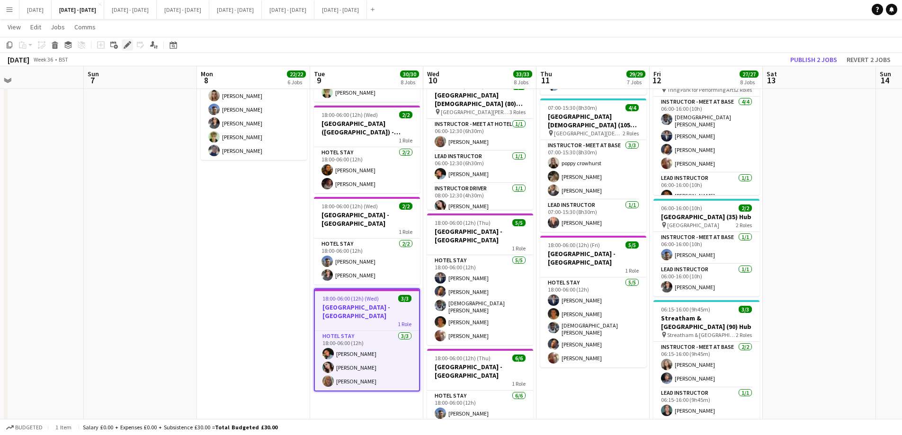
click at [127, 46] on icon at bounding box center [127, 45] width 5 height 5
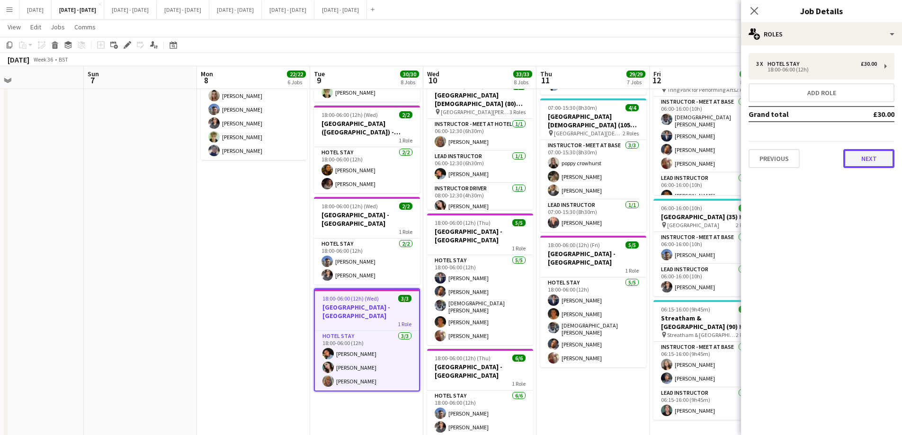
click at [852, 161] on button "Next" at bounding box center [868, 158] width 51 height 19
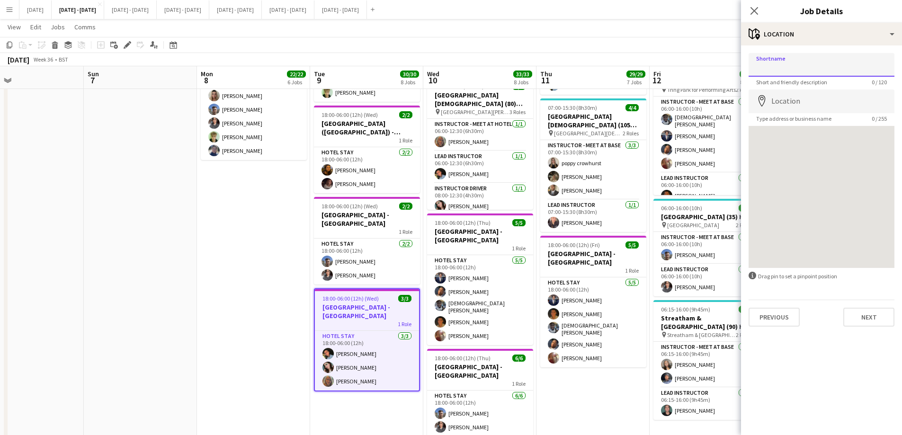
click at [791, 69] on input "Shortname" at bounding box center [822, 65] width 146 height 24
type input "**********"
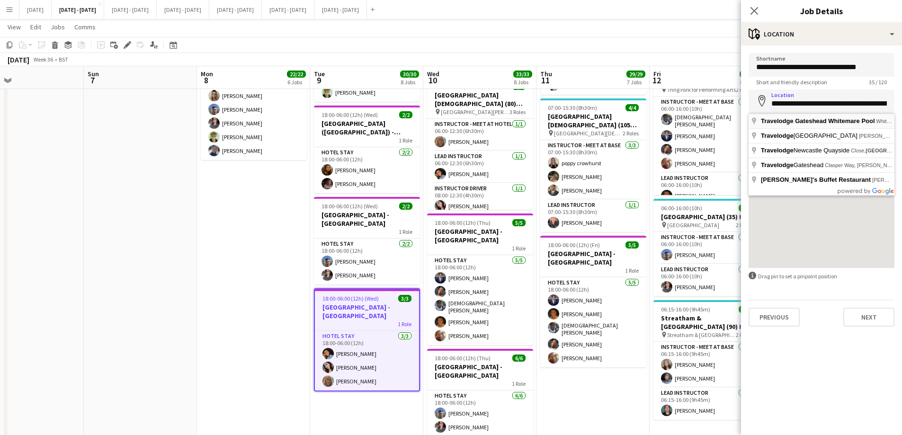
type input "**********"
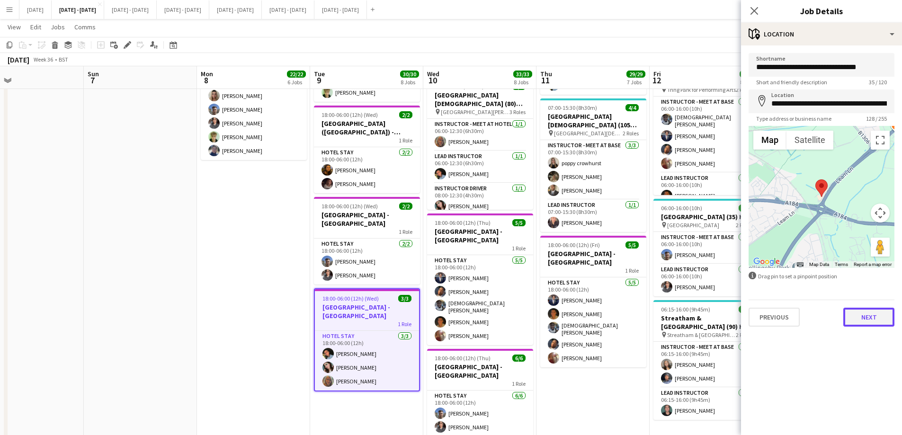
click at [870, 320] on button "Next" at bounding box center [868, 317] width 51 height 19
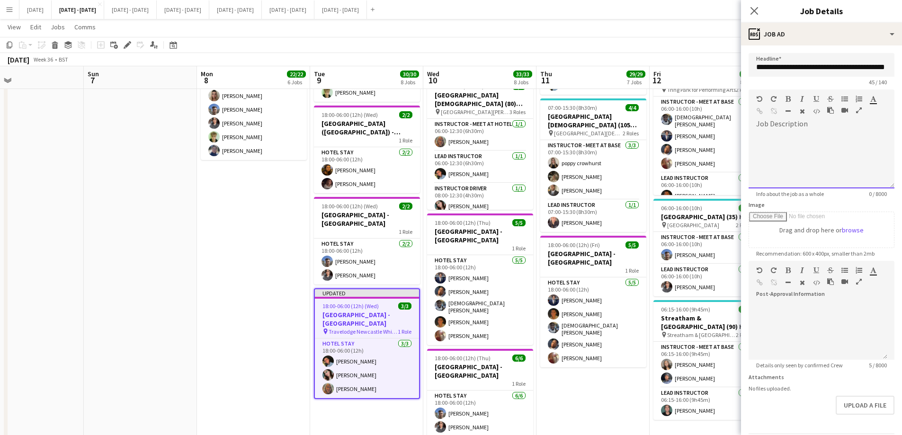
click at [798, 131] on div at bounding box center [822, 156] width 146 height 63
click at [756, 9] on icon at bounding box center [753, 10] width 9 height 9
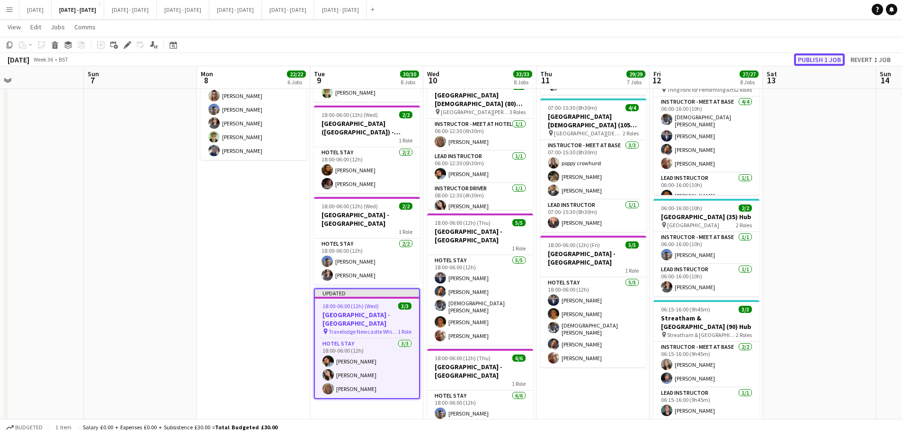
click at [825, 55] on button "Publish 1 job" at bounding box center [819, 59] width 51 height 12
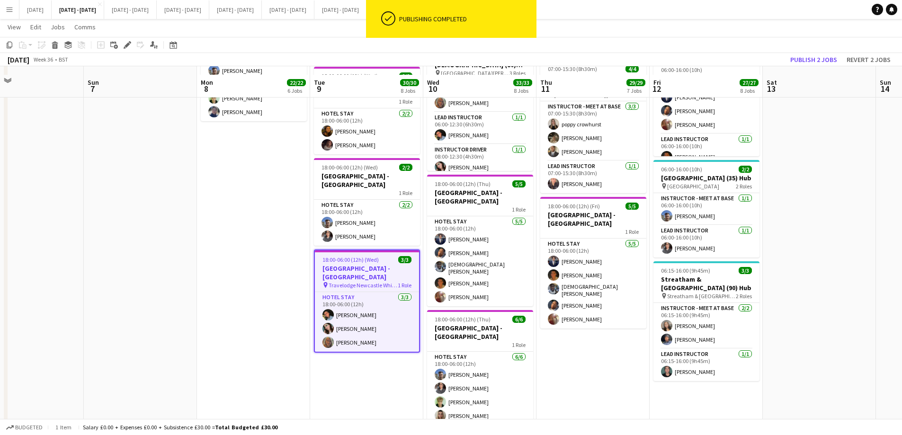
scroll to position [710, 0]
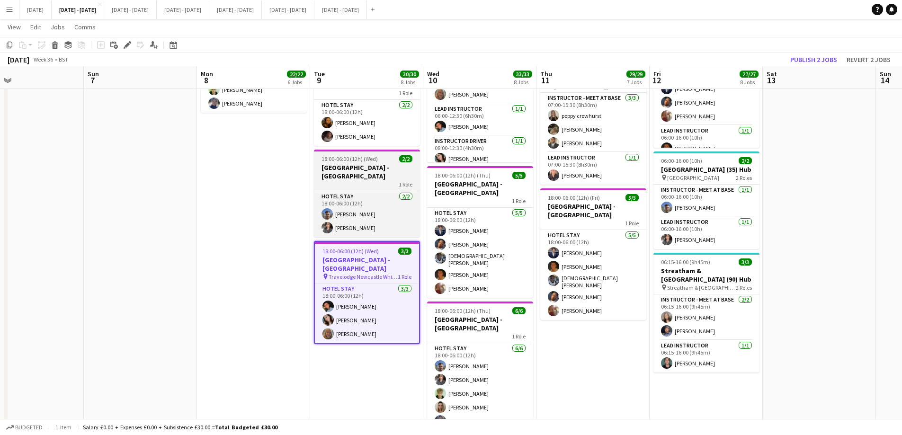
click at [359, 168] on h3 "Northants Hotel - Guilsborough" at bounding box center [367, 171] width 106 height 17
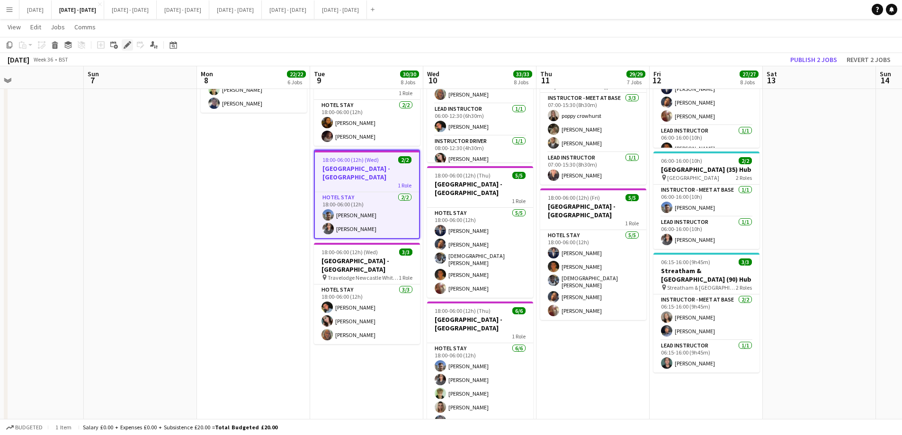
click at [128, 48] on icon "Edit" at bounding box center [128, 45] width 8 height 8
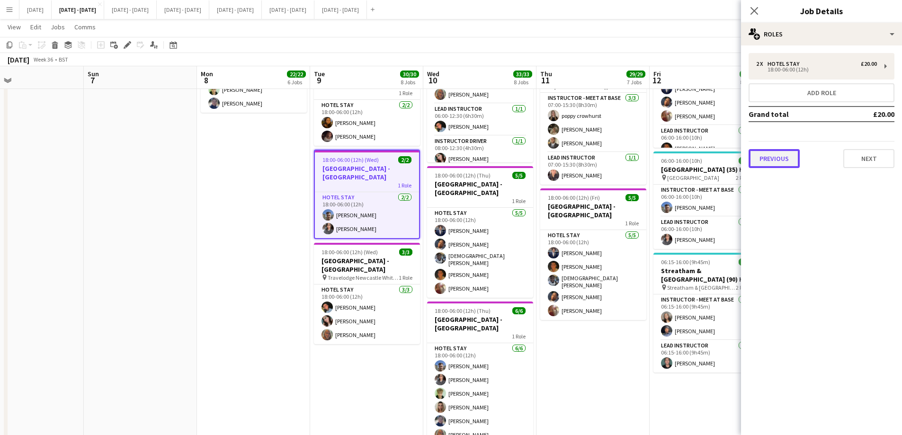
click at [776, 158] on button "Previous" at bounding box center [774, 158] width 51 height 19
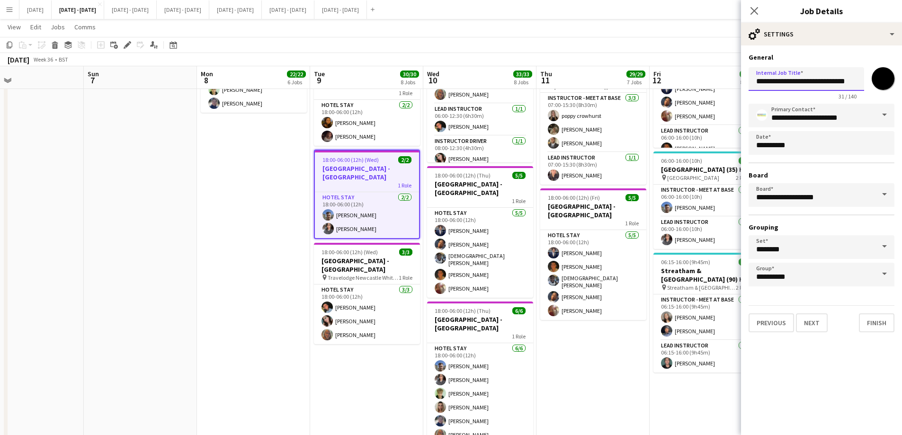
drag, startPoint x: 788, startPoint y: 80, endPoint x: 749, endPoint y: 82, distance: 38.8
click at [749, 82] on input "**********" at bounding box center [807, 79] width 116 height 24
type input "**********"
click at [821, 326] on button "Next" at bounding box center [812, 322] width 32 height 19
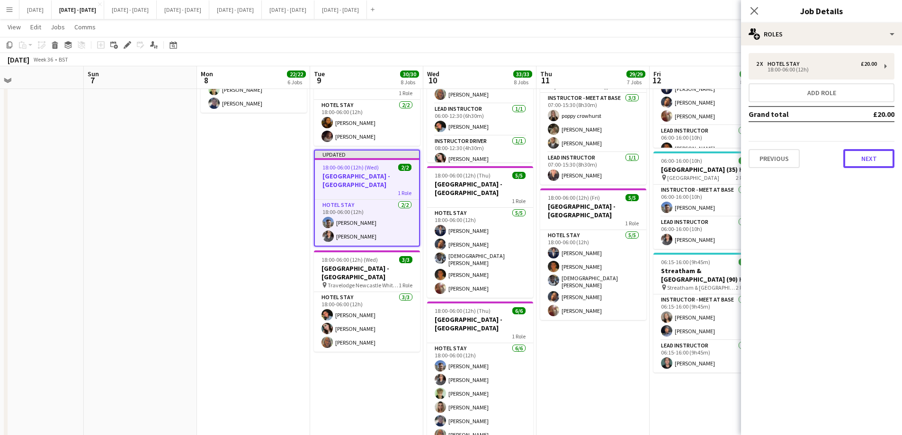
click at [864, 156] on button "Next" at bounding box center [868, 158] width 51 height 19
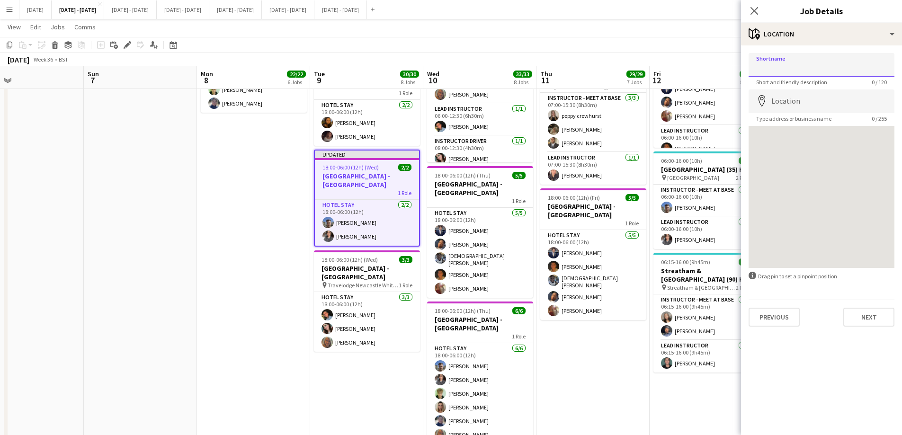
click at [794, 65] on input "Shortname" at bounding box center [822, 65] width 146 height 24
type input "**********"
click at [771, 101] on input "Location" at bounding box center [822, 101] width 146 height 24
type input "**********"
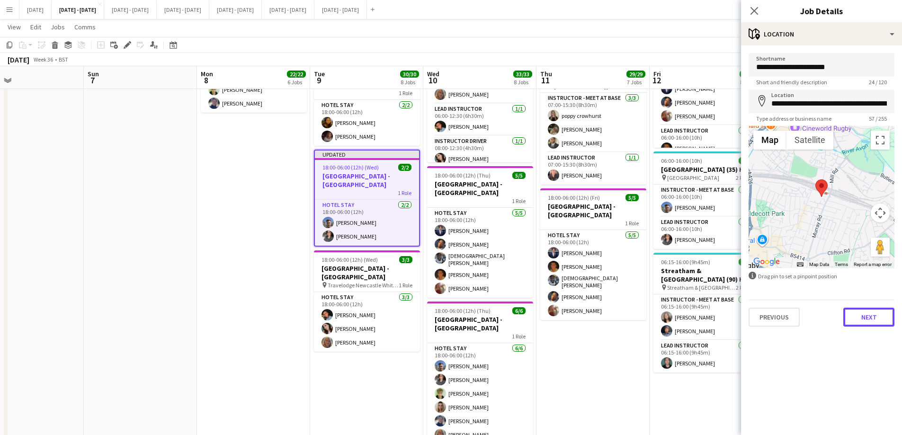
drag, startPoint x: 868, startPoint y: 316, endPoint x: 782, endPoint y: 190, distance: 153.0
click at [868, 317] on button "Next" at bounding box center [868, 317] width 51 height 19
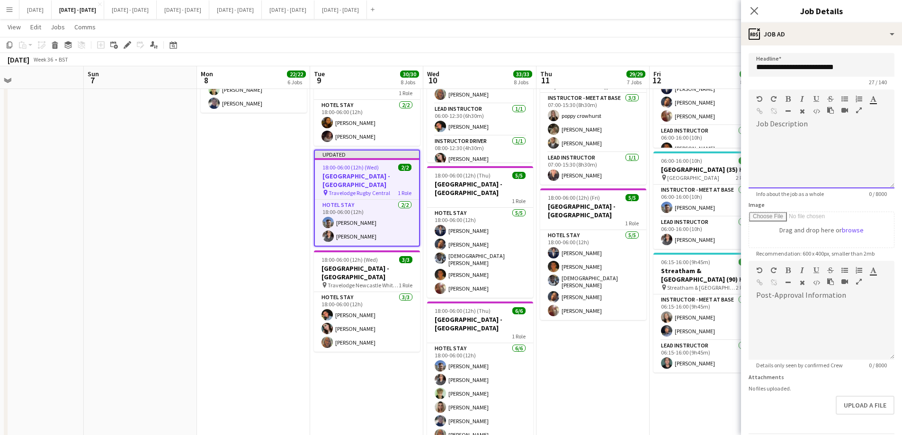
click at [793, 150] on div at bounding box center [822, 160] width 146 height 57
click at [751, 12] on icon "Close pop-in" at bounding box center [753, 10] width 9 height 9
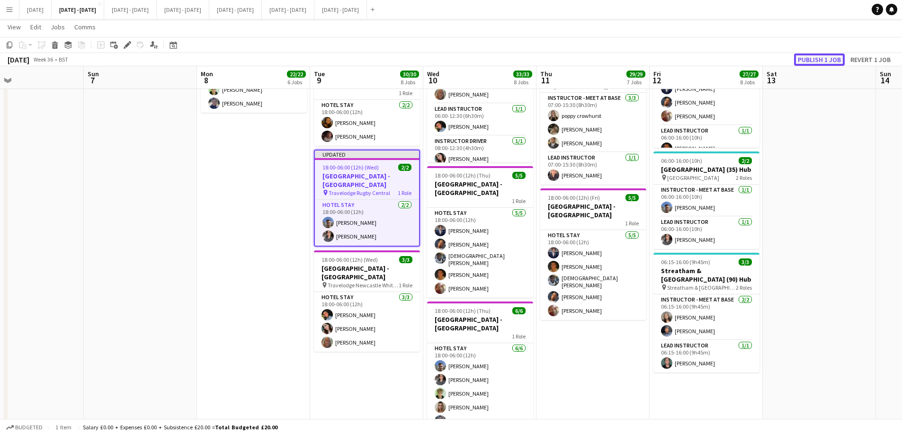
click at [833, 61] on button "Publish 1 job" at bounding box center [819, 59] width 51 height 12
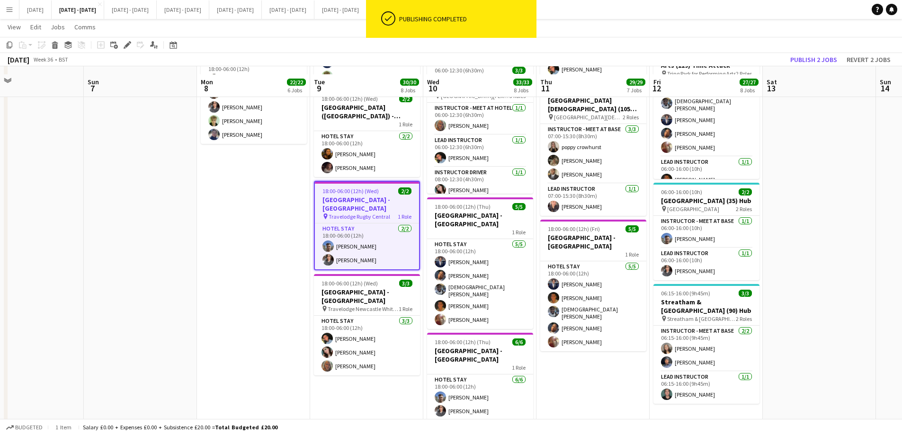
scroll to position [615, 0]
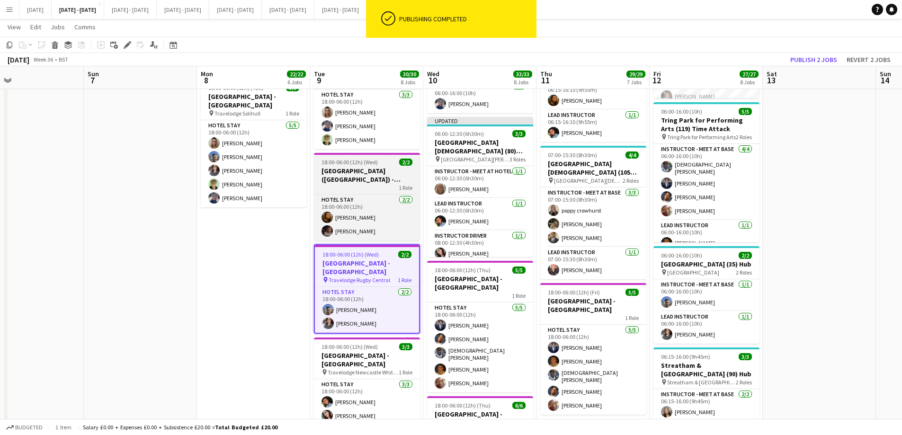
click at [330, 184] on div "1 Role" at bounding box center [367, 188] width 106 height 8
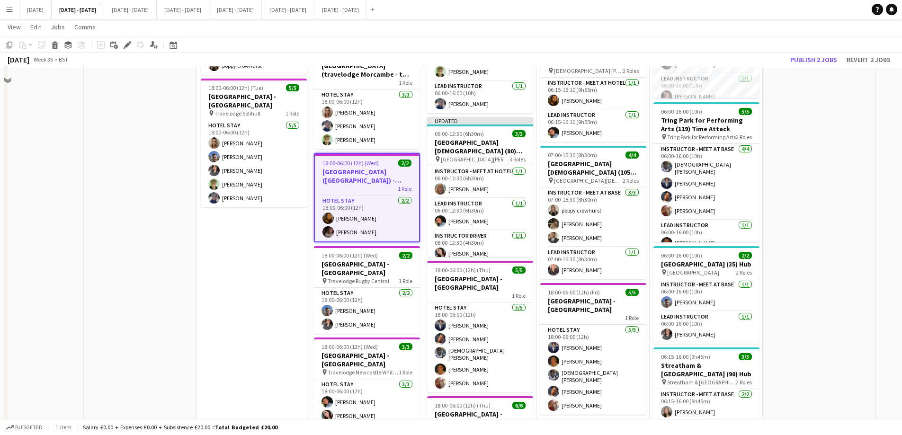
scroll to position [521, 0]
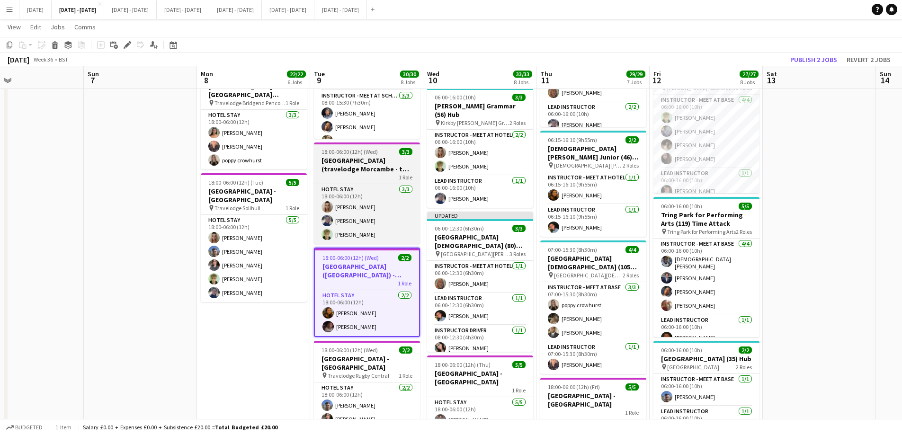
click at [341, 169] on h3 "Cumbria Hotel (travelodge Morcambe - to break long drive up) - Kirkby Stephens …" at bounding box center [367, 164] width 106 height 17
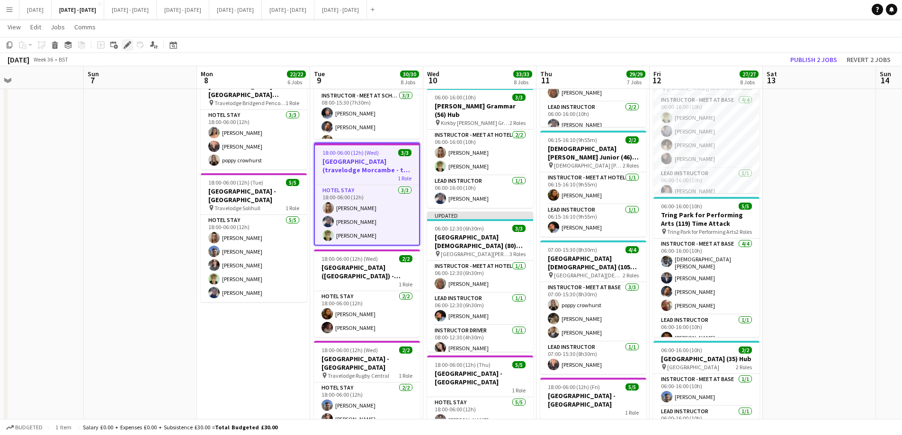
click at [127, 47] on icon "Edit" at bounding box center [128, 45] width 8 height 8
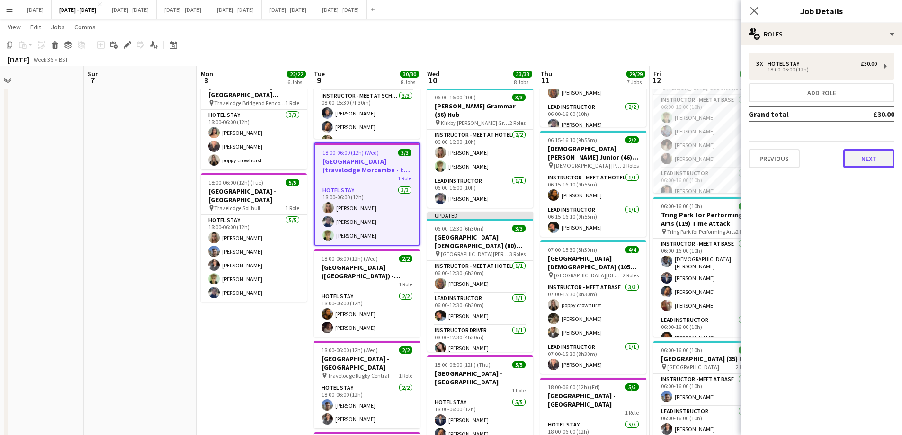
click at [865, 159] on button "Next" at bounding box center [868, 158] width 51 height 19
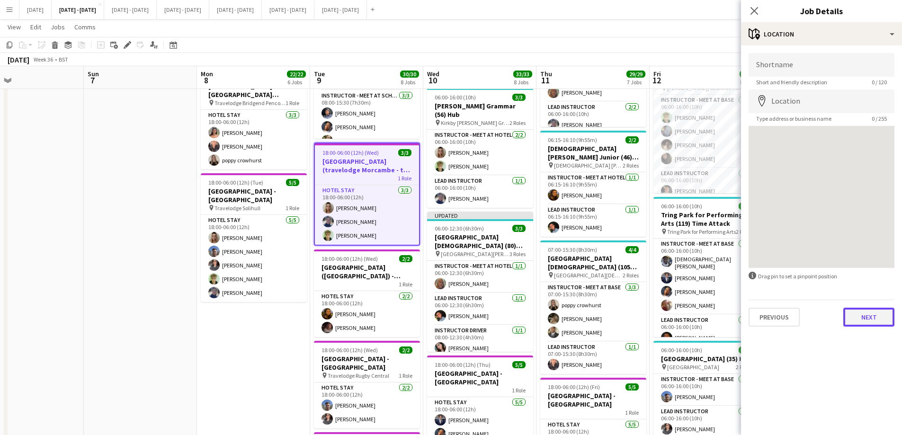
click at [862, 319] on button "Next" at bounding box center [868, 317] width 51 height 19
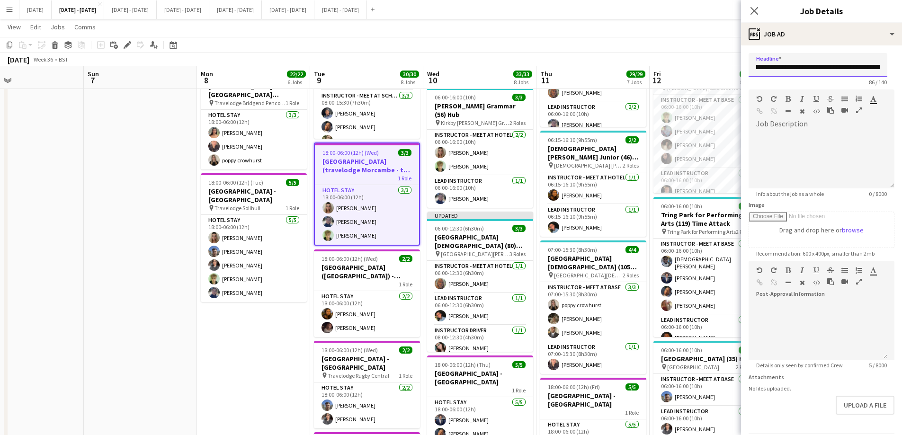
scroll to position [0, 36]
drag, startPoint x: 806, startPoint y: 66, endPoint x: 838, endPoint y: 72, distance: 33.2
click at [838, 72] on input "**********" at bounding box center [818, 65] width 139 height 24
drag, startPoint x: 845, startPoint y: 70, endPoint x: 773, endPoint y: 71, distance: 72.0
click at [773, 71] on input "**********" at bounding box center [818, 65] width 139 height 24
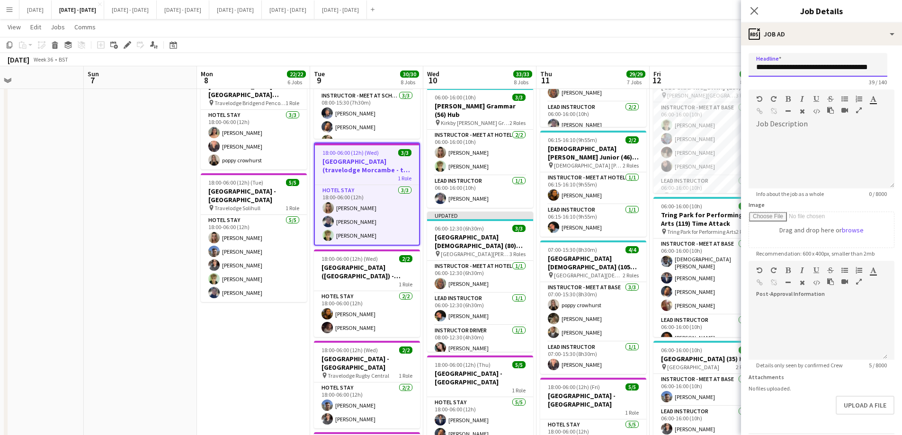
scroll to position [0, 10]
type input "**********"
click at [782, 134] on div at bounding box center [822, 160] width 146 height 57
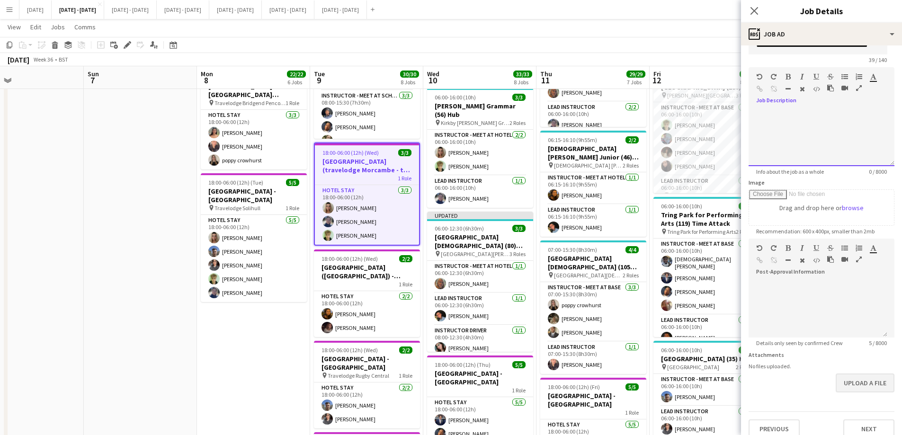
scroll to position [33, 0]
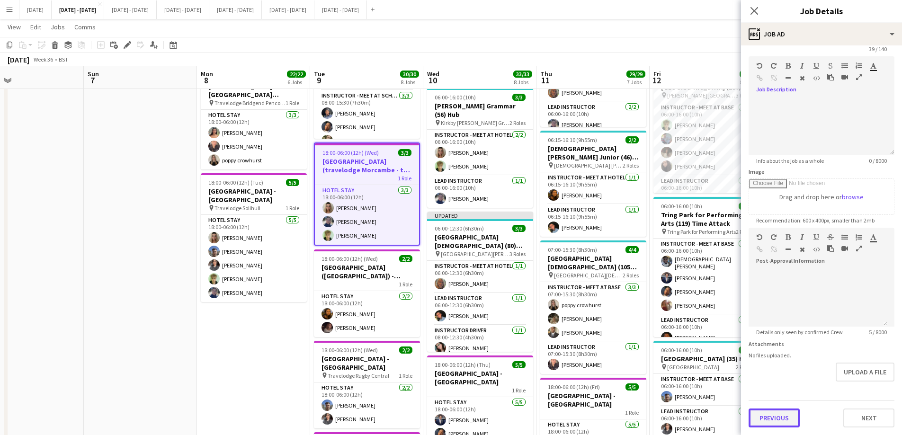
click at [763, 413] on button "Previous" at bounding box center [774, 418] width 51 height 19
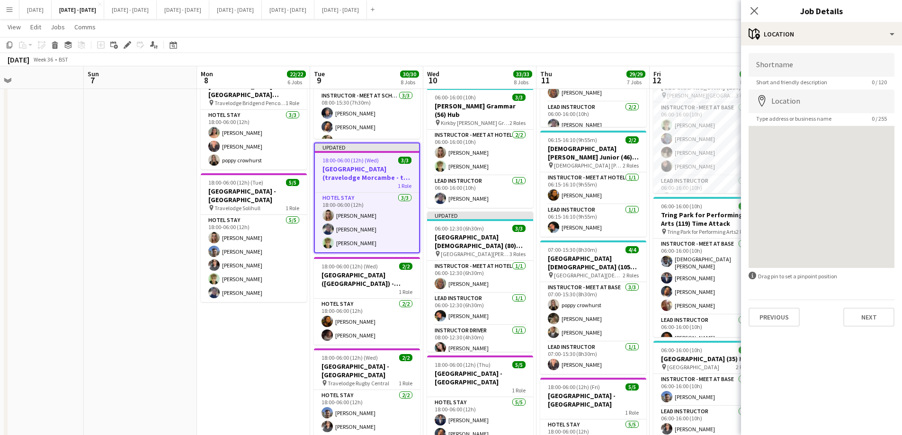
scroll to position [0, 0]
click at [779, 61] on input "Shortname" at bounding box center [822, 65] width 146 height 24
click at [763, 317] on button "Previous" at bounding box center [774, 317] width 51 height 19
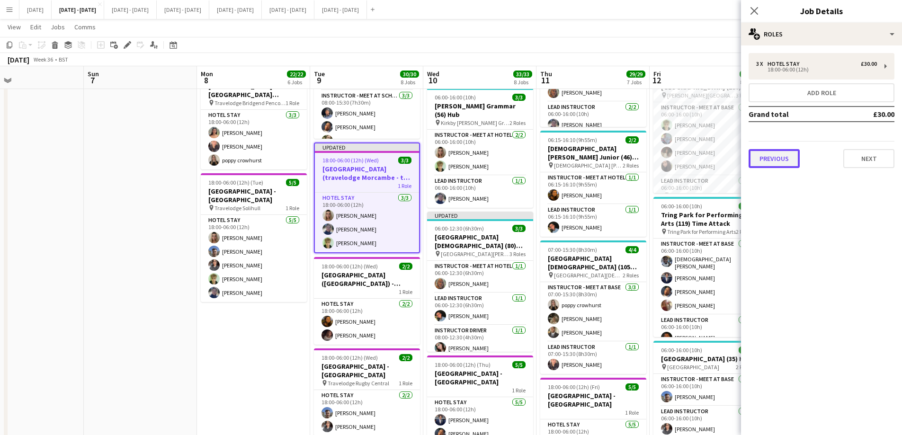
click at [770, 157] on button "Previous" at bounding box center [774, 158] width 51 height 19
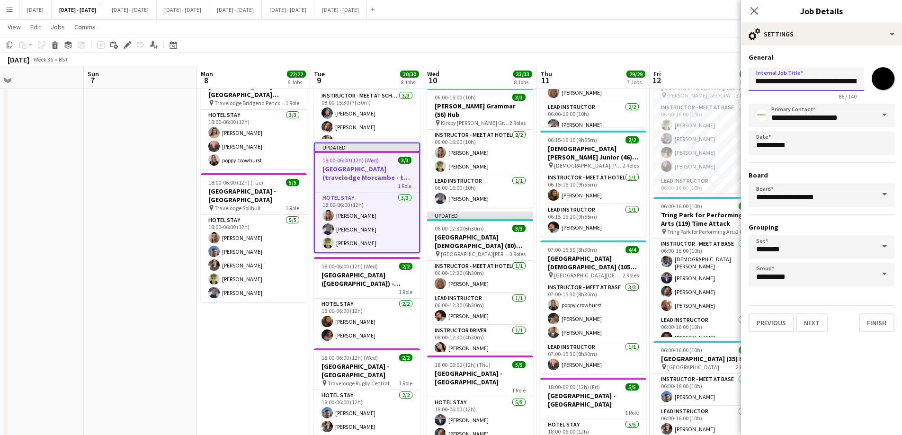
scroll to position [0, 116]
drag, startPoint x: 803, startPoint y: 83, endPoint x: 836, endPoint y: 87, distance: 32.9
click at [836, 87] on input "**********" at bounding box center [807, 79] width 116 height 24
type input "**********"
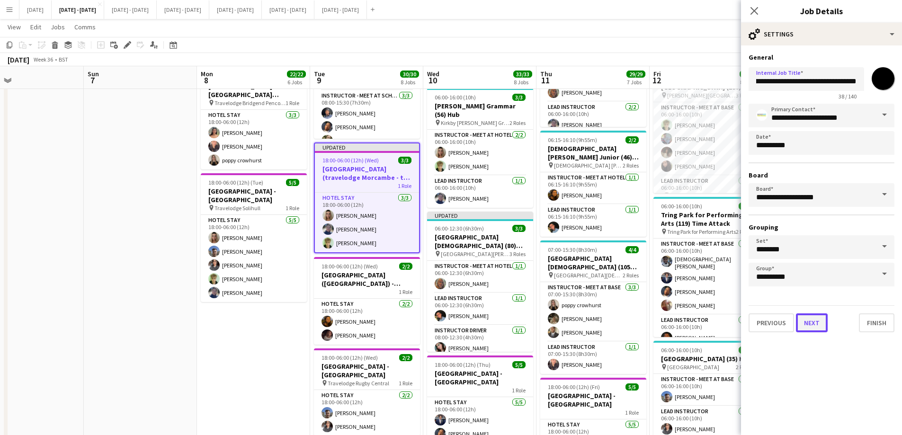
click at [814, 323] on button "Next" at bounding box center [812, 322] width 32 height 19
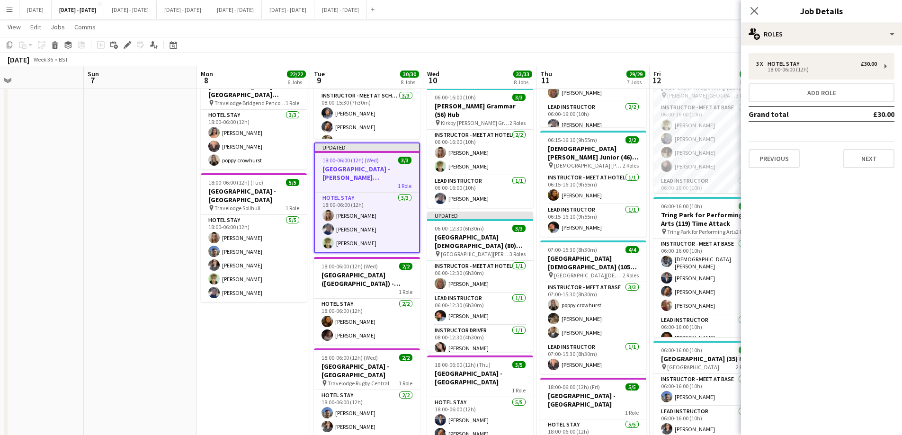
scroll to position [0, 0]
drag, startPoint x: 864, startPoint y: 160, endPoint x: 818, endPoint y: 128, distance: 56.7
click at [864, 161] on button "Next" at bounding box center [868, 158] width 51 height 19
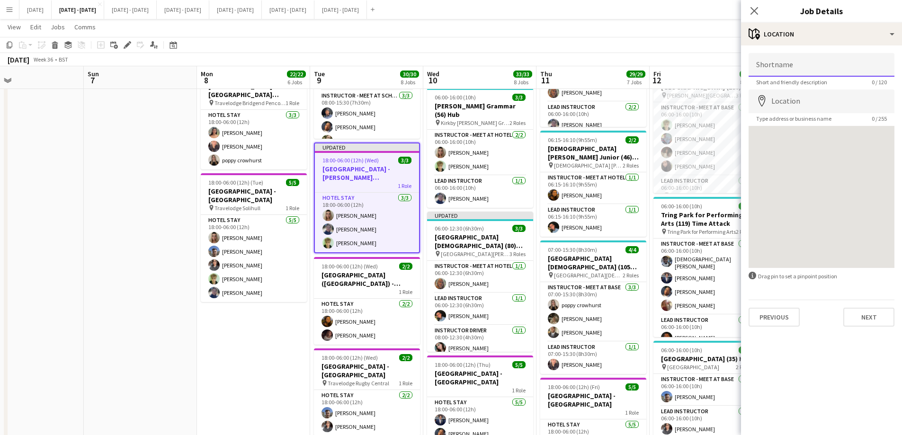
click at [806, 66] on input "Shortname" at bounding box center [822, 65] width 146 height 24
click at [806, 66] on input "*" at bounding box center [822, 65] width 146 height 24
type input "**********"
click at [816, 105] on input "Location" at bounding box center [822, 101] width 146 height 24
type input "**********"
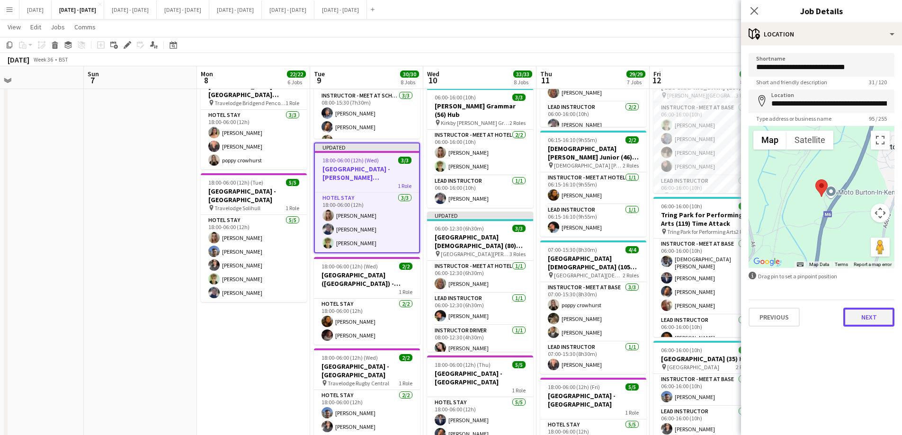
click at [877, 319] on button "Next" at bounding box center [868, 317] width 51 height 19
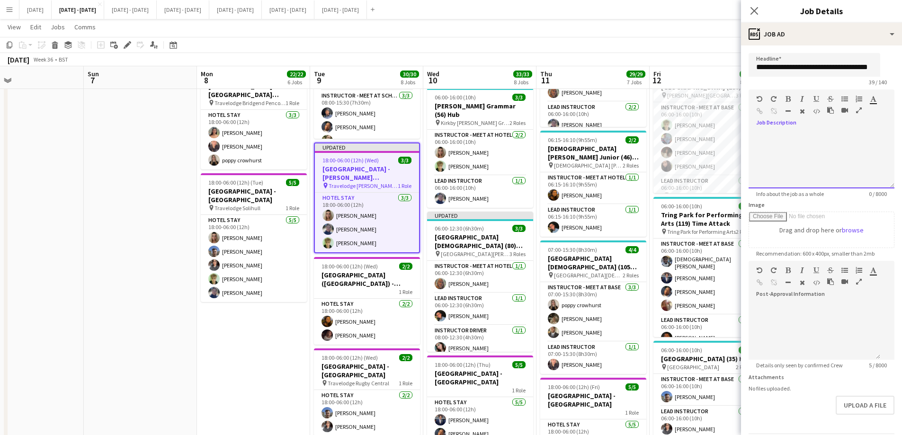
click at [797, 149] on div at bounding box center [822, 160] width 146 height 57
click at [755, 11] on icon at bounding box center [753, 10] width 9 height 9
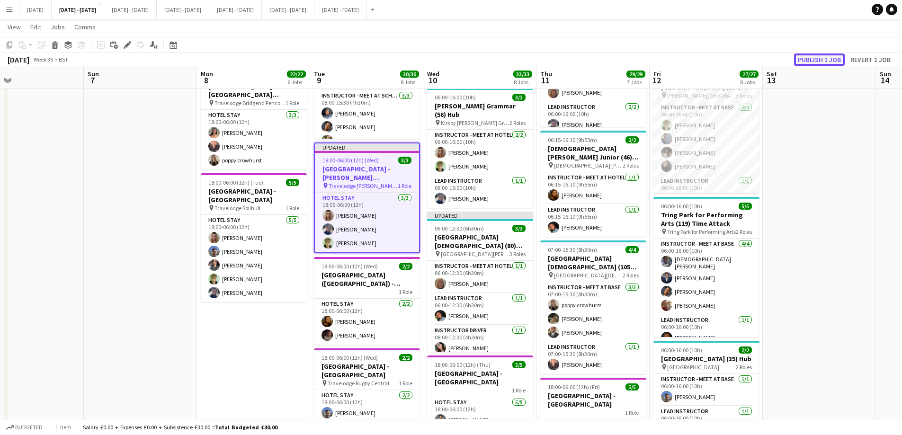
click at [825, 56] on button "Publish 1 job" at bounding box center [819, 59] width 51 height 12
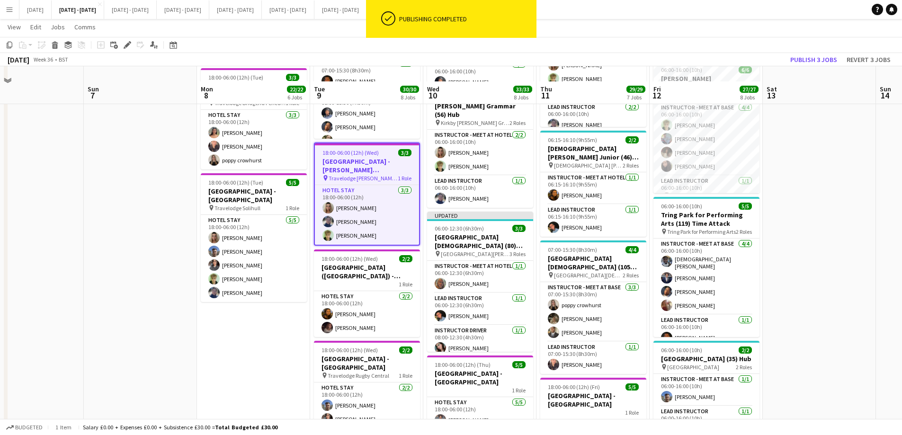
scroll to position [615, 0]
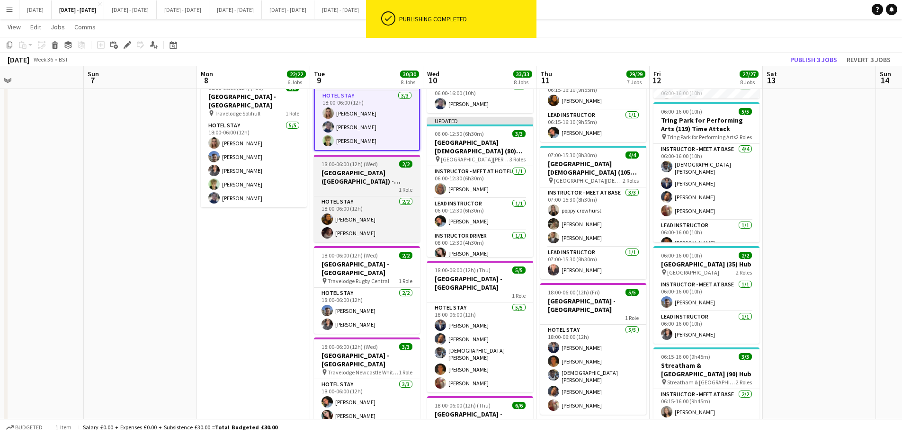
click at [352, 169] on h3 "[GEOGRAPHIC_DATA] ([GEOGRAPHIC_DATA]) - [GEOGRAPHIC_DATA]" at bounding box center [367, 177] width 106 height 17
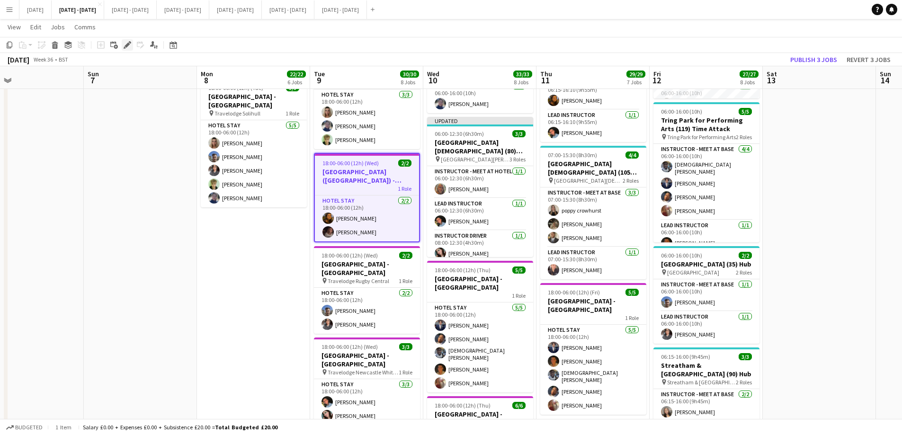
click at [129, 45] on icon at bounding box center [127, 45] width 5 height 5
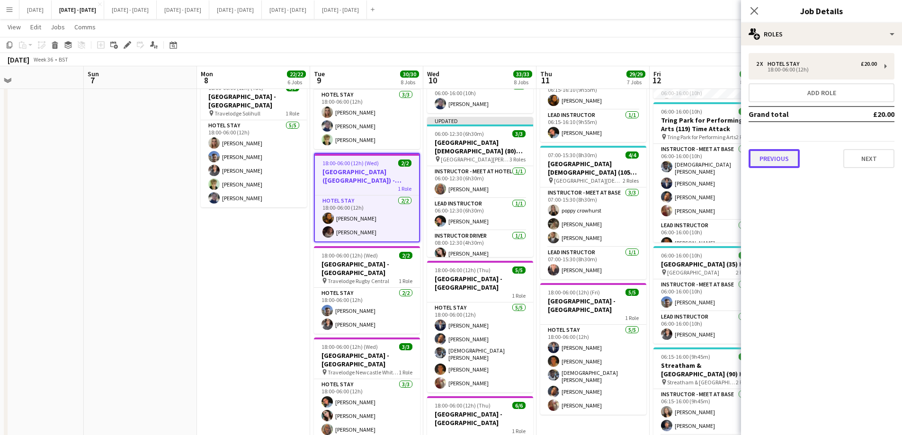
click at [786, 160] on button "Previous" at bounding box center [774, 158] width 51 height 19
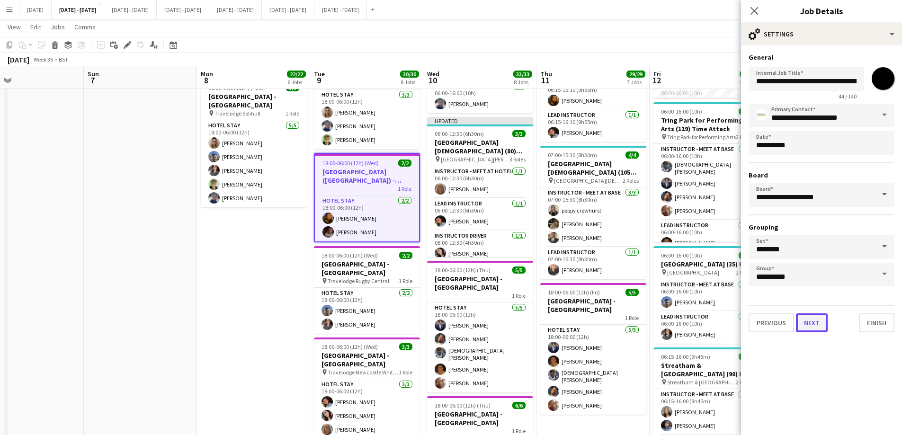
click at [822, 327] on button "Next" at bounding box center [812, 322] width 32 height 19
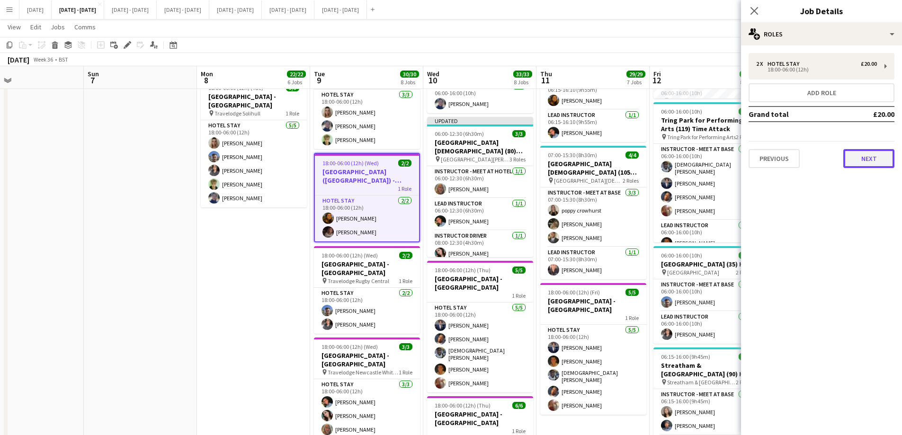
click at [866, 161] on button "Next" at bounding box center [868, 158] width 51 height 19
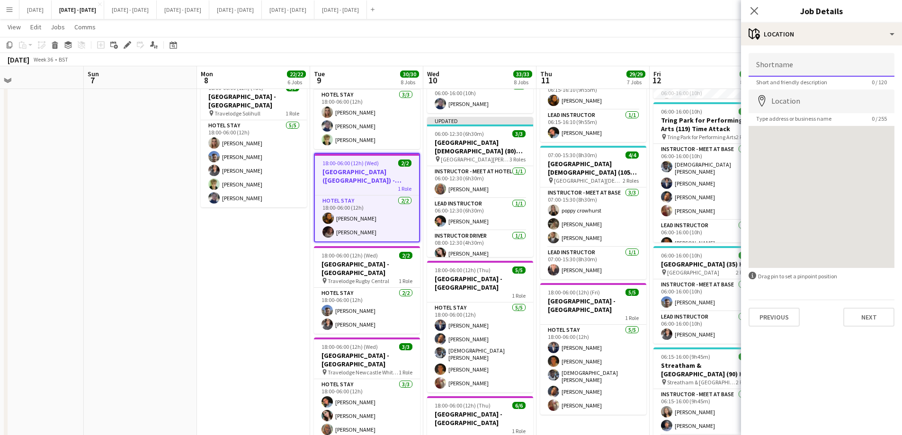
click at [793, 65] on input "Shortname" at bounding box center [822, 65] width 146 height 24
type input "**********"
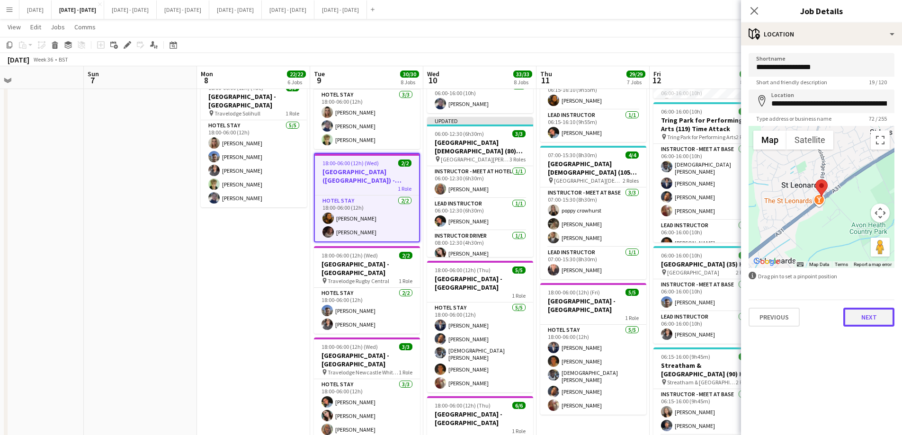
click at [867, 315] on button "Next" at bounding box center [868, 317] width 51 height 19
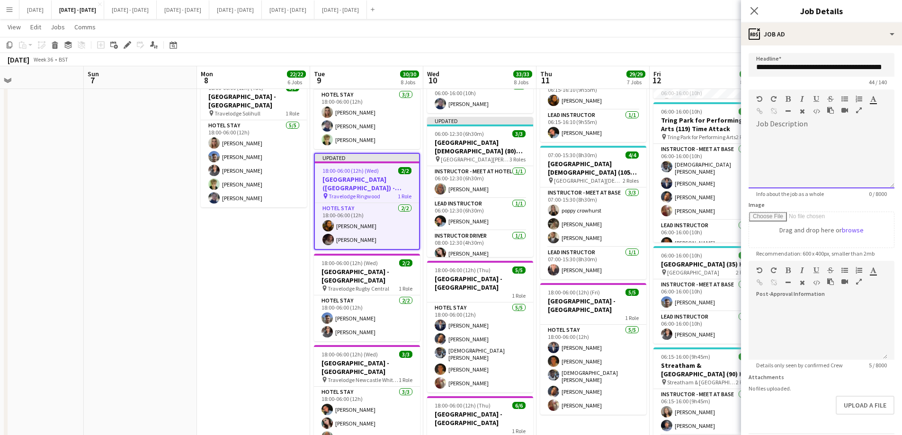
click at [786, 129] on div at bounding box center [822, 156] width 146 height 63
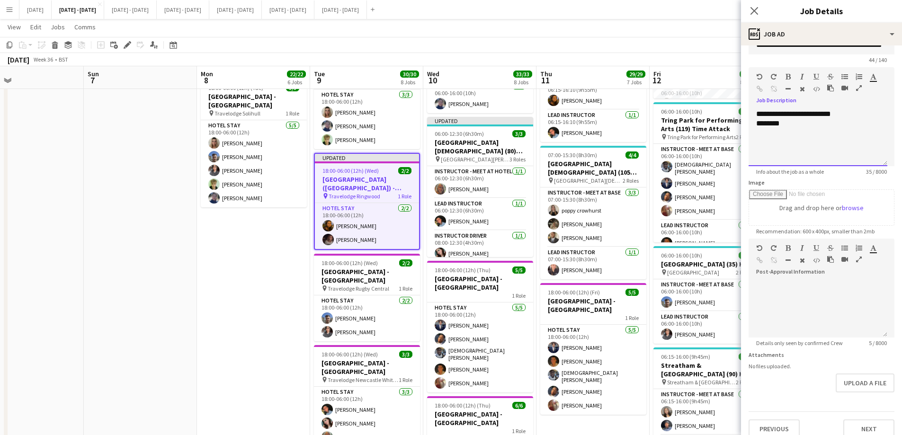
scroll to position [33, 0]
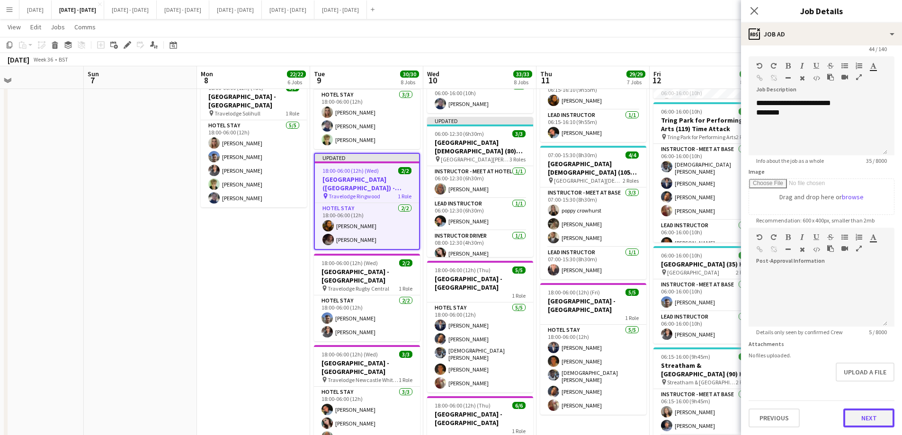
click at [862, 416] on button "Next" at bounding box center [868, 418] width 51 height 19
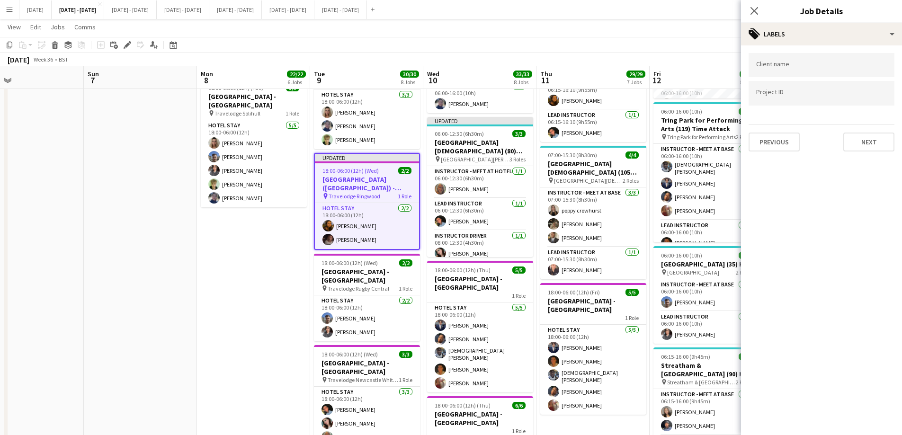
scroll to position [0, 0]
click at [756, 11] on icon "Close pop-in" at bounding box center [753, 10] width 9 height 9
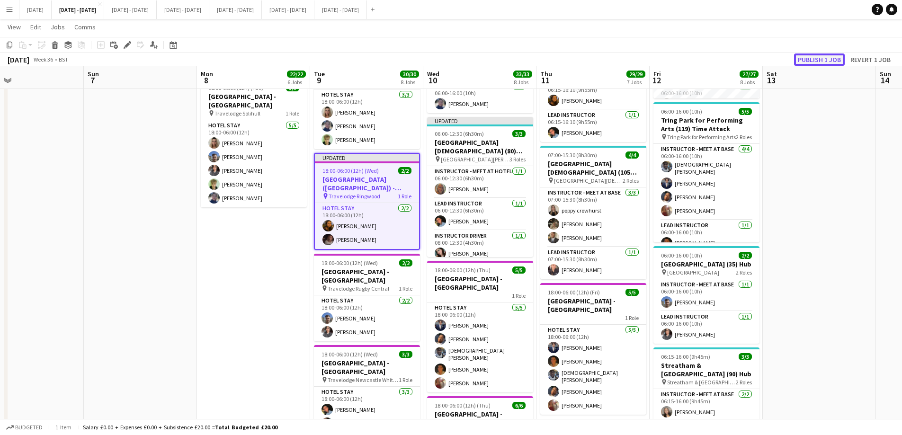
click at [830, 63] on button "Publish 1 job" at bounding box center [819, 59] width 51 height 12
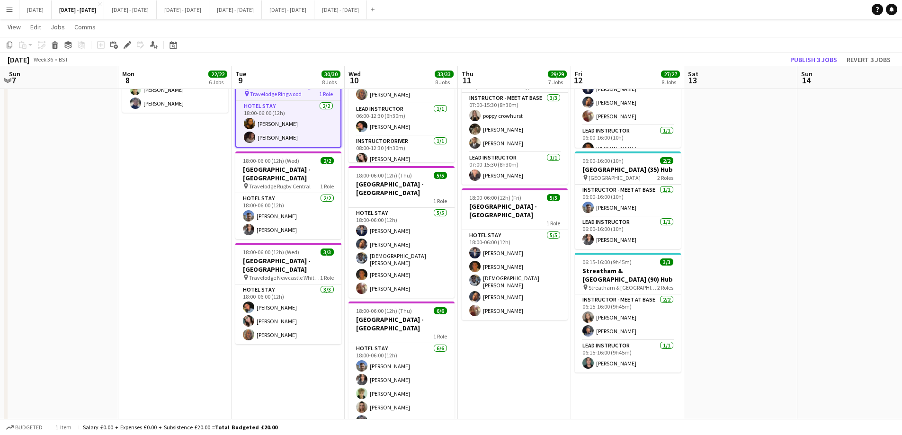
scroll to position [0, 409]
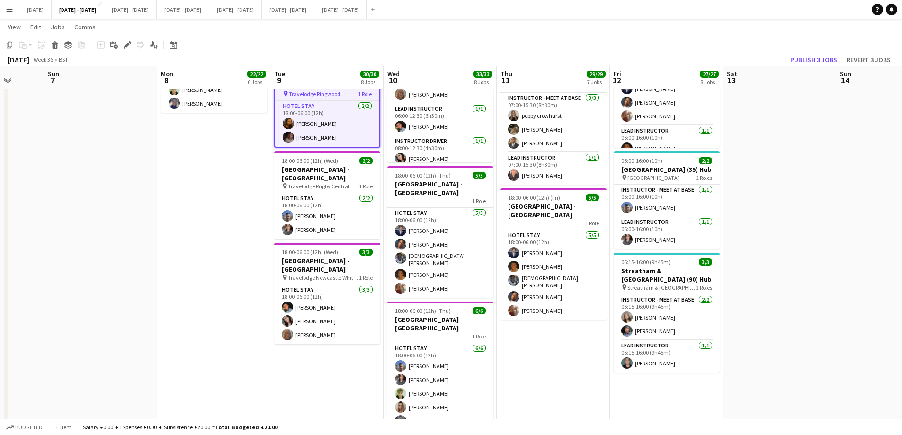
drag, startPoint x: 566, startPoint y: 358, endPoint x: 526, endPoint y: 374, distance: 42.7
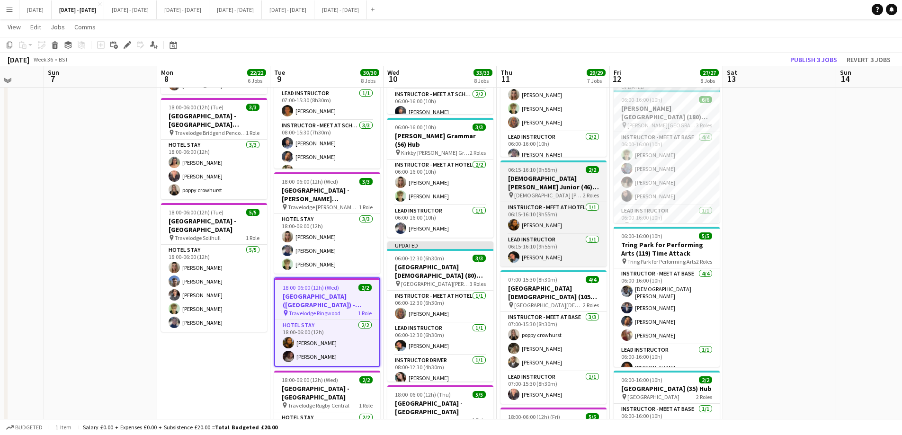
scroll to position [490, 0]
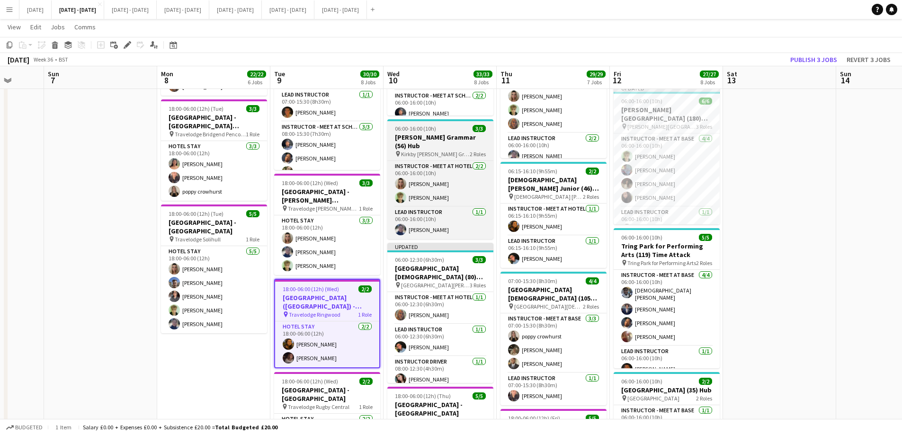
click at [439, 137] on h3 "[PERSON_NAME] Grammar (56) Hub" at bounding box center [440, 141] width 106 height 17
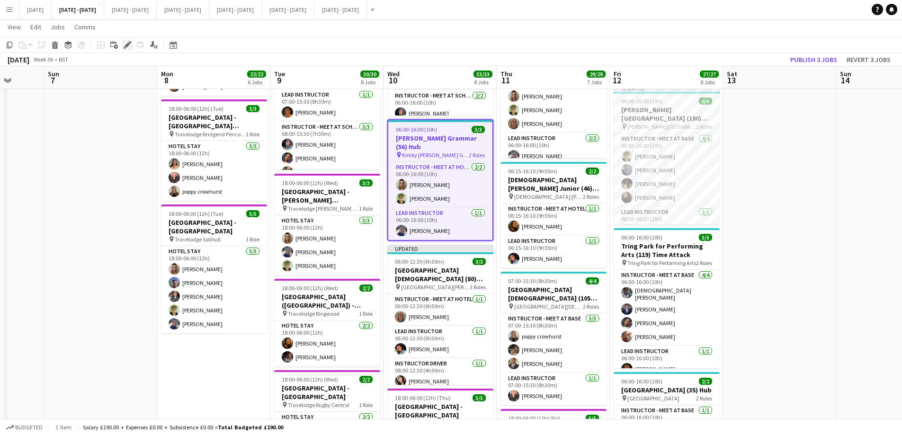
click at [123, 43] on div "Edit" at bounding box center [127, 44] width 11 height 11
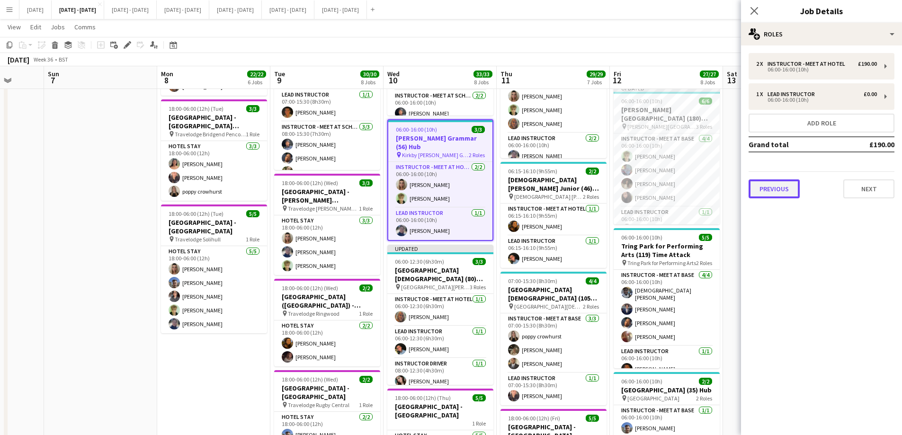
click at [775, 194] on button "Previous" at bounding box center [774, 188] width 51 height 19
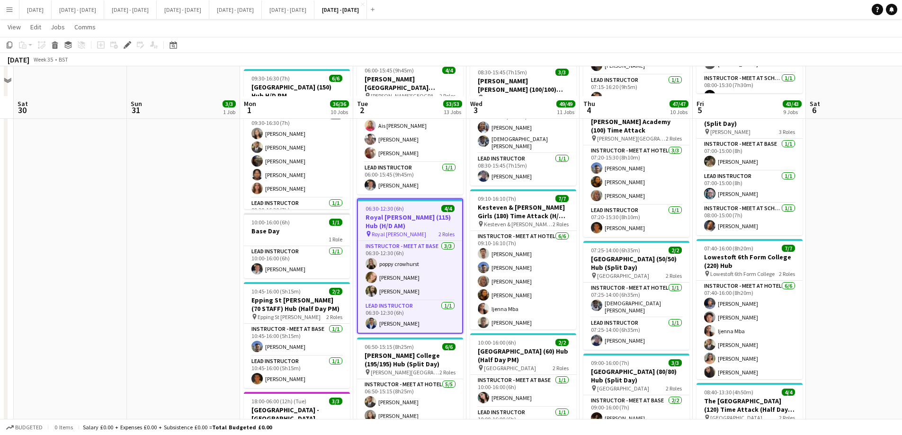
scroll to position [615, 0]
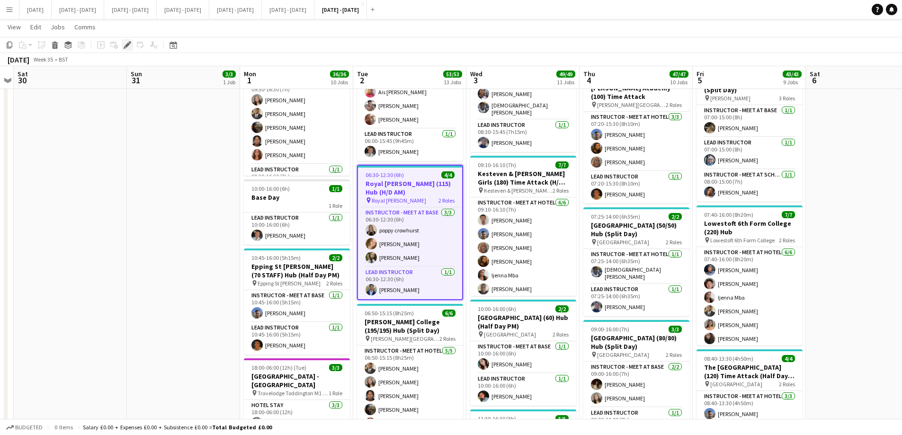
click at [127, 46] on icon at bounding box center [127, 45] width 5 height 5
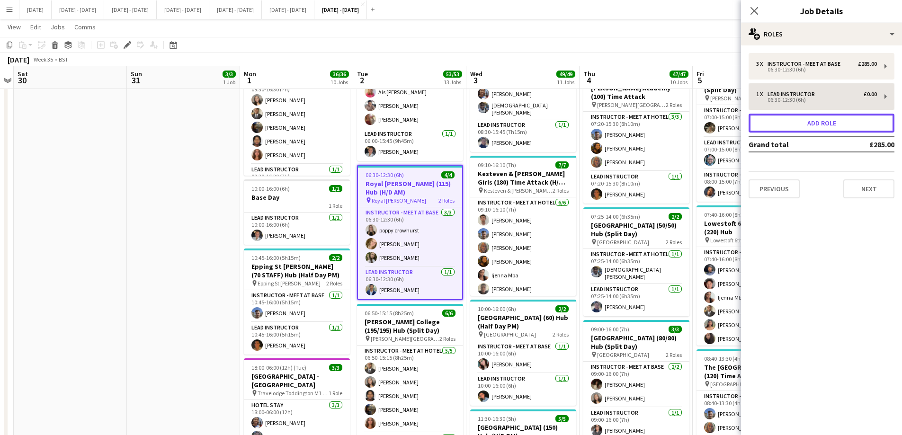
drag, startPoint x: 859, startPoint y: 119, endPoint x: 779, endPoint y: 85, distance: 86.5
click at [859, 119] on button "Add role" at bounding box center [822, 123] width 146 height 19
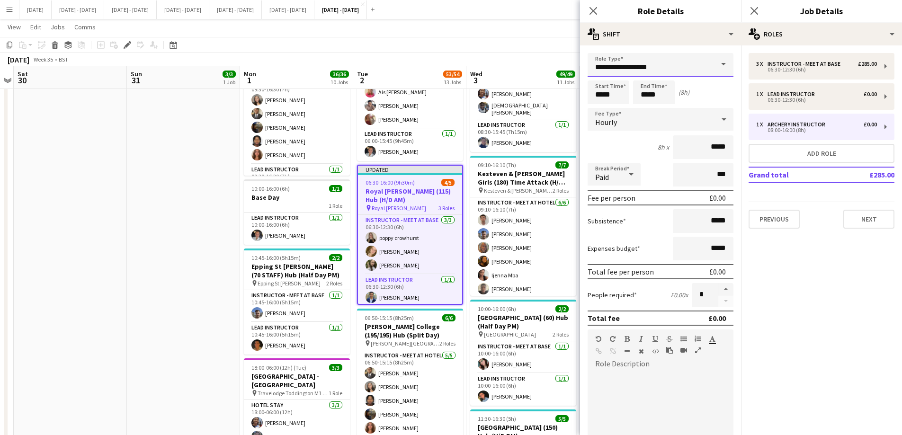
click at [704, 65] on input "**********" at bounding box center [661, 65] width 146 height 24
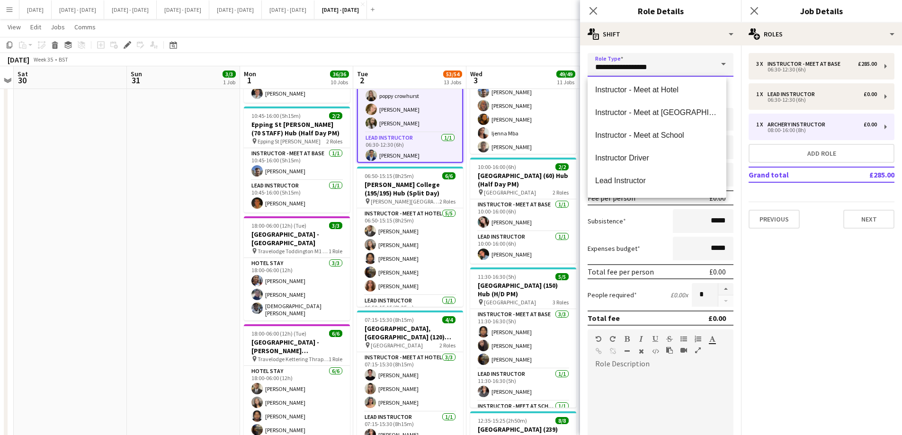
scroll to position [220, 0]
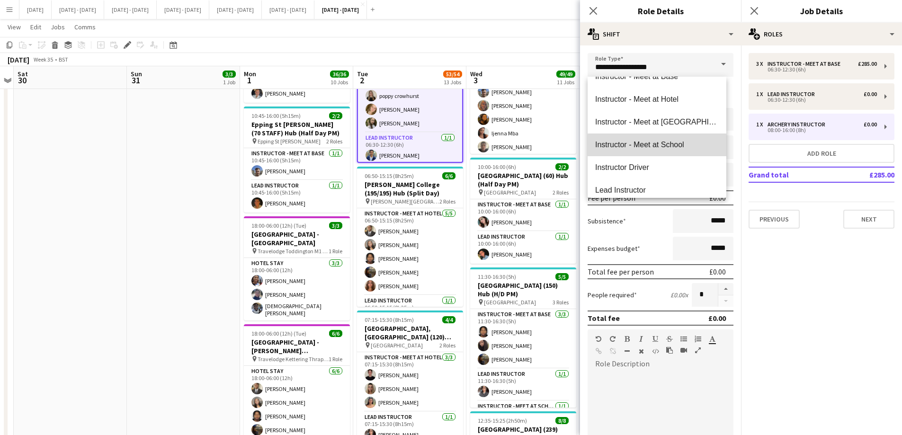
click at [676, 148] on span "Instructor - Meet at School" at bounding box center [657, 144] width 124 height 9
type input "**********"
type input "******"
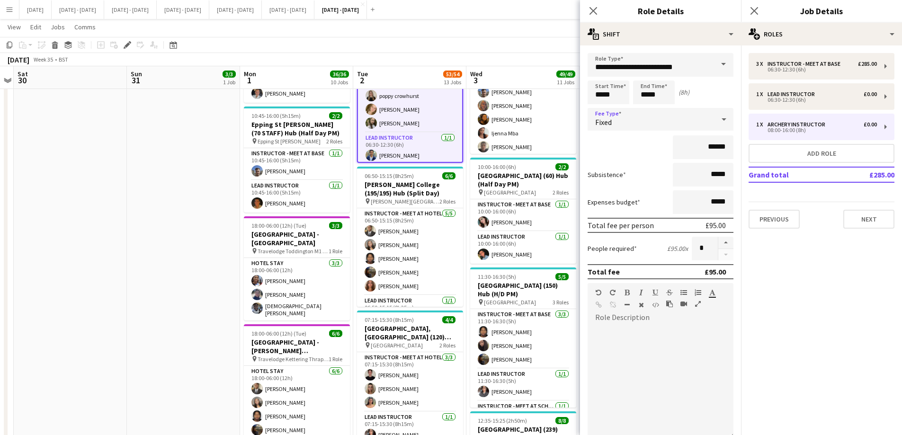
click at [698, 114] on div "Fixed" at bounding box center [651, 119] width 127 height 23
click at [634, 209] on mat-option "Default Fixed Fee 1" at bounding box center [657, 217] width 139 height 24
drag, startPoint x: 664, startPoint y: 93, endPoint x: 617, endPoint y: 94, distance: 46.9
click at [617, 94] on div "Start Time ***** End Time ***** (8h)" at bounding box center [661, 92] width 146 height 24
type input "*****"
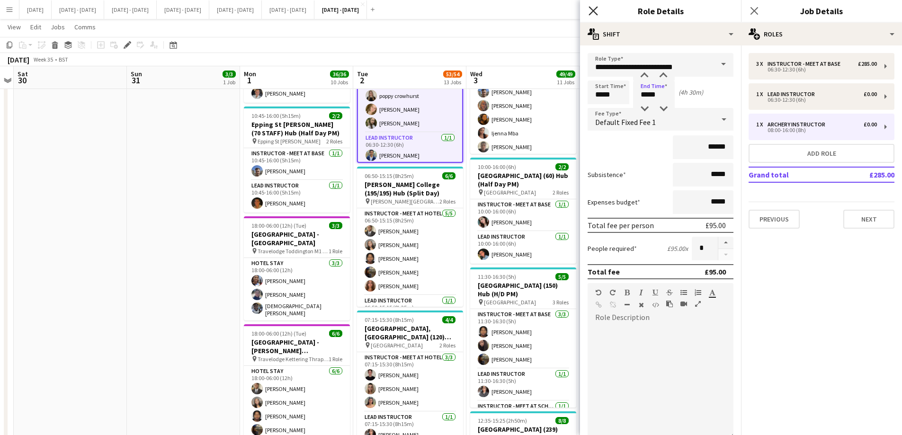
click at [595, 10] on icon "Close pop-in" at bounding box center [592, 10] width 9 height 9
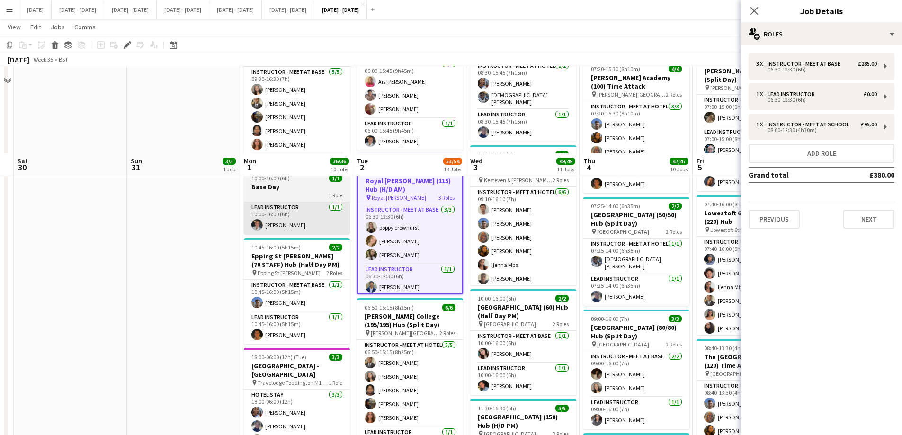
scroll to position [615, 0]
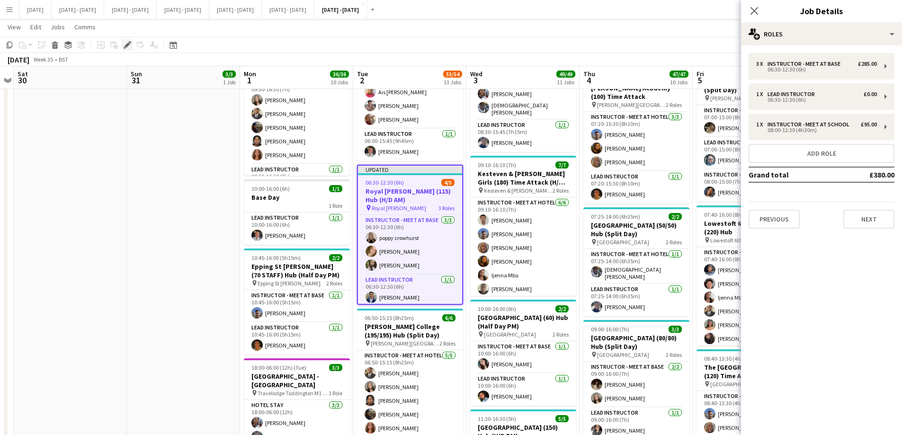
click at [129, 45] on icon at bounding box center [127, 45] width 5 height 5
click at [867, 225] on button "Next" at bounding box center [868, 219] width 51 height 19
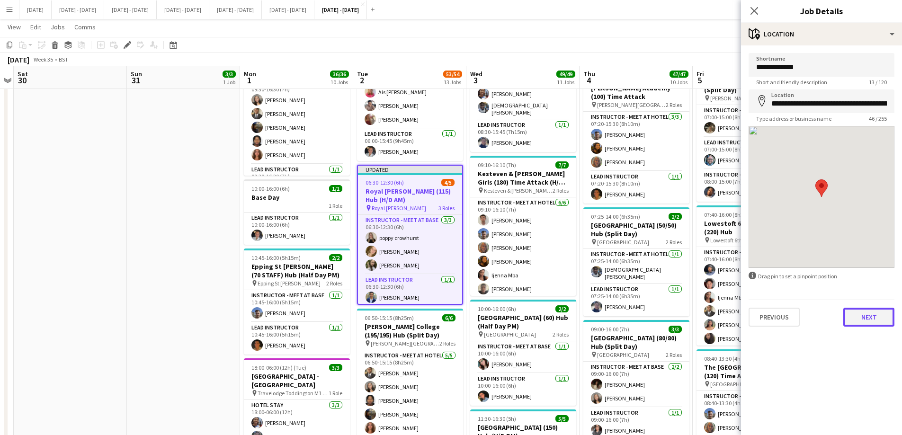
click at [876, 322] on button "Next" at bounding box center [868, 317] width 51 height 19
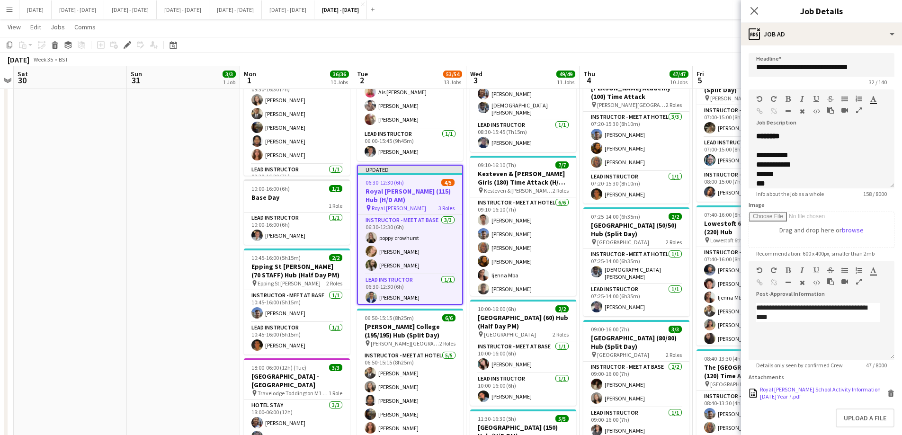
click at [791, 394] on div "Royal Russell School Activity Information 2nd September Year 7.pdf" at bounding box center [822, 393] width 125 height 14
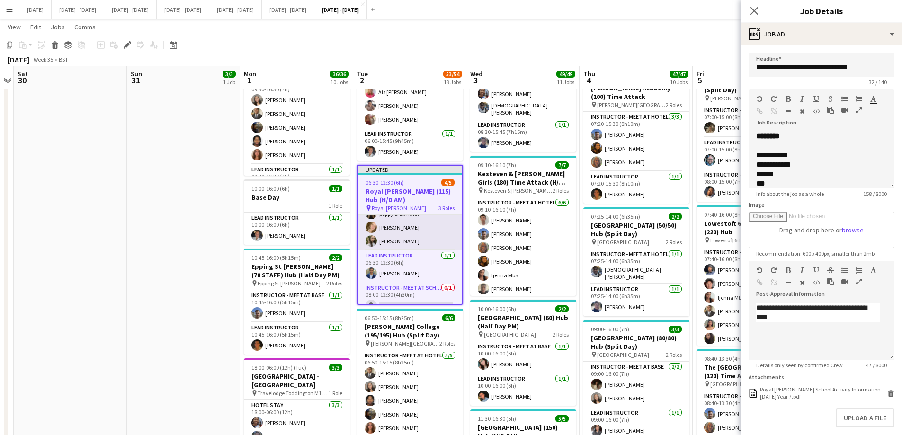
scroll to position [35, 0]
click at [410, 233] on app-card-role "Instructor - Meet at Base 3/3 06:30-12:30 (6h) poppy crowhurst Katy Barr Sophie…" at bounding box center [410, 210] width 104 height 60
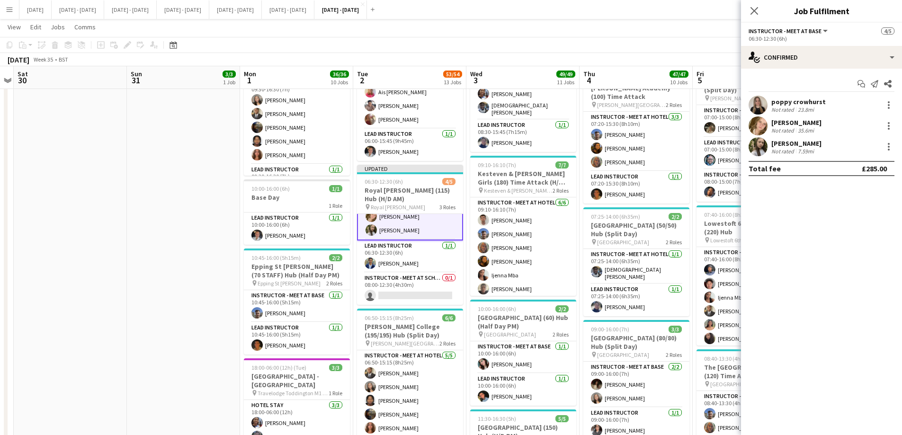
click at [895, 149] on div "Sophie Burman Not rated 7.59mi" at bounding box center [821, 146] width 161 height 19
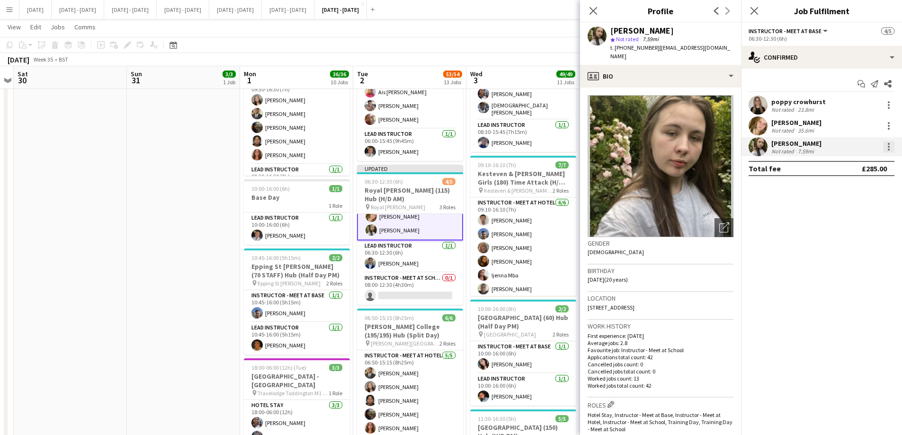
click at [889, 149] on div at bounding box center [888, 146] width 11 height 11
click at [863, 183] on span "Switch crew" at bounding box center [848, 187] width 40 height 8
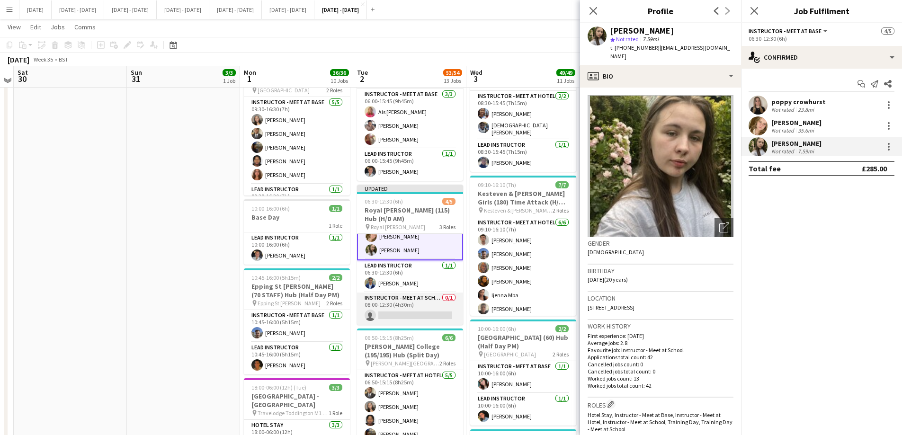
click at [417, 309] on app-card-role "Instructor - Meet at School 0/1 08:00-12:30 (4h30m) single-neutral-actions" at bounding box center [410, 309] width 106 height 32
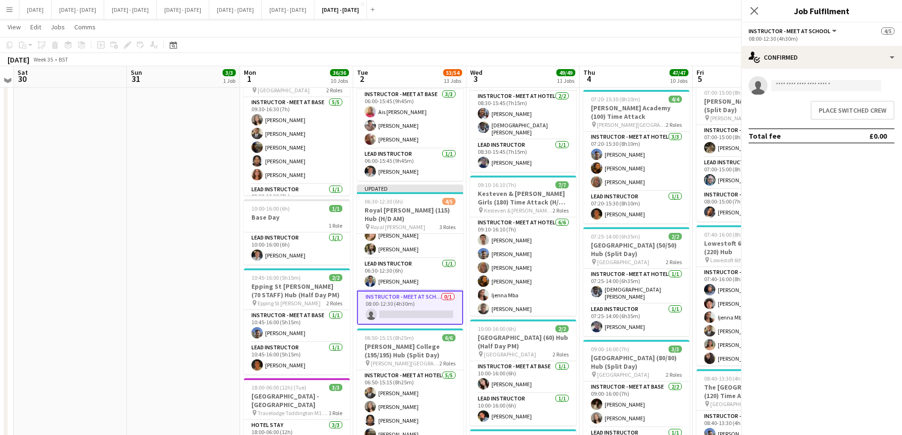
scroll to position [34, 0]
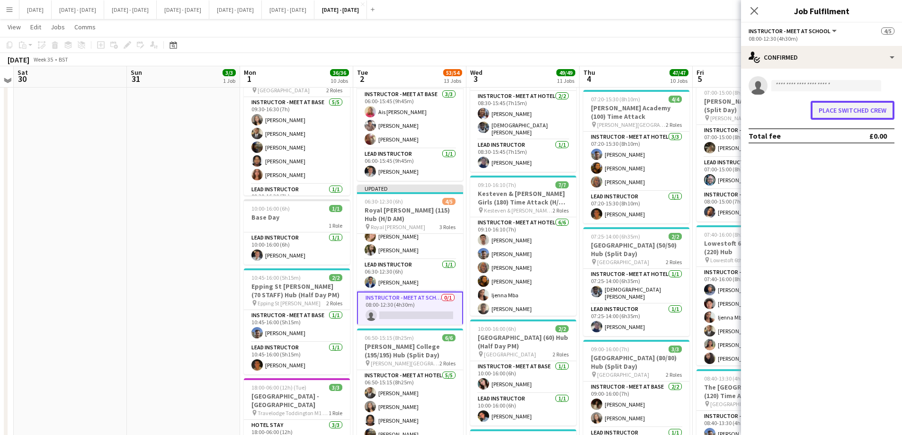
click at [863, 109] on button "Place switched crew" at bounding box center [853, 110] width 84 height 19
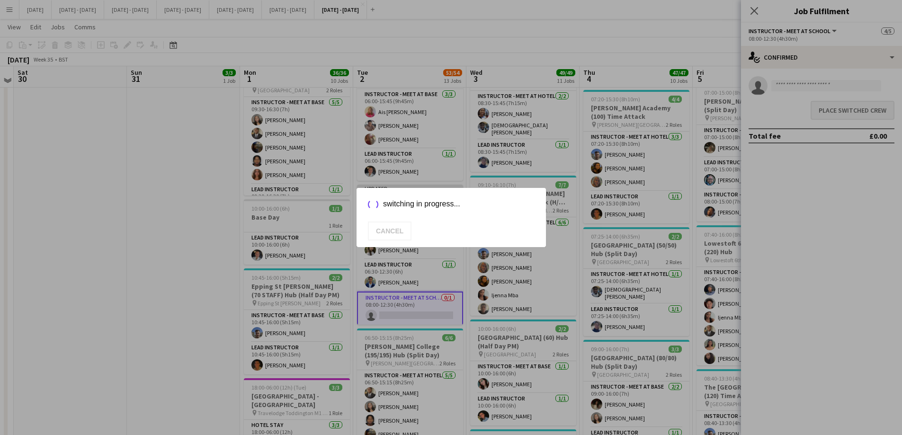
scroll to position [615, 0]
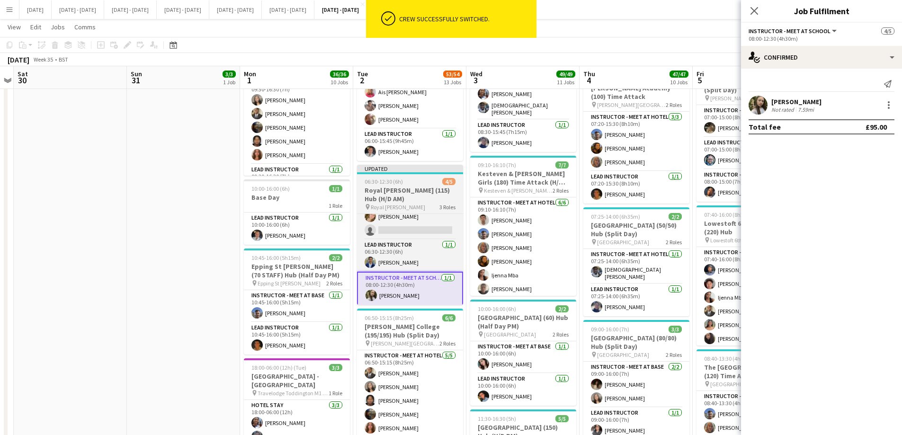
click at [412, 189] on h3 "Royal Russell (115) Hub (H/D AM)" at bounding box center [410, 194] width 106 height 17
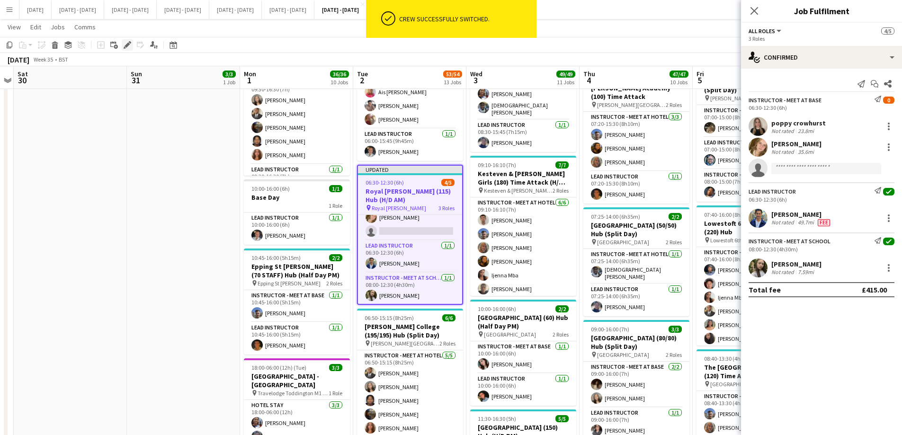
click at [125, 47] on icon "Edit" at bounding box center [128, 45] width 8 height 8
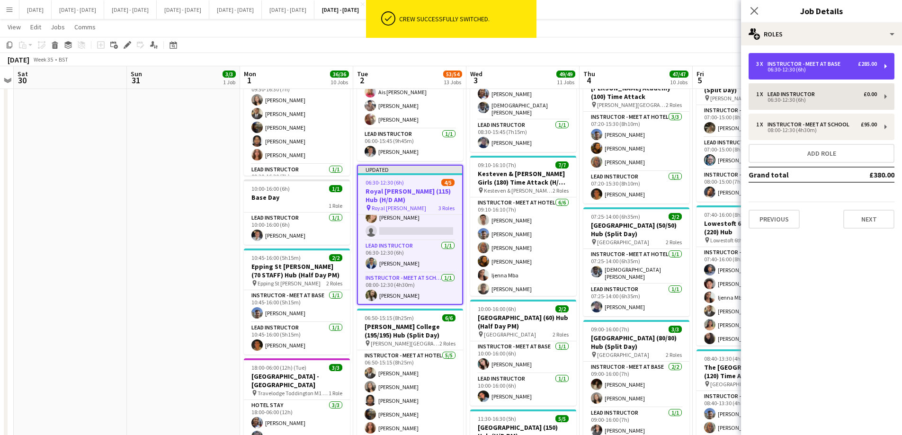
drag, startPoint x: 790, startPoint y: 63, endPoint x: 785, endPoint y: 98, distance: 35.8
click at [790, 62] on div "Instructor - Meet at Base" at bounding box center [805, 64] width 77 height 7
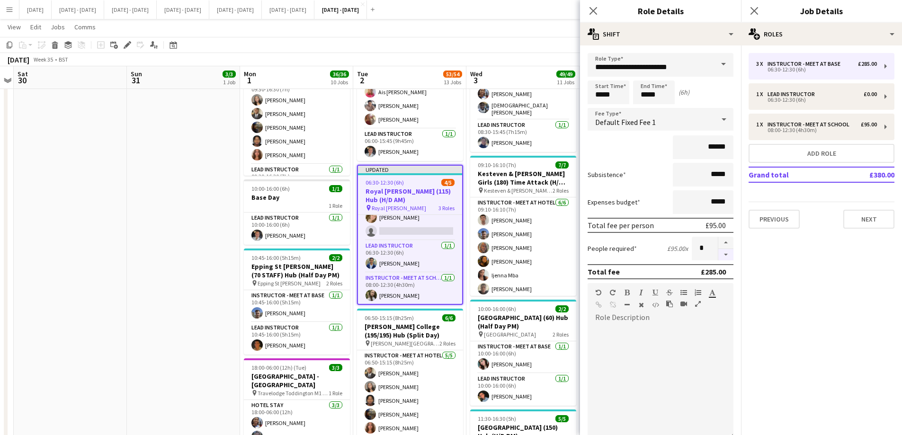
click at [718, 251] on button "button" at bounding box center [725, 255] width 15 height 12
type input "*"
click at [593, 9] on icon "Close pop-in" at bounding box center [592, 10] width 9 height 9
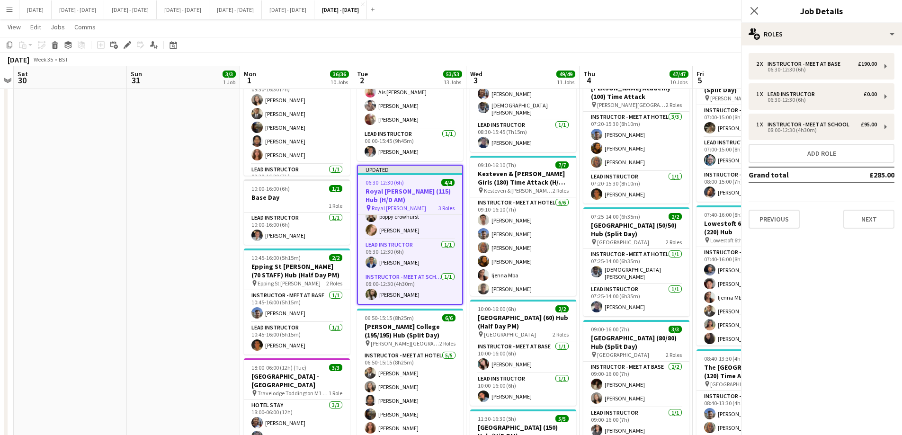
scroll to position [21, 0]
click at [757, 11] on icon "Close pop-in" at bounding box center [753, 10] width 9 height 9
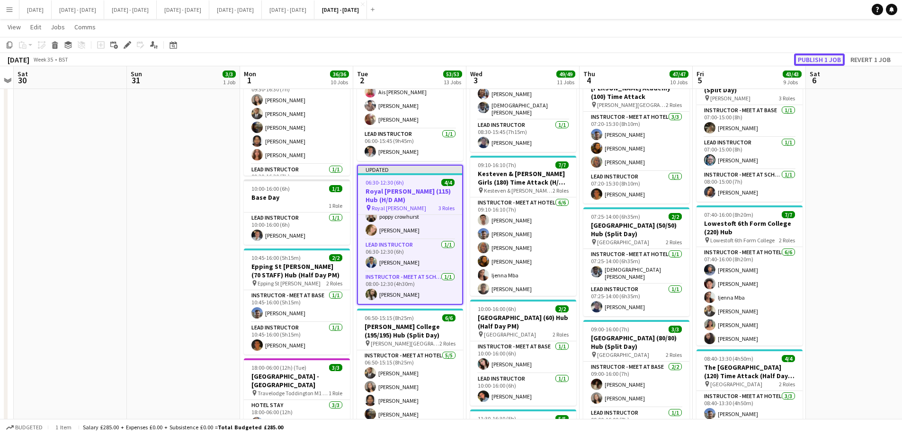
click at [825, 60] on button "Publish 1 job" at bounding box center [819, 59] width 51 height 12
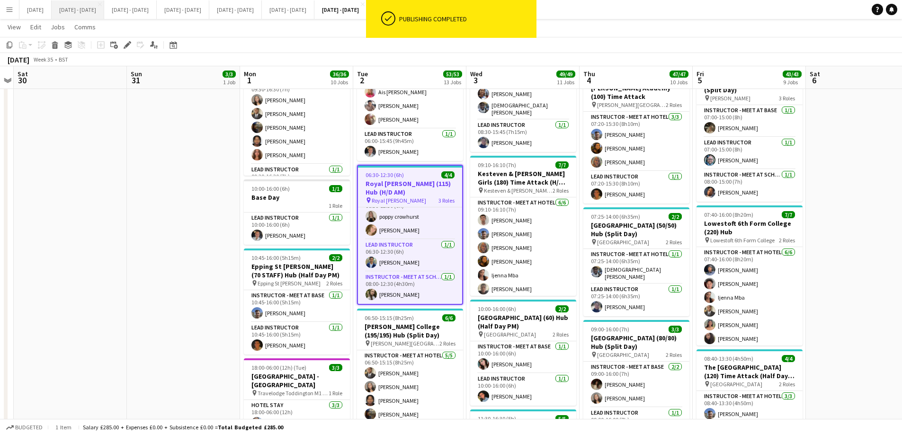
scroll to position [14, 0]
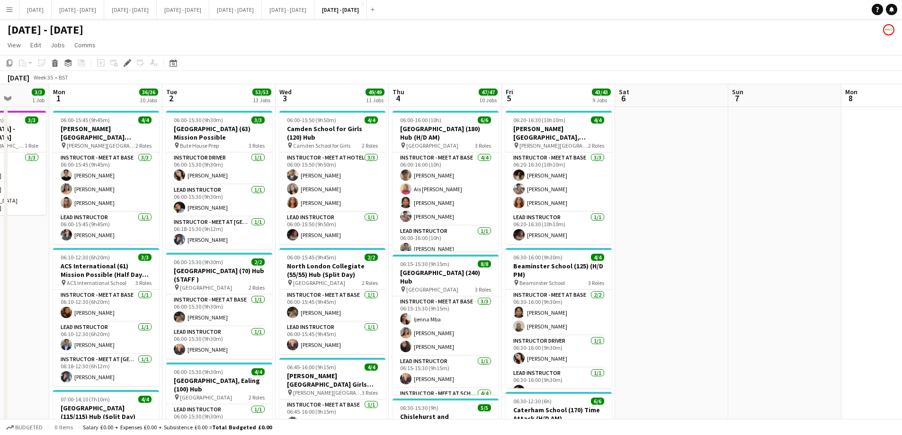
scroll to position [0, 251]
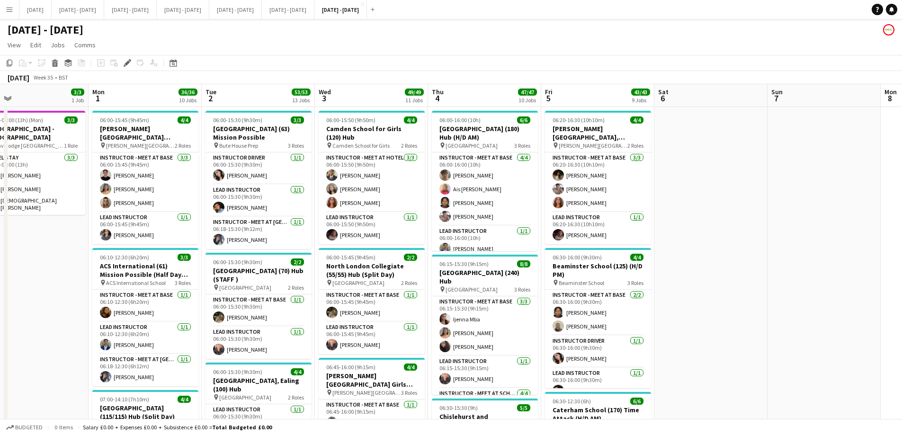
drag, startPoint x: 549, startPoint y: 226, endPoint x: 737, endPoint y: 223, distance: 188.0
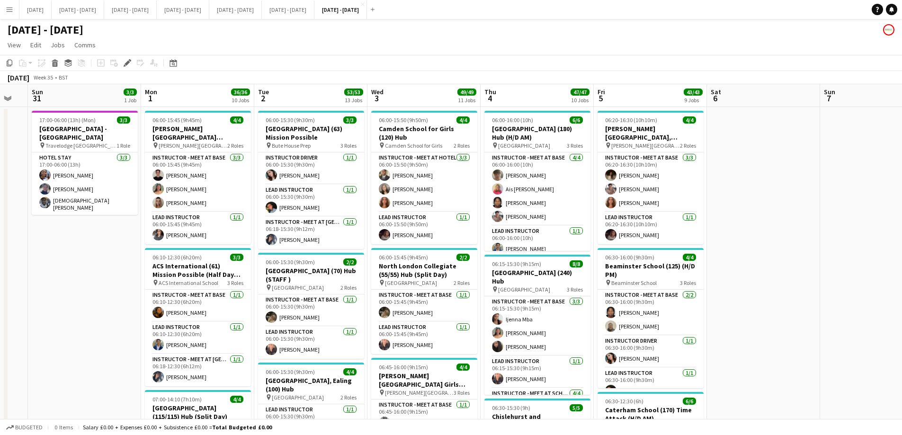
scroll to position [0, 199]
drag, startPoint x: 98, startPoint y: 313, endPoint x: 101, endPoint y: 321, distance: 7.6
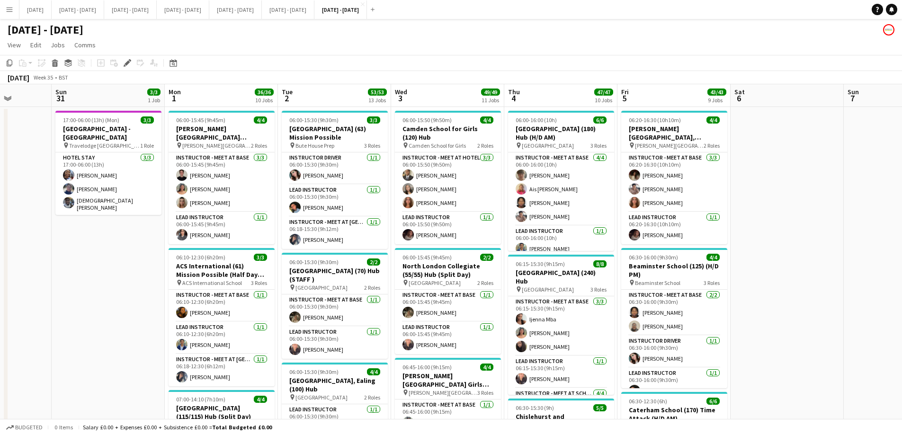
scroll to position [0, 289]
drag, startPoint x: 813, startPoint y: 327, endPoint x: 807, endPoint y: 332, distance: 8.1
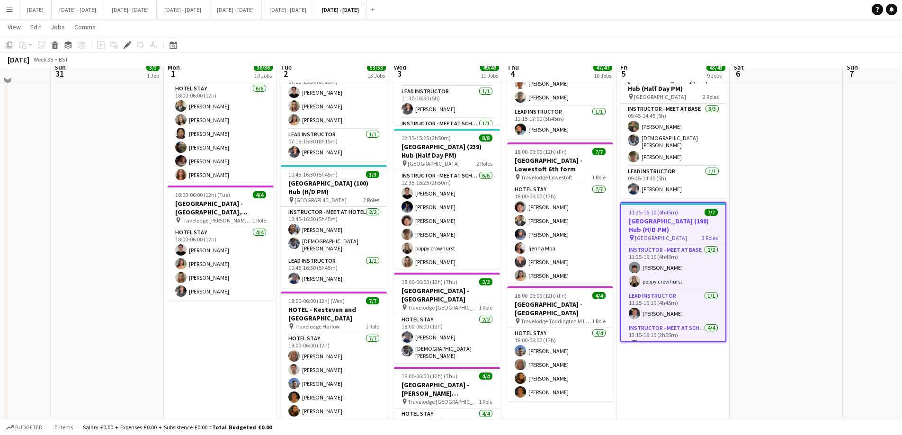
scroll to position [1042, 0]
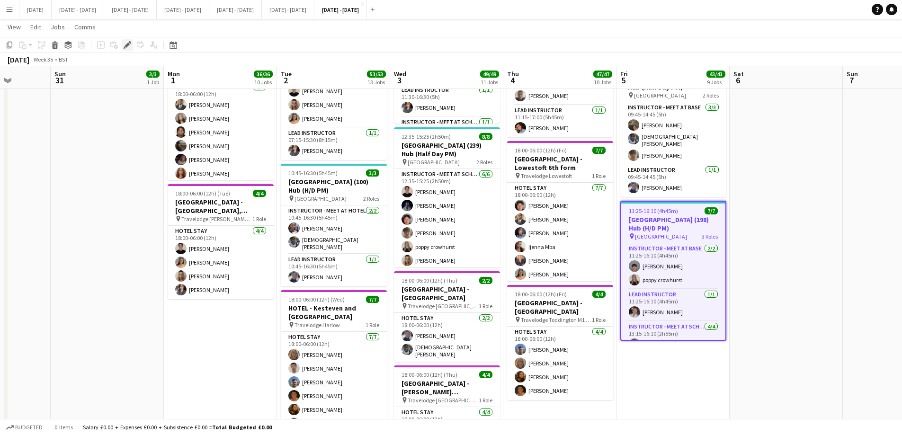
click at [124, 45] on icon "Edit" at bounding box center [128, 45] width 8 height 8
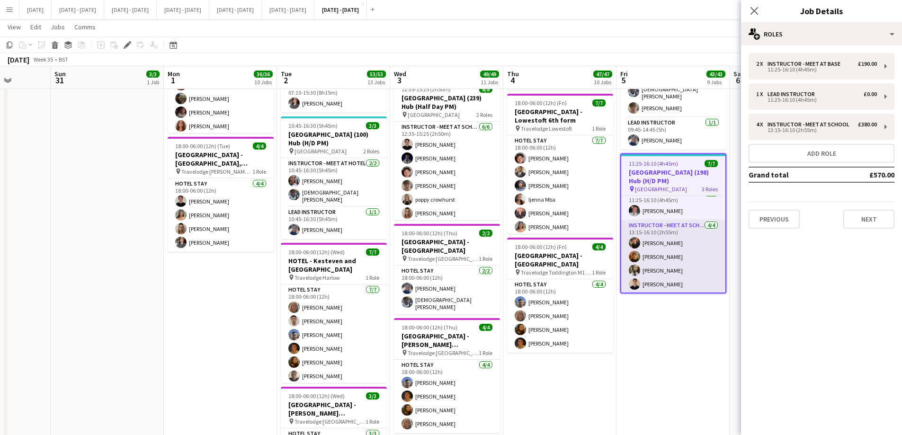
scroll to position [55, 0]
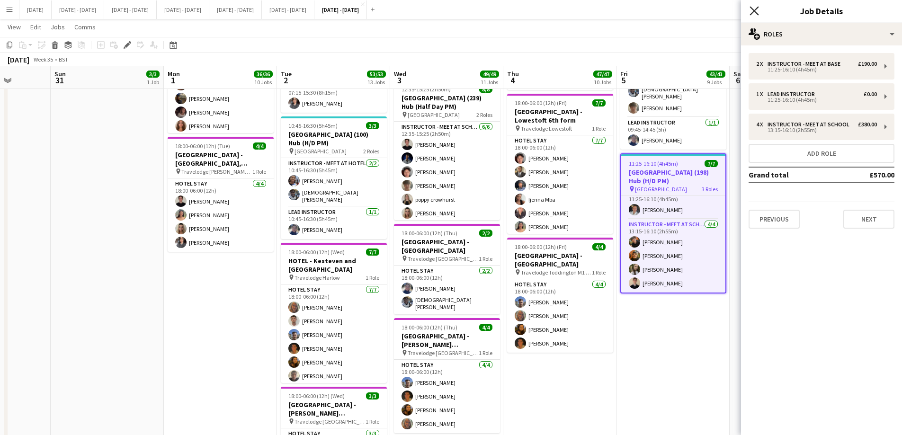
click at [753, 7] on icon "Close pop-in" at bounding box center [753, 10] width 9 height 9
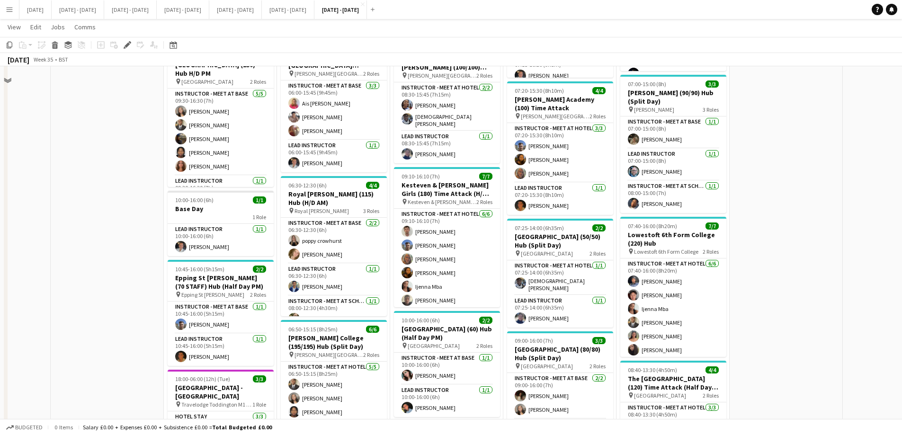
scroll to position [568, 0]
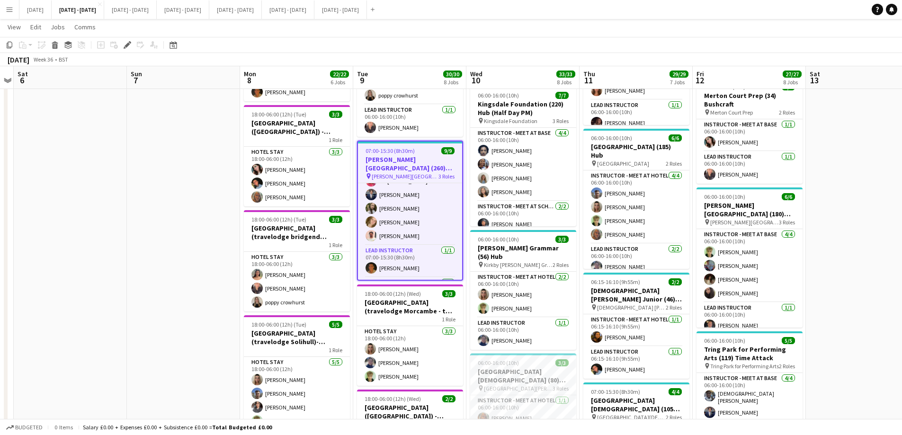
scroll to position [82, 0]
click at [130, 42] on icon at bounding box center [130, 42] width 2 height 2
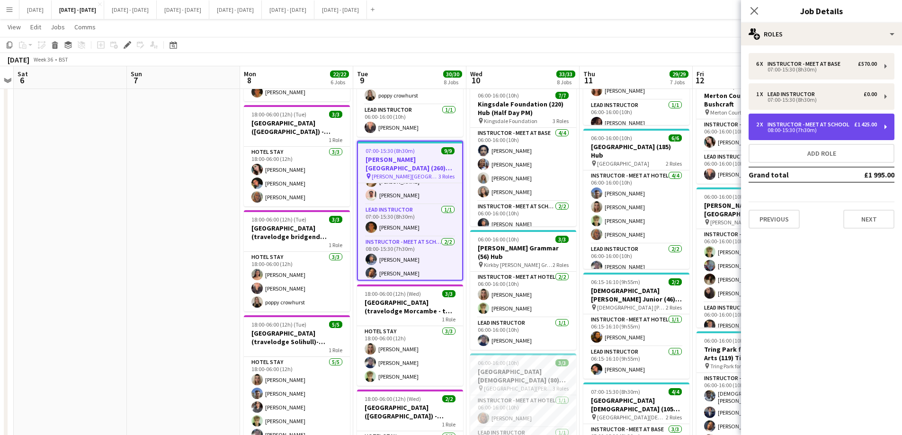
click at [815, 133] on div "2 x Instructor - Meet at School £1 425.00 08:00-15:30 (7h30m)" at bounding box center [822, 127] width 146 height 27
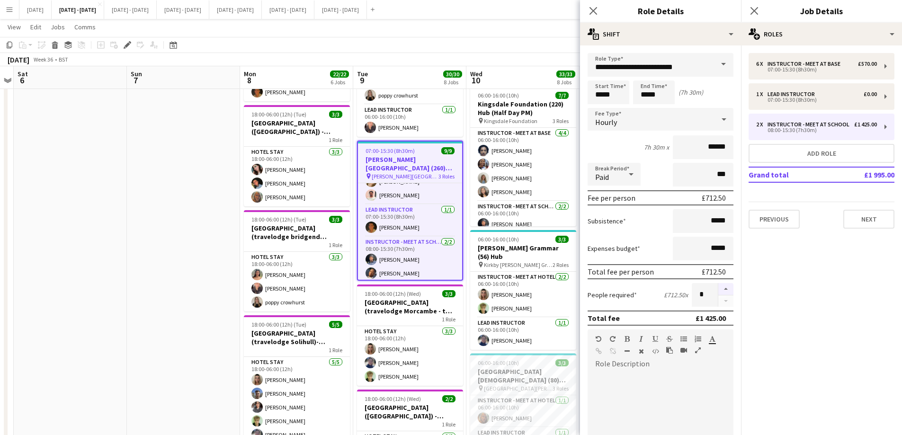
click at [720, 288] on button "button" at bounding box center [725, 289] width 15 height 12
type input "*"
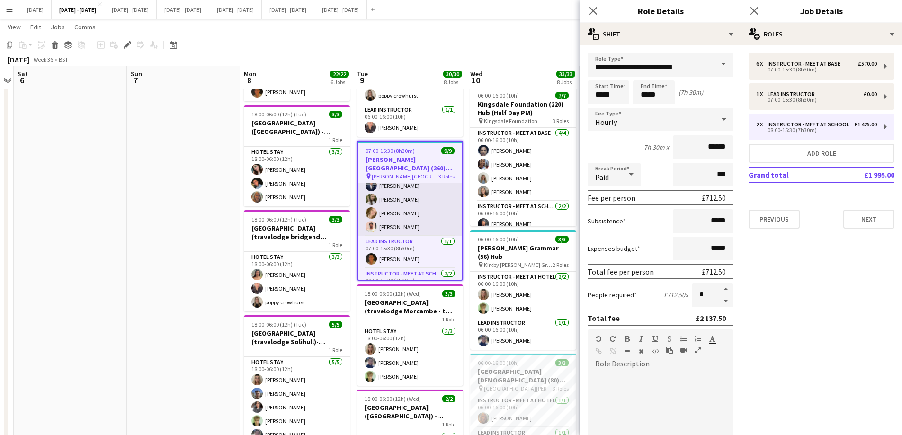
scroll to position [0, 0]
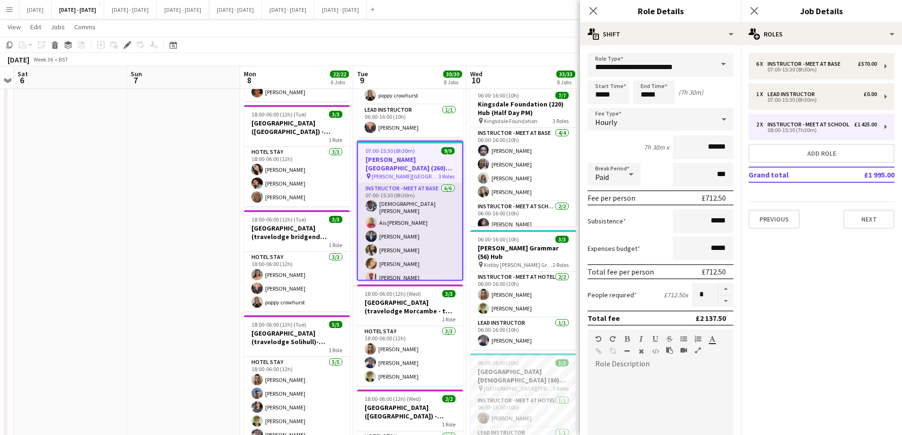
click at [410, 247] on app-card-role "Instructor - Meet at Base [DATE] 07:00-15:30 (8h30m) [PERSON_NAME] Ais [PERSON_…" at bounding box center [410, 235] width 104 height 104
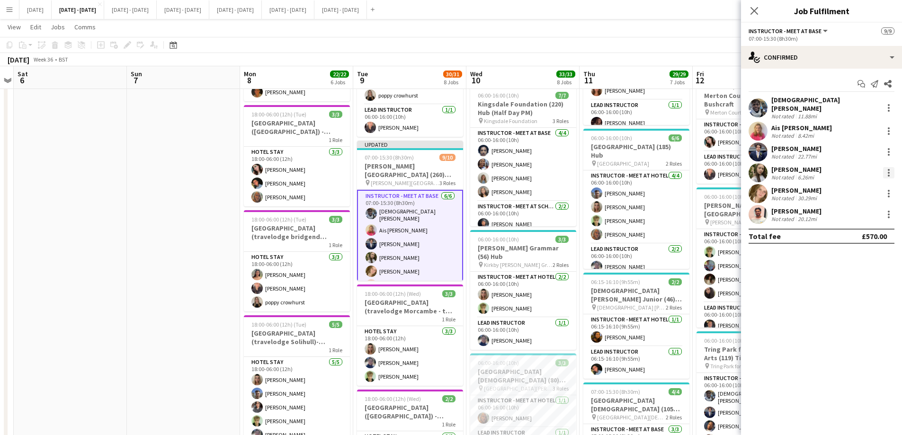
click at [891, 167] on div at bounding box center [888, 172] width 11 height 11
click at [854, 210] on span "Switch crew" at bounding box center [848, 208] width 40 height 8
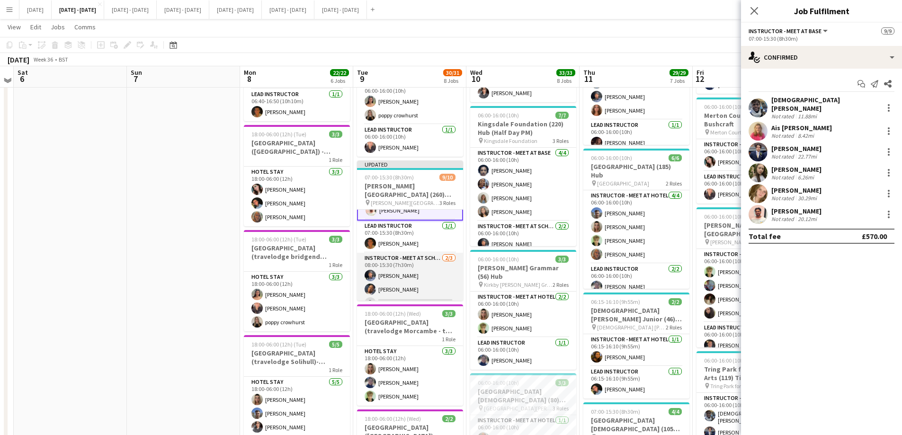
scroll to position [95, 0]
drag, startPoint x: 417, startPoint y: 286, endPoint x: 440, endPoint y: 284, distance: 22.8
click at [418, 286] on app-card-role "Instructor - Meet at School [DATE] 08:00-15:30 (7h30m) [PERSON_NAME] single-neu…" at bounding box center [410, 282] width 106 height 60
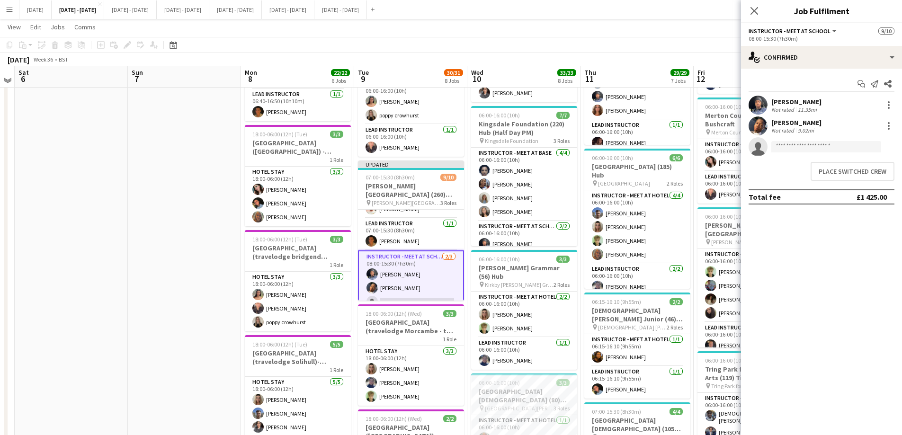
scroll to position [94, 0]
click at [831, 170] on button "Place switched crew" at bounding box center [853, 171] width 84 height 19
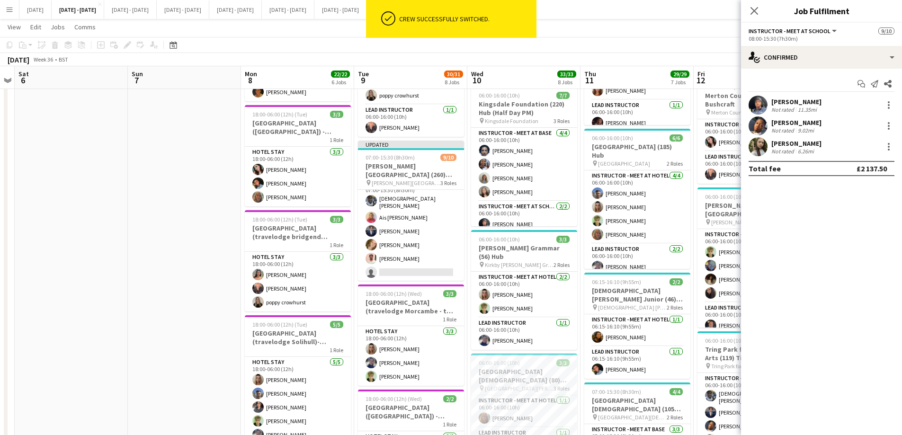
scroll to position [0, 0]
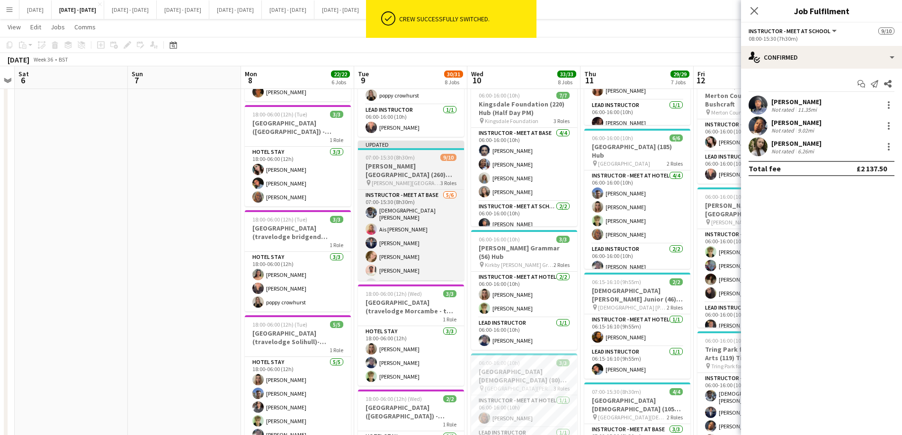
click at [419, 160] on app-job-card "Updated 07:00-15:30 (8h30m) 9/10 [PERSON_NAME][GEOGRAPHIC_DATA] (260) Hub pin […" at bounding box center [411, 211] width 106 height 140
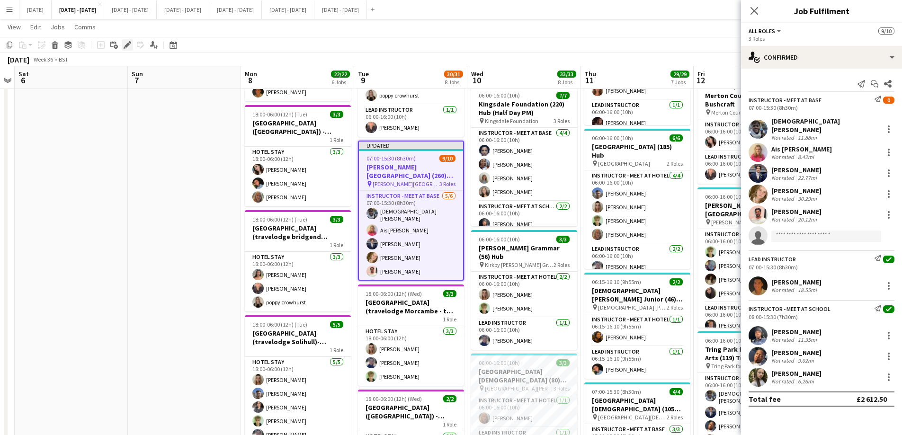
click at [125, 44] on icon "Edit" at bounding box center [128, 45] width 8 height 8
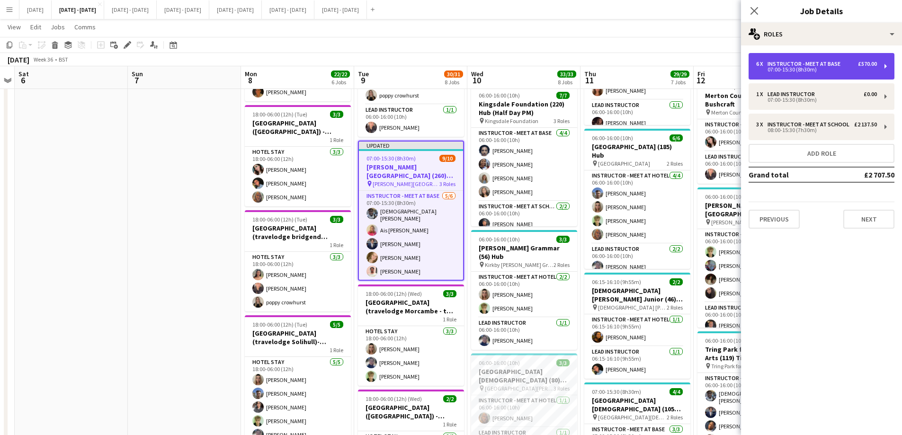
click at [806, 64] on div "Instructor - Meet at Base" at bounding box center [805, 64] width 77 height 7
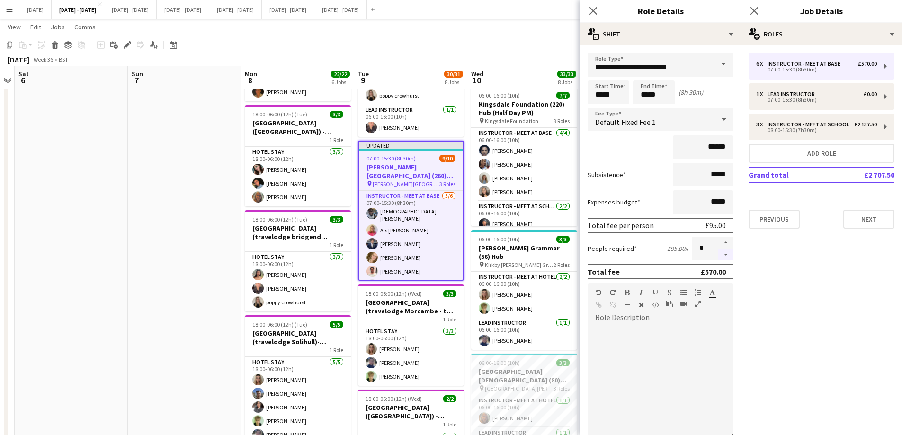
click at [719, 258] on button "button" at bounding box center [725, 255] width 15 height 12
type input "*"
click at [591, 12] on icon at bounding box center [592, 10] width 9 height 9
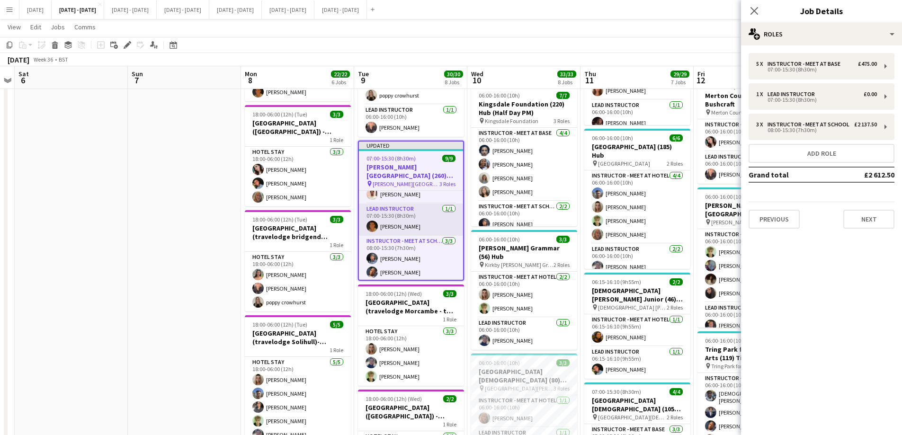
scroll to position [90, 0]
click at [755, 12] on icon "Close pop-in" at bounding box center [753, 10] width 9 height 9
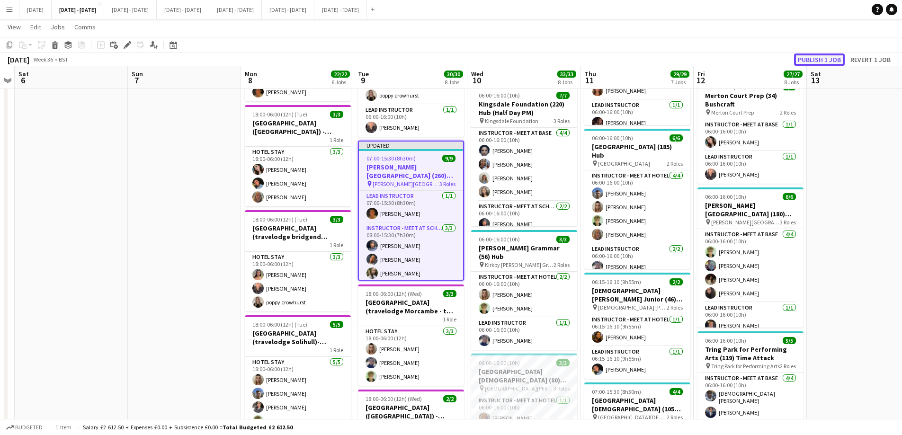
click at [830, 57] on button "Publish 1 job" at bounding box center [819, 59] width 51 height 12
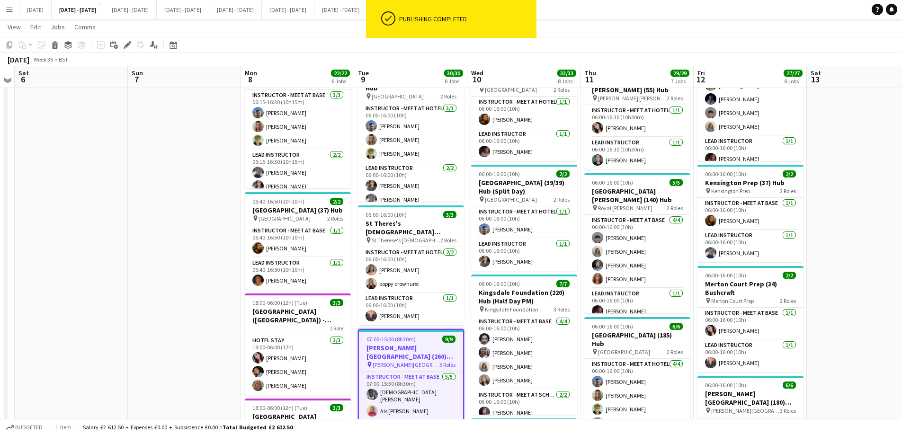
scroll to position [189, 0]
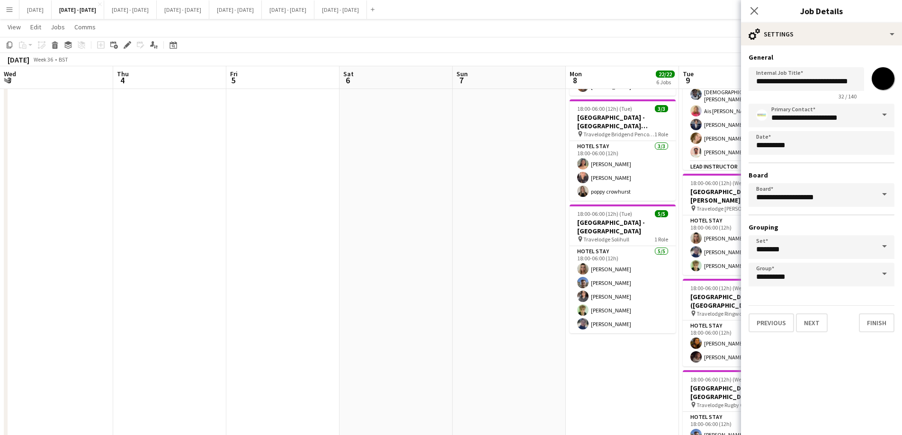
scroll to position [2, 0]
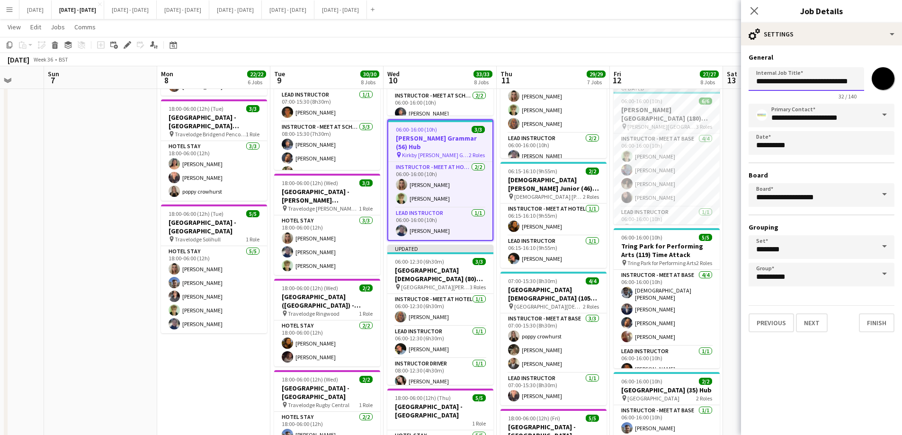
drag, startPoint x: 807, startPoint y: 83, endPoint x: 805, endPoint y: 92, distance: 9.7
click at [807, 83] on input "**********" at bounding box center [807, 79] width 116 height 24
type input "**********"
click at [809, 325] on button "Next" at bounding box center [812, 322] width 32 height 19
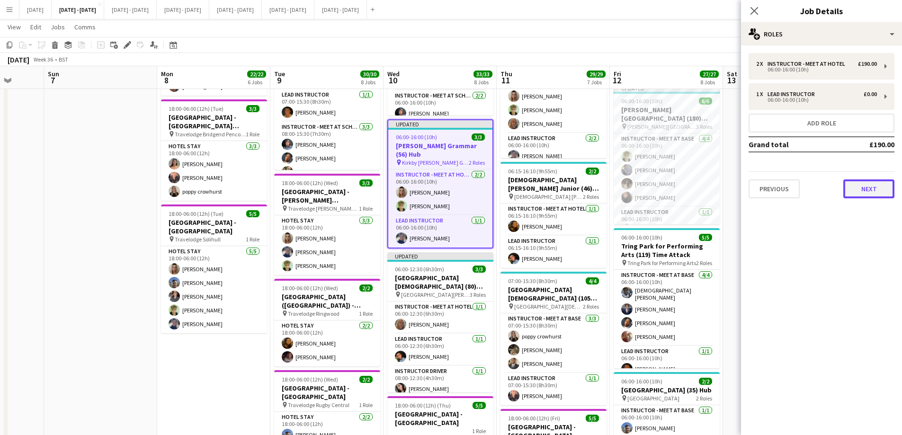
click at [866, 189] on button "Next" at bounding box center [868, 188] width 51 height 19
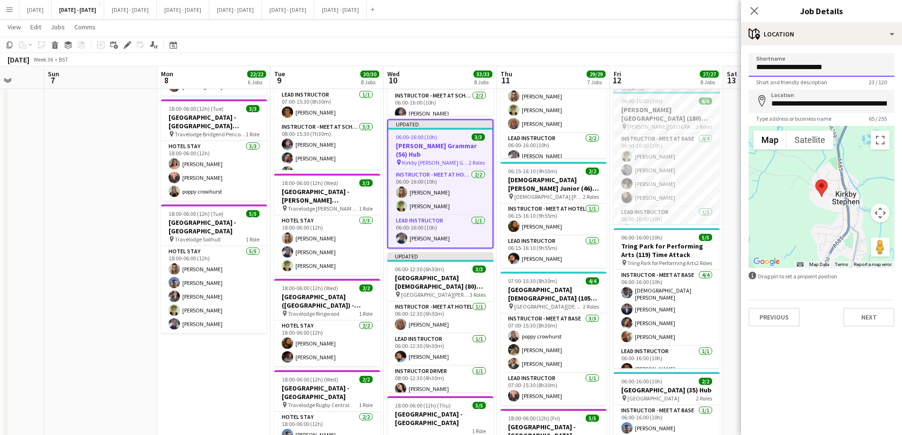
click at [806, 66] on input "**********" at bounding box center [822, 65] width 146 height 24
type input "**********"
click at [871, 318] on button "Next" at bounding box center [868, 317] width 51 height 19
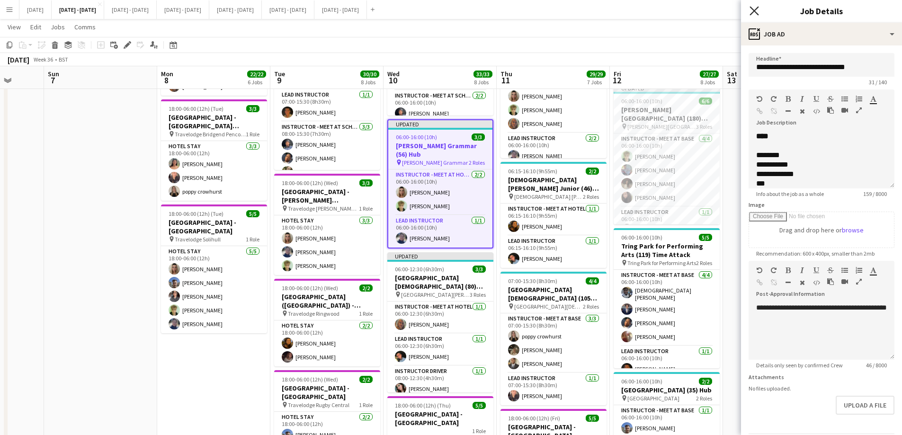
click at [753, 10] on icon at bounding box center [753, 10] width 9 height 9
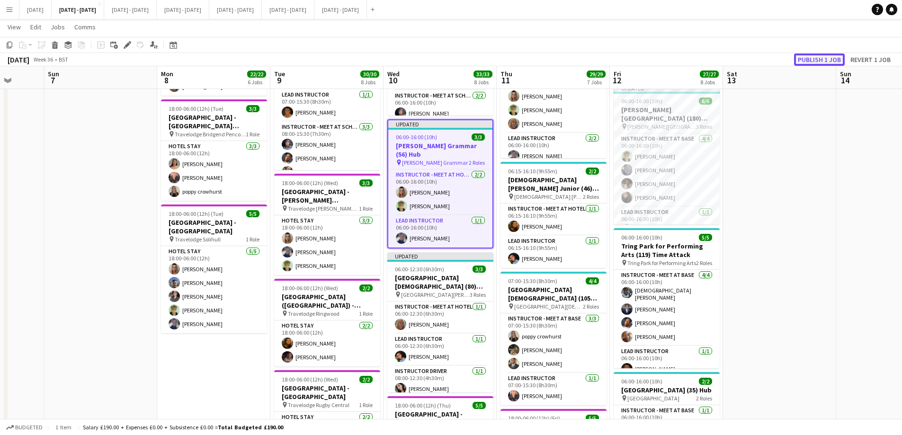
click at [812, 59] on button "Publish 1 job" at bounding box center [819, 59] width 51 height 12
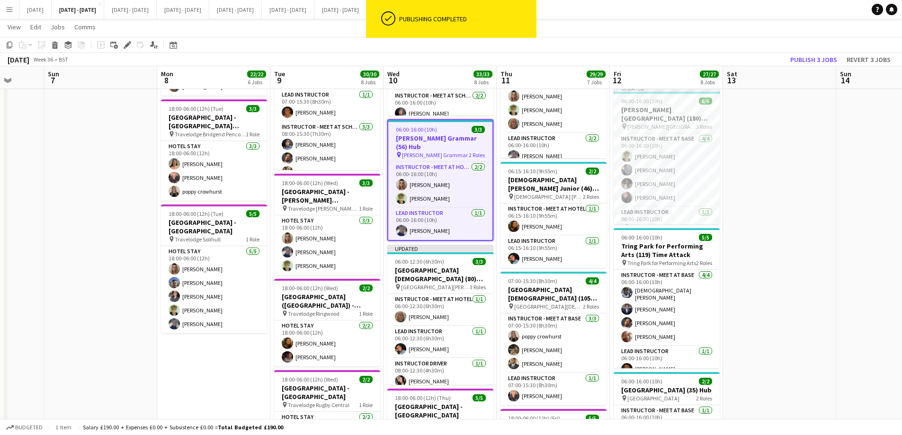
click at [770, 256] on app-date-cell at bounding box center [779, 153] width 113 height 1073
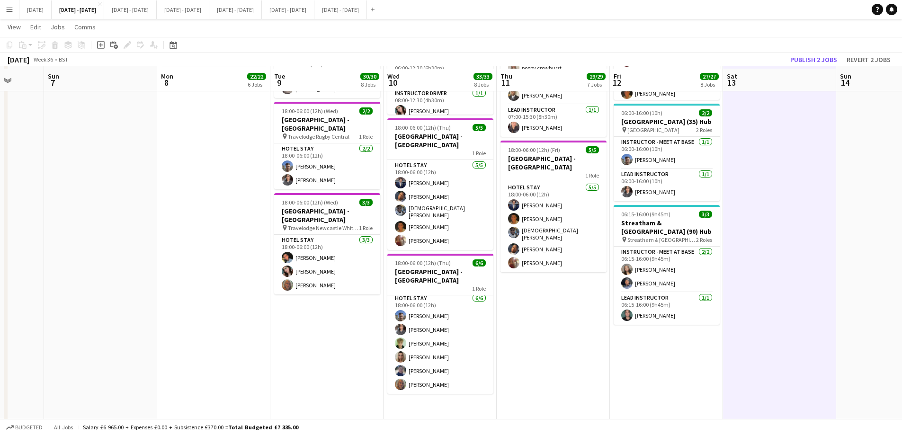
scroll to position [760, 0]
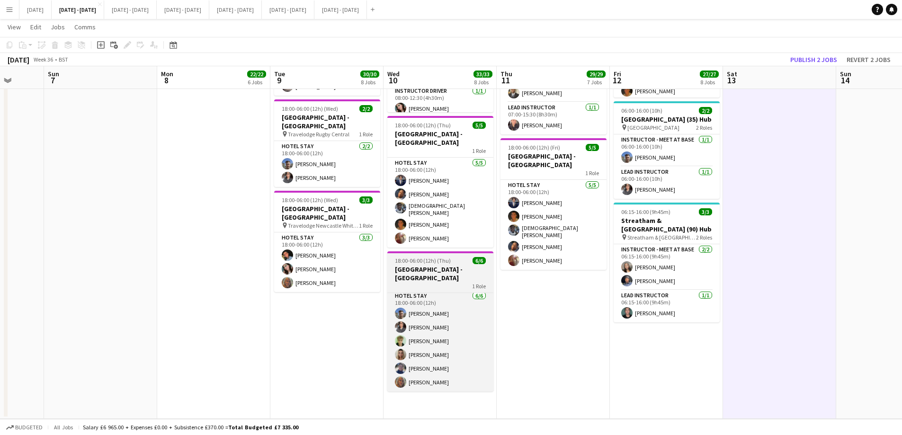
click at [417, 267] on h3 "[GEOGRAPHIC_DATA] - [GEOGRAPHIC_DATA]" at bounding box center [440, 273] width 106 height 17
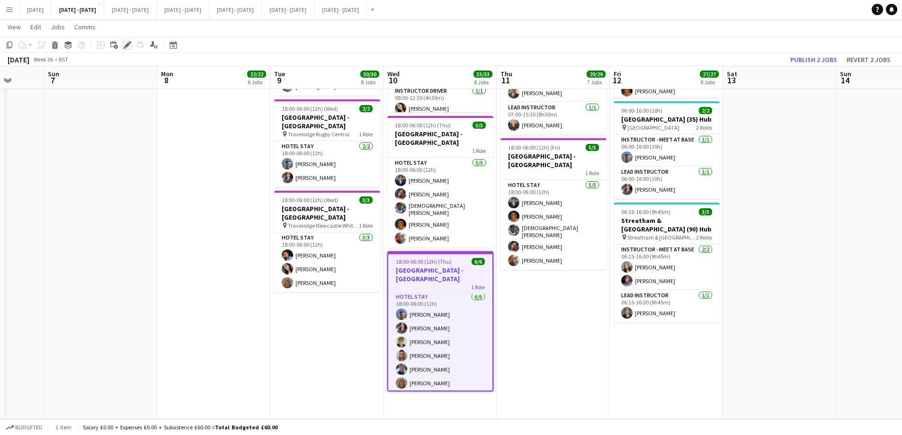
click at [130, 44] on icon at bounding box center [127, 45] width 5 height 5
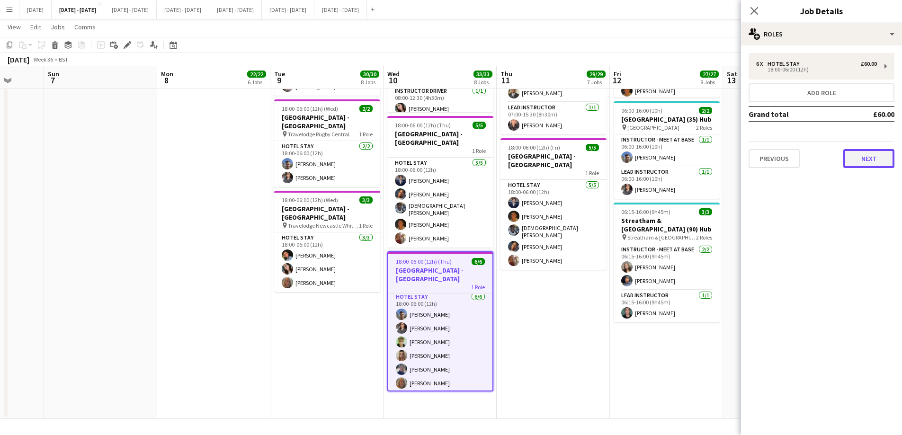
click at [870, 159] on button "Next" at bounding box center [868, 158] width 51 height 19
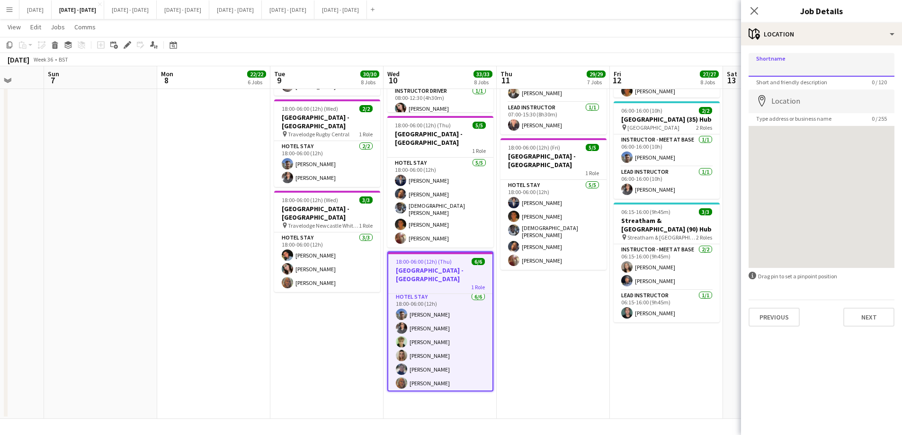
click at [805, 68] on input "Shortname" at bounding box center [822, 65] width 146 height 24
type input "**********"
click at [787, 106] on input "Location" at bounding box center [822, 101] width 146 height 24
type input "**********"
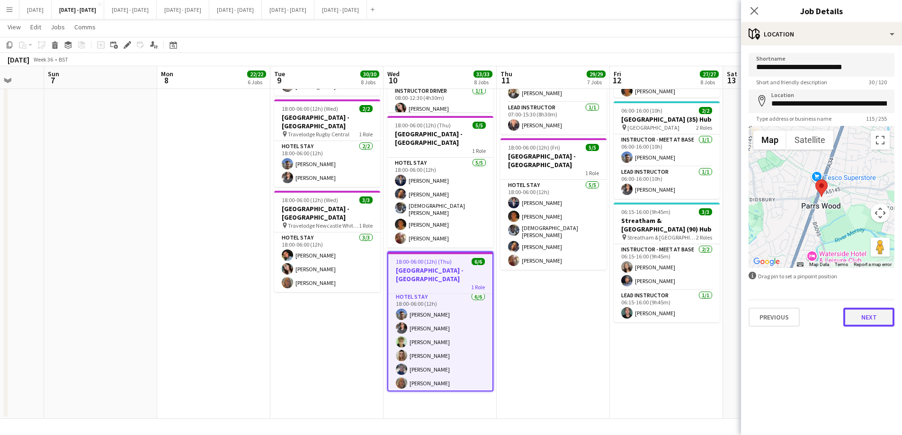
click at [867, 315] on button "Next" at bounding box center [868, 317] width 51 height 19
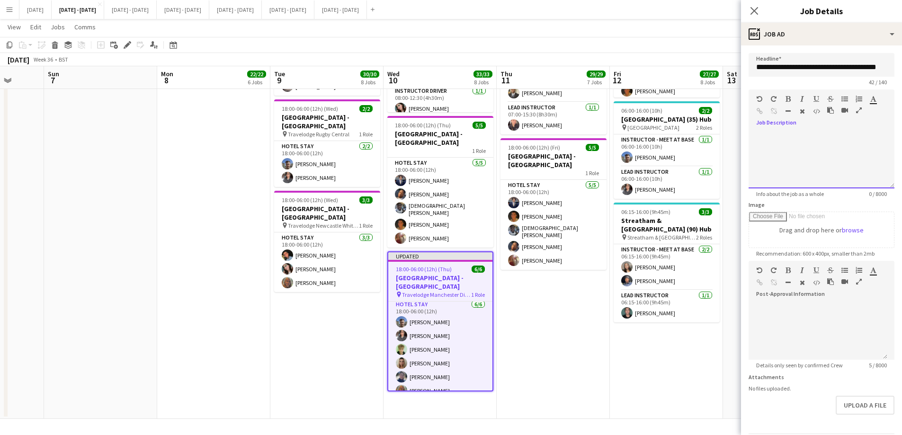
click at [764, 135] on div at bounding box center [822, 160] width 146 height 57
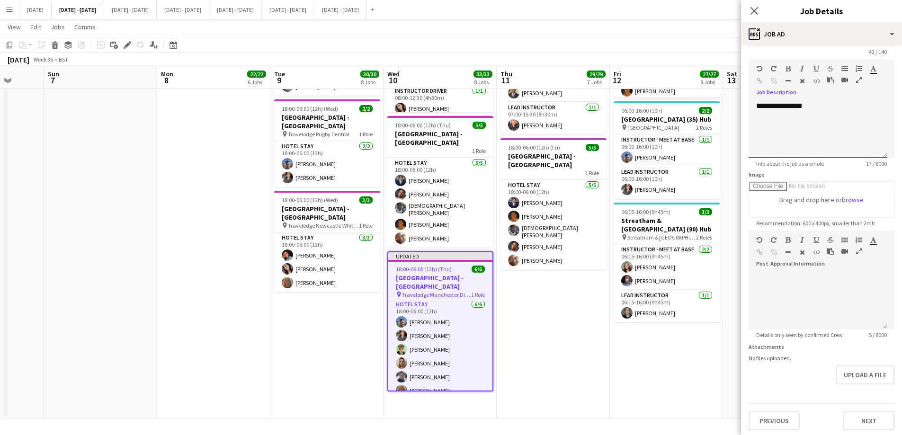
scroll to position [33, 0]
click at [850, 100] on div "**********" at bounding box center [818, 126] width 139 height 57
drag, startPoint x: 810, startPoint y: 103, endPoint x: 737, endPoint y: 99, distance: 73.0
copy div "**********"
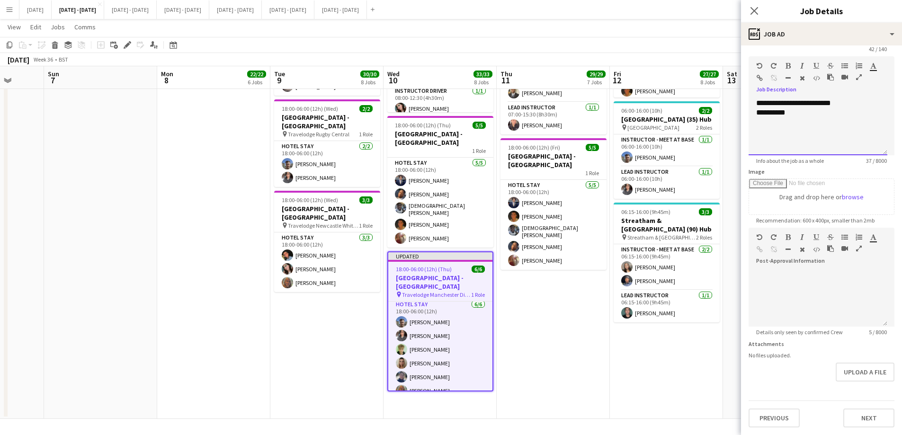
click at [762, 131] on div "**********" at bounding box center [818, 126] width 139 height 57
click at [805, 117] on div "**********" at bounding box center [818, 126] width 139 height 57
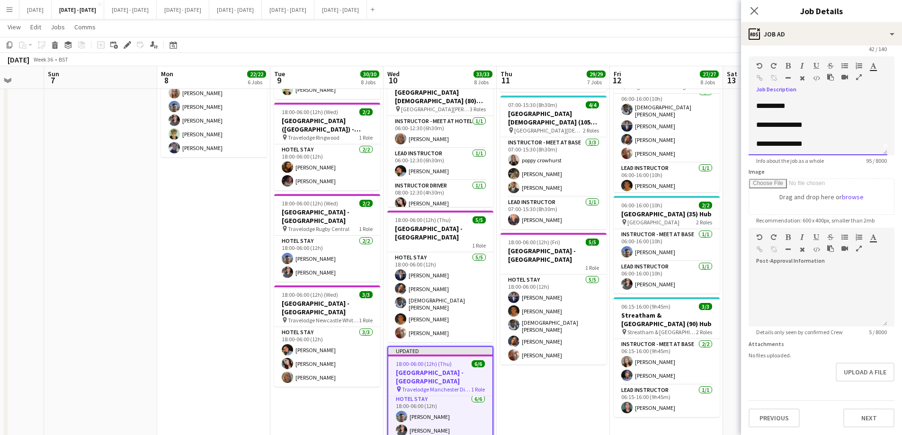
scroll to position [0, 0]
click at [830, 134] on div "**********" at bounding box center [818, 131] width 124 height 9
click at [832, 121] on div "**********" at bounding box center [818, 123] width 124 height 9
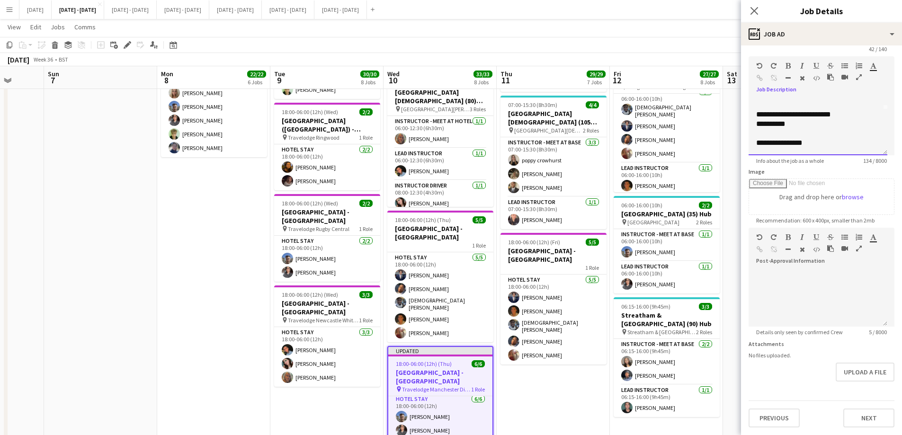
click at [828, 139] on div "**********" at bounding box center [818, 142] width 124 height 9
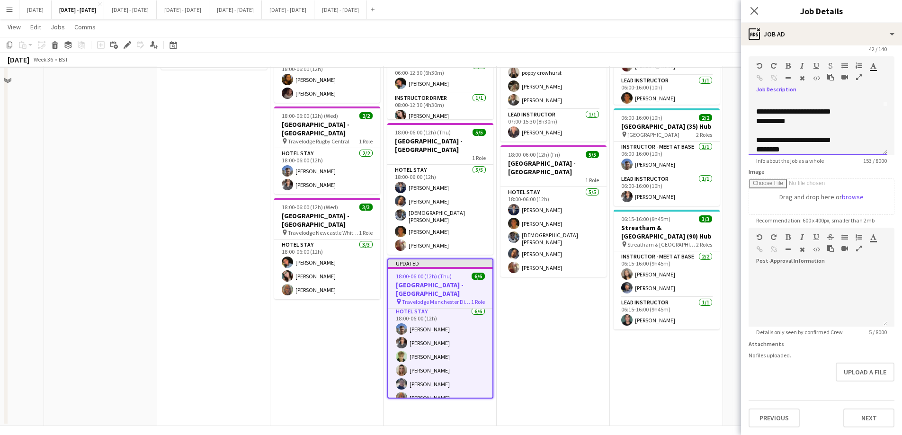
scroll to position [760, 0]
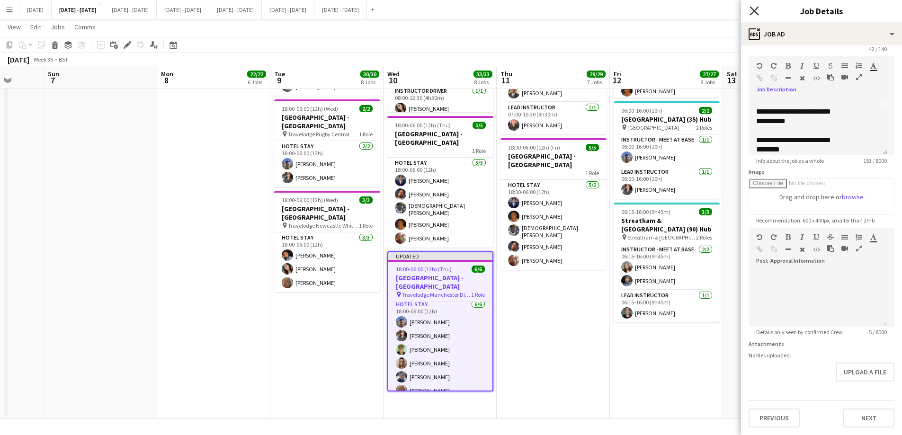
click at [752, 13] on icon at bounding box center [753, 10] width 9 height 9
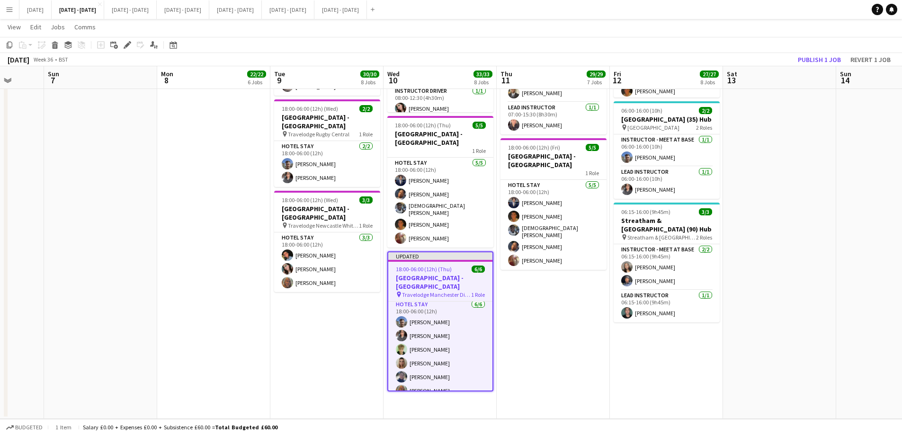
click at [477, 274] on h3 "[GEOGRAPHIC_DATA] - [GEOGRAPHIC_DATA]" at bounding box center [440, 282] width 104 height 17
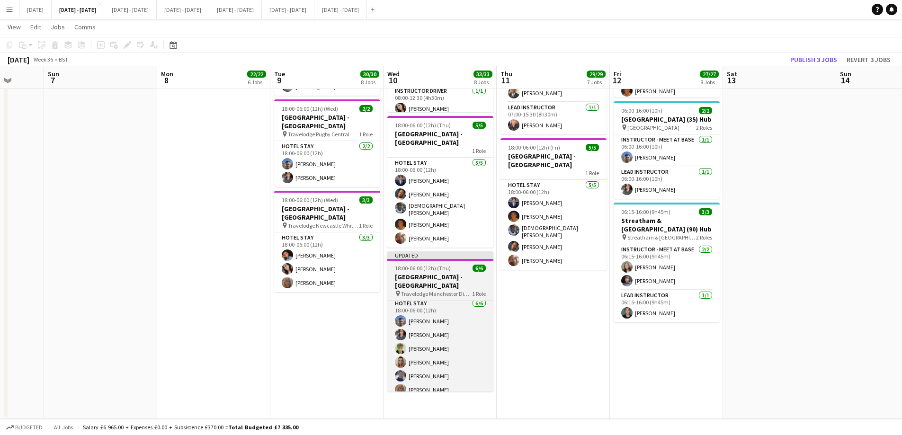
click at [466, 279] on h3 "[GEOGRAPHIC_DATA] - [GEOGRAPHIC_DATA]" at bounding box center [440, 281] width 106 height 17
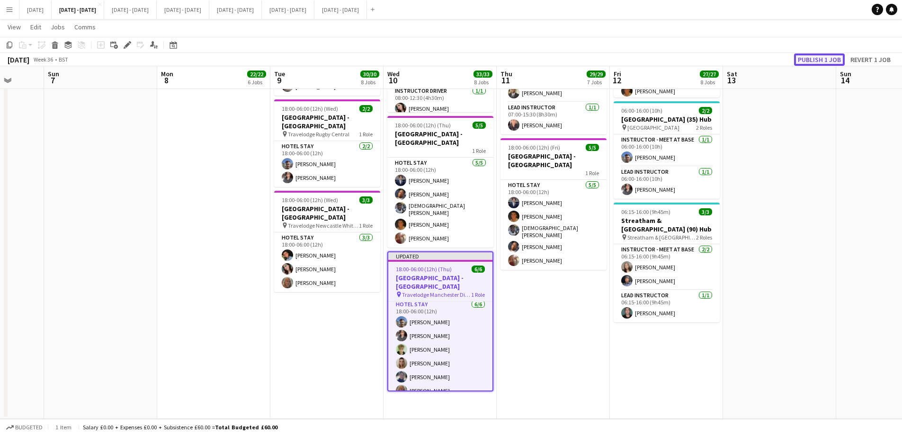
click at [824, 62] on button "Publish 1 job" at bounding box center [819, 59] width 51 height 12
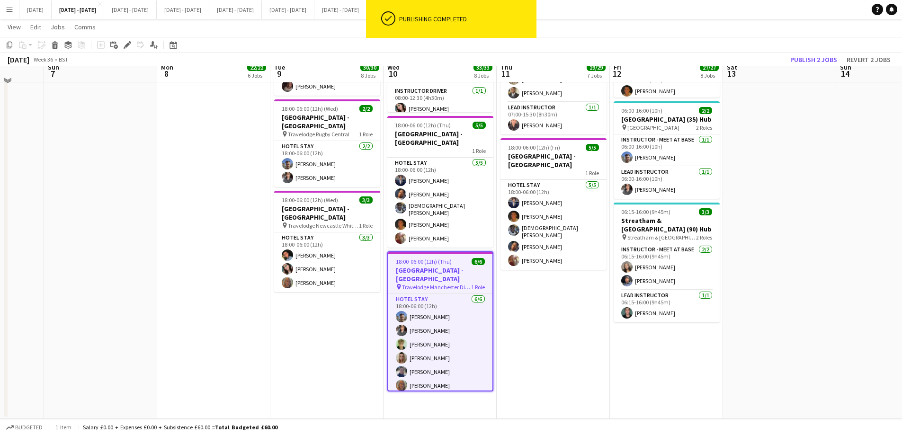
scroll to position [713, 0]
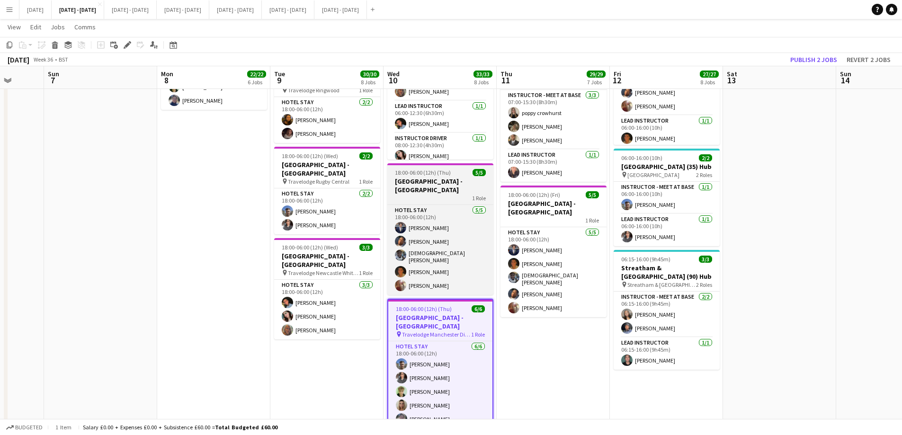
click at [419, 180] on h3 "[GEOGRAPHIC_DATA] - [GEOGRAPHIC_DATA]" at bounding box center [440, 185] width 106 height 17
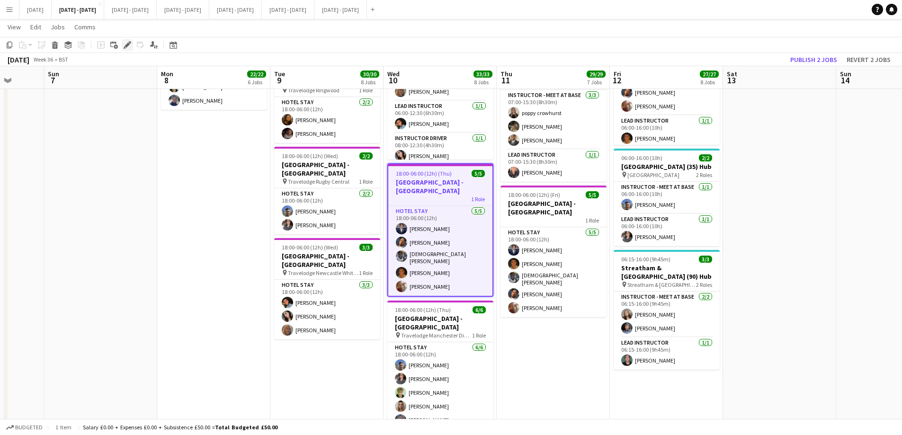
click at [126, 40] on div "Edit" at bounding box center [127, 44] width 11 height 11
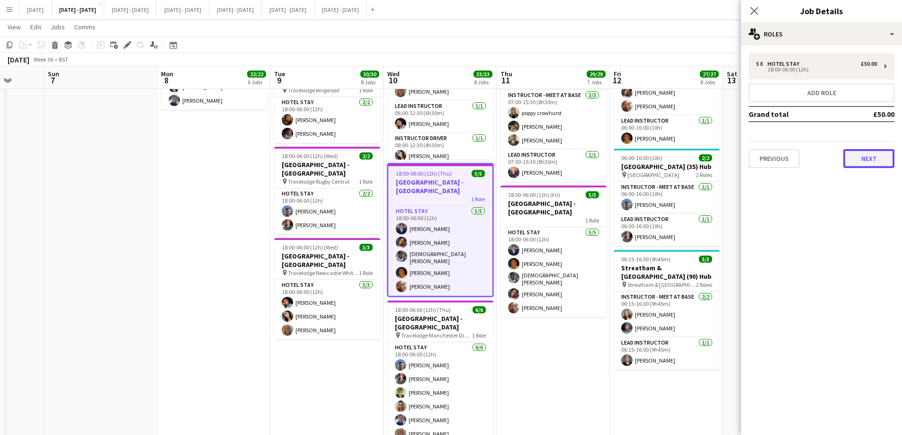
click at [878, 156] on button "Next" at bounding box center [868, 158] width 51 height 19
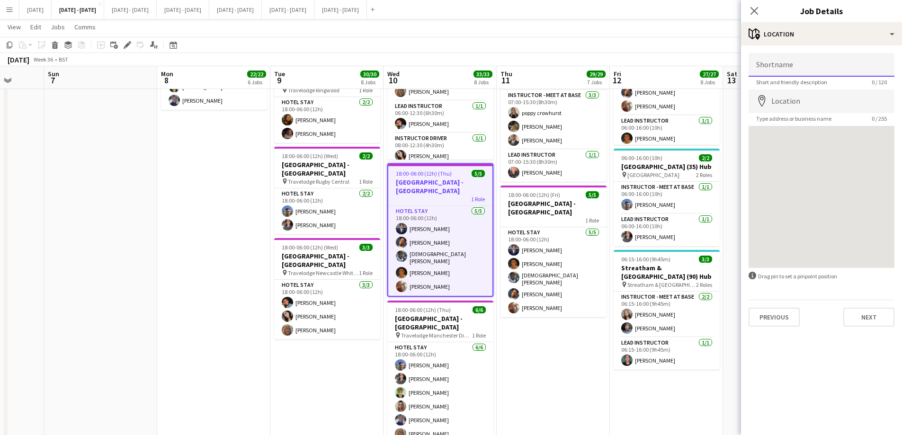
click at [782, 68] on input "Shortname" at bounding box center [822, 65] width 146 height 24
type input "**********"
click at [804, 100] on input "Location" at bounding box center [822, 101] width 146 height 24
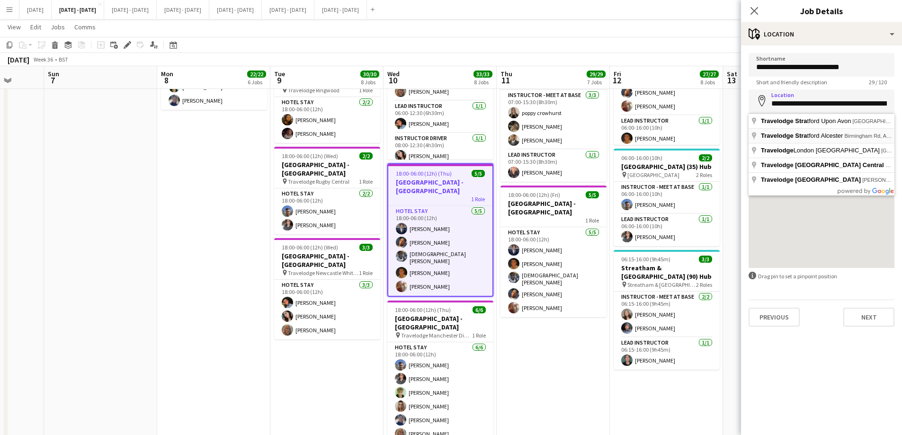
type input "**********"
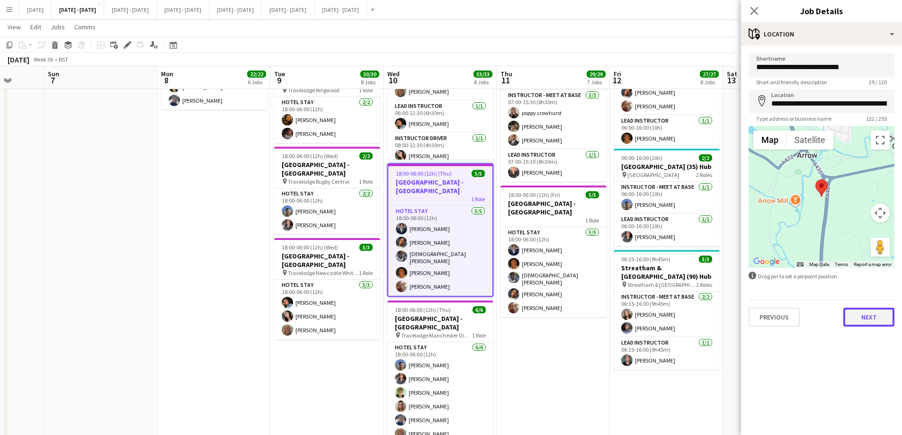
click at [867, 320] on button "Next" at bounding box center [868, 317] width 51 height 19
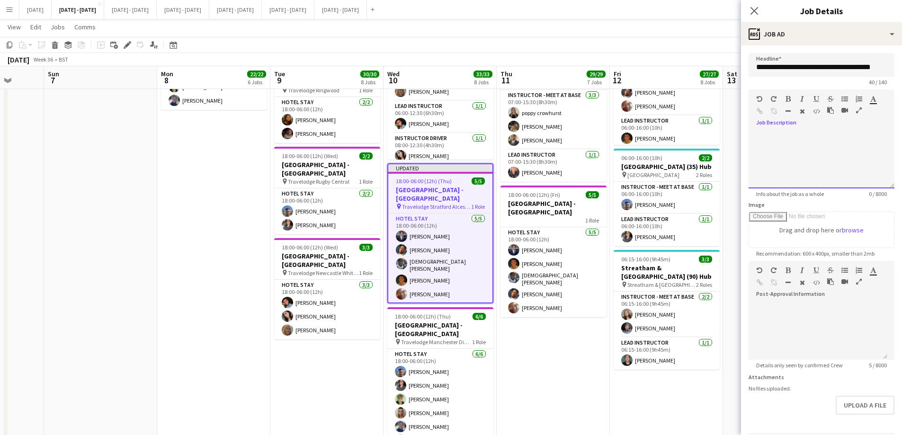
click at [790, 123] on div "default Heading 1 Heading 2 Heading 3 Heading 4 Heading 5 Heading 6 Heading 7 P…" at bounding box center [822, 107] width 146 height 36
paste div
click at [806, 149] on div "**********" at bounding box center [821, 145] width 131 height 9
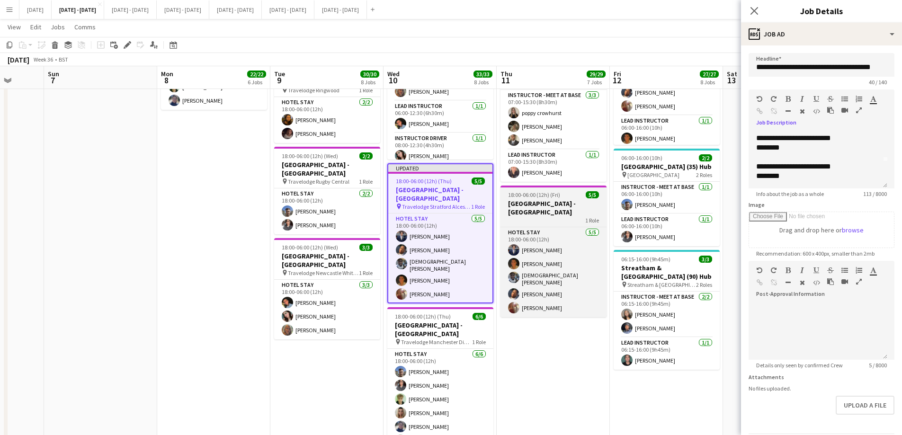
click at [550, 211] on h3 "[GEOGRAPHIC_DATA] - [GEOGRAPHIC_DATA]" at bounding box center [553, 207] width 106 height 17
type input "**********"
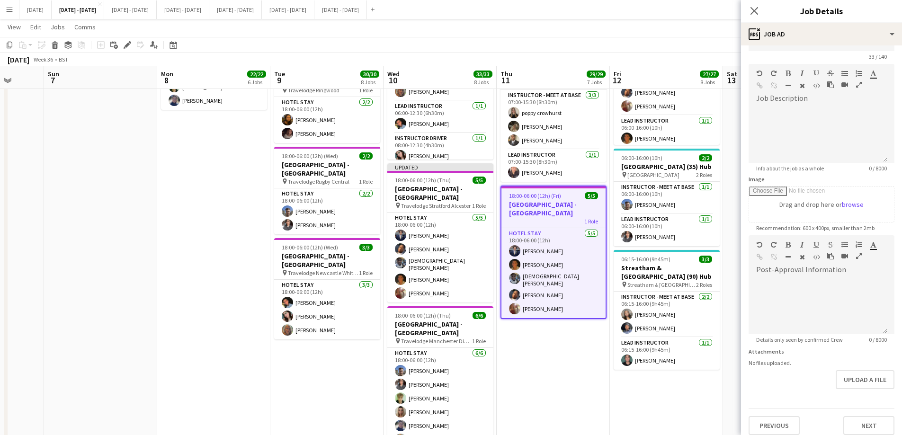
scroll to position [33, 0]
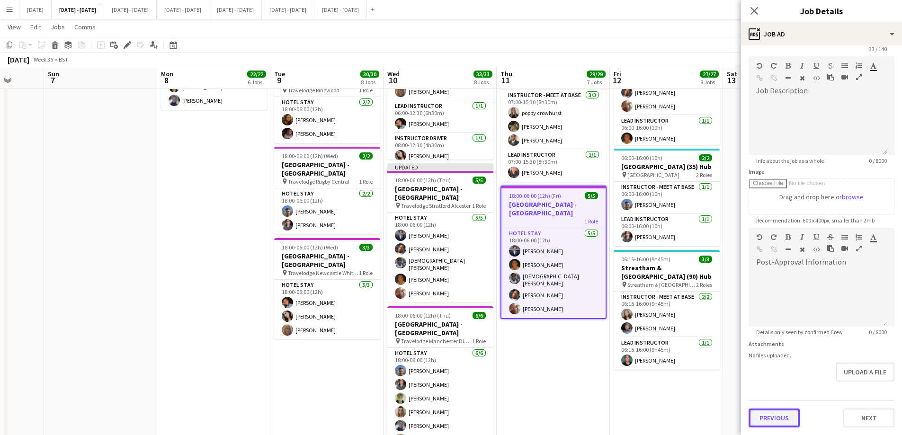
click at [774, 419] on button "Previous" at bounding box center [774, 418] width 51 height 19
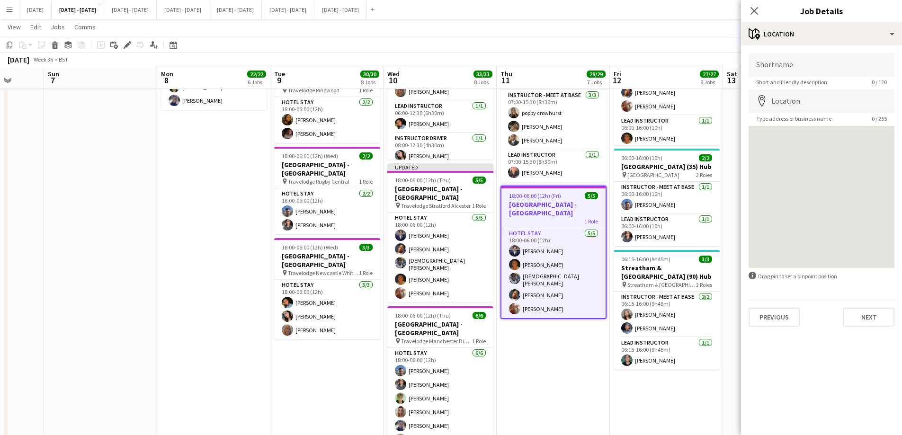
scroll to position [0, 0]
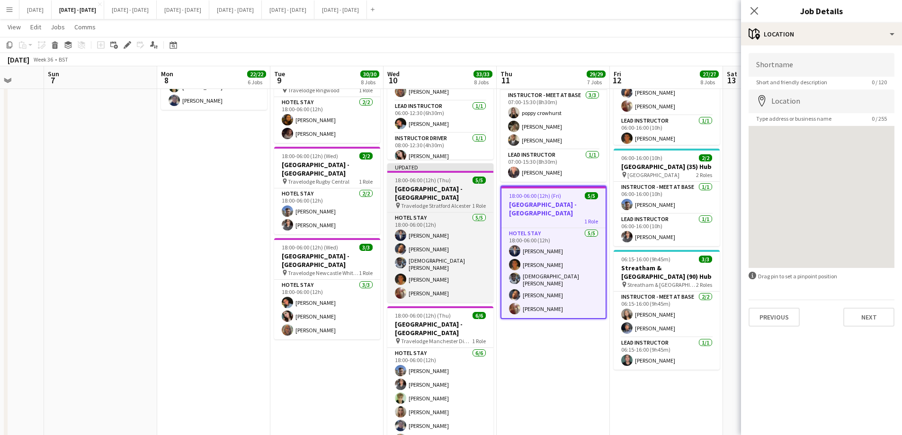
click at [425, 191] on h3 "[GEOGRAPHIC_DATA] - [GEOGRAPHIC_DATA]" at bounding box center [440, 193] width 106 height 17
type input "**********"
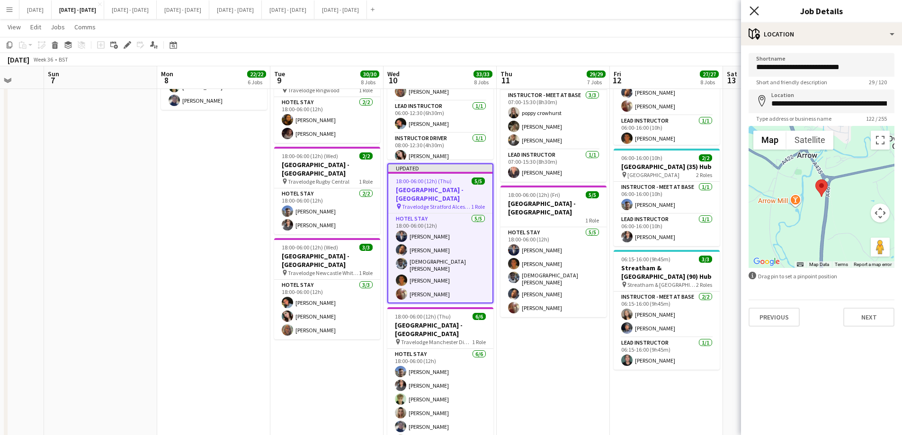
click at [757, 12] on icon "Close pop-in" at bounding box center [753, 10] width 9 height 9
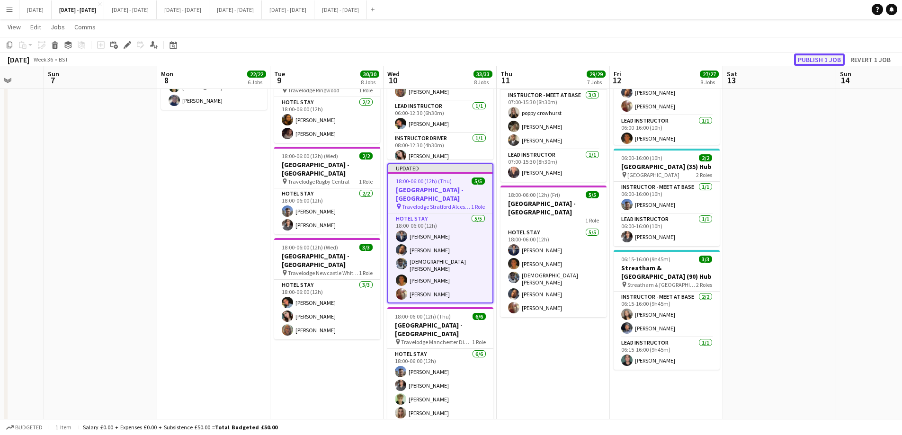
click at [815, 59] on button "Publish 1 job" at bounding box center [819, 59] width 51 height 12
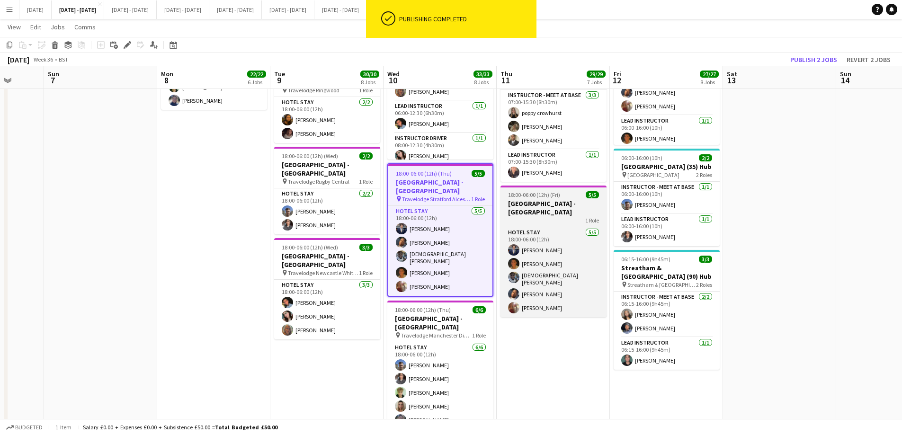
click at [524, 206] on h3 "[GEOGRAPHIC_DATA] - [GEOGRAPHIC_DATA]" at bounding box center [553, 207] width 106 height 17
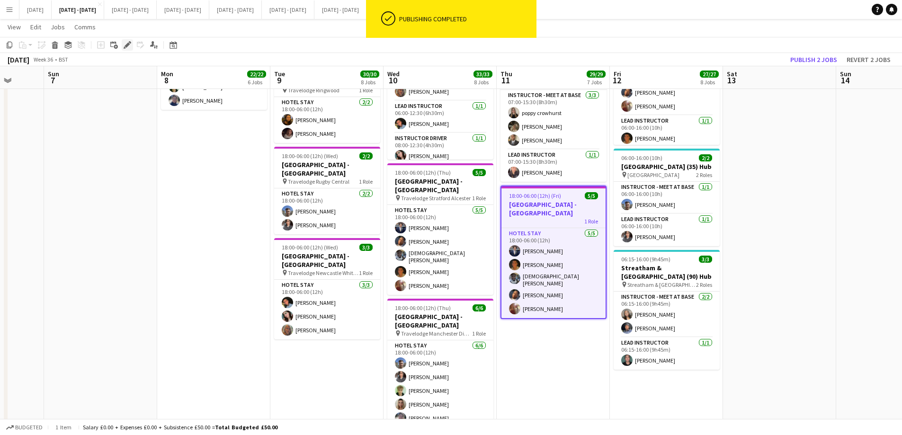
click at [127, 45] on icon at bounding box center [127, 45] width 5 height 5
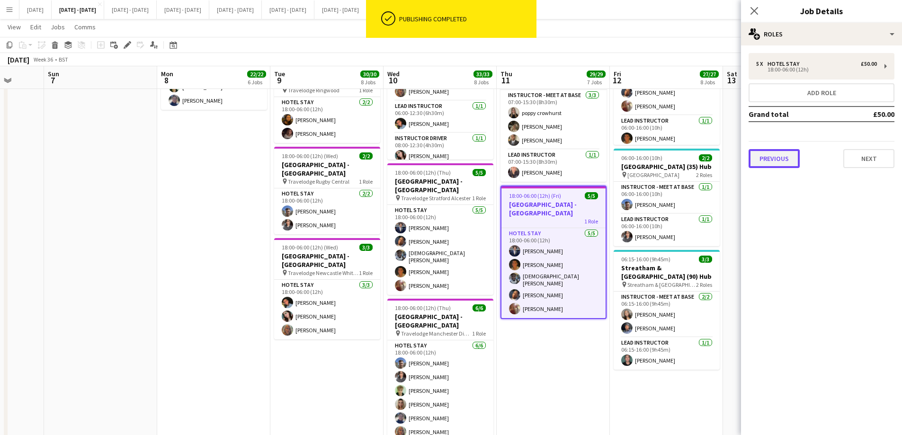
click at [774, 159] on button "Previous" at bounding box center [774, 158] width 51 height 19
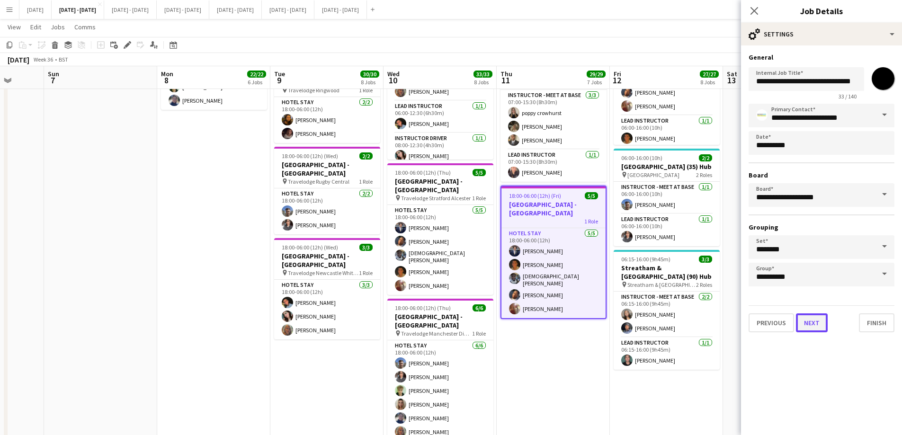
click at [815, 325] on button "Next" at bounding box center [812, 322] width 32 height 19
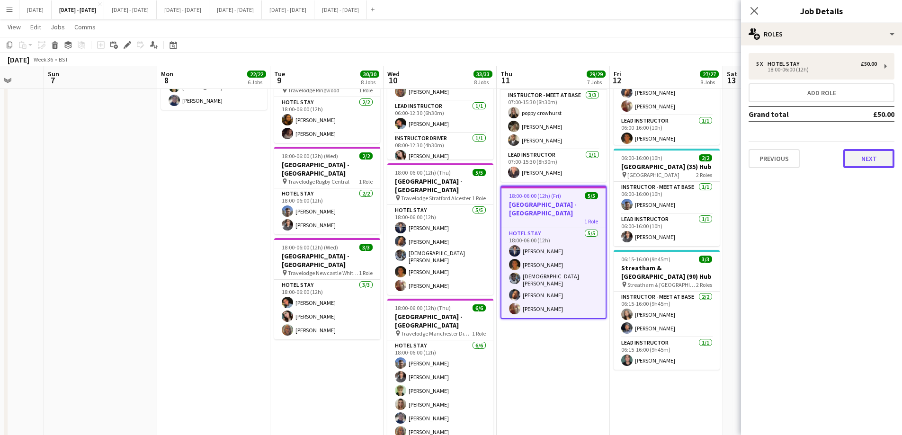
drag, startPoint x: 863, startPoint y: 161, endPoint x: 718, endPoint y: 85, distance: 163.1
click at [863, 161] on button "Next" at bounding box center [868, 158] width 51 height 19
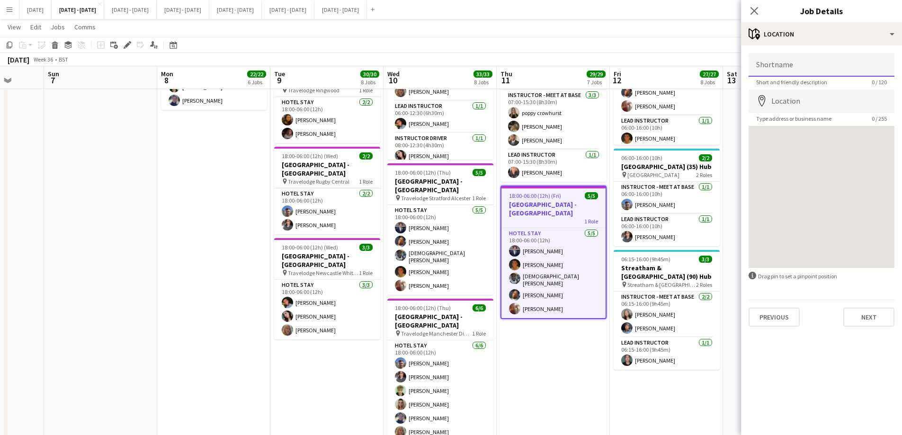
click at [795, 65] on input "Shortname" at bounding box center [822, 65] width 146 height 24
type input "**********"
click at [780, 106] on input "Location" at bounding box center [822, 101] width 146 height 24
type input "**********"
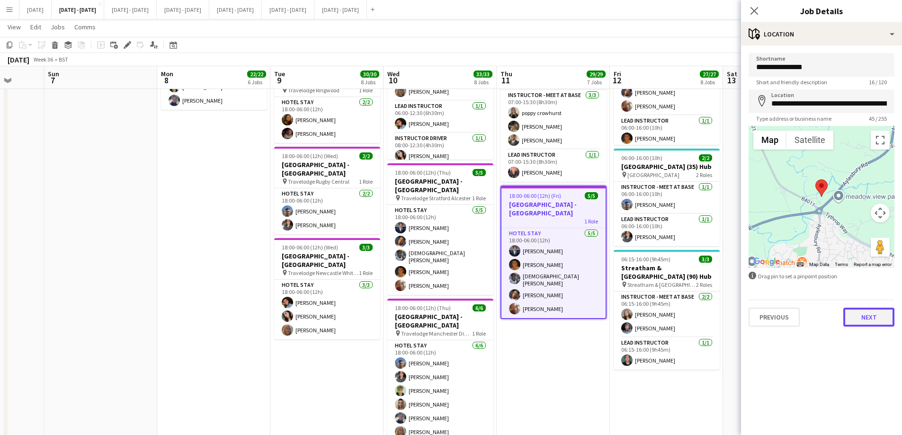
click at [860, 321] on button "Next" at bounding box center [868, 317] width 51 height 19
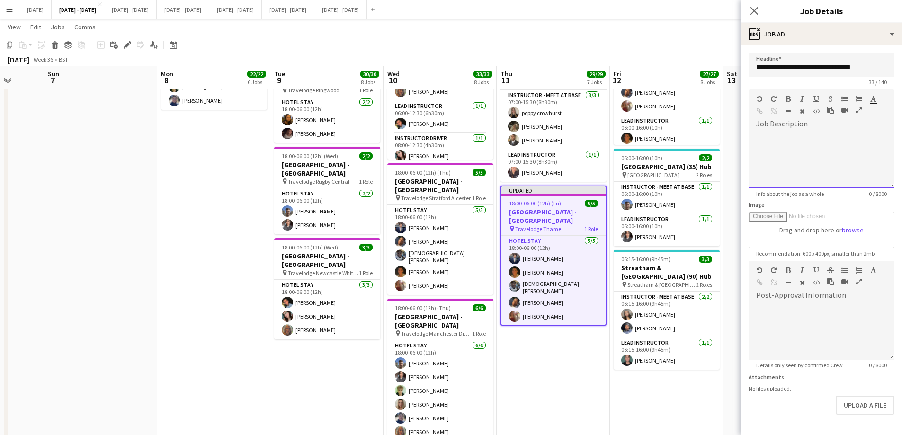
click at [790, 135] on div at bounding box center [822, 160] width 146 height 57
paste div
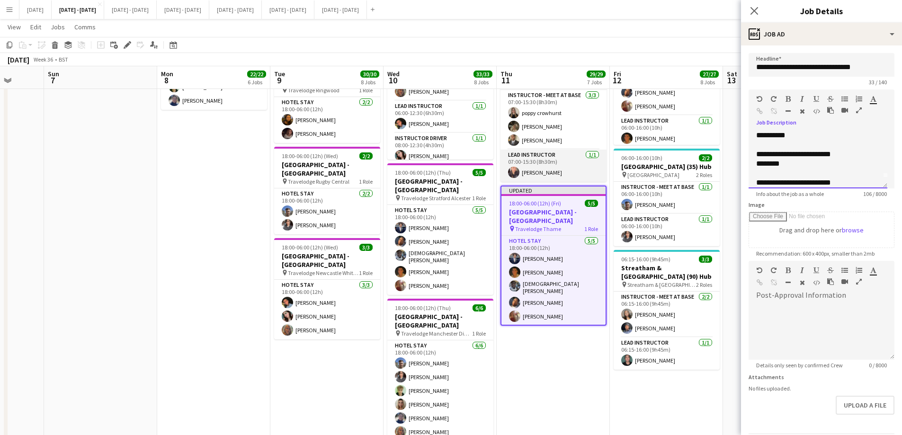
scroll to position [20, 0]
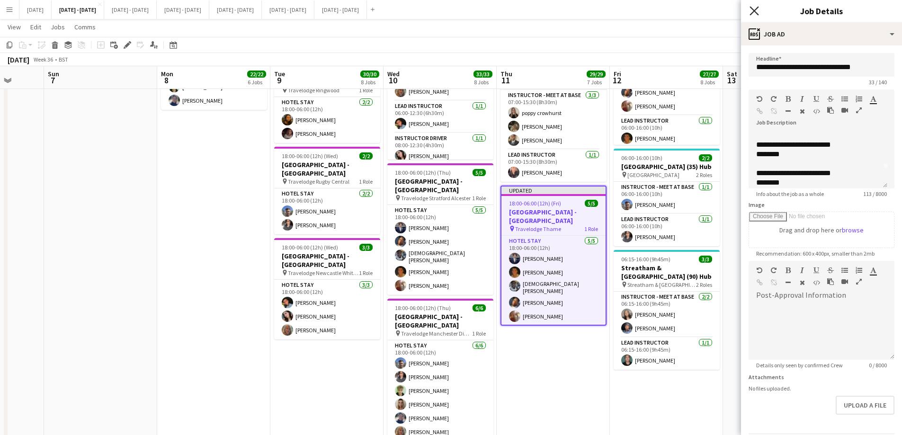
click at [753, 11] on icon "Close pop-in" at bounding box center [753, 10] width 9 height 9
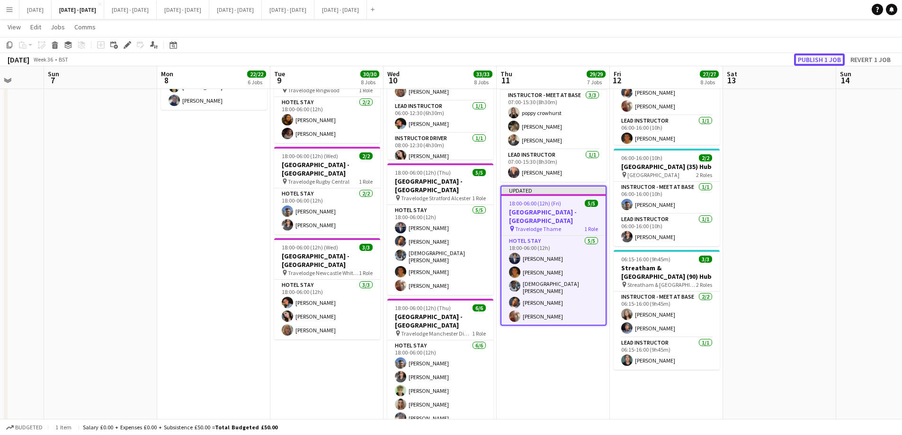
click at [833, 59] on button "Publish 1 job" at bounding box center [819, 59] width 51 height 12
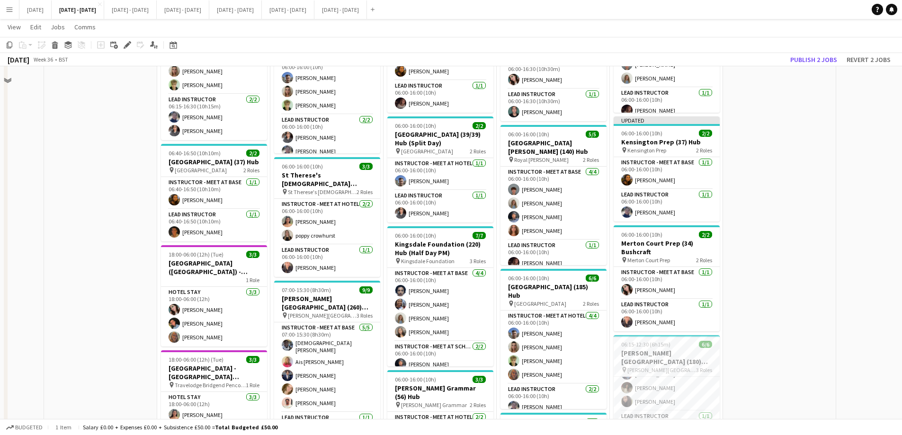
scroll to position [145, 0]
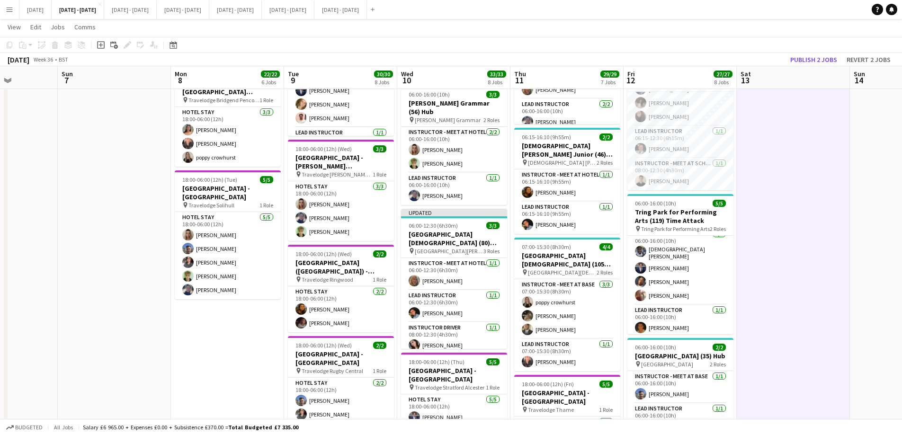
scroll to position [0, 394]
drag, startPoint x: 185, startPoint y: 324, endPoint x: 199, endPoint y: 322, distance: 14.7
click at [199, 322] on app-calendar-viewport "Wed 3 Thu 4 Fri 5 Sat 6 Sun 7 Mon 8 22/22 6 Jobs Tue 9 30/30 8 Jobs Wed 10 33/3…" at bounding box center [451, 84] width 902 height 1142
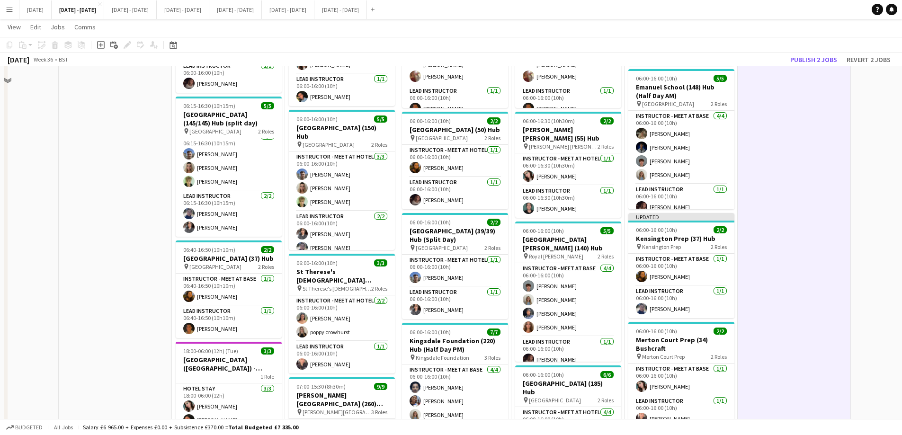
scroll to position [145, 0]
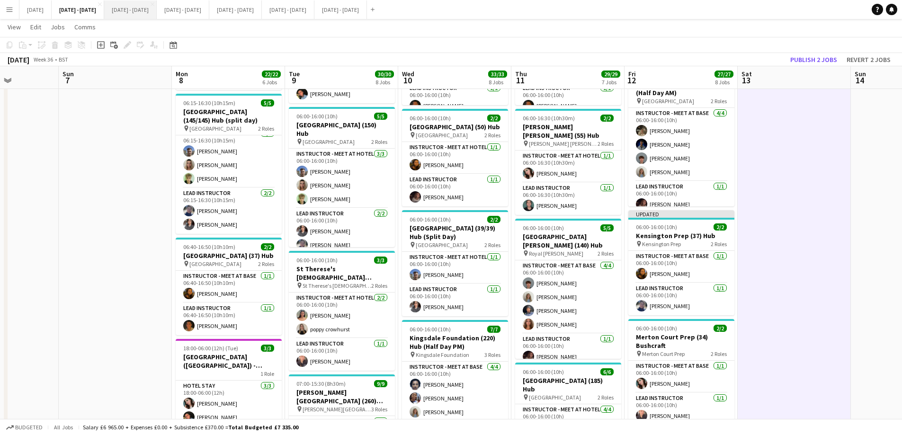
click at [157, 11] on button "[DATE] - [DATE] Close" at bounding box center [130, 9] width 53 height 18
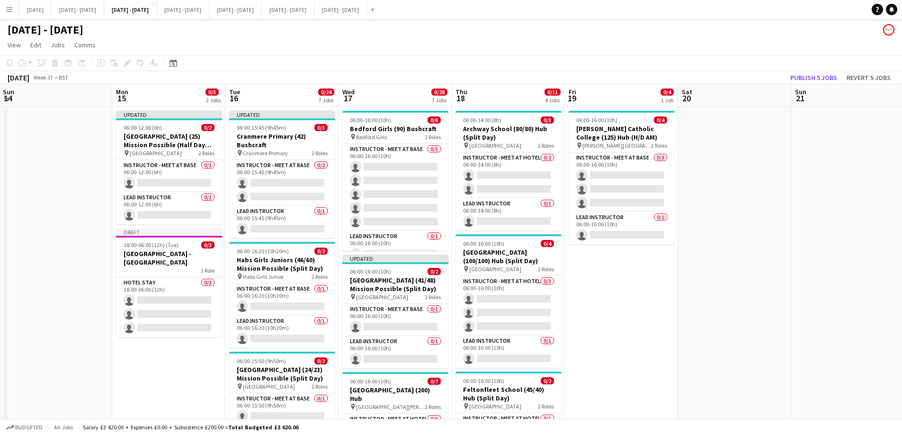
scroll to position [0, 290]
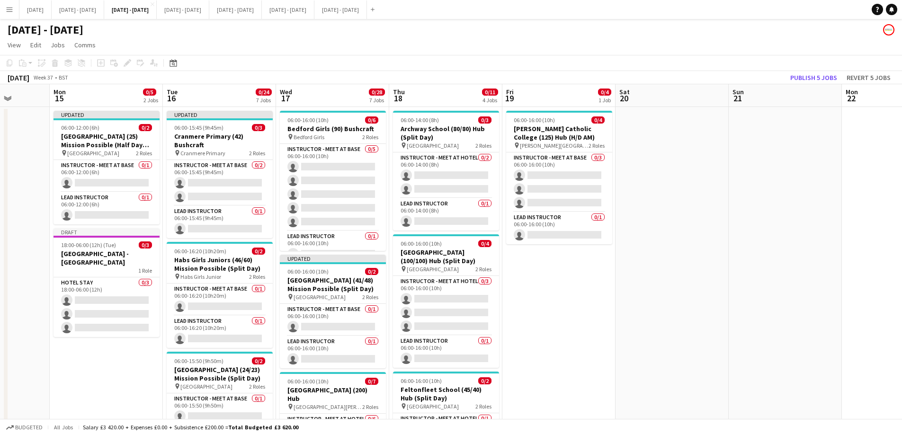
drag, startPoint x: 549, startPoint y: 324, endPoint x: 668, endPoint y: 321, distance: 118.9
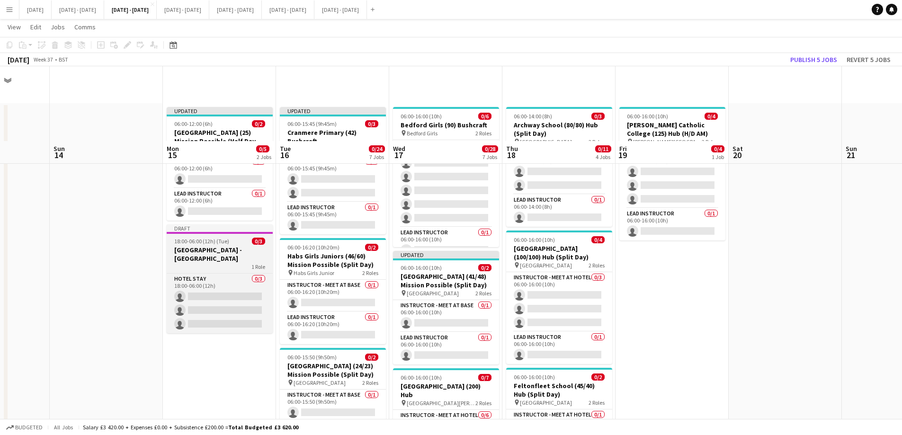
scroll to position [0, 0]
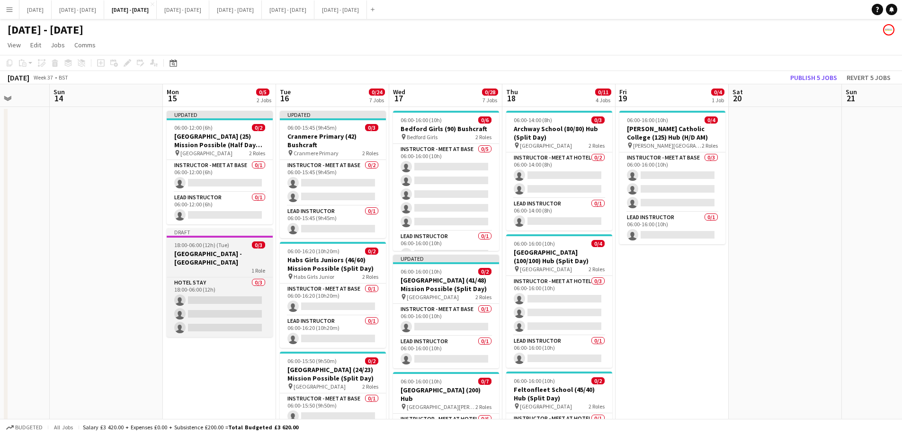
click at [197, 253] on h3 "[GEOGRAPHIC_DATA] - [GEOGRAPHIC_DATA]" at bounding box center [220, 258] width 106 height 17
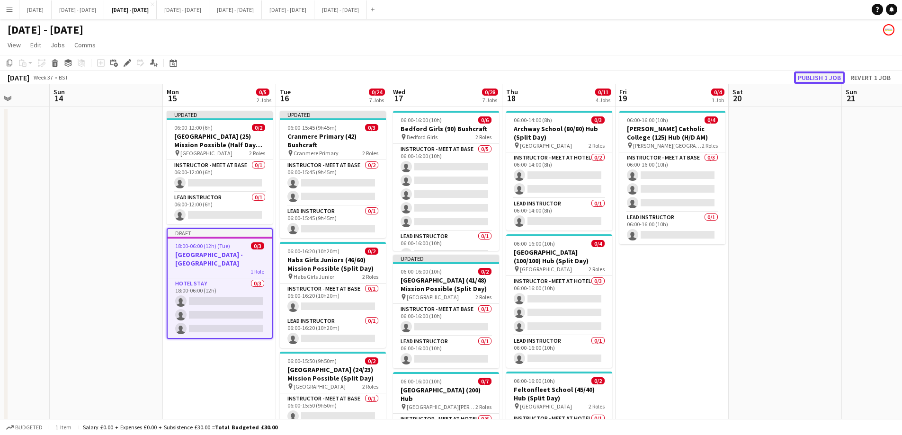
click at [829, 80] on button "Publish 1 job" at bounding box center [819, 77] width 51 height 12
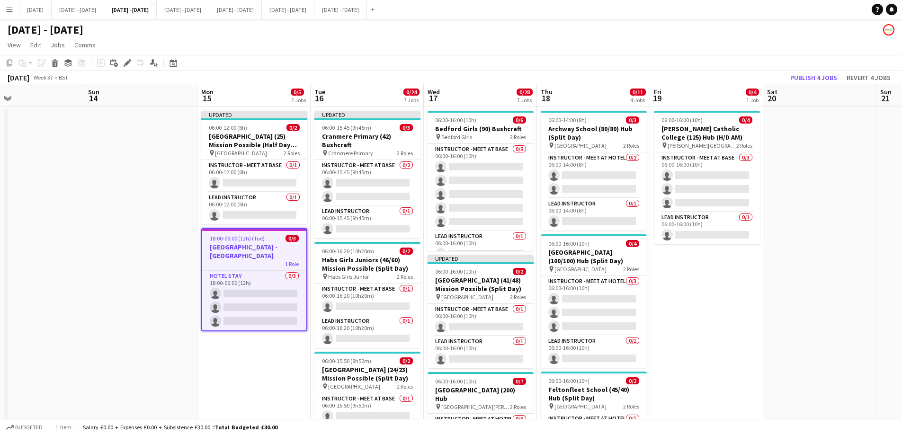
drag, startPoint x: 675, startPoint y: 321, endPoint x: 708, endPoint y: 317, distance: 33.5
click at [250, 206] on app-card-role "Lead Instructor 0/1 06:00-12:00 (6h) single-neutral-actions" at bounding box center [253, 208] width 106 height 32
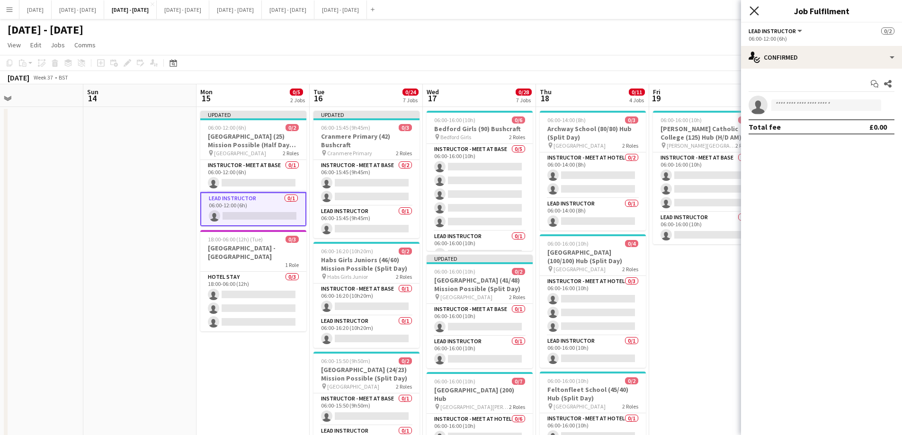
click at [757, 11] on icon "Close pop-in" at bounding box center [753, 10] width 9 height 9
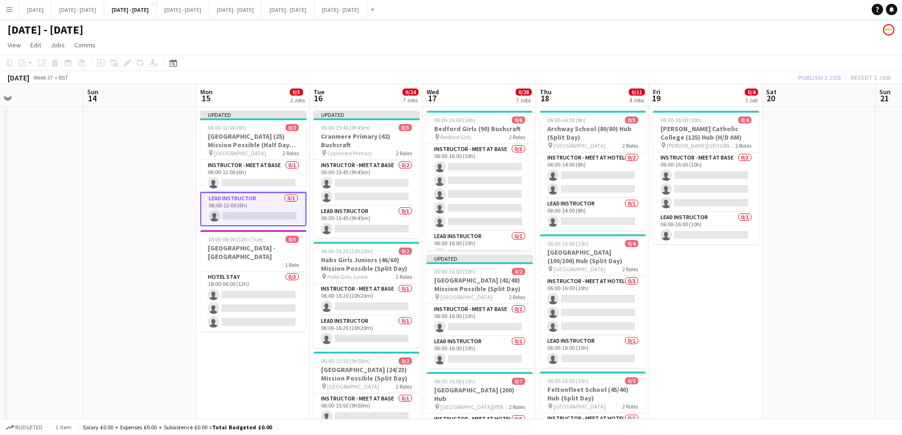
click at [265, 91] on app-board-header-date "Mon 15 0/5 2 Jobs" at bounding box center [252, 95] width 113 height 23
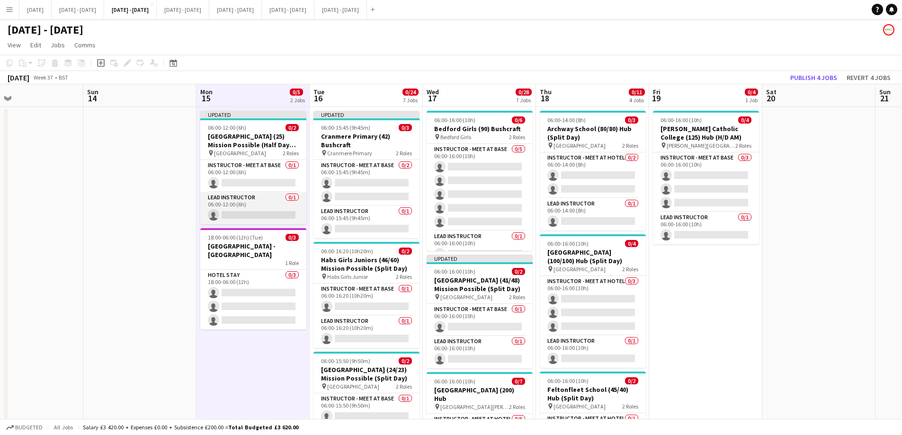
click at [259, 207] on app-card-role "Lead Instructor 0/1 06:00-12:00 (6h) single-neutral-actions" at bounding box center [253, 208] width 106 height 32
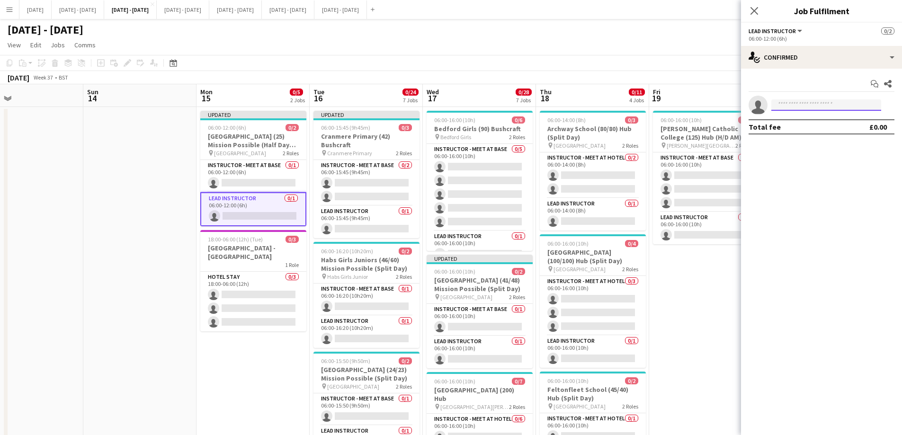
click at [811, 105] on input at bounding box center [826, 104] width 110 height 11
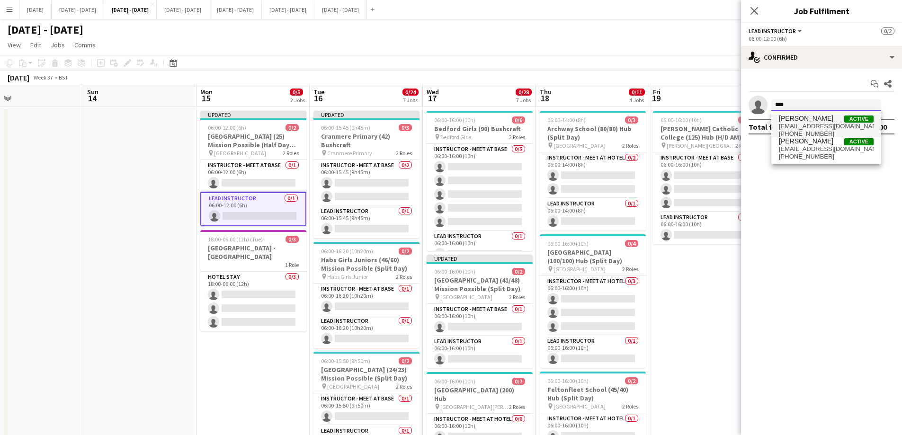
type input "****"
click at [782, 126] on span "[EMAIL_ADDRESS][DOMAIN_NAME]" at bounding box center [826, 127] width 95 height 8
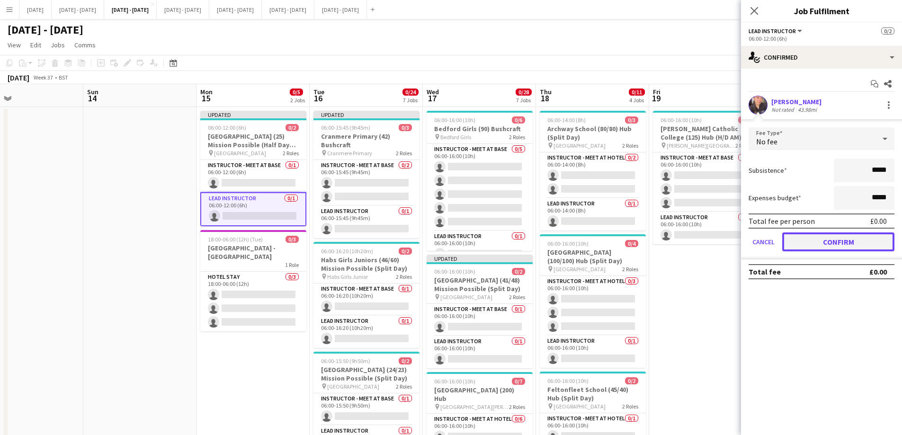
click at [826, 241] on button "Confirm" at bounding box center [838, 241] width 112 height 19
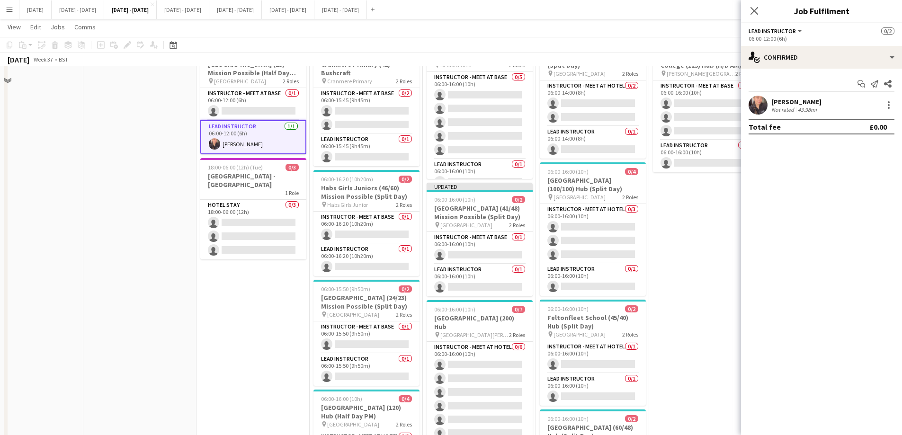
scroll to position [47, 0]
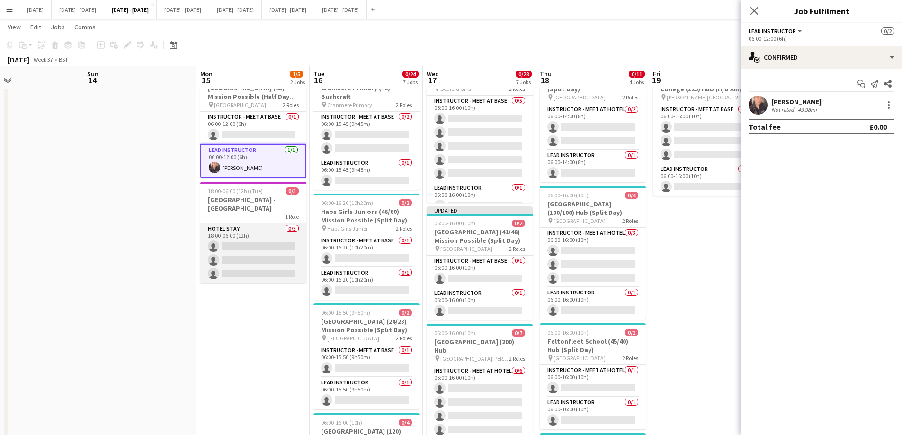
click at [267, 248] on app-card-role "Hotel Stay 0/3 18:00-06:00 (12h) single-neutral-actions single-neutral-actions …" at bounding box center [253, 253] width 106 height 60
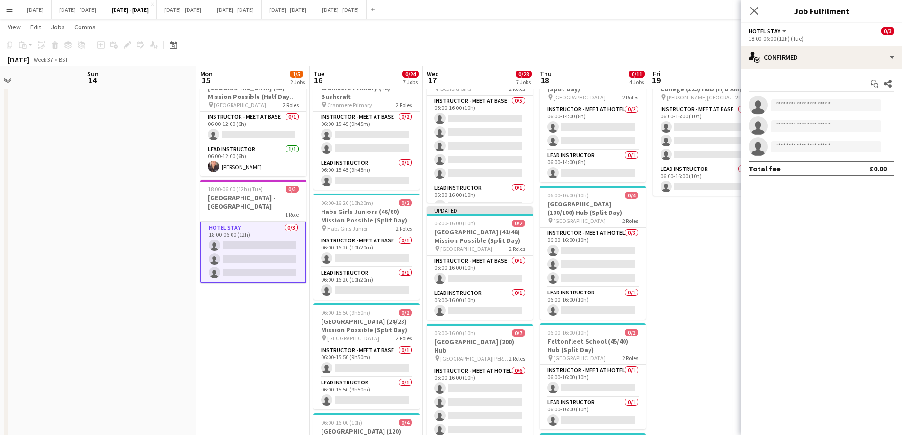
click at [802, 95] on div "Start chat Share single-neutral-actions single-neutral-actions single-neutral-a…" at bounding box center [821, 126] width 161 height 115
click at [803, 106] on input at bounding box center [826, 104] width 110 height 11
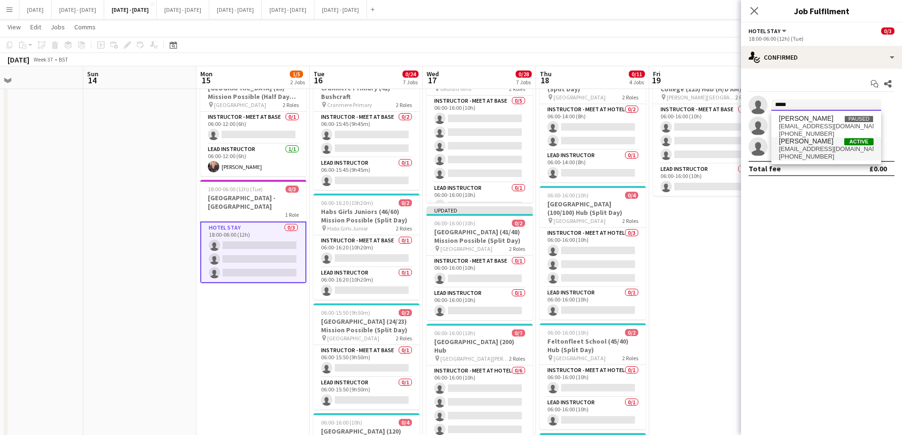
type input "*****"
click at [795, 147] on span "[EMAIL_ADDRESS][DOMAIN_NAME]" at bounding box center [826, 149] width 95 height 8
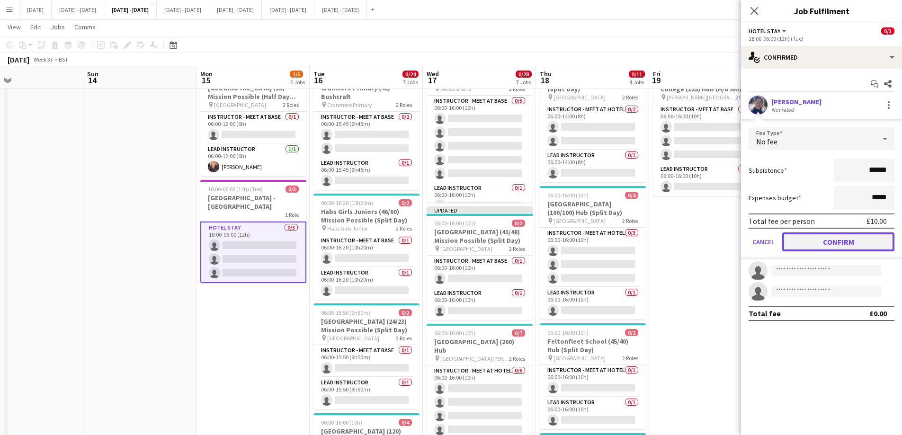
click at [830, 237] on button "Confirm" at bounding box center [838, 241] width 112 height 19
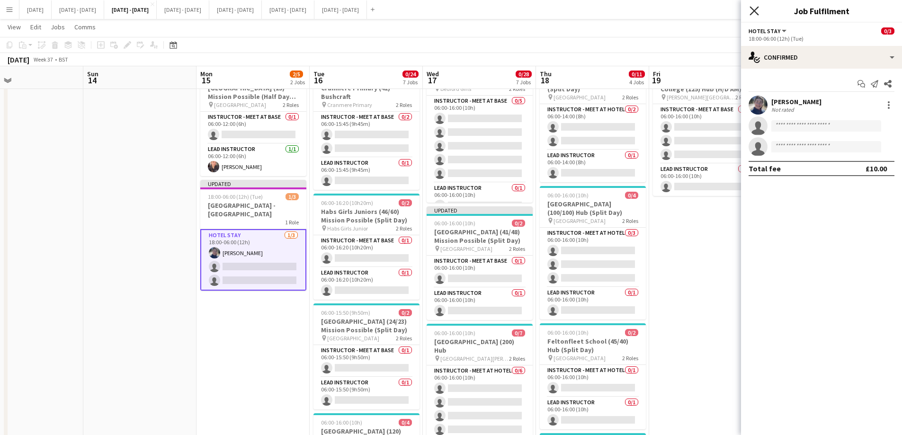
click at [756, 12] on icon at bounding box center [753, 10] width 9 height 9
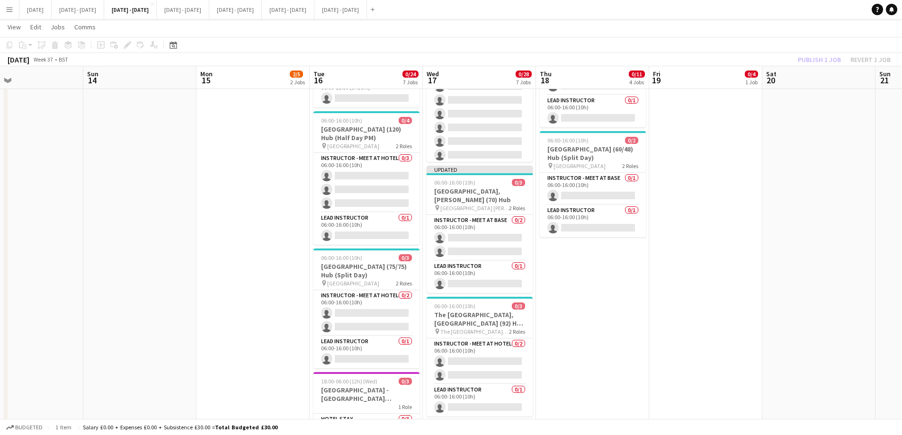
scroll to position [379, 0]
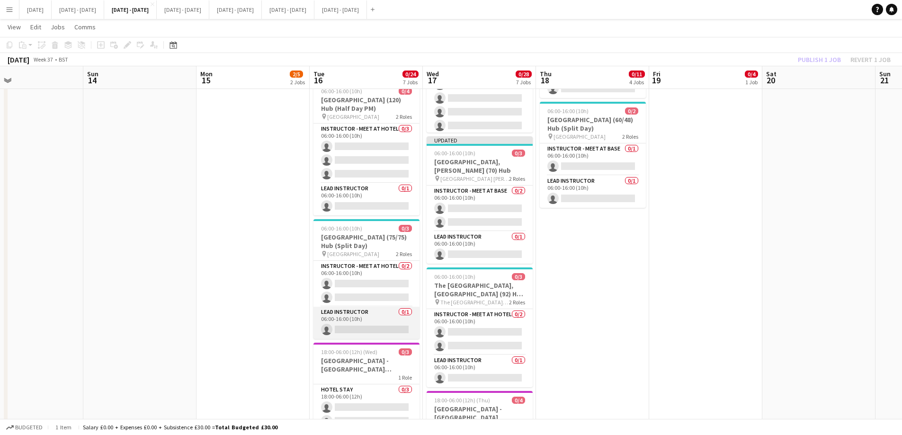
click at [344, 324] on app-card-role "Lead Instructor 0/1 06:00-16:00 (10h) single-neutral-actions" at bounding box center [366, 323] width 106 height 32
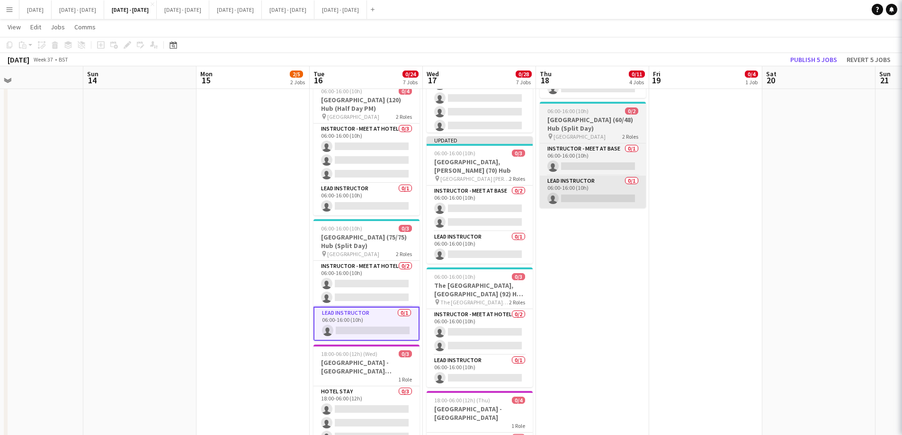
scroll to position [0, 256]
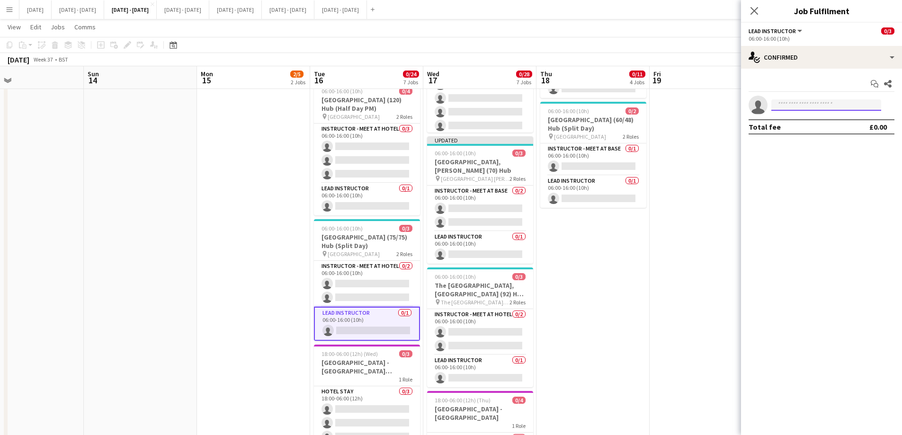
click at [811, 104] on input at bounding box center [826, 104] width 110 height 11
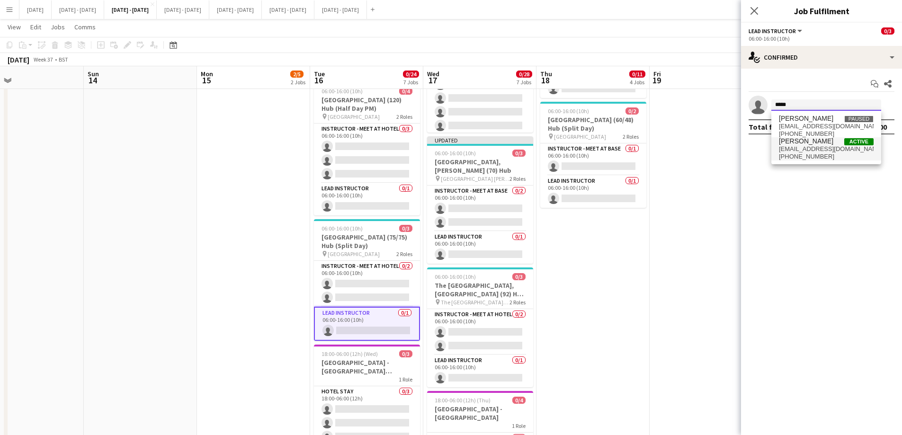
type input "*****"
click at [782, 154] on span "[PHONE_NUMBER]" at bounding box center [826, 157] width 95 height 8
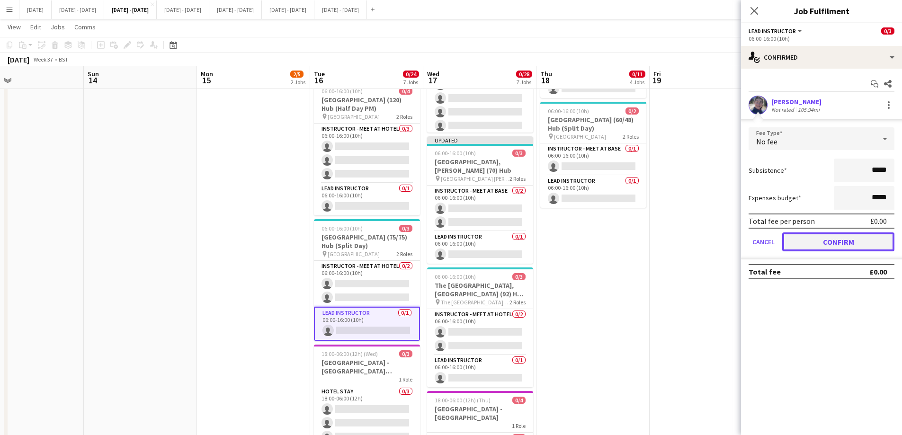
click at [820, 242] on button "Confirm" at bounding box center [838, 241] width 112 height 19
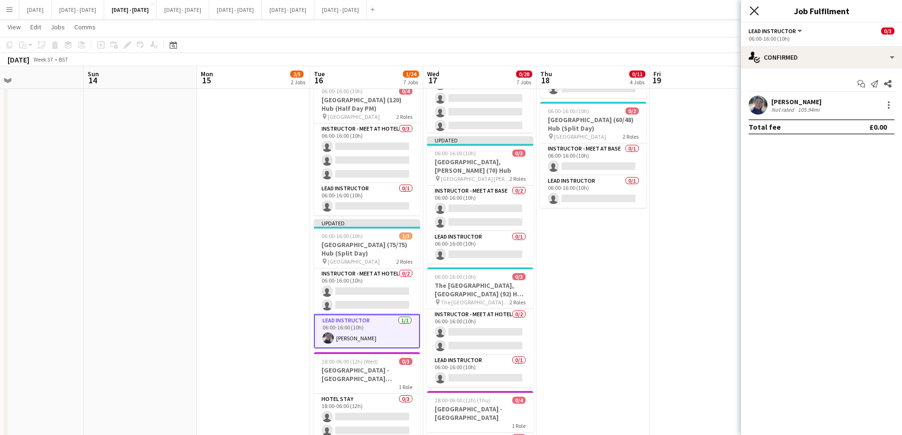
click at [757, 12] on icon "Close pop-in" at bounding box center [753, 10] width 9 height 9
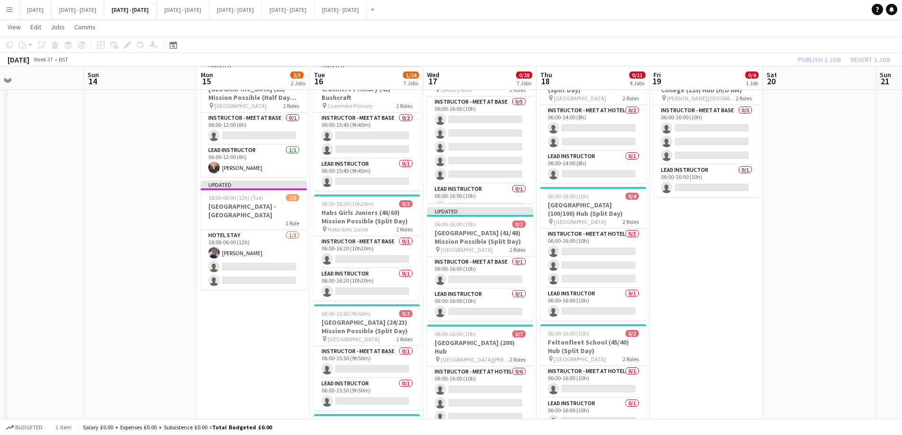
scroll to position [47, 0]
click at [367, 180] on app-card-role "Lead Instructor 0/1 06:00-15:45 (9h45m) single-neutral-actions" at bounding box center [367, 174] width 106 height 32
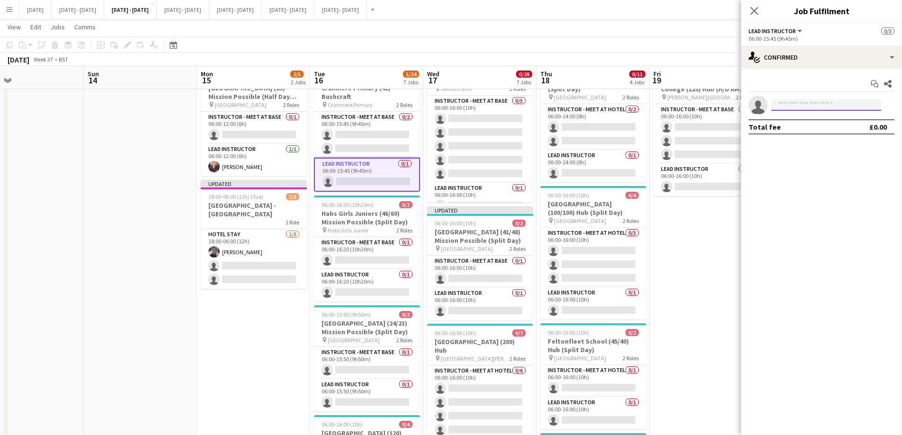
click at [805, 102] on input at bounding box center [826, 104] width 110 height 11
type input "****"
click at [794, 117] on span "[PERSON_NAME]" at bounding box center [806, 119] width 54 height 8
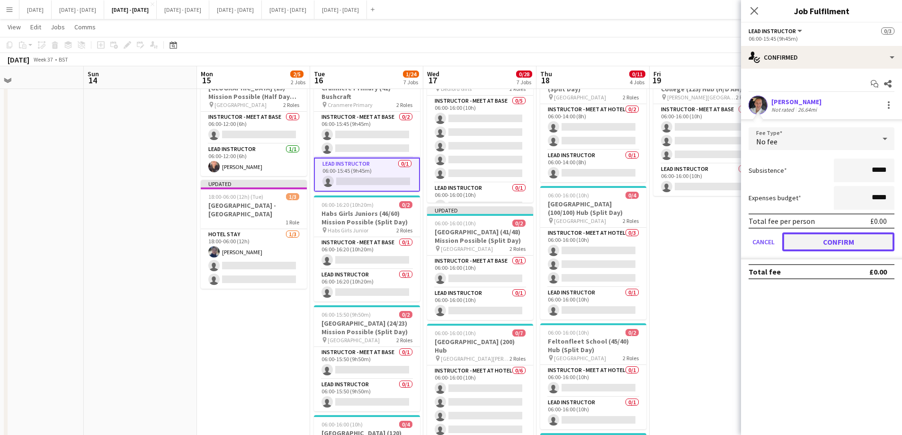
click at [815, 240] on button "Confirm" at bounding box center [838, 241] width 112 height 19
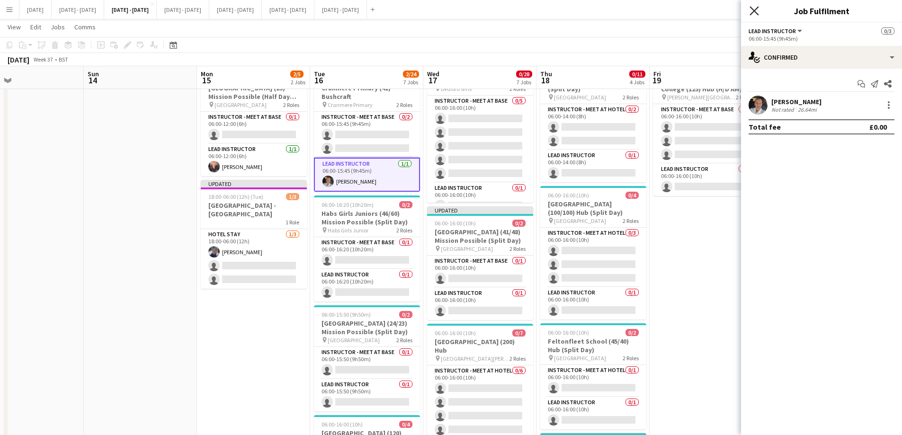
click at [753, 13] on icon at bounding box center [753, 10] width 9 height 9
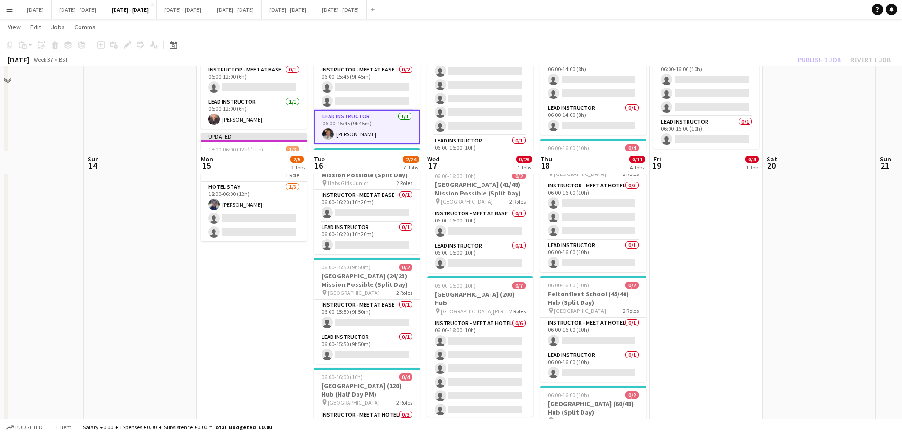
scroll to position [189, 0]
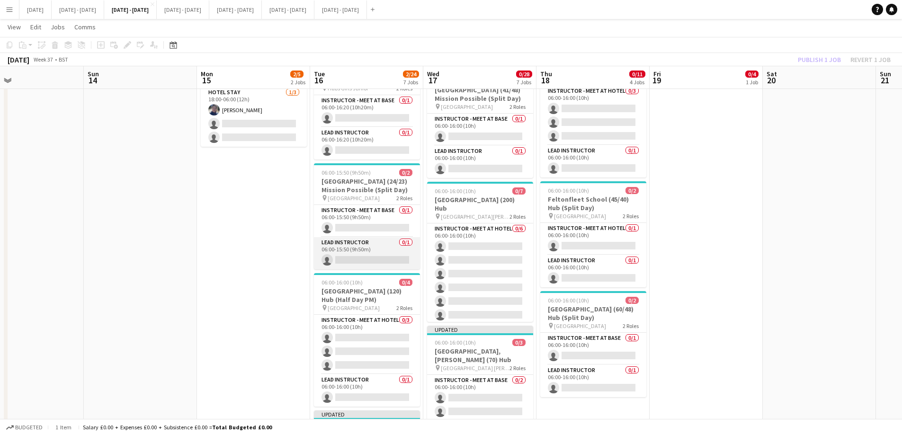
click at [351, 241] on app-card-role "Lead Instructor 0/1 06:00-15:50 (9h50m) single-neutral-actions" at bounding box center [367, 253] width 106 height 32
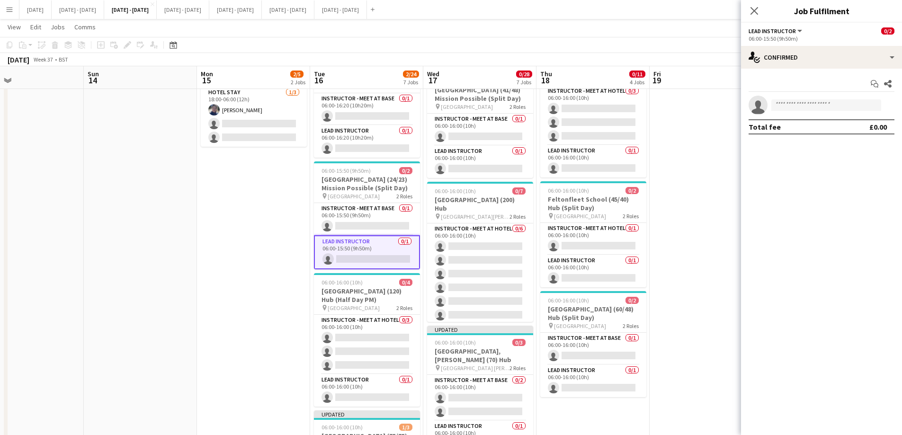
click at [796, 113] on app-invite-slot "single-neutral-actions" at bounding box center [821, 105] width 161 height 19
click at [800, 107] on input at bounding box center [826, 104] width 110 height 11
type input "*****"
click at [791, 127] on span "[EMAIL_ADDRESS][DOMAIN_NAME]" at bounding box center [826, 127] width 95 height 8
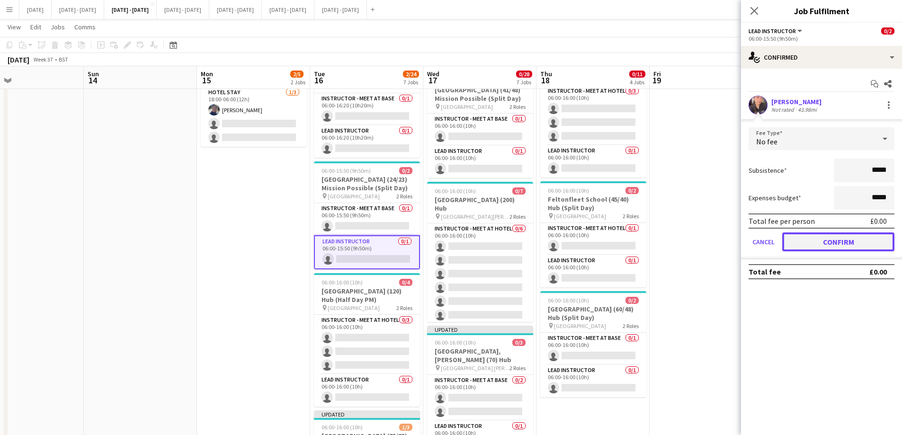
click at [824, 236] on button "Confirm" at bounding box center [838, 241] width 112 height 19
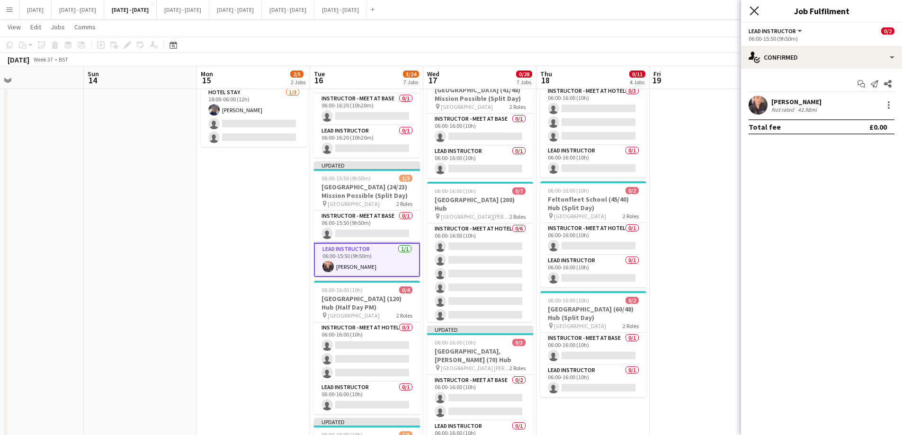
click at [755, 13] on icon "Close pop-in" at bounding box center [753, 10] width 9 height 9
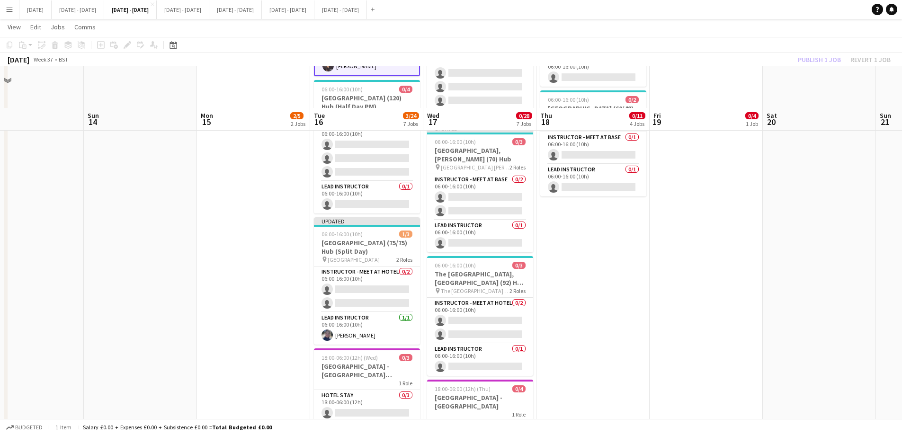
scroll to position [331, 0]
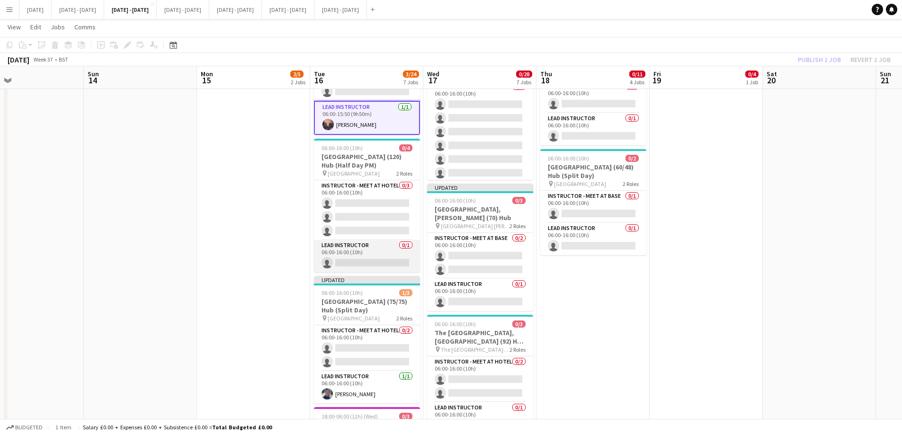
click at [332, 258] on app-card-role "Lead Instructor 0/1 06:00-16:00 (10h) single-neutral-actions" at bounding box center [367, 256] width 106 height 32
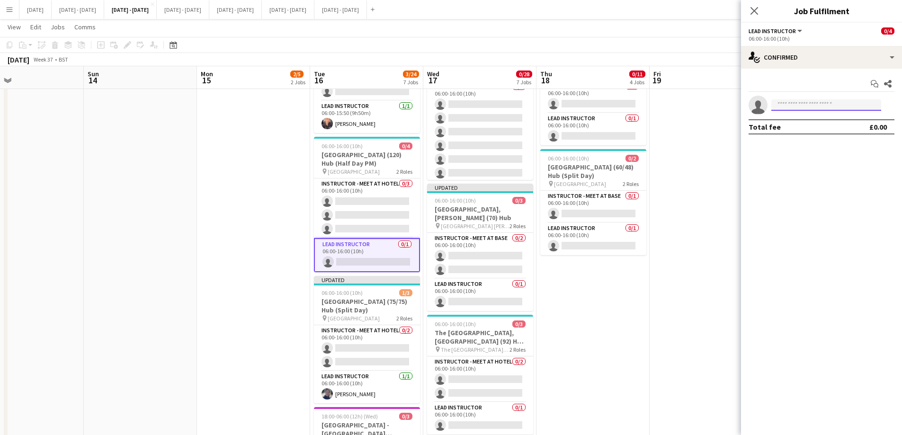
click at [805, 107] on input at bounding box center [826, 104] width 110 height 11
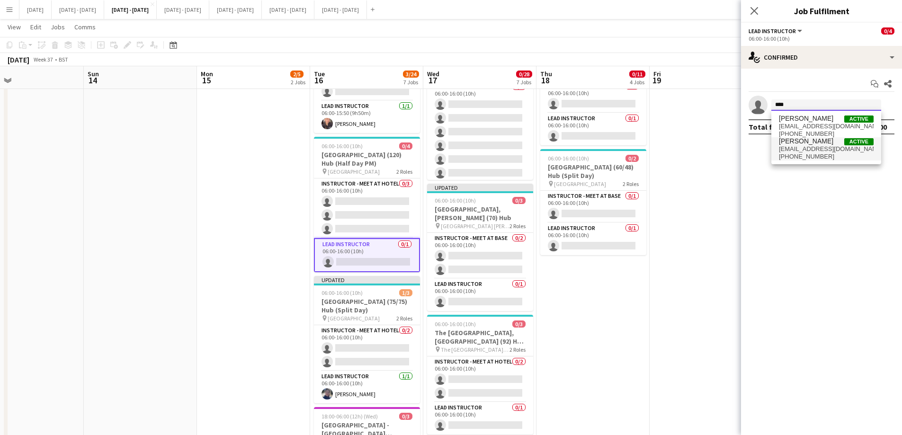
type input "****"
click at [795, 149] on span "[EMAIL_ADDRESS][DOMAIN_NAME]" at bounding box center [826, 149] width 95 height 8
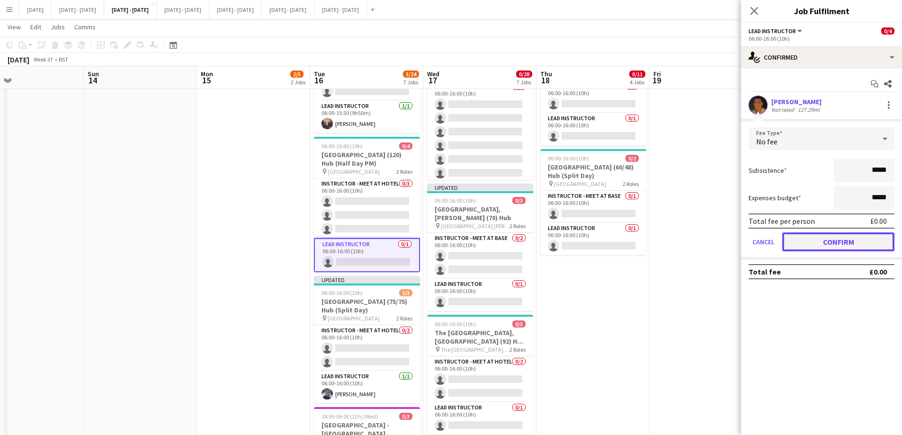
click at [812, 239] on button "Confirm" at bounding box center [838, 241] width 112 height 19
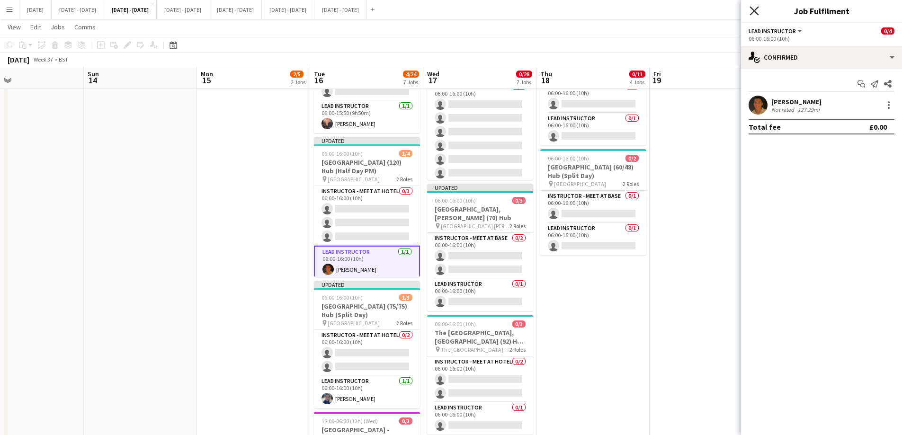
click at [752, 10] on icon "Close pop-in" at bounding box center [753, 10] width 9 height 9
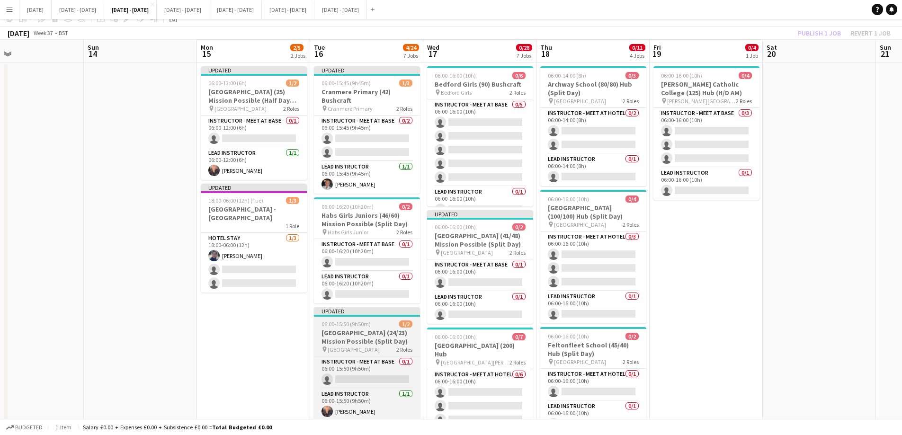
scroll to position [47, 0]
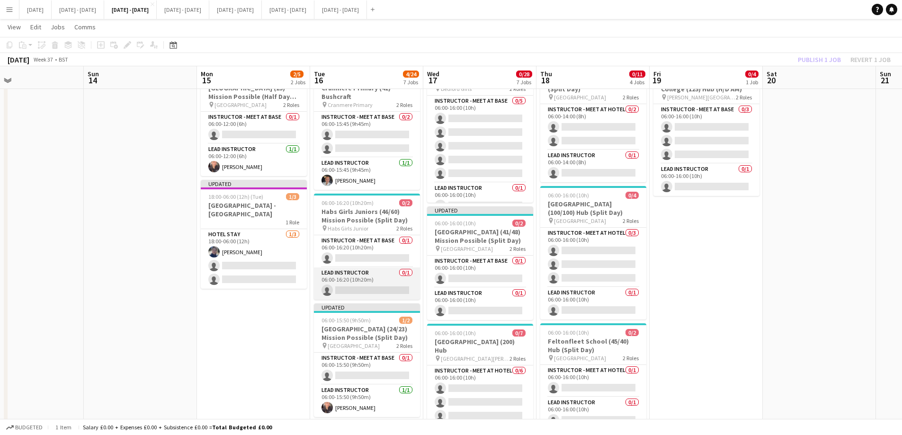
click at [368, 279] on app-card-role "Lead Instructor 0/1 06:00-16:20 (10h20m) single-neutral-actions" at bounding box center [367, 283] width 106 height 32
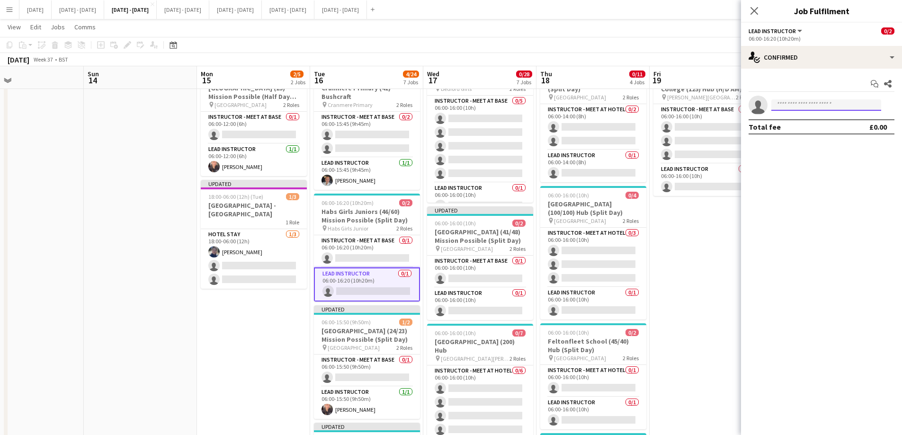
click at [794, 106] on input at bounding box center [826, 104] width 110 height 11
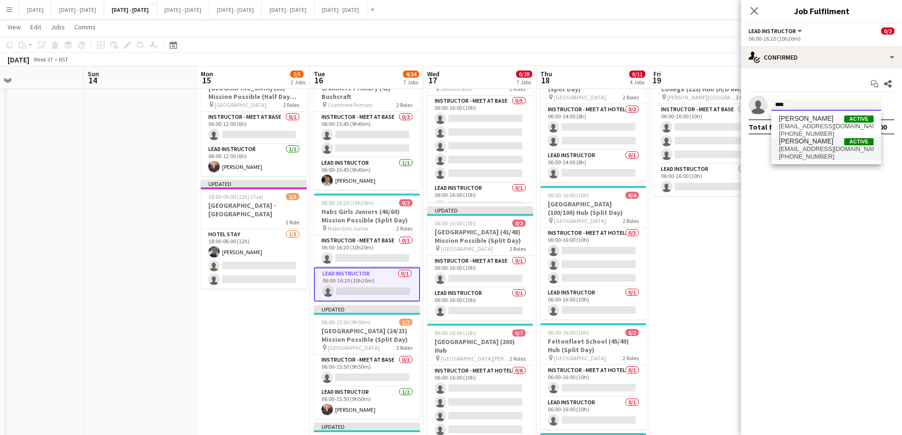
type input "****"
click at [792, 151] on span "[EMAIL_ADDRESS][DOMAIN_NAME]" at bounding box center [826, 149] width 95 height 8
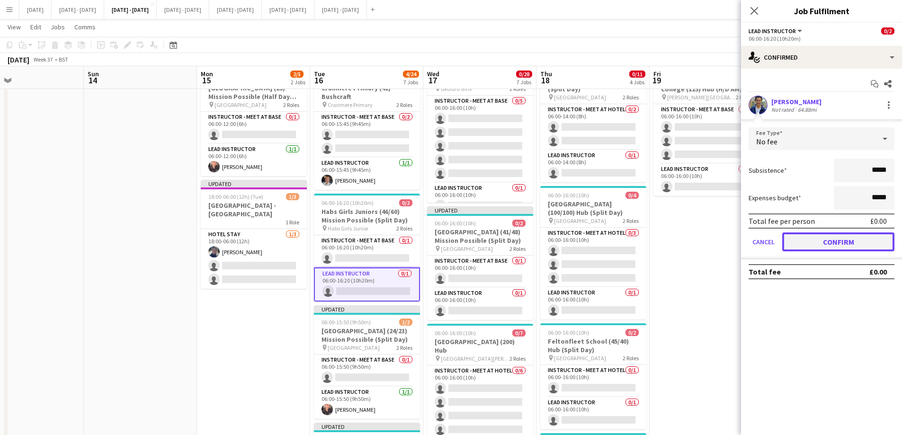
click at [812, 245] on button "Confirm" at bounding box center [838, 241] width 112 height 19
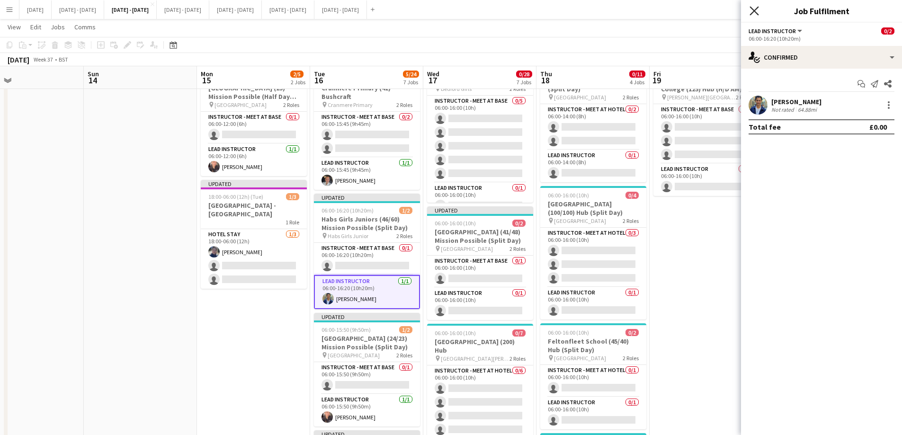
click at [756, 9] on icon at bounding box center [753, 10] width 9 height 9
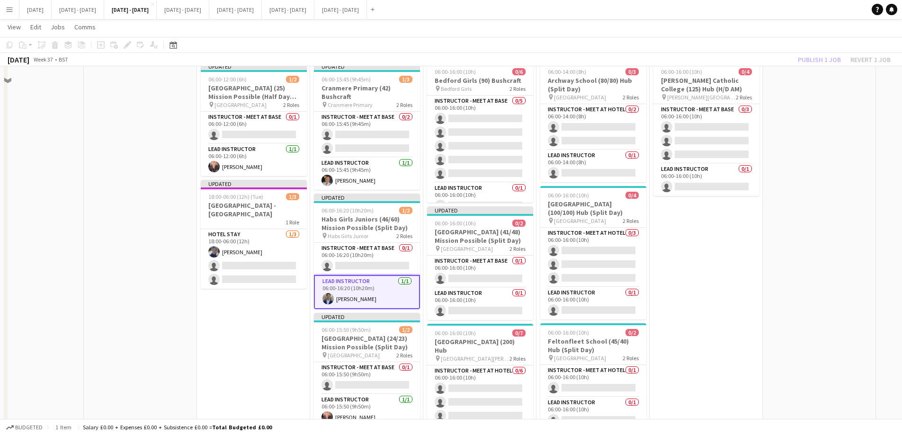
scroll to position [0, 0]
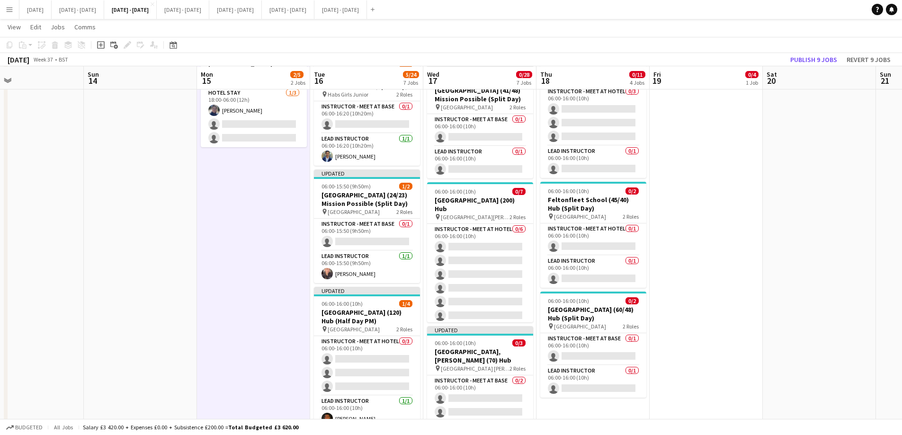
scroll to position [142, 0]
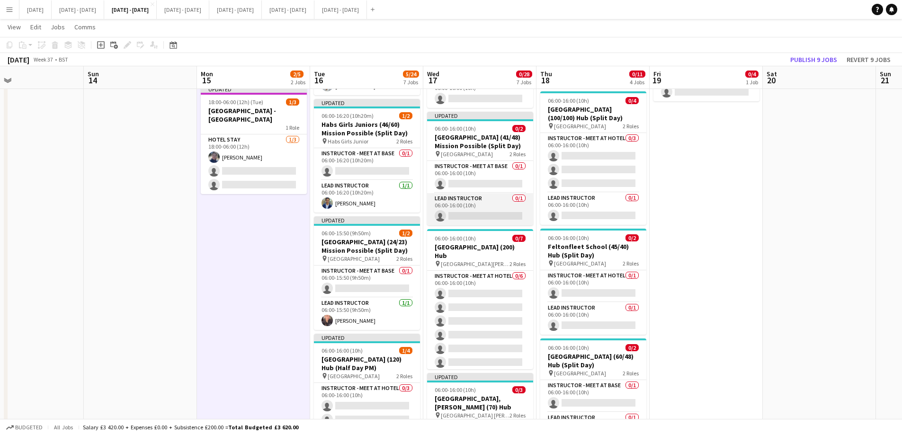
click at [490, 210] on app-card-role "Lead Instructor 0/1 06:00-16:00 (10h) single-neutral-actions" at bounding box center [480, 209] width 106 height 32
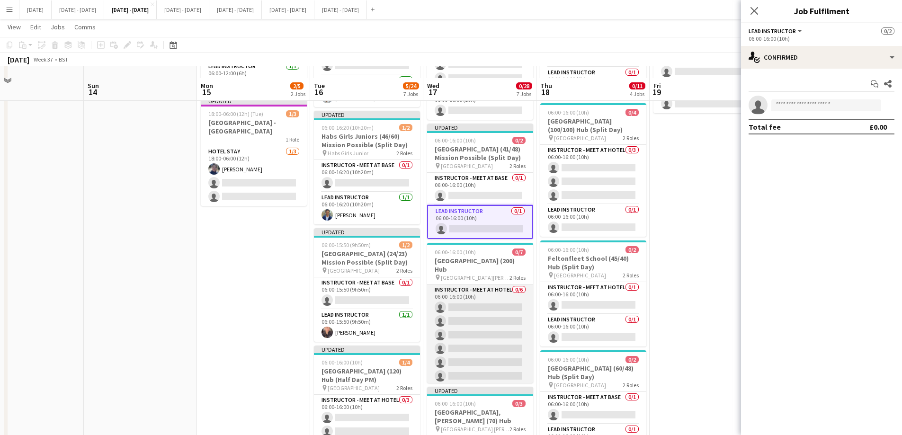
scroll to position [95, 0]
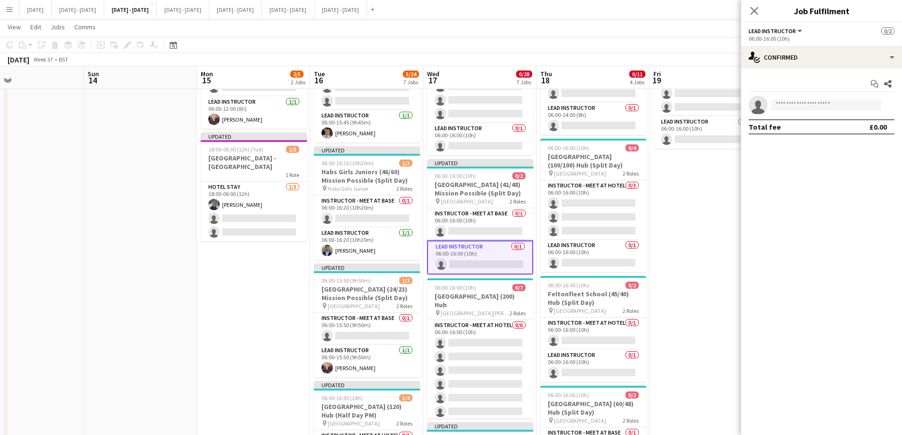
click at [798, 93] on div "Start chat Share single-neutral-actions Total fee £0.00" at bounding box center [821, 105] width 161 height 73
click at [795, 103] on input at bounding box center [826, 104] width 110 height 11
type input "*****"
click at [796, 134] on span "[PHONE_NUMBER]" at bounding box center [826, 134] width 95 height 8
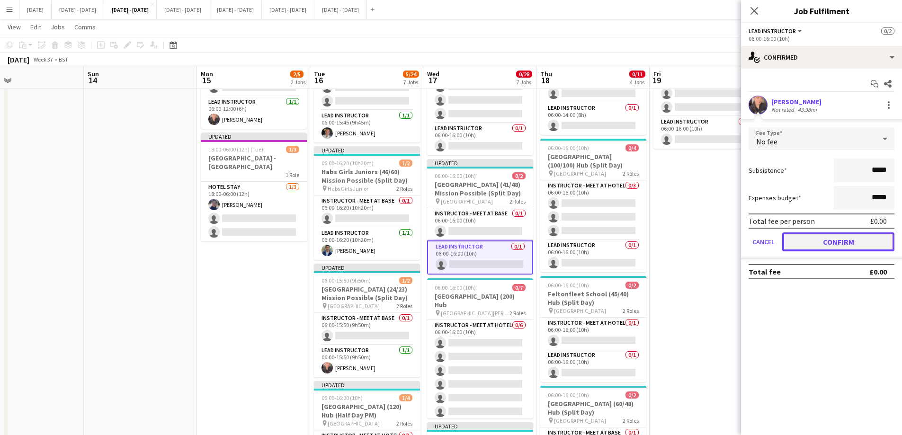
click at [826, 242] on button "Confirm" at bounding box center [838, 241] width 112 height 19
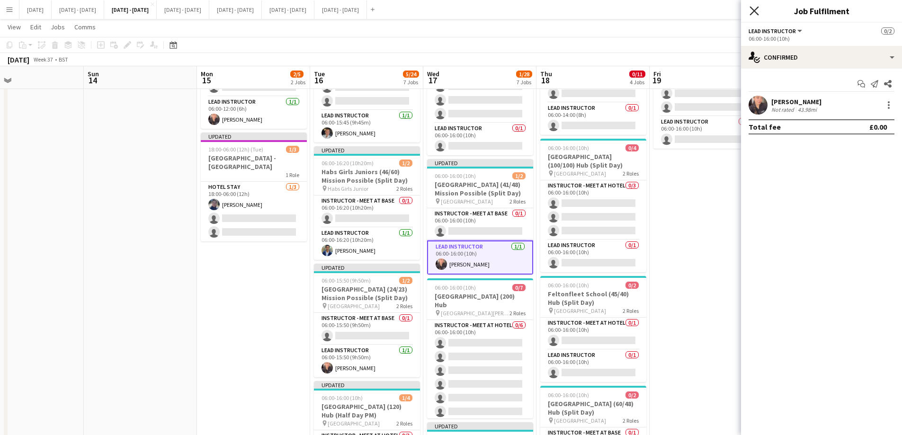
click at [756, 9] on icon at bounding box center [753, 10] width 9 height 9
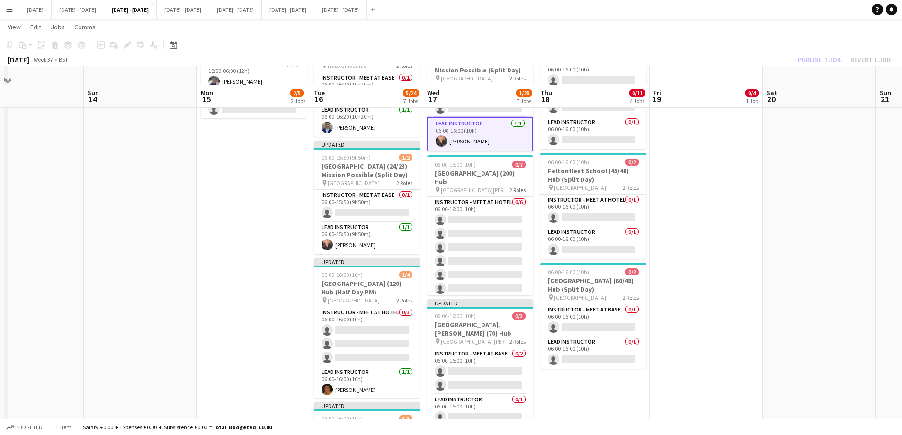
scroll to position [237, 0]
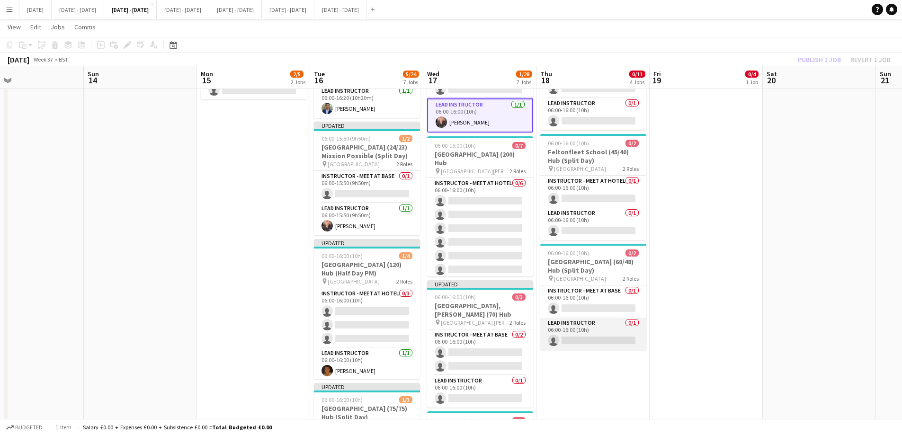
click at [585, 334] on app-card-role "Lead Instructor 0/1 06:00-16:00 (10h) single-neutral-actions" at bounding box center [593, 334] width 106 height 32
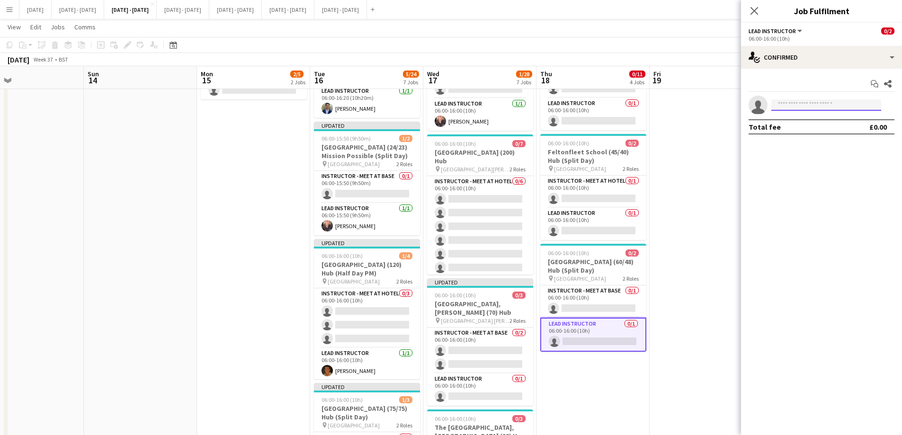
click at [803, 104] on input at bounding box center [826, 104] width 110 height 11
type input "*****"
click at [797, 134] on span "[PHONE_NUMBER]" at bounding box center [826, 134] width 95 height 8
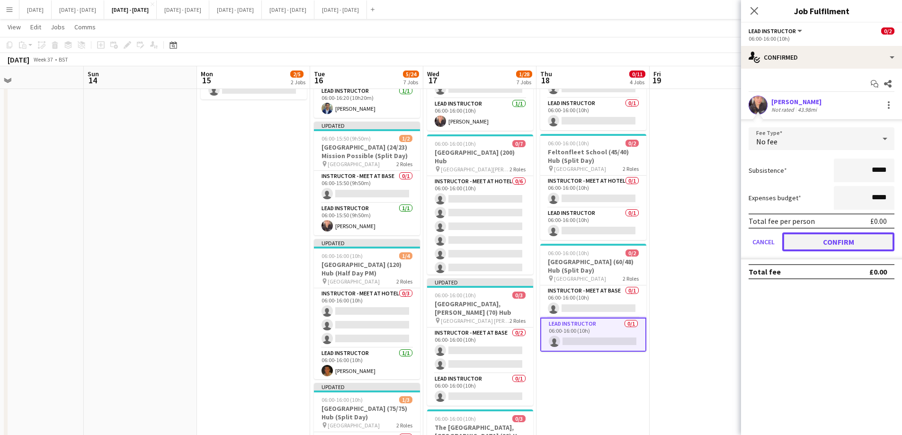
click at [837, 233] on button "Confirm" at bounding box center [838, 241] width 112 height 19
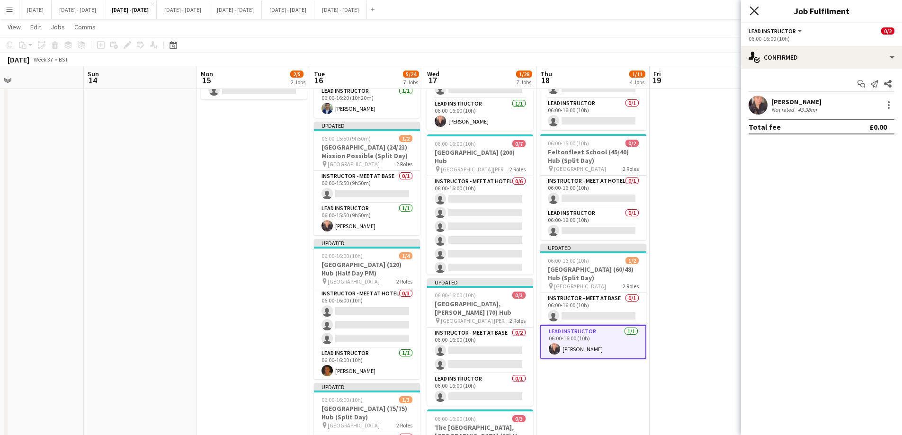
click at [757, 9] on icon "Close pop-in" at bounding box center [753, 10] width 9 height 9
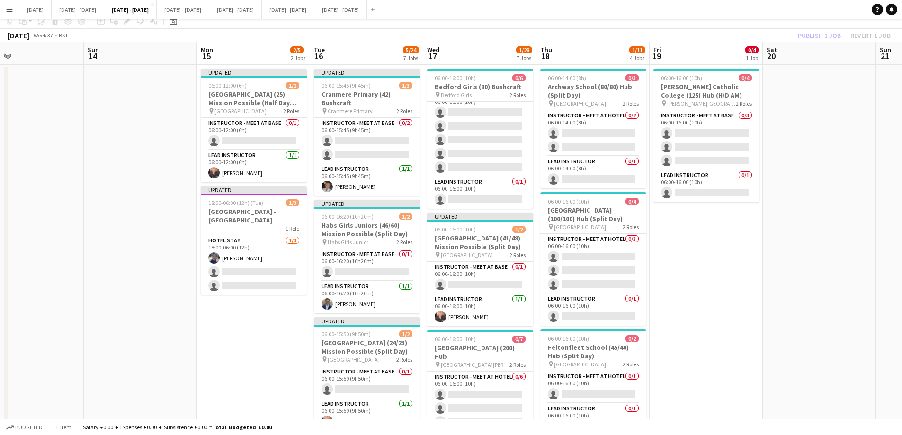
scroll to position [0, 0]
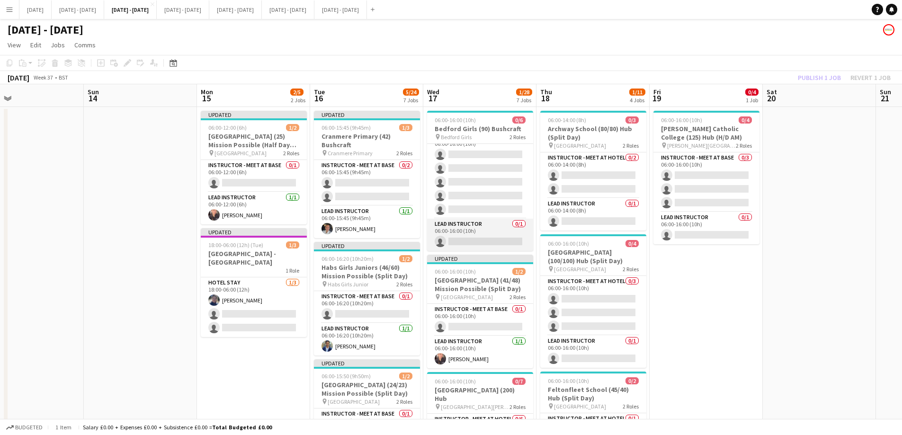
click at [491, 240] on app-card-role "Lead Instructor 0/1 06:00-16:00 (10h) single-neutral-actions" at bounding box center [480, 235] width 106 height 32
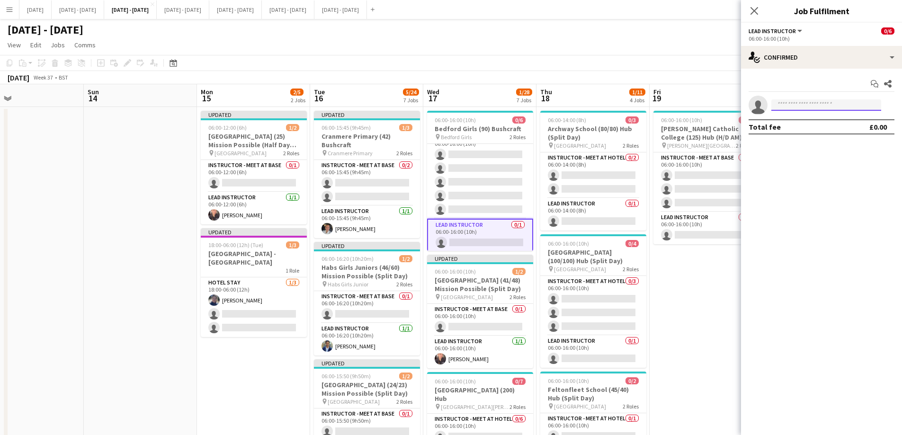
click at [824, 105] on input at bounding box center [826, 104] width 110 height 11
type input "****"
click at [803, 127] on span "[EMAIL_ADDRESS][DOMAIN_NAME]" at bounding box center [826, 127] width 95 height 8
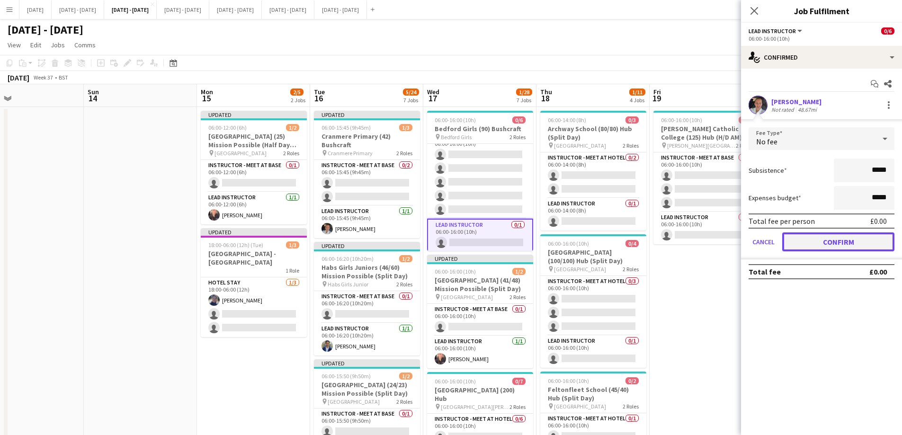
click at [818, 242] on button "Confirm" at bounding box center [838, 241] width 112 height 19
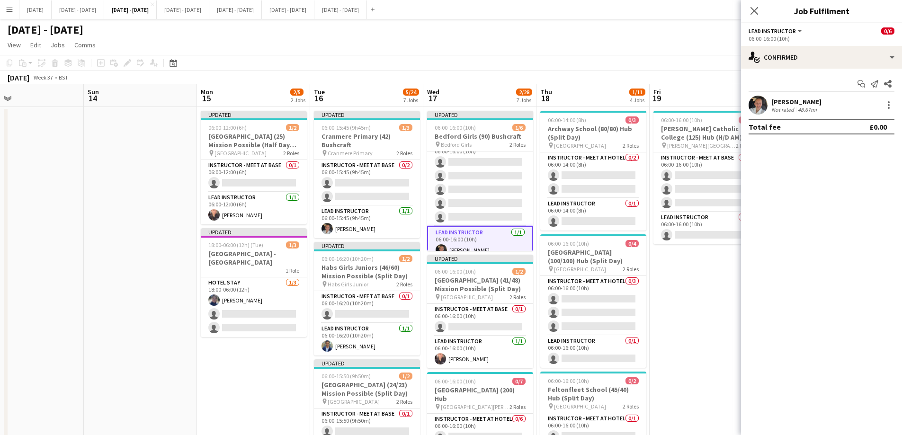
click at [751, 0] on div "Close pop-in" at bounding box center [754, 11] width 27 height 22
click at [754, 7] on icon "Close pop-in" at bounding box center [753, 10] width 9 height 9
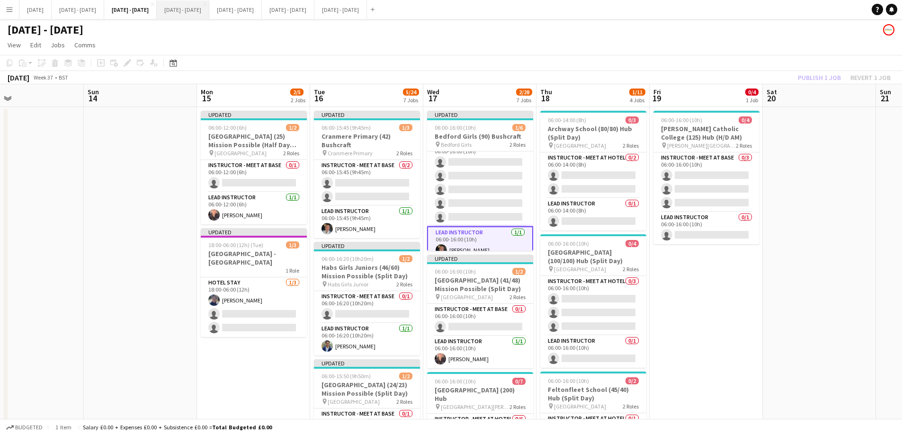
click at [209, 11] on button "[DATE] - [DATE] Close" at bounding box center [183, 9] width 53 height 18
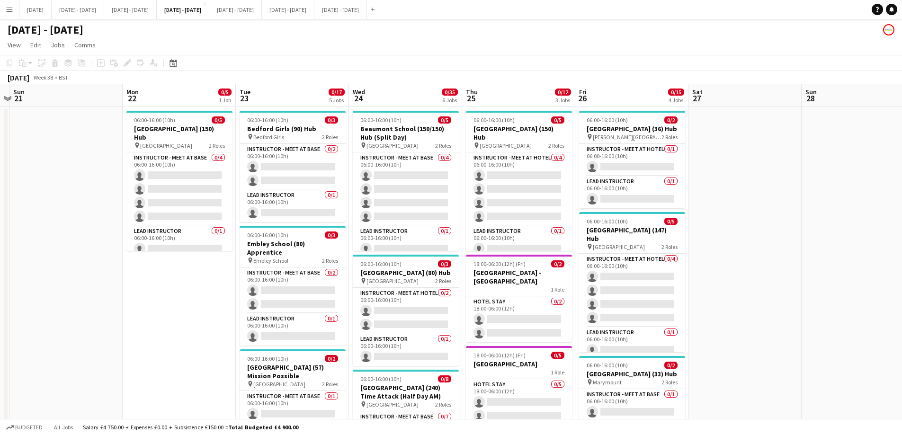
scroll to position [0, 566]
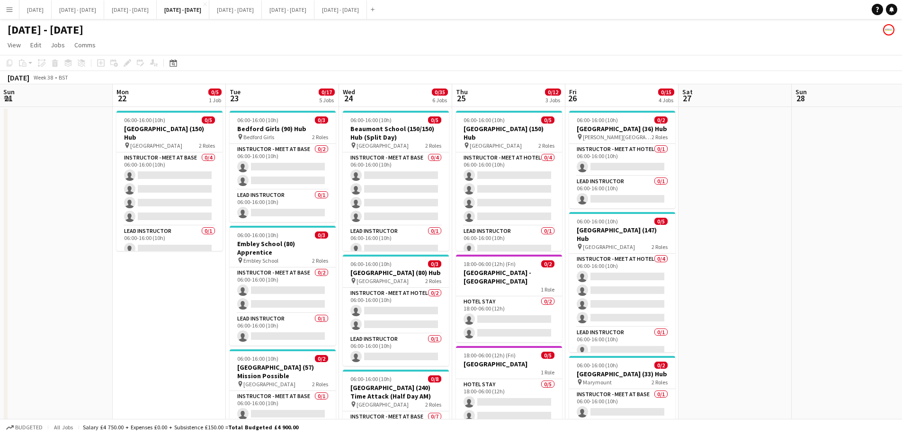
drag, startPoint x: 323, startPoint y: 287, endPoint x: 172, endPoint y: 288, distance: 150.6
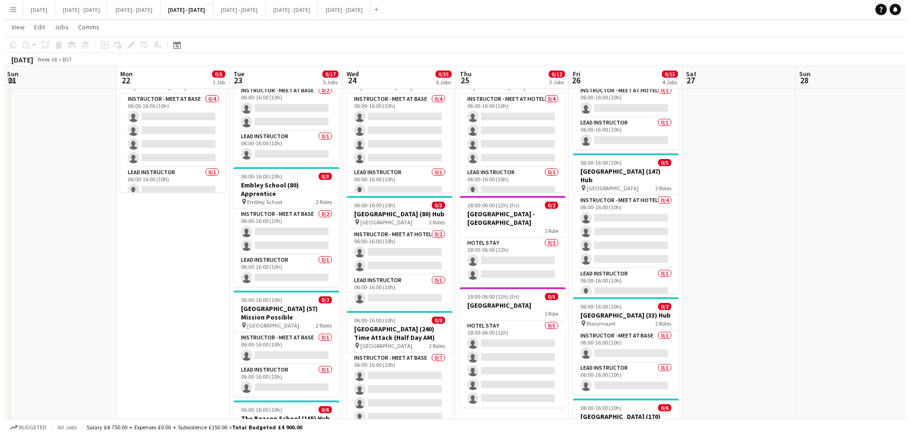
scroll to position [0, 0]
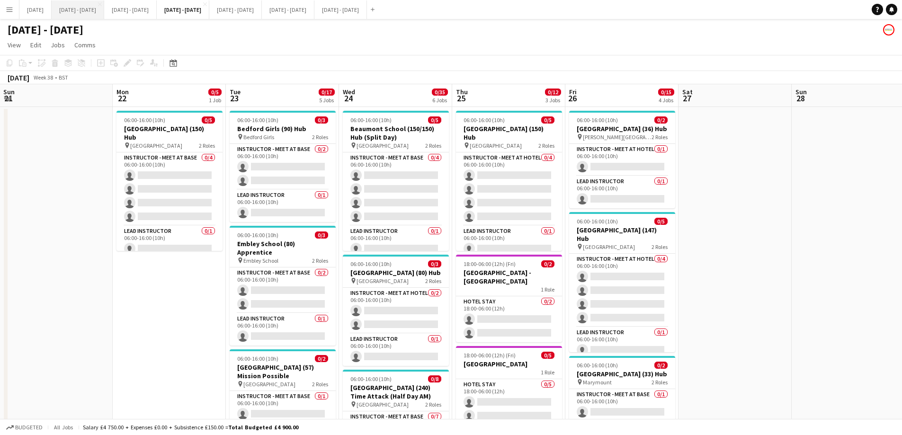
click at [94, 10] on button "[DATE] - [DATE] Close" at bounding box center [78, 9] width 53 height 18
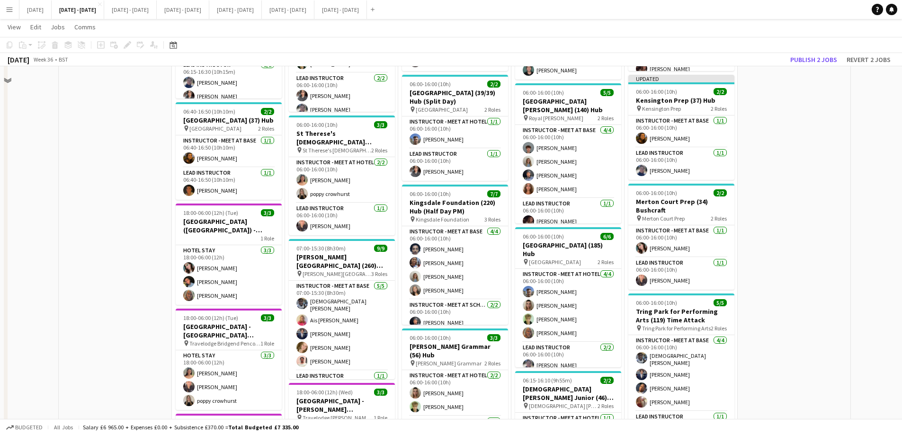
scroll to position [284, 0]
